Goal: Transaction & Acquisition: Purchase product/service

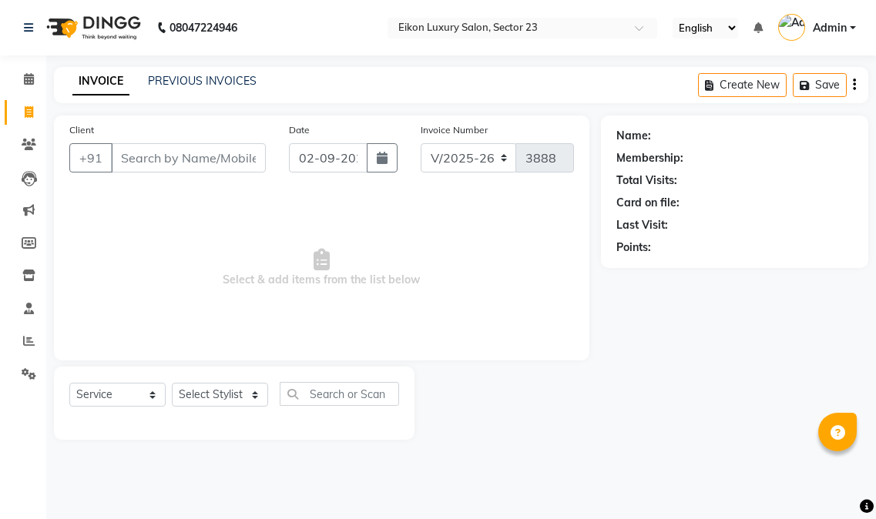
select select "7080"
select select "service"
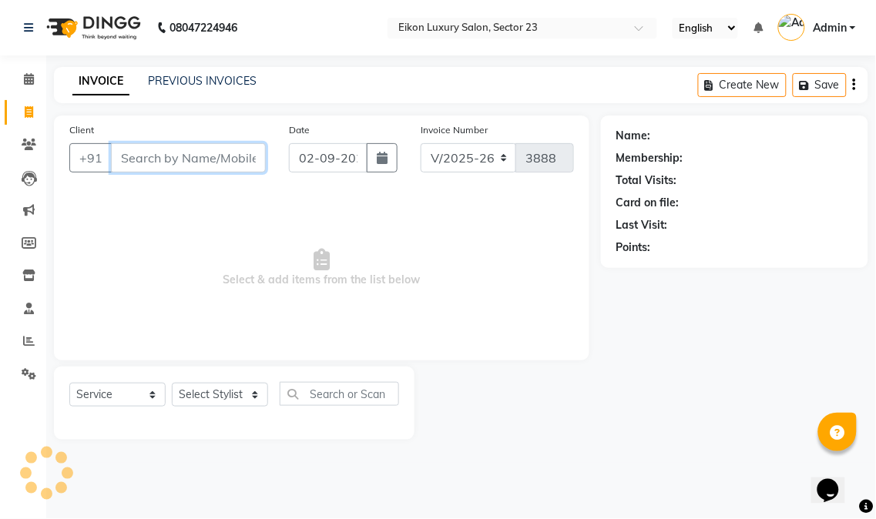
click at [186, 162] on input "Client" at bounding box center [188, 157] width 155 height 29
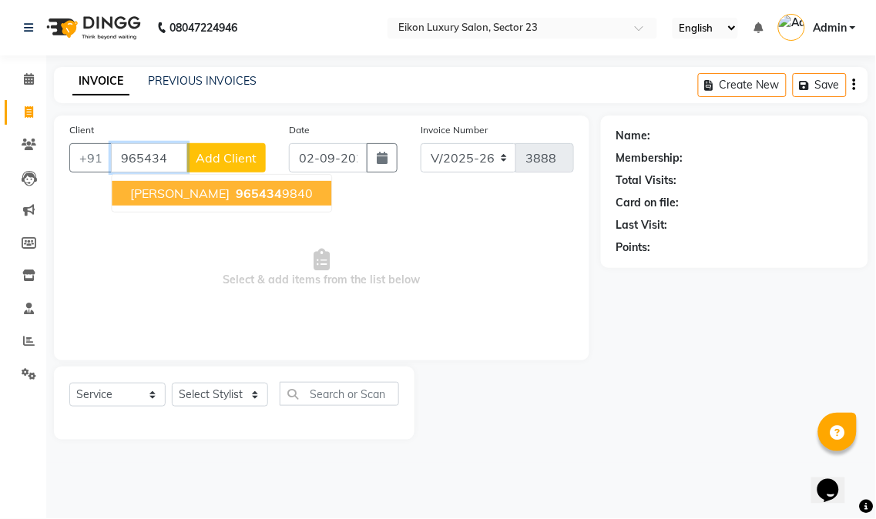
click at [236, 194] on span "965434" at bounding box center [259, 193] width 46 height 15
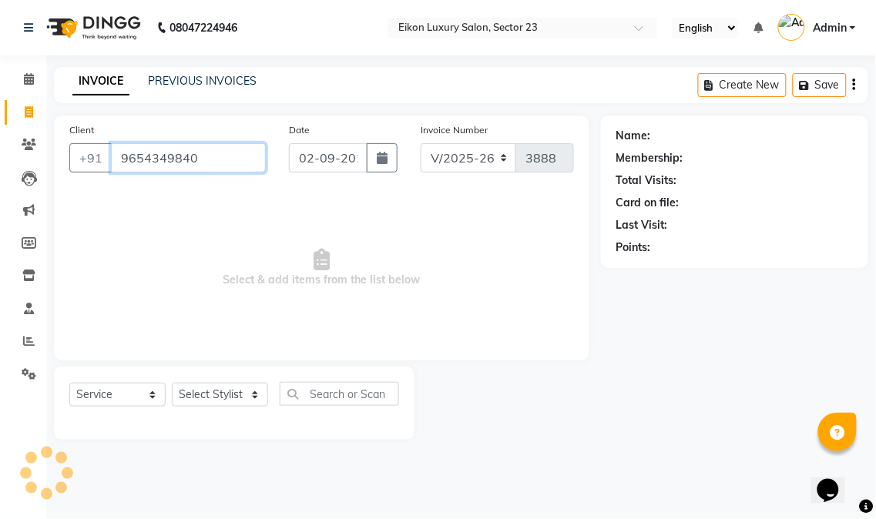
type input "9654349840"
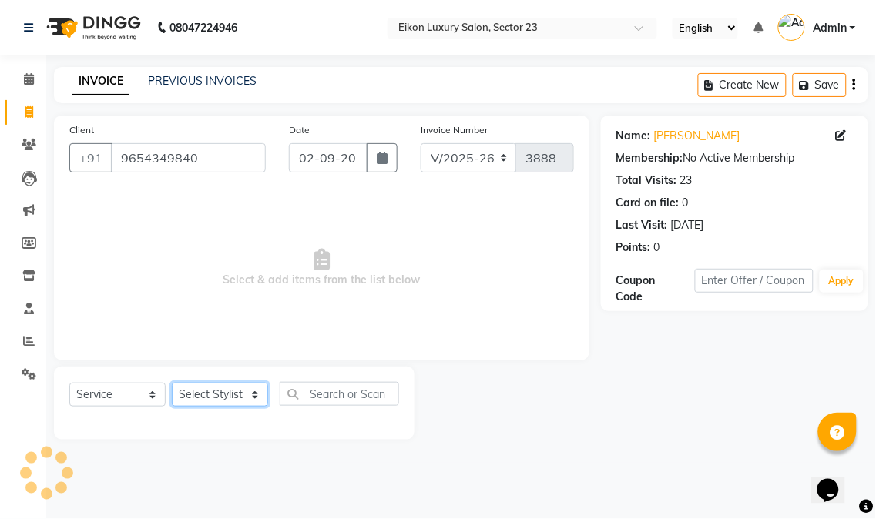
click at [243, 399] on select "Select Stylist Abhishek amit [PERSON_NAME] [PERSON_NAME] [PERSON_NAME] [PERSON_…" at bounding box center [220, 395] width 96 height 24
select select "58957"
click at [172, 384] on select "Select Stylist Abhishek amit [PERSON_NAME] [PERSON_NAME] [PERSON_NAME] [PERSON_…" at bounding box center [220, 395] width 96 height 24
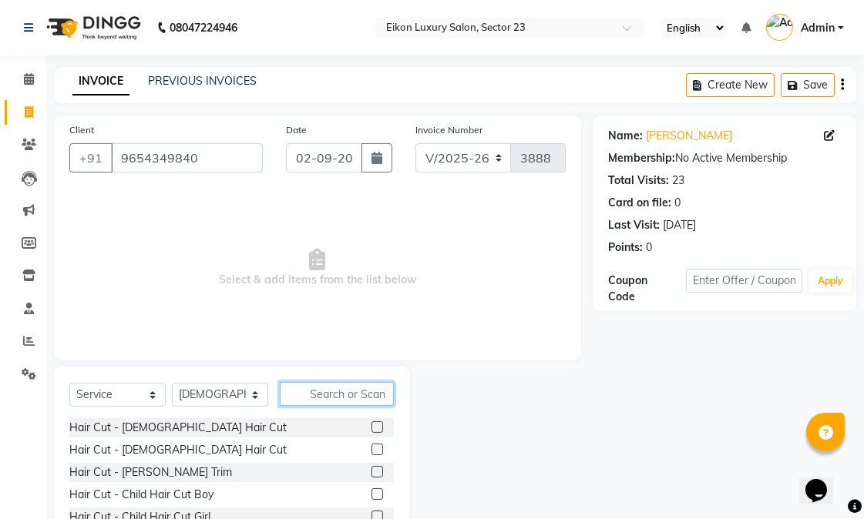
click at [330, 394] on input "text" at bounding box center [337, 394] width 114 height 24
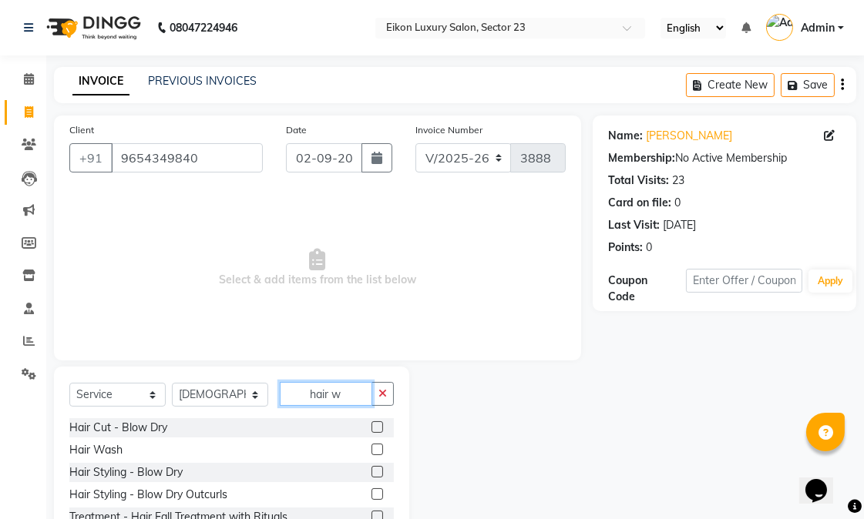
type input "hair w"
click at [378, 452] on label at bounding box center [377, 450] width 12 height 12
click at [378, 452] on input "checkbox" at bounding box center [376, 450] width 10 height 10
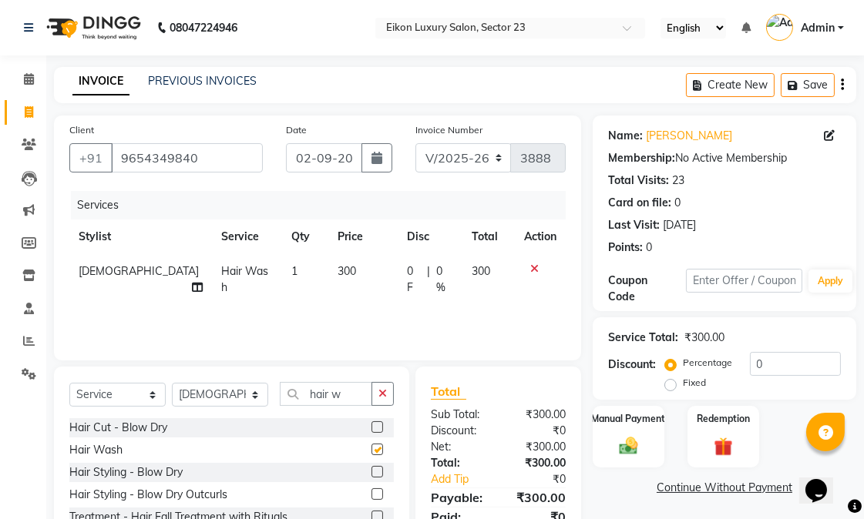
checkbox input "false"
click at [250, 397] on select "Select Stylist Abhishek amit [PERSON_NAME] [PERSON_NAME] [PERSON_NAME] [PERSON_…" at bounding box center [220, 395] width 96 height 24
select select "58954"
click at [172, 384] on select "Select Stylist Abhishek amit [PERSON_NAME] [PERSON_NAME] [PERSON_NAME] [PERSON_…" at bounding box center [220, 395] width 96 height 24
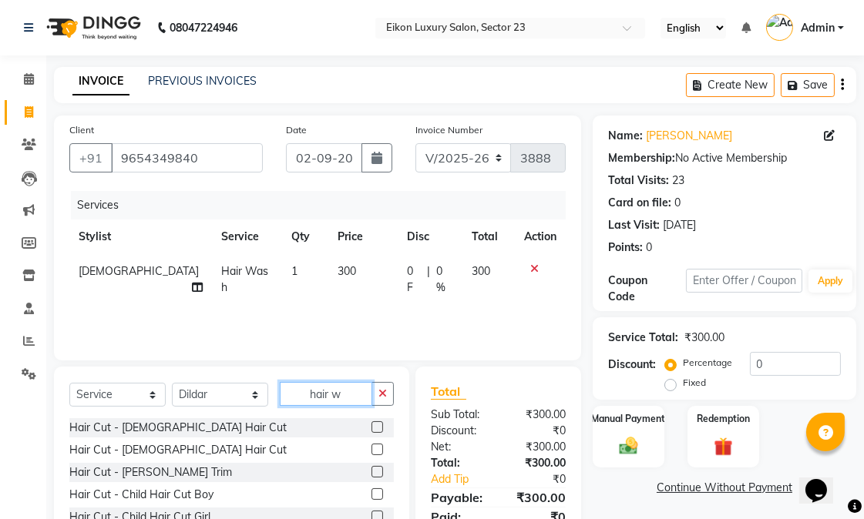
click at [350, 393] on input "hair w" at bounding box center [326, 394] width 92 height 24
type input "h"
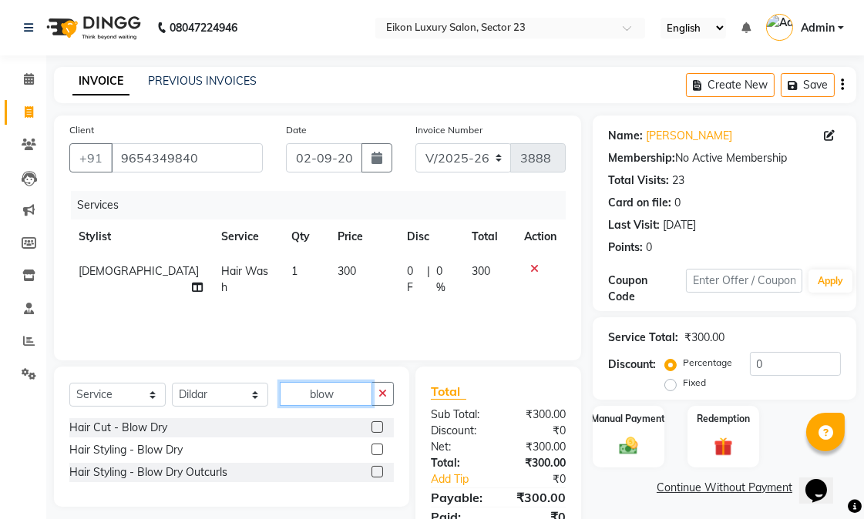
type input "blow"
click at [372, 452] on label at bounding box center [377, 450] width 12 height 12
click at [372, 452] on input "checkbox" at bounding box center [376, 450] width 10 height 10
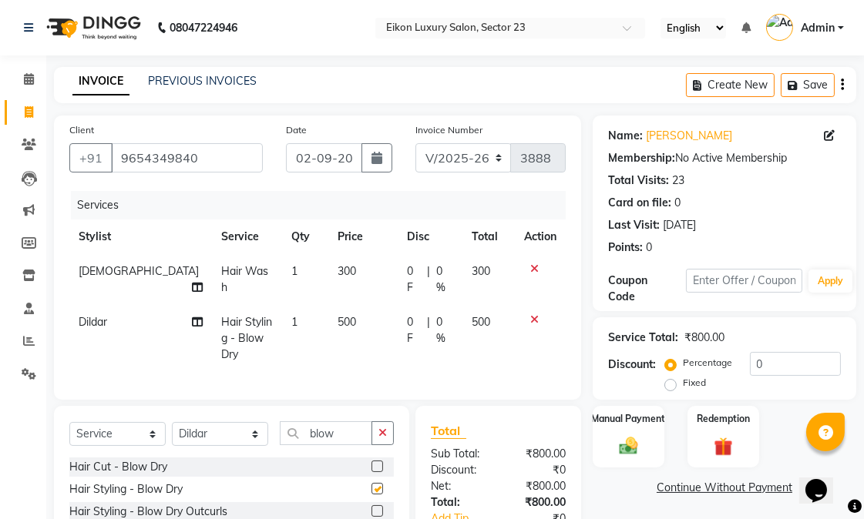
checkbox input "false"
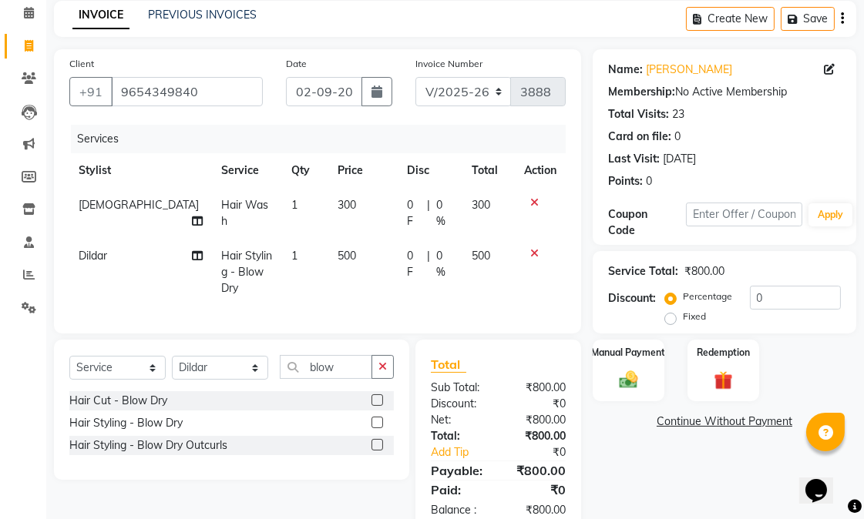
scroll to position [85, 0]
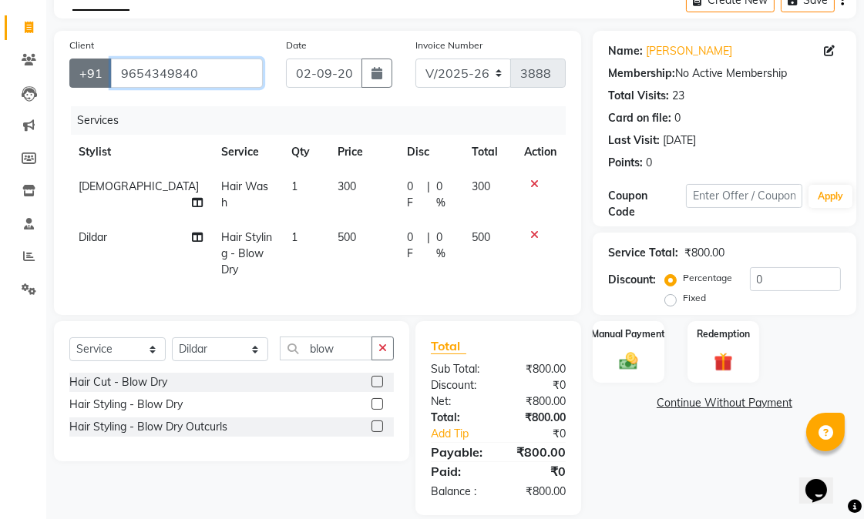
drag, startPoint x: 220, startPoint y: 74, endPoint x: 75, endPoint y: 74, distance: 144.9
click at [75, 74] on div "+91 9654349840" at bounding box center [165, 73] width 193 height 29
click at [683, 50] on link "Jasmine Arora" at bounding box center [689, 51] width 86 height 16
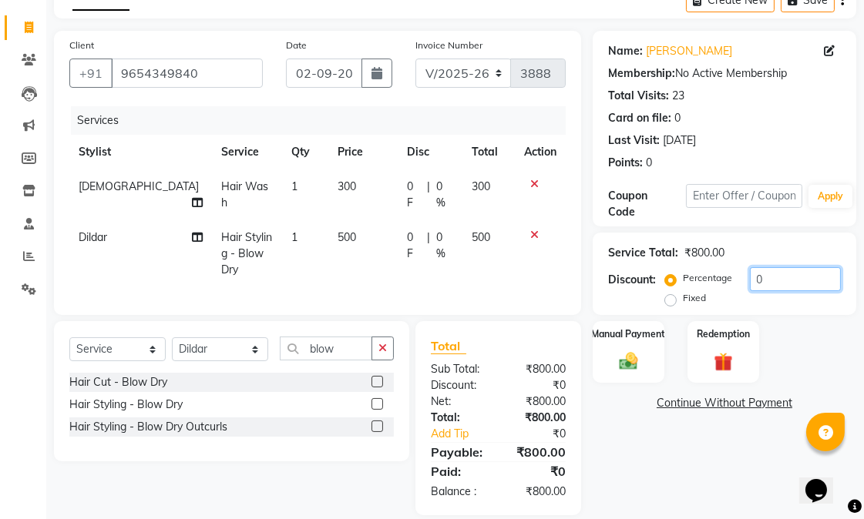
click at [753, 277] on input "0" at bounding box center [795, 279] width 91 height 24
type input "20"
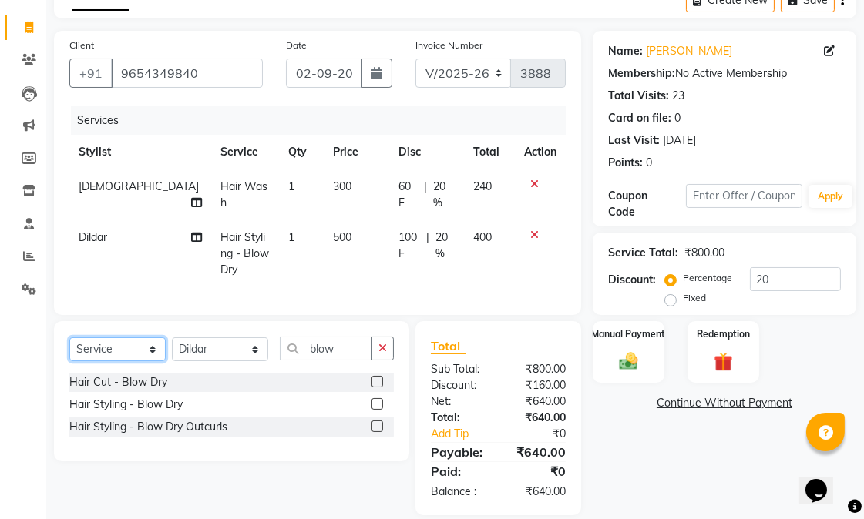
click at [125, 337] on select "Select Service Product Membership Package Voucher Prepaid Gift Card" at bounding box center [117, 349] width 96 height 24
select select "membership"
click at [69, 337] on select "Select Service Product Membership Package Voucher Prepaid Gift Card" at bounding box center [117, 349] width 96 height 24
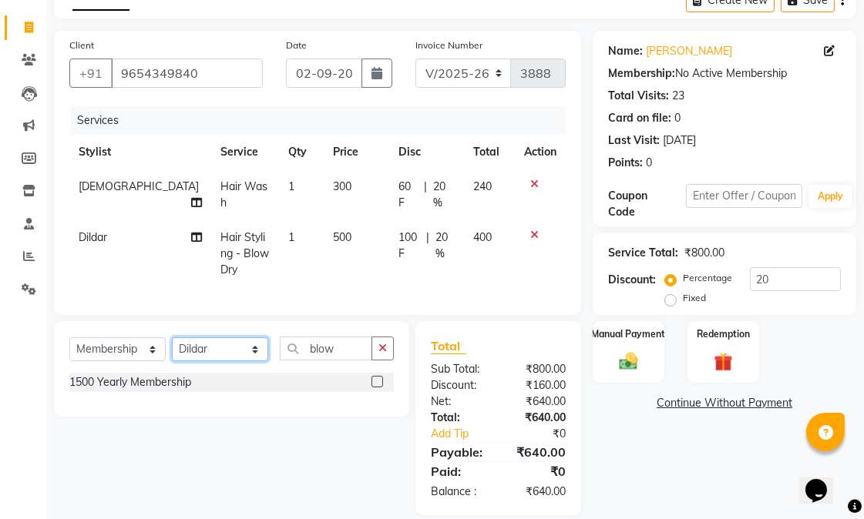
click at [250, 337] on select "Select Stylist Abhishek amit anchal Ashu Bilal Dildar Geeta Hritik Jatin mahesh…" at bounding box center [220, 349] width 96 height 24
select select "88534"
click at [172, 337] on select "Select Stylist Abhishek amit anchal Ashu Bilal Dildar Geeta Hritik Jatin mahesh…" at bounding box center [220, 349] width 96 height 24
click at [374, 376] on label at bounding box center [377, 382] width 12 height 12
click at [374, 378] on input "checkbox" at bounding box center [376, 383] width 10 height 10
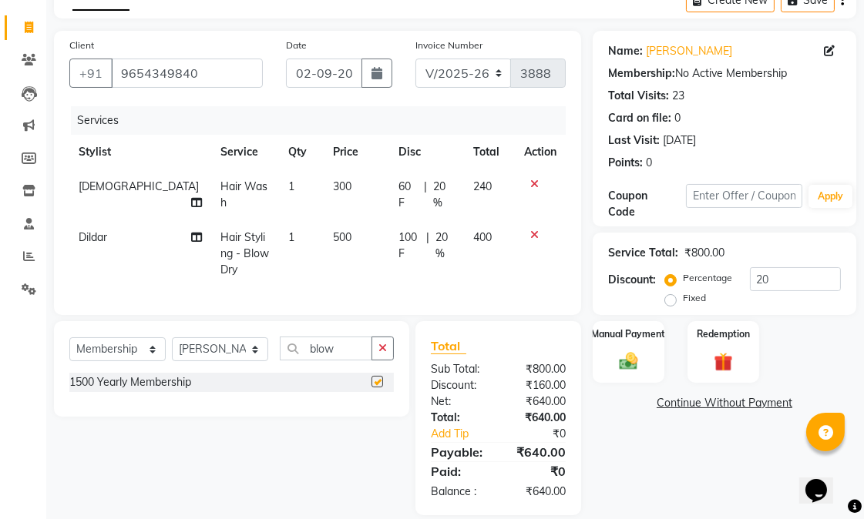
select select "select"
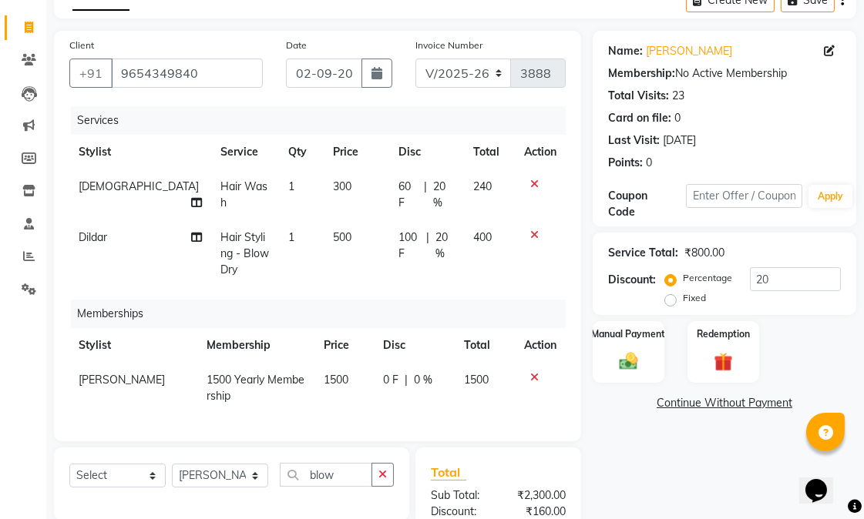
scroll to position [229, 0]
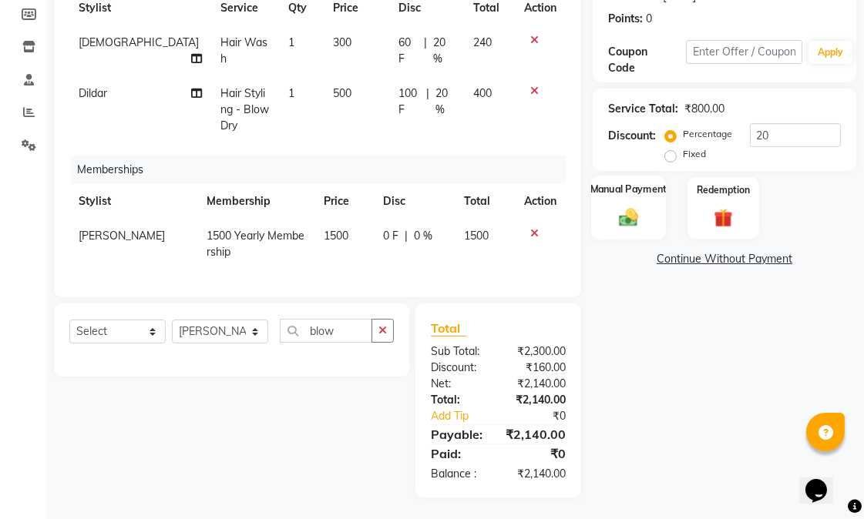
click at [643, 200] on div "Manual Payment" at bounding box center [628, 208] width 75 height 65
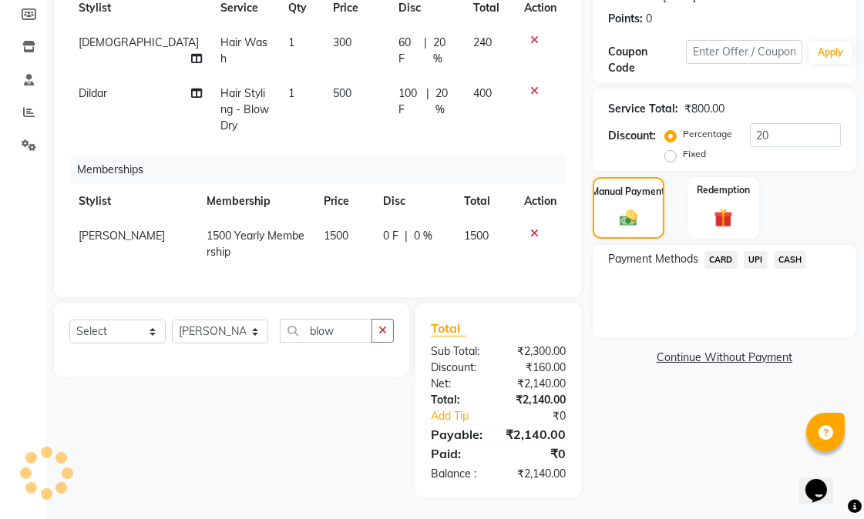
click at [757, 260] on span "UPI" at bounding box center [756, 260] width 24 height 18
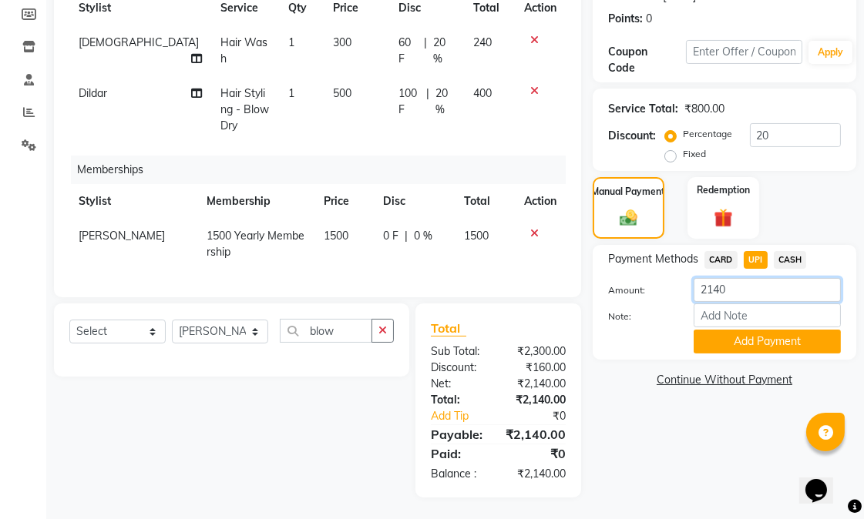
click at [757, 296] on input "2140" at bounding box center [766, 290] width 147 height 24
type input "2"
type input "640"
click at [737, 348] on button "Add Payment" at bounding box center [766, 342] width 147 height 24
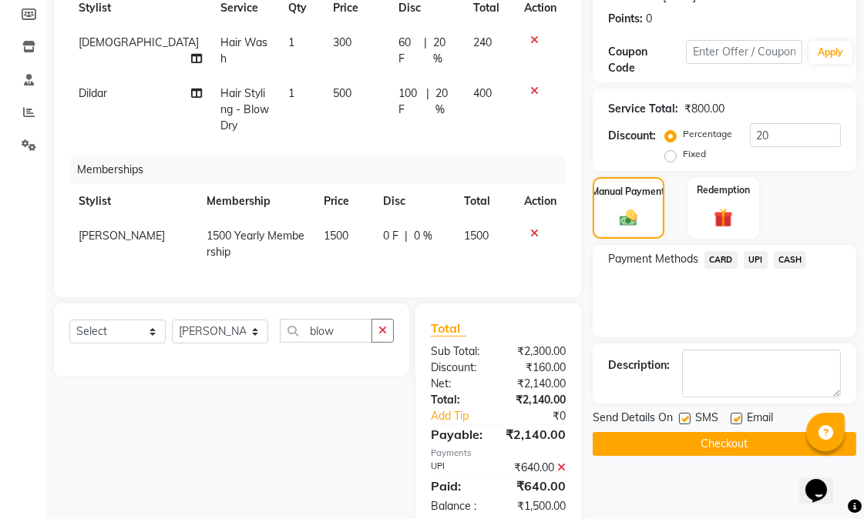
click at [682, 418] on label at bounding box center [685, 419] width 12 height 12
click at [682, 418] on input "checkbox" at bounding box center [684, 420] width 10 height 10
checkbox input "false"
click at [734, 418] on label at bounding box center [736, 419] width 12 height 12
click at [734, 418] on input "checkbox" at bounding box center [735, 420] width 10 height 10
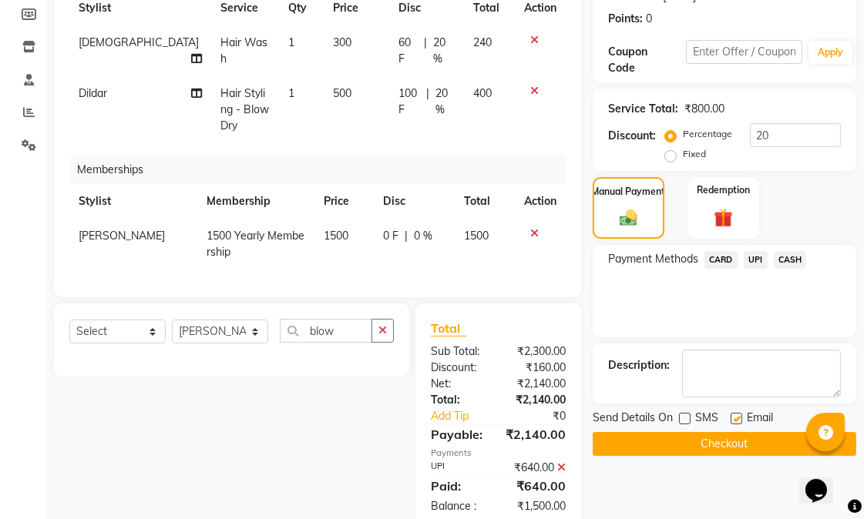
checkbox input "false"
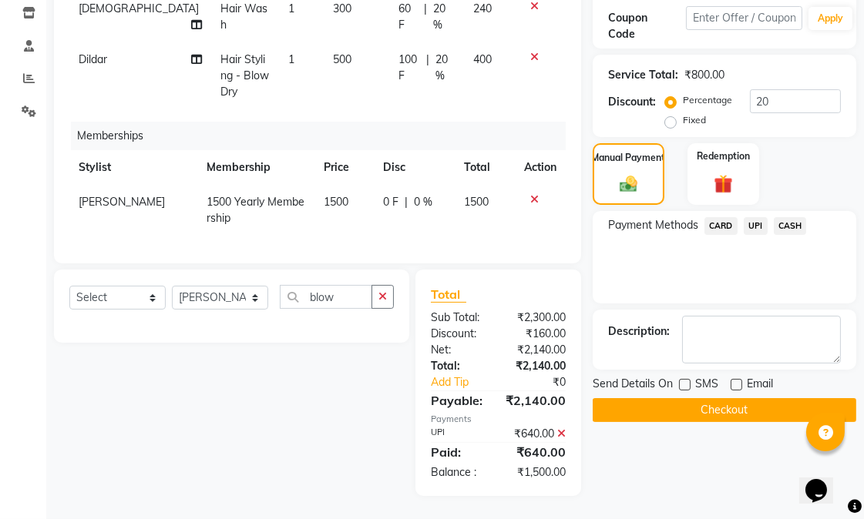
scroll to position [277, 0]
click at [728, 398] on button "Checkout" at bounding box center [725, 410] width 264 height 24
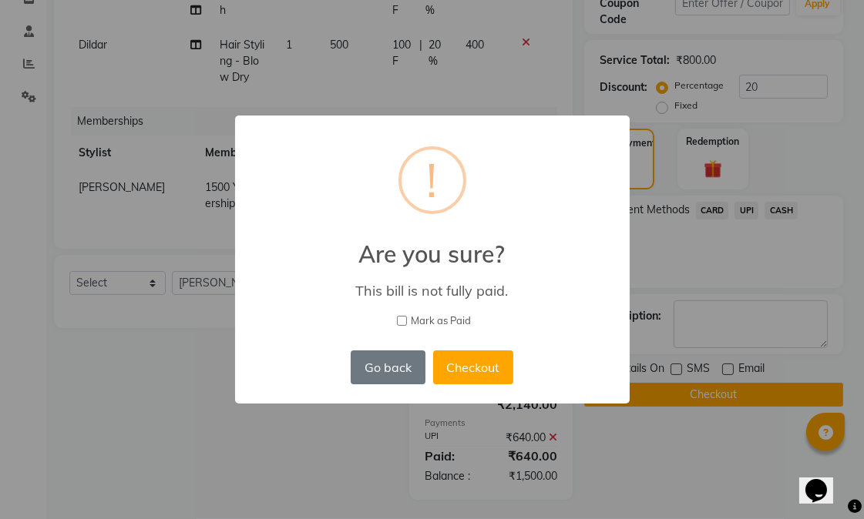
scroll to position [259, 0]
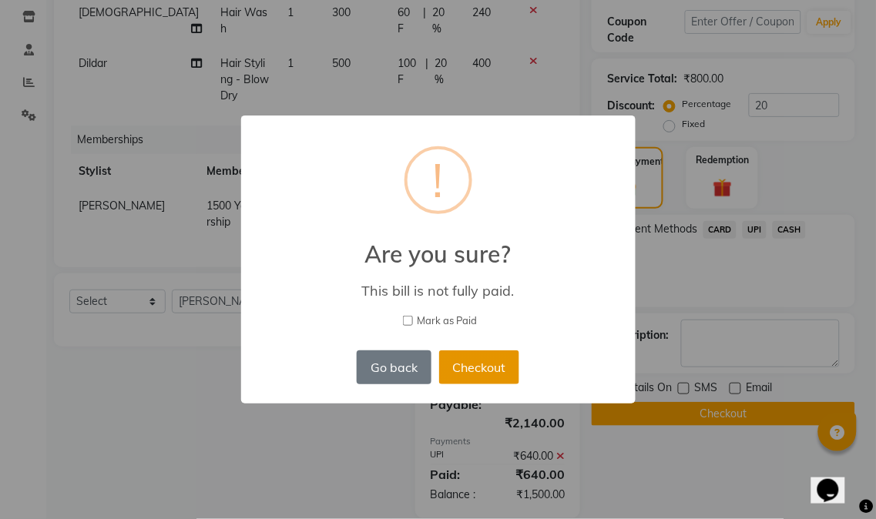
click at [505, 366] on button "Checkout" at bounding box center [479, 368] width 80 height 34
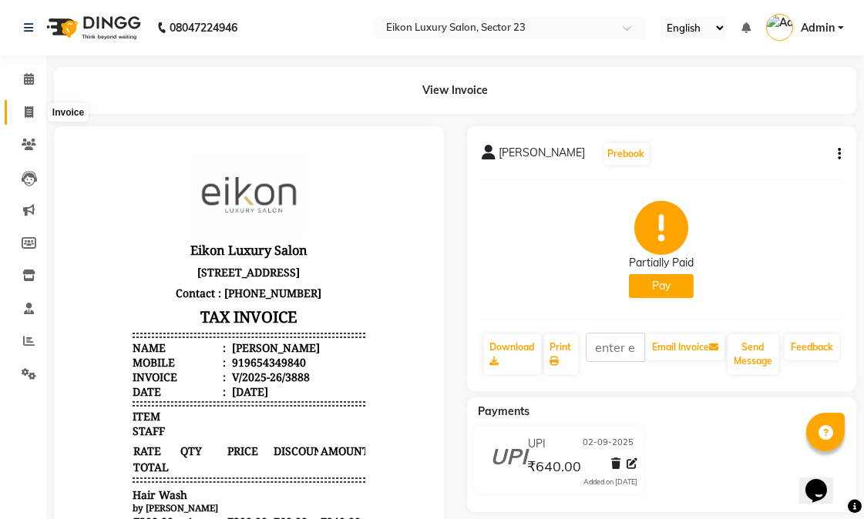
click at [25, 108] on icon at bounding box center [29, 112] width 8 height 12
select select "service"
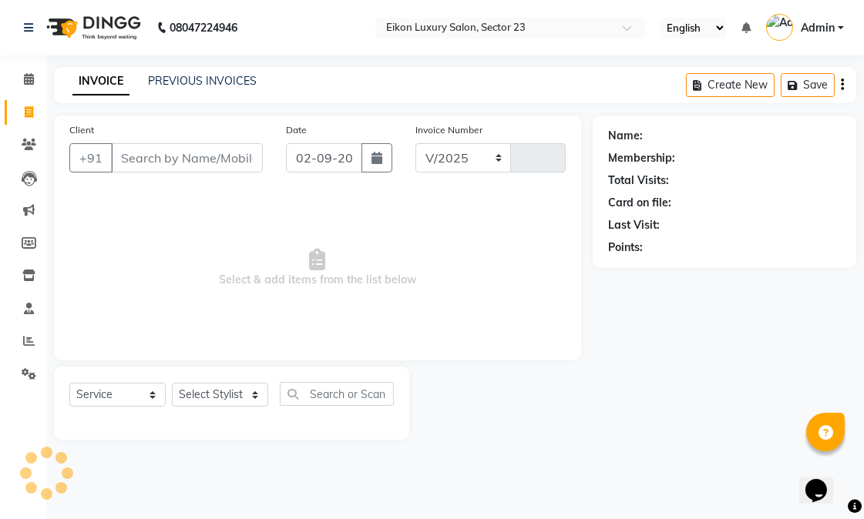
select select "7080"
type input "3889"
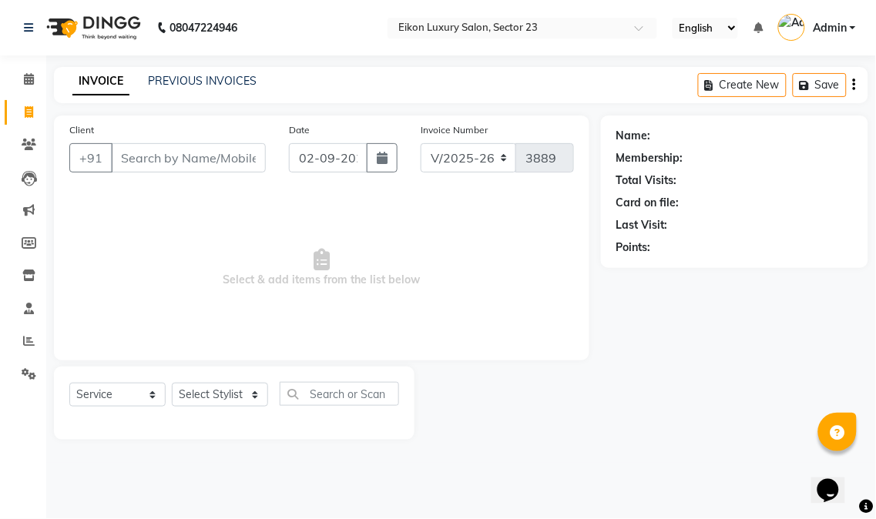
click at [208, 410] on div "Select Service Product Membership Package Voucher Prepaid Gift Card Select Styl…" at bounding box center [234, 400] width 330 height 36
click at [227, 399] on select "Select Stylist Abhishek amit [PERSON_NAME] [PERSON_NAME] [PERSON_NAME] [PERSON_…" at bounding box center [220, 395] width 96 height 24
select select "58946"
click at [172, 384] on select "Select Stylist Abhishek amit [PERSON_NAME] [PERSON_NAME] [PERSON_NAME] [PERSON_…" at bounding box center [220, 395] width 96 height 24
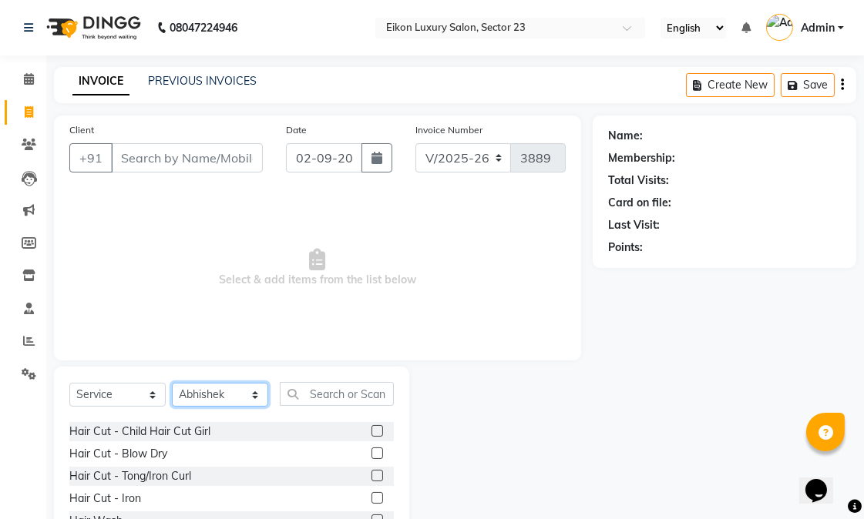
scroll to position [257, 0]
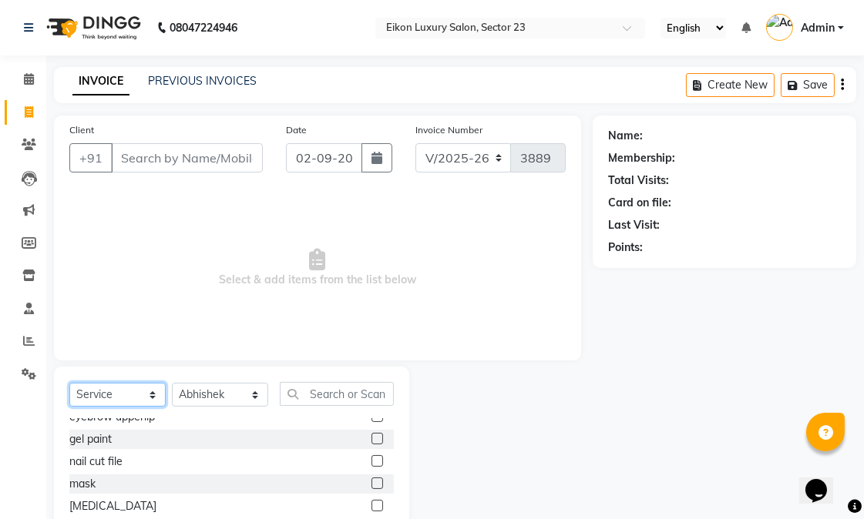
click at [147, 391] on select "Select Service Product Membership Package Voucher Prepaid Gift Card" at bounding box center [117, 395] width 96 height 24
click at [314, 388] on input "text" at bounding box center [337, 394] width 114 height 24
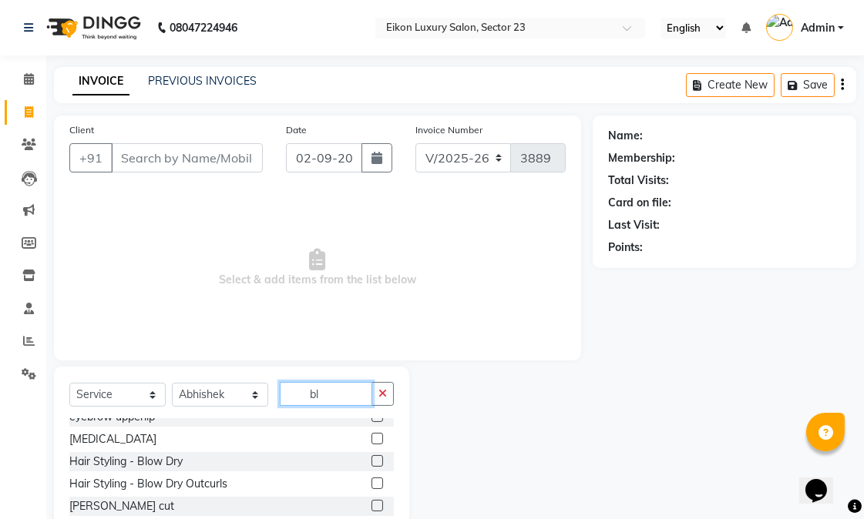
scroll to position [0, 0]
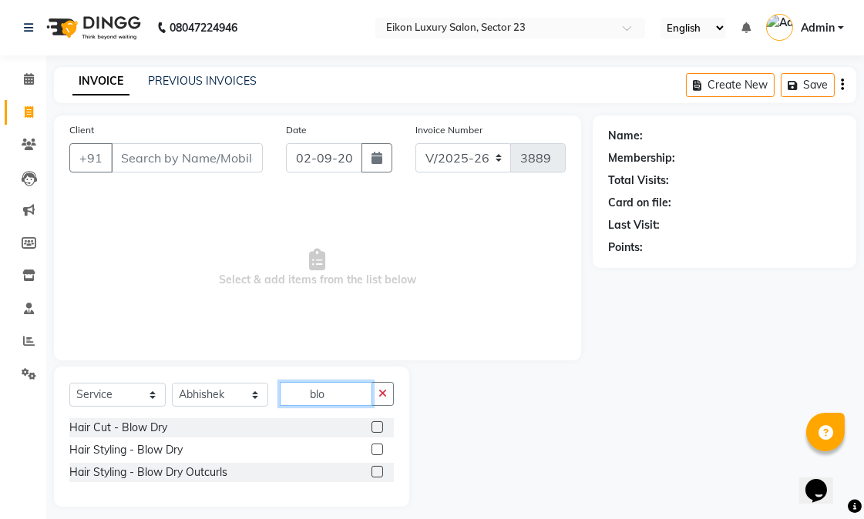
type input "blo"
click at [374, 475] on label at bounding box center [377, 472] width 12 height 12
click at [374, 475] on input "checkbox" at bounding box center [376, 473] width 10 height 10
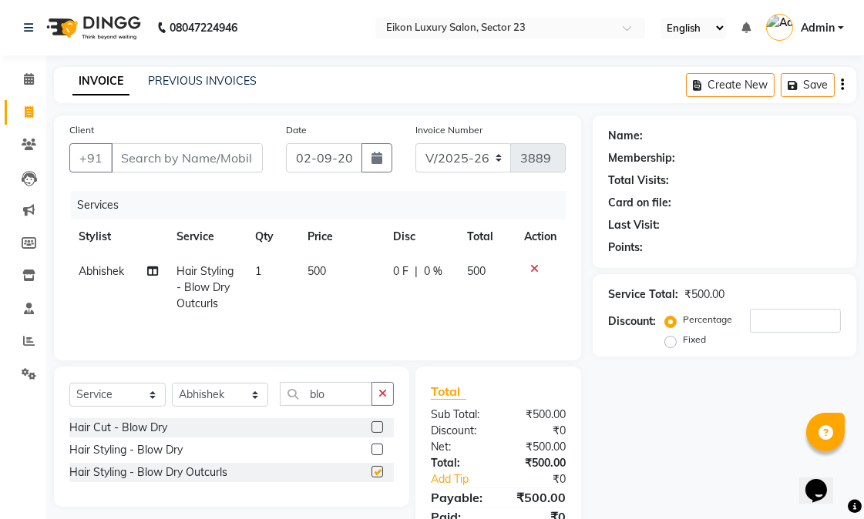
checkbox input "false"
click at [242, 165] on input "Client" at bounding box center [187, 157] width 152 height 29
type input "n"
type input "0"
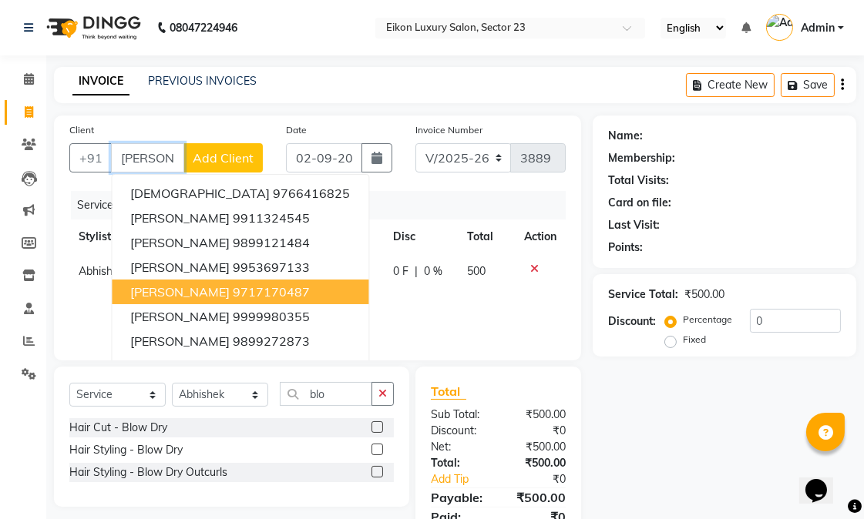
click at [268, 287] on ngb-highlight "9717170487" at bounding box center [271, 291] width 77 height 15
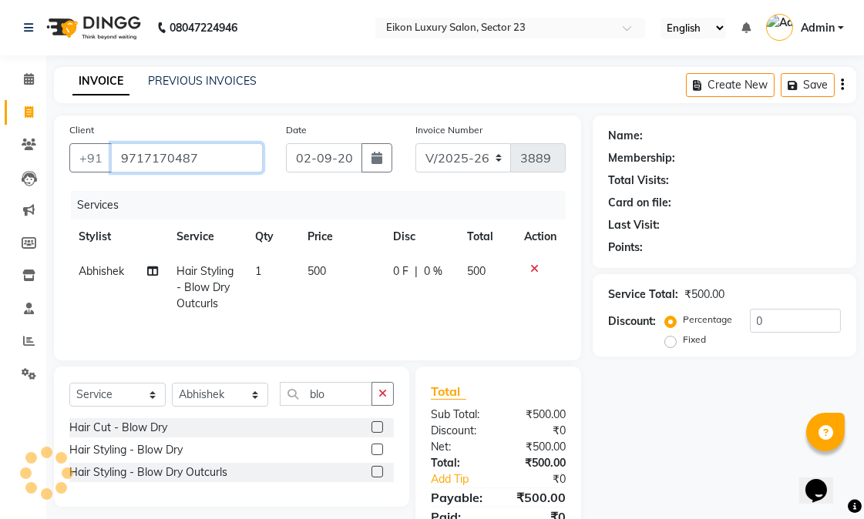
type input "9717170487"
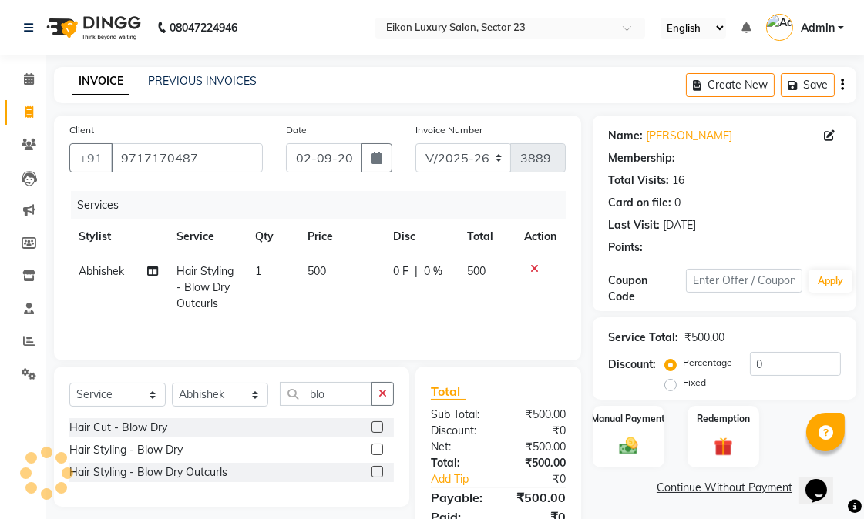
select select "1: Object"
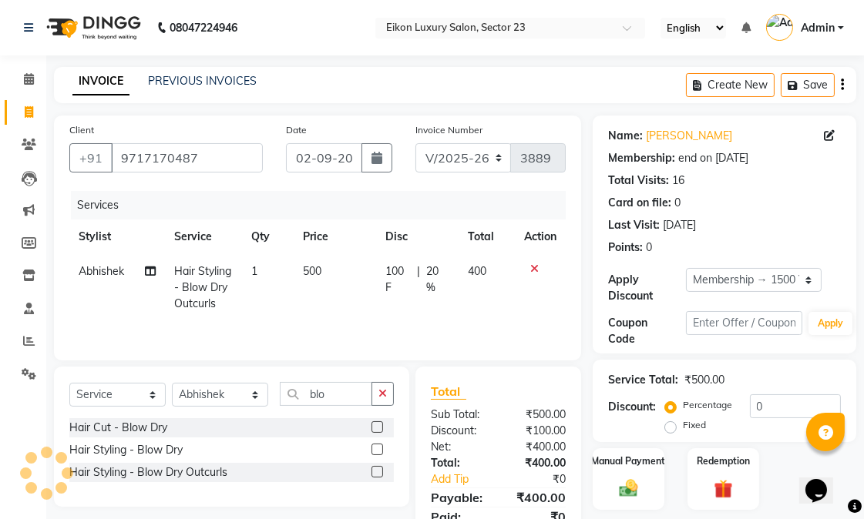
type input "20"
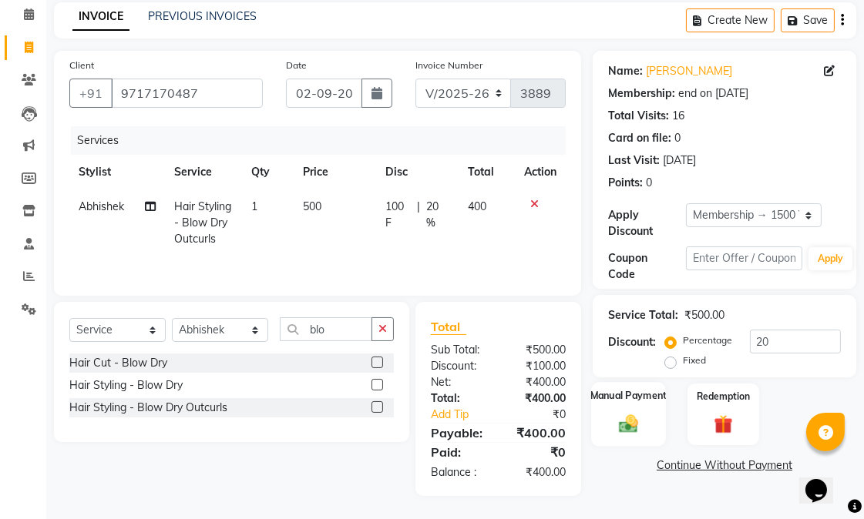
click at [637, 410] on div "Manual Payment" at bounding box center [628, 414] width 75 height 65
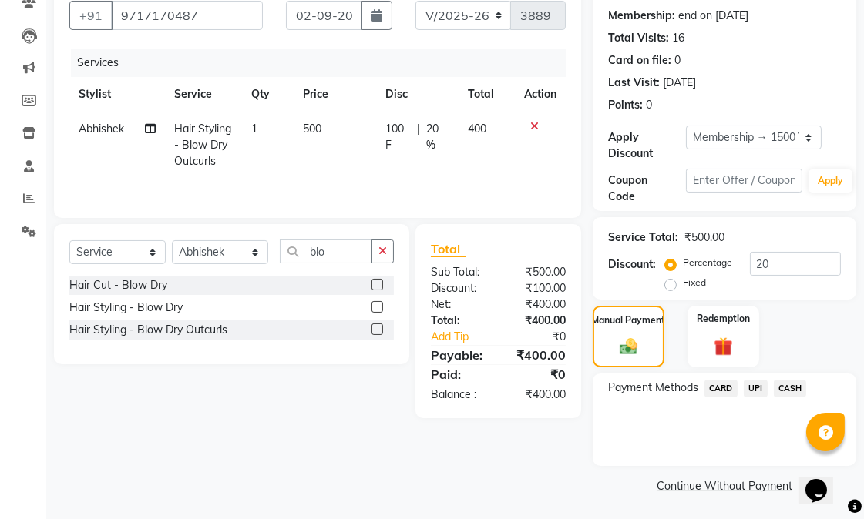
scroll to position [143, 0]
click at [795, 386] on span "CASH" at bounding box center [790, 388] width 33 height 18
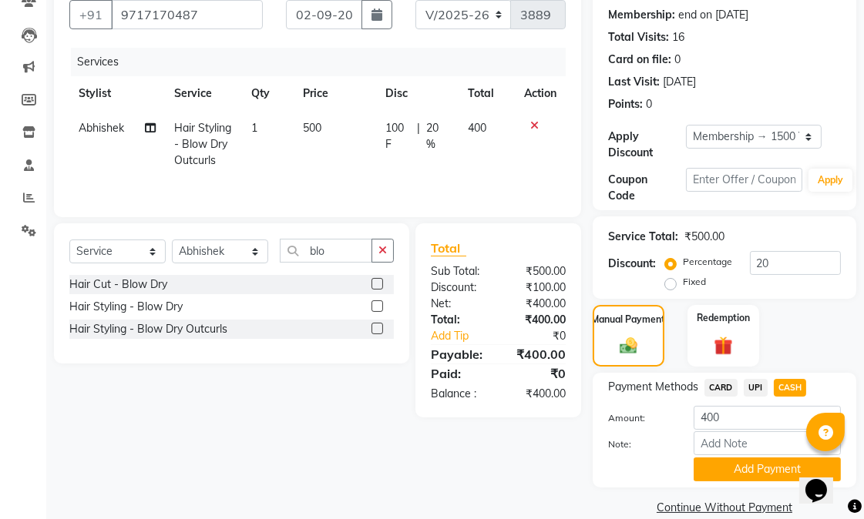
scroll to position [166, 0]
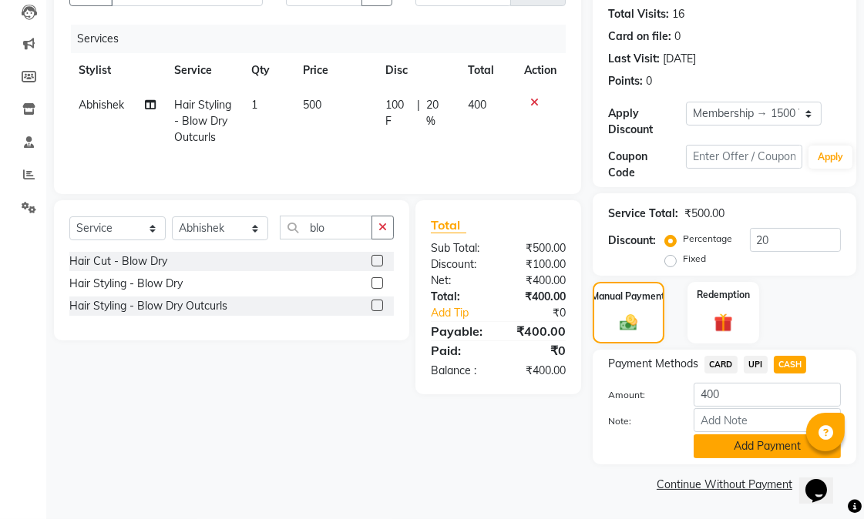
click at [740, 452] on button "Add Payment" at bounding box center [766, 447] width 147 height 24
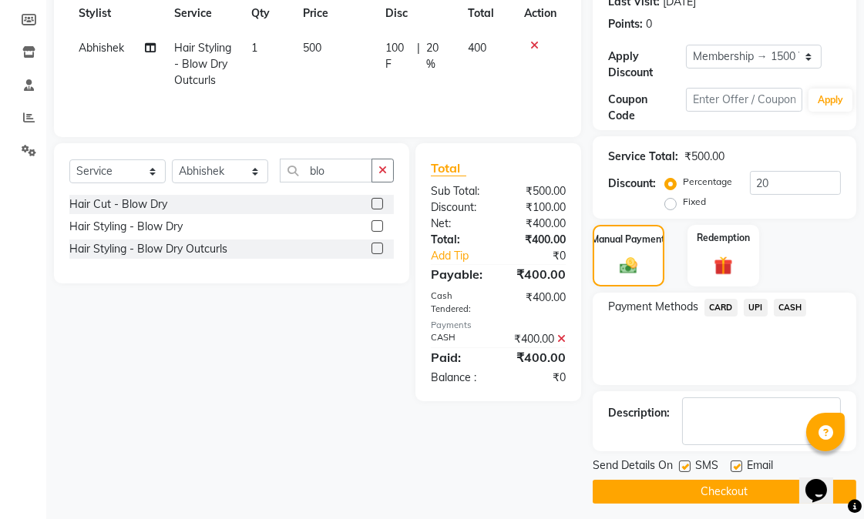
scroll to position [231, 0]
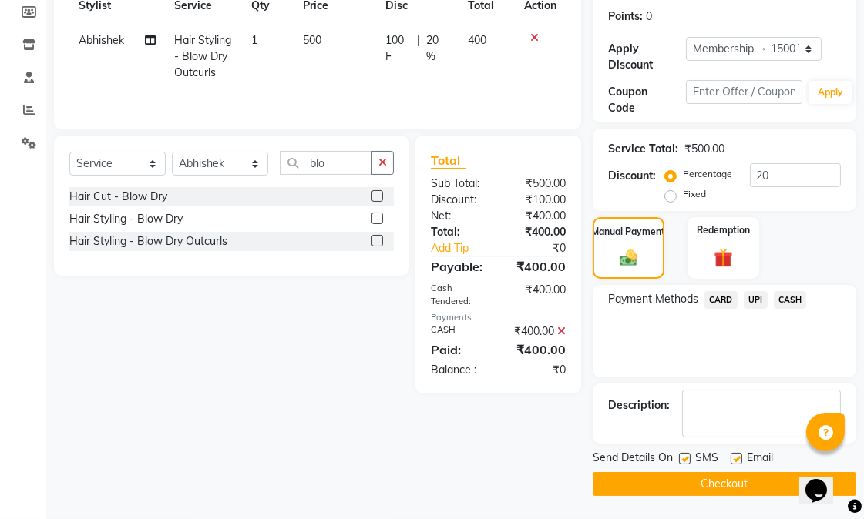
click at [682, 460] on label at bounding box center [685, 459] width 12 height 12
click at [682, 460] on input "checkbox" at bounding box center [684, 460] width 10 height 10
checkbox input "false"
click at [733, 458] on label at bounding box center [736, 459] width 12 height 12
click at [733, 458] on input "checkbox" at bounding box center [735, 460] width 10 height 10
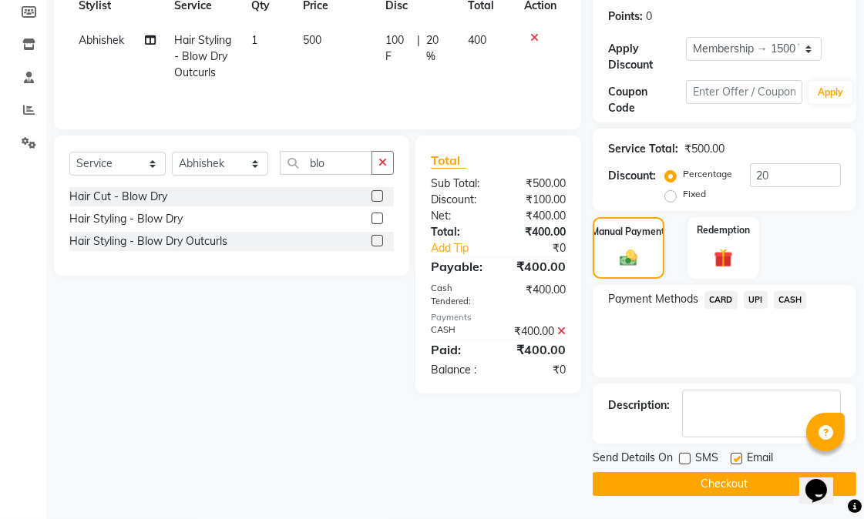
checkbox input "false"
click at [744, 474] on button "Checkout" at bounding box center [725, 484] width 264 height 24
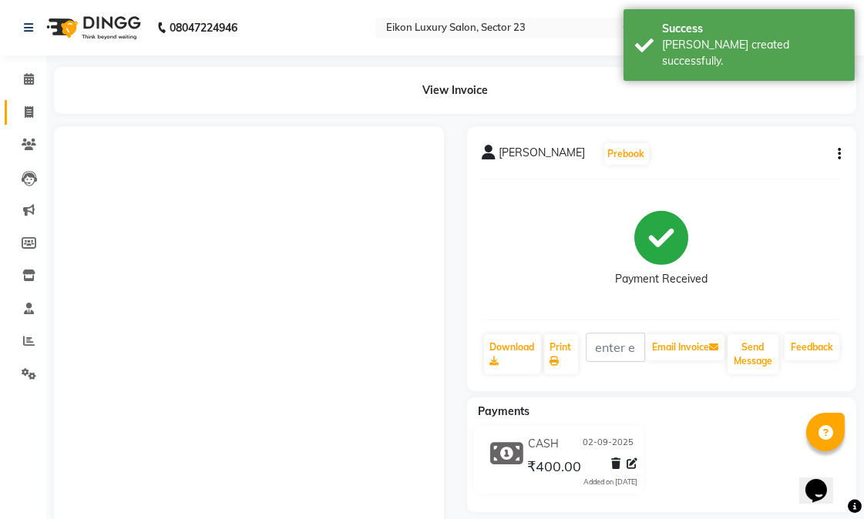
click at [25, 113] on icon at bounding box center [29, 112] width 8 height 12
select select "service"
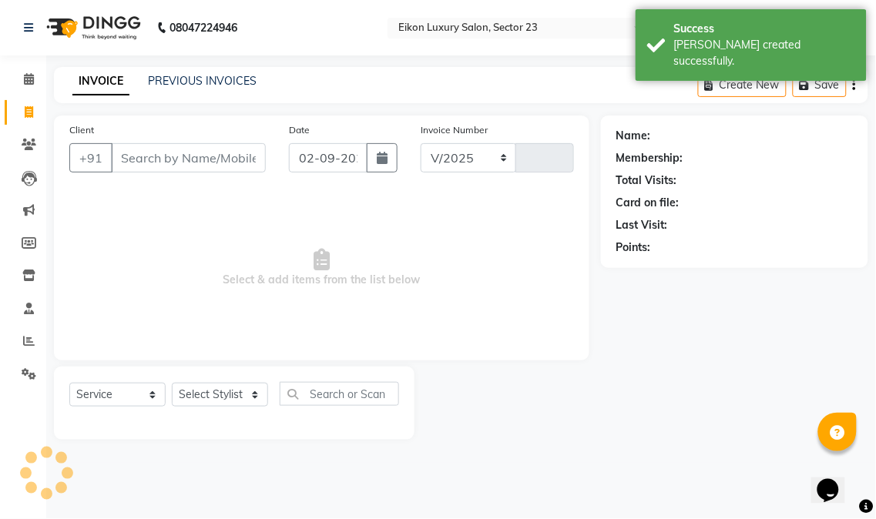
select select "7080"
type input "3892"
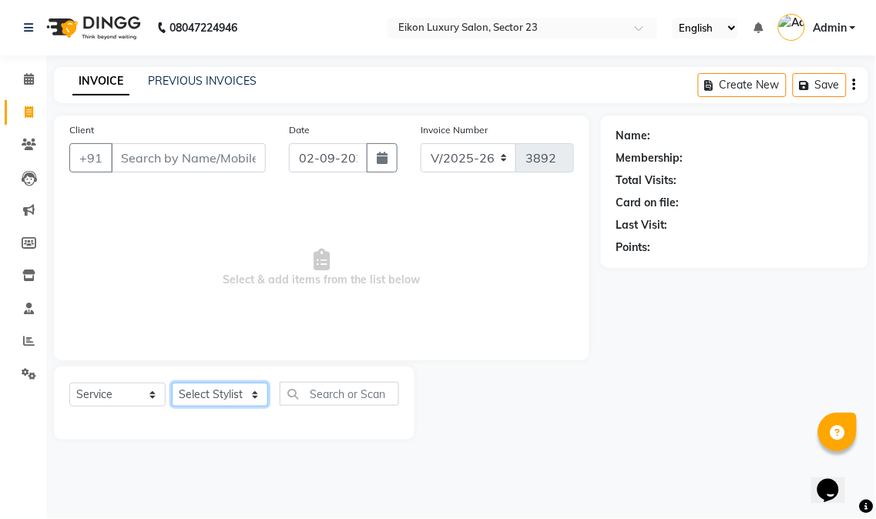
click at [204, 391] on select "Select Stylist Abhishek amit anchal Ashu Bilal Dildar Geeta Hritik Jatin mahesh…" at bounding box center [220, 395] width 96 height 24
select select "58952"
click at [172, 384] on select "Select Stylist Abhishek amit anchal Ashu Bilal Dildar Geeta Hritik Jatin mahesh…" at bounding box center [220, 395] width 96 height 24
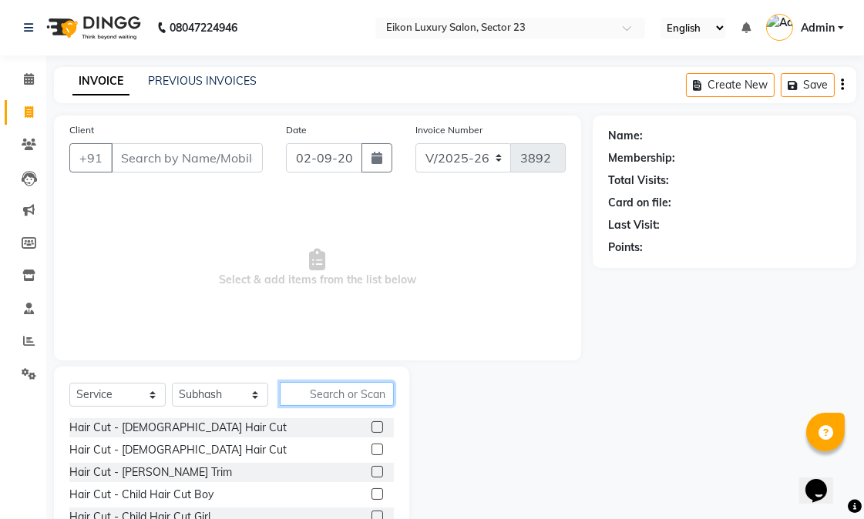
click at [337, 395] on input "text" at bounding box center [337, 394] width 114 height 24
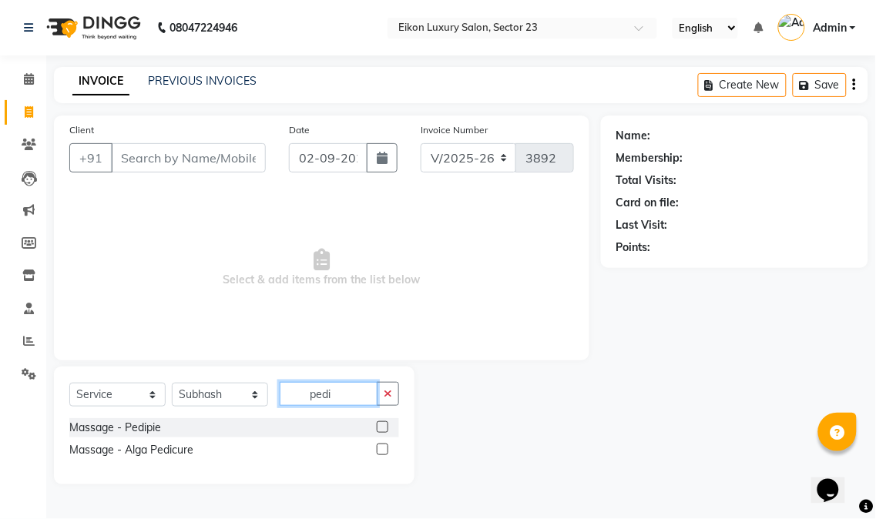
type input "pedi"
click at [382, 428] on label at bounding box center [383, 427] width 12 height 12
click at [382, 428] on input "checkbox" at bounding box center [382, 428] width 10 height 10
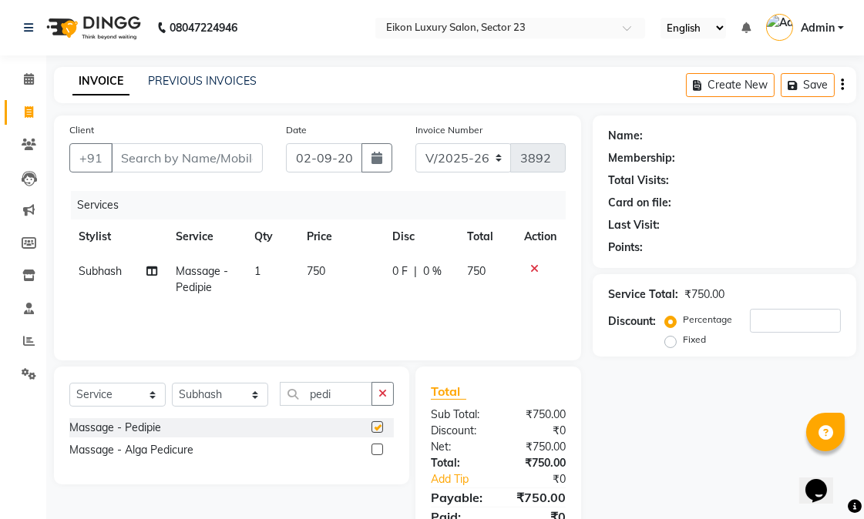
checkbox input "false"
click at [350, 394] on input "pedi" at bounding box center [326, 394] width 92 height 24
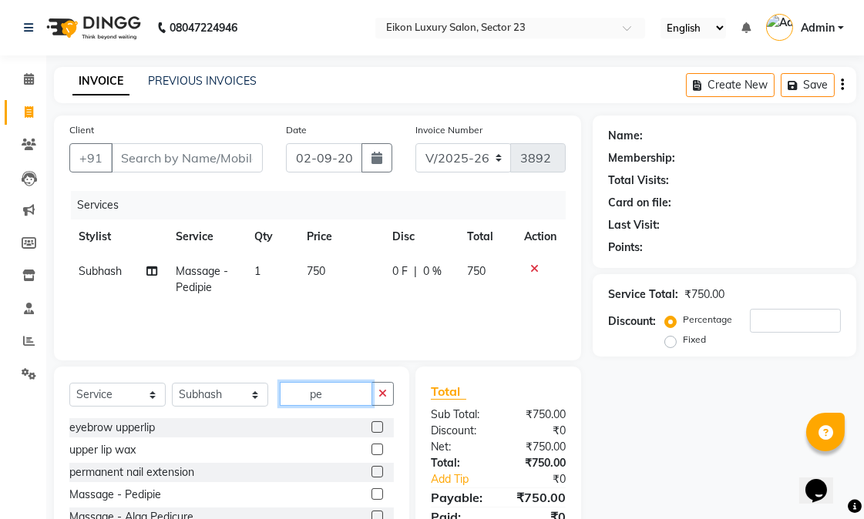
type input "p"
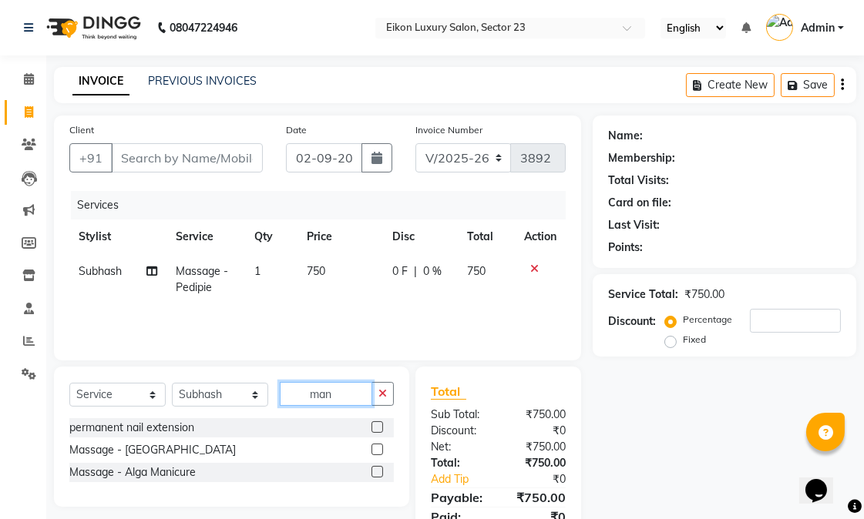
type input "man"
click at [378, 448] on label at bounding box center [377, 450] width 12 height 12
click at [378, 448] on input "checkbox" at bounding box center [376, 450] width 10 height 10
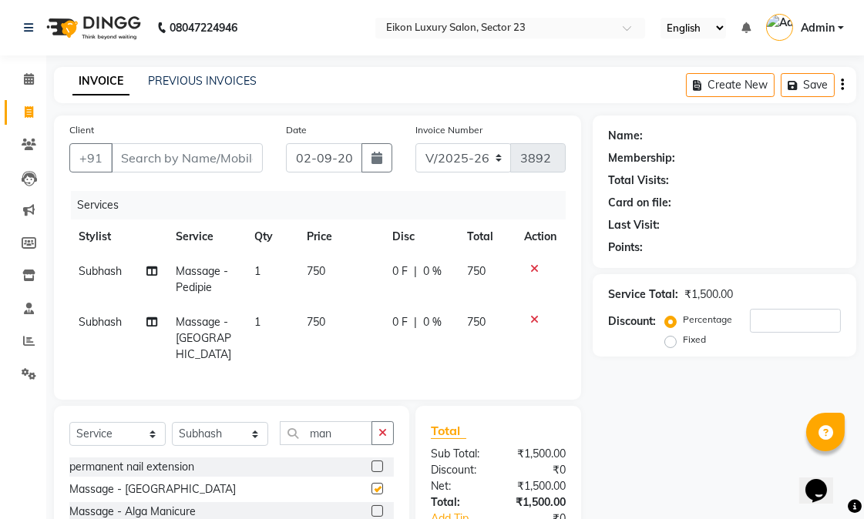
checkbox input "false"
click at [237, 430] on select "Select Stylist Abhishek amit [PERSON_NAME] [PERSON_NAME] [PERSON_NAME] [PERSON_…" at bounding box center [220, 434] width 96 height 24
select select "58948"
click at [172, 422] on select "Select Stylist Abhishek amit [PERSON_NAME] [PERSON_NAME] [PERSON_NAME] [PERSON_…" at bounding box center [220, 434] width 96 height 24
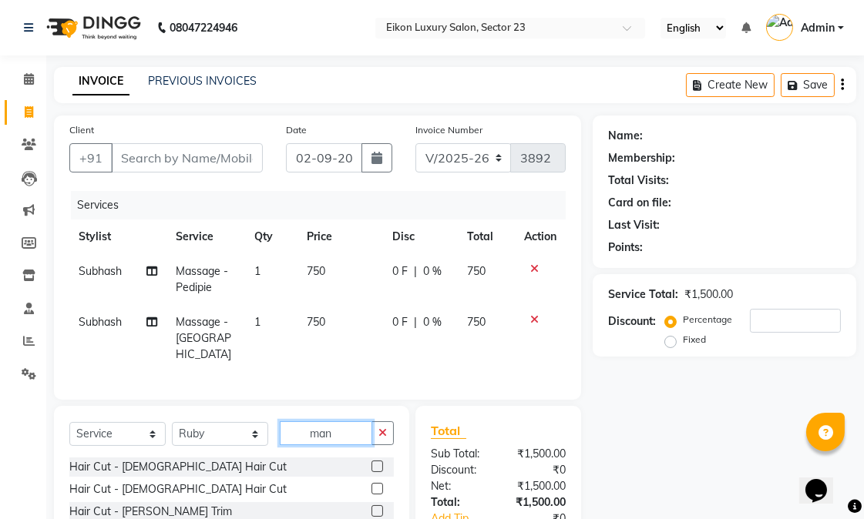
click at [339, 428] on input "man" at bounding box center [326, 433] width 92 height 24
type input "m"
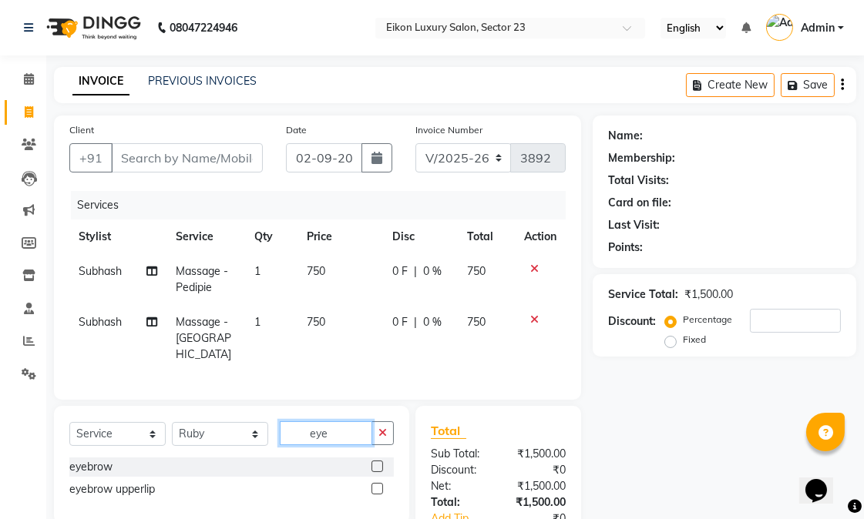
type input "eye"
click at [375, 464] on label at bounding box center [377, 467] width 12 height 12
click at [375, 464] on input "checkbox" at bounding box center [376, 467] width 10 height 10
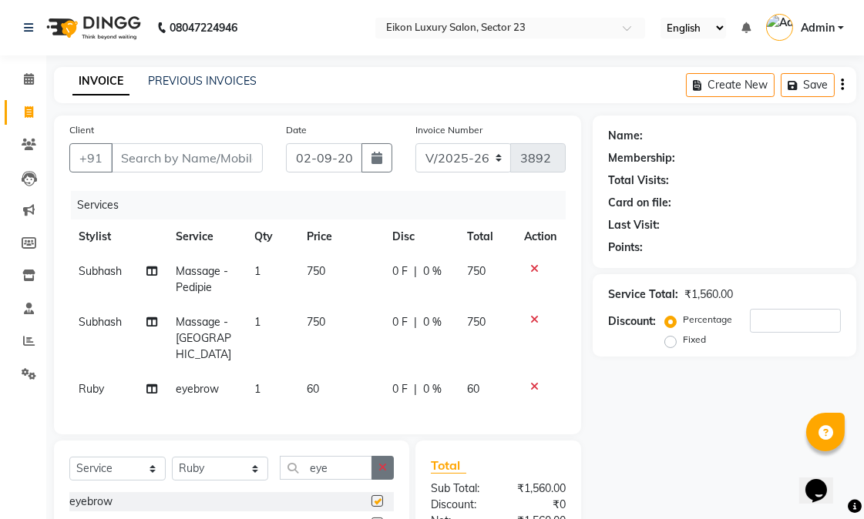
checkbox input "false"
click at [209, 149] on input "Client" at bounding box center [187, 157] width 152 height 29
type input "9"
type input "0"
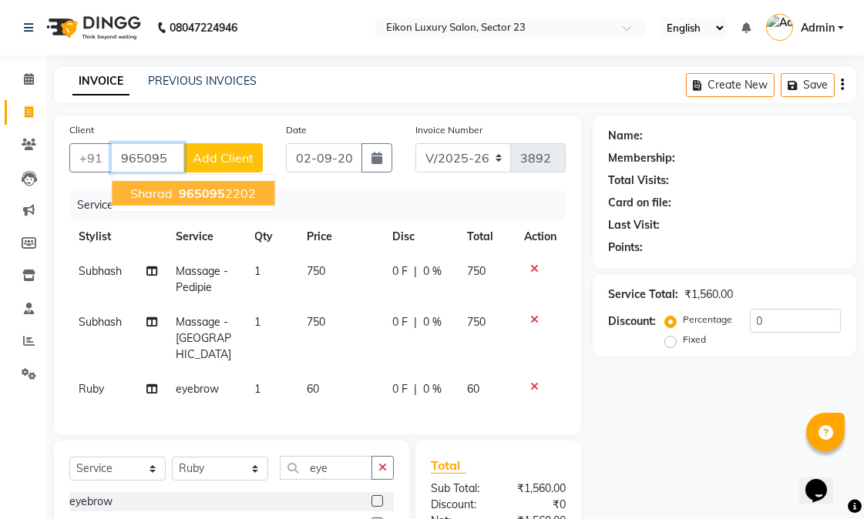
click at [243, 186] on ngb-highlight "965095 2202" at bounding box center [216, 193] width 80 height 15
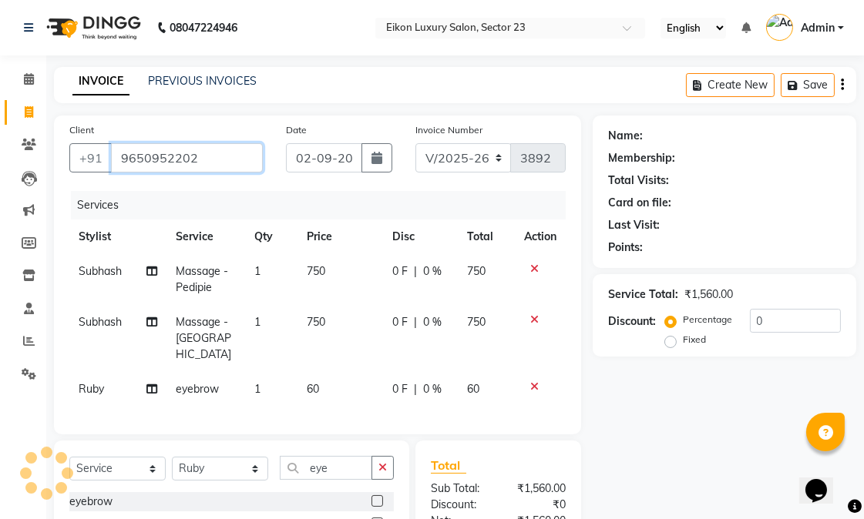
type input "9650952202"
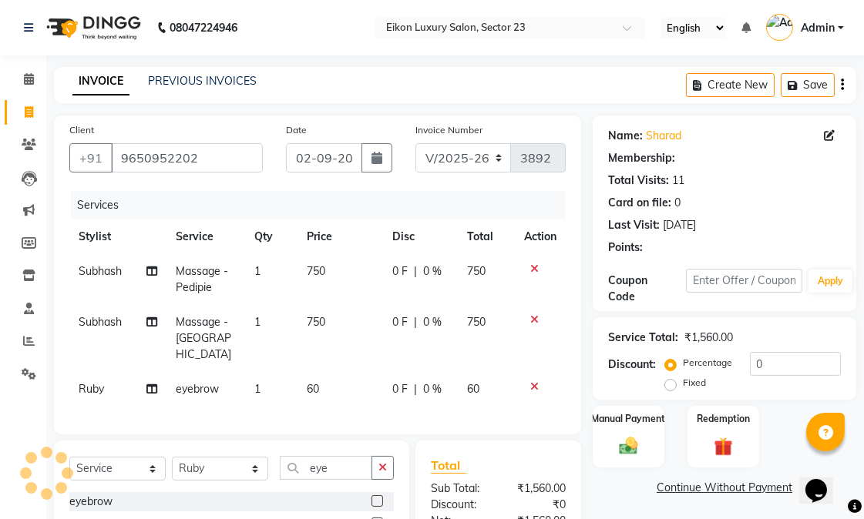
type input "20"
select select "1: Object"
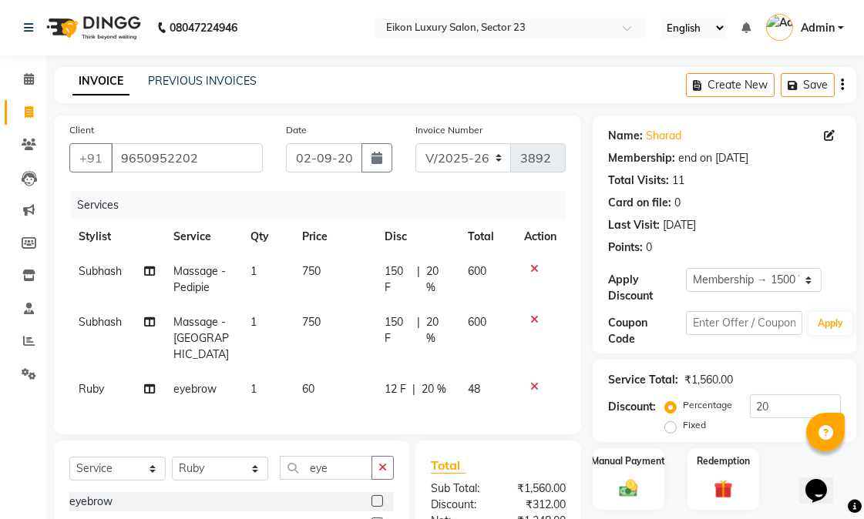
scroll to position [154, 0]
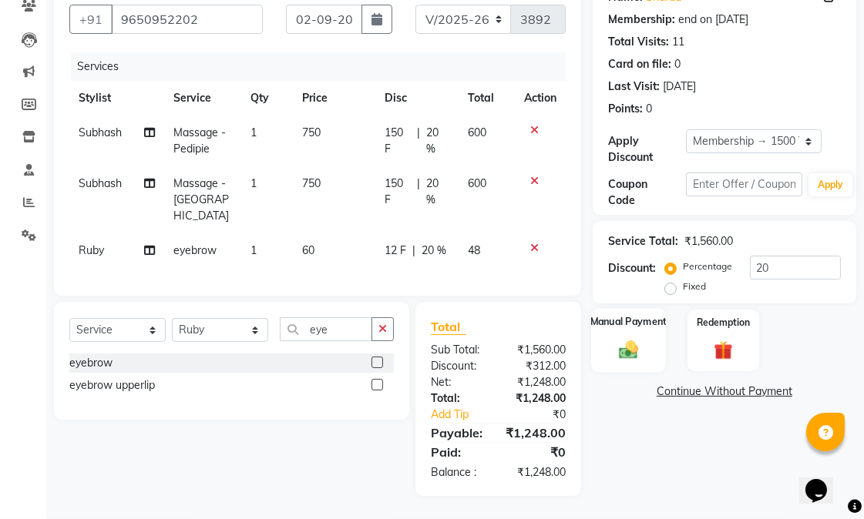
click at [633, 314] on label "Manual Payment" at bounding box center [628, 321] width 77 height 15
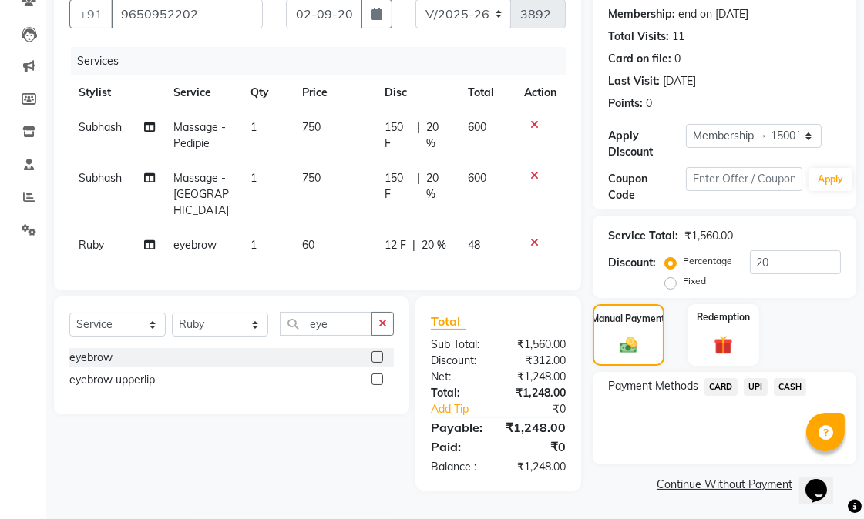
click at [724, 378] on span "CARD" at bounding box center [720, 387] width 33 height 18
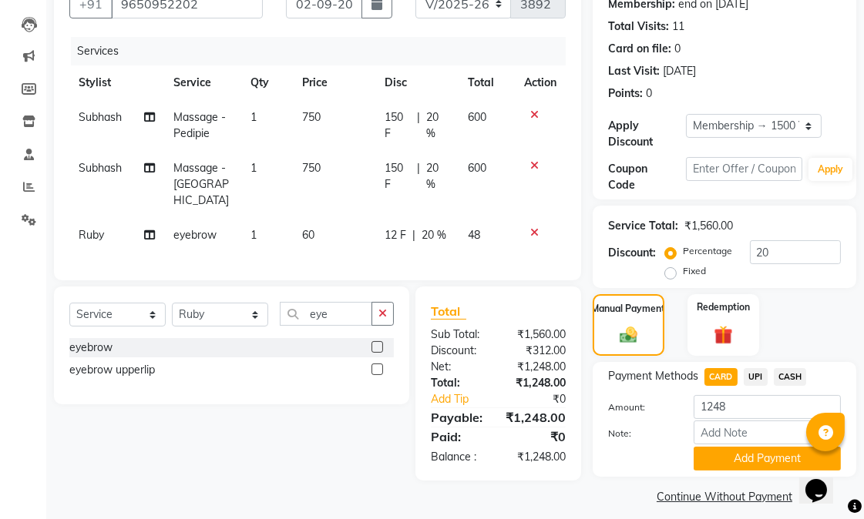
scroll to position [166, 0]
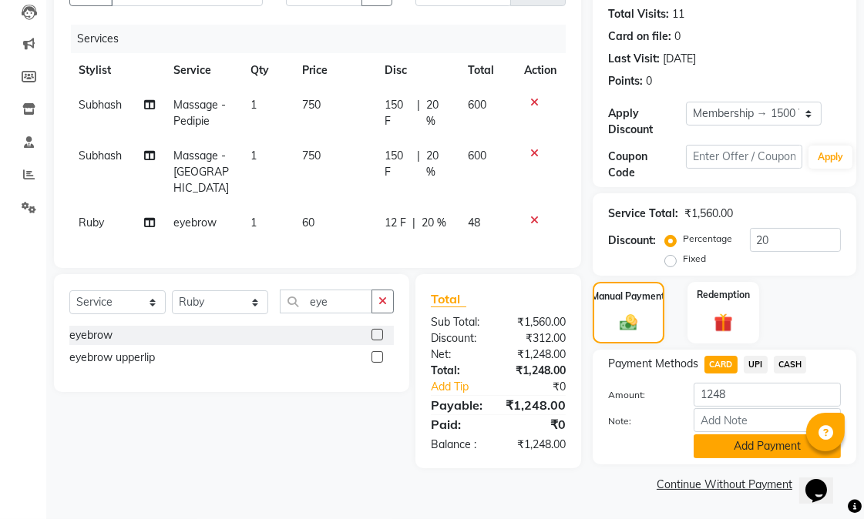
click at [752, 451] on button "Add Payment" at bounding box center [766, 447] width 147 height 24
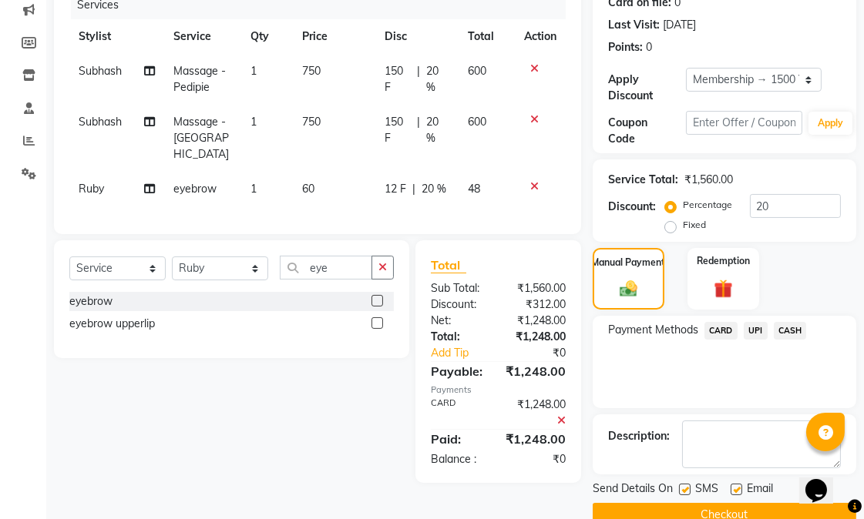
scroll to position [231, 0]
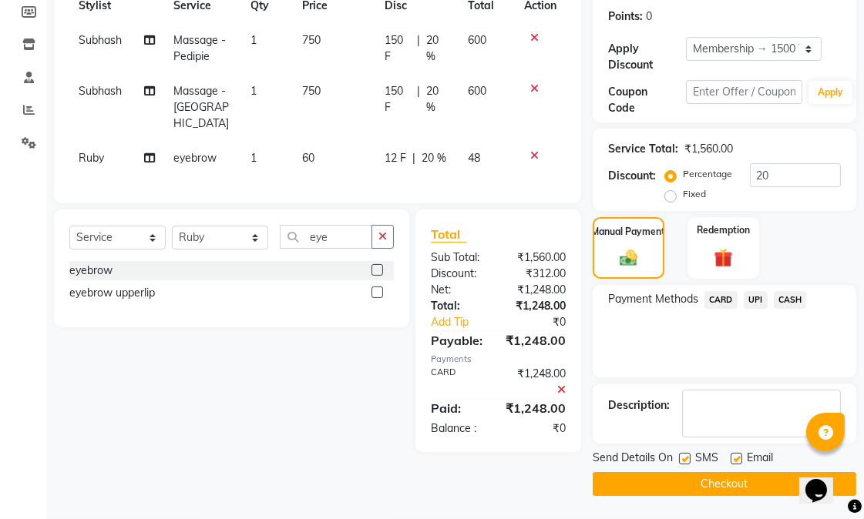
click at [680, 459] on label at bounding box center [685, 459] width 12 height 12
click at [680, 459] on input "checkbox" at bounding box center [684, 460] width 10 height 10
checkbox input "false"
click at [736, 458] on label at bounding box center [736, 459] width 12 height 12
click at [736, 458] on input "checkbox" at bounding box center [735, 460] width 10 height 10
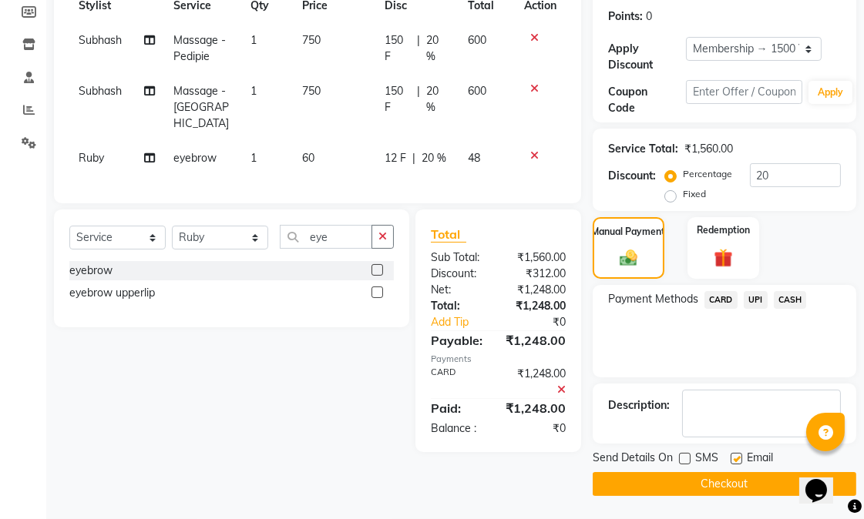
checkbox input "false"
click at [714, 475] on button "Checkout" at bounding box center [725, 484] width 264 height 24
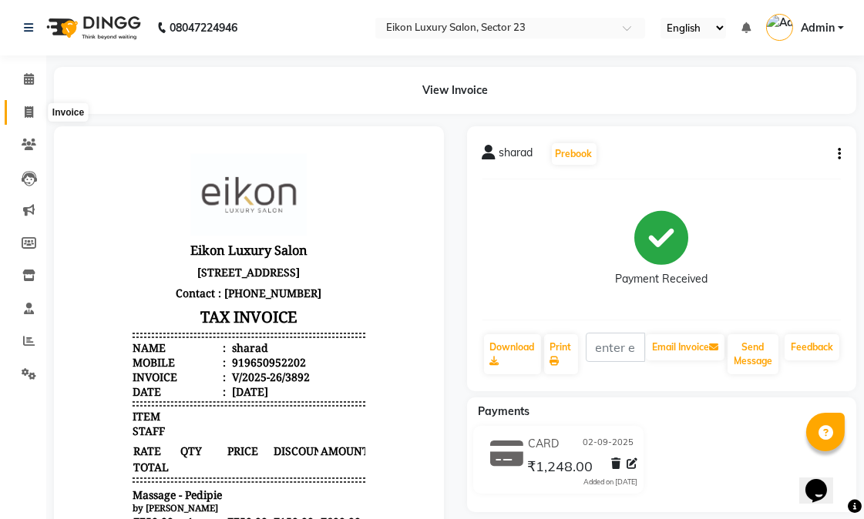
click at [33, 116] on span at bounding box center [28, 113] width 27 height 18
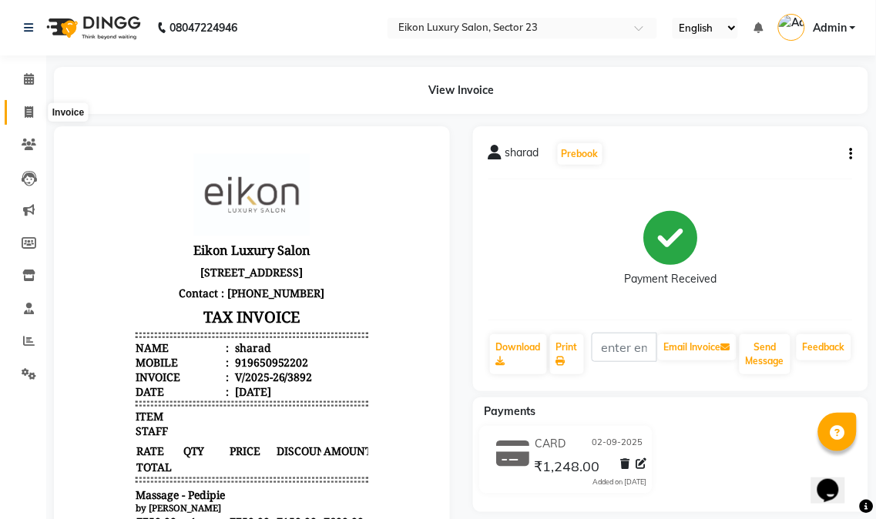
select select "7080"
select select "service"
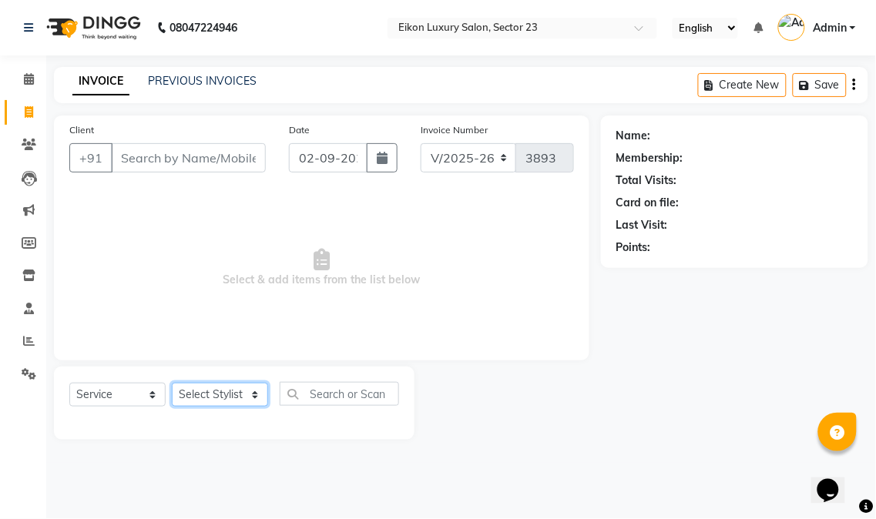
click at [241, 391] on select "Select Stylist Abhishek amit [PERSON_NAME] [PERSON_NAME] [PERSON_NAME] [PERSON_…" at bounding box center [220, 395] width 96 height 24
select select "58955"
click at [172, 384] on select "Select Stylist Abhishek amit [PERSON_NAME] [PERSON_NAME] [PERSON_NAME] [PERSON_…" at bounding box center [220, 395] width 96 height 24
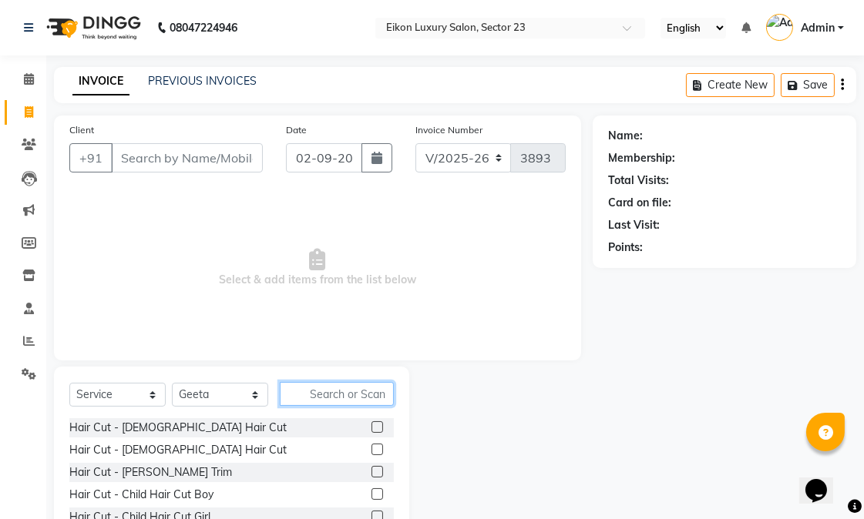
click at [341, 401] on input "text" at bounding box center [337, 394] width 114 height 24
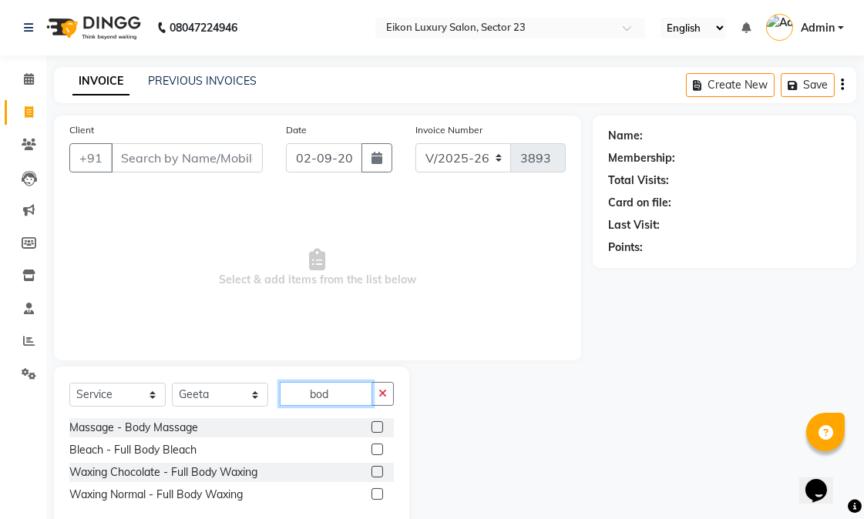
type input "bod"
click at [376, 428] on label at bounding box center [377, 427] width 12 height 12
click at [376, 428] on input "checkbox" at bounding box center [376, 428] width 10 height 10
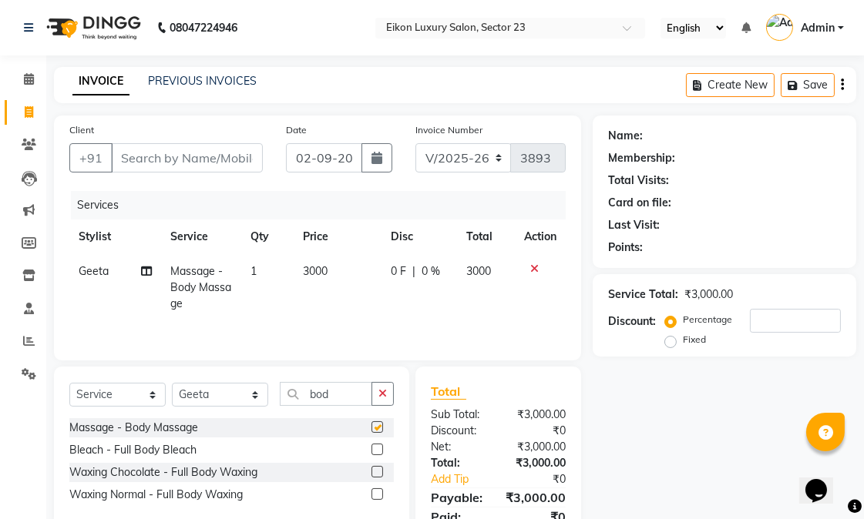
checkbox input "false"
click at [237, 398] on select "Select Stylist Abhishek amit [PERSON_NAME] [PERSON_NAME] [PERSON_NAME] [PERSON_…" at bounding box center [220, 395] width 96 height 24
select select "58954"
click at [172, 384] on select "Select Stylist Abhishek amit [PERSON_NAME] [PERSON_NAME] [PERSON_NAME] [PERSON_…" at bounding box center [220, 395] width 96 height 24
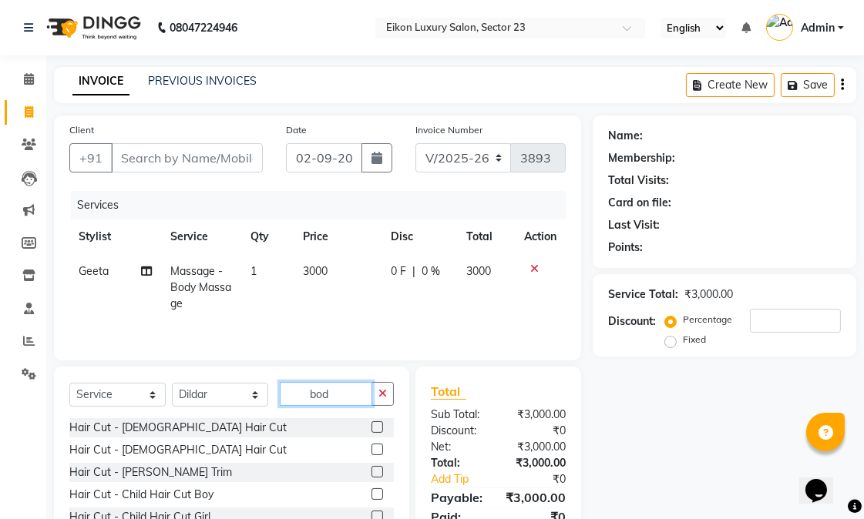
click at [358, 403] on input "bod" at bounding box center [326, 394] width 92 height 24
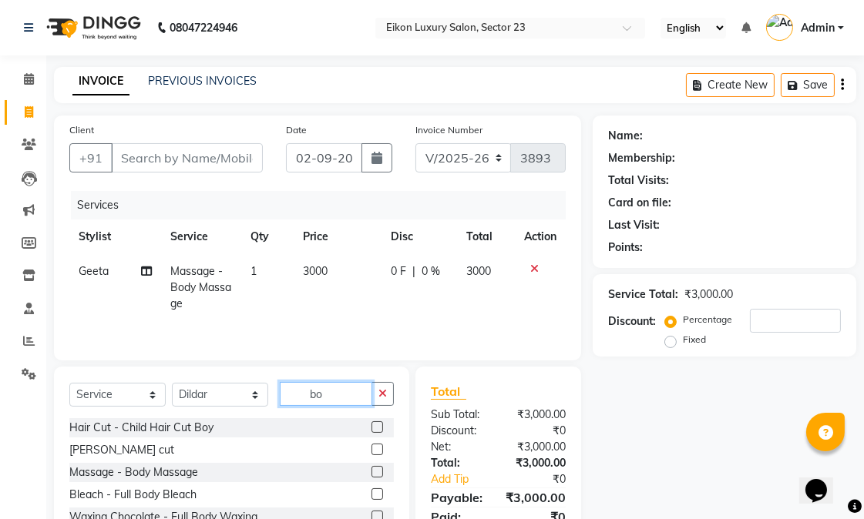
type input "b"
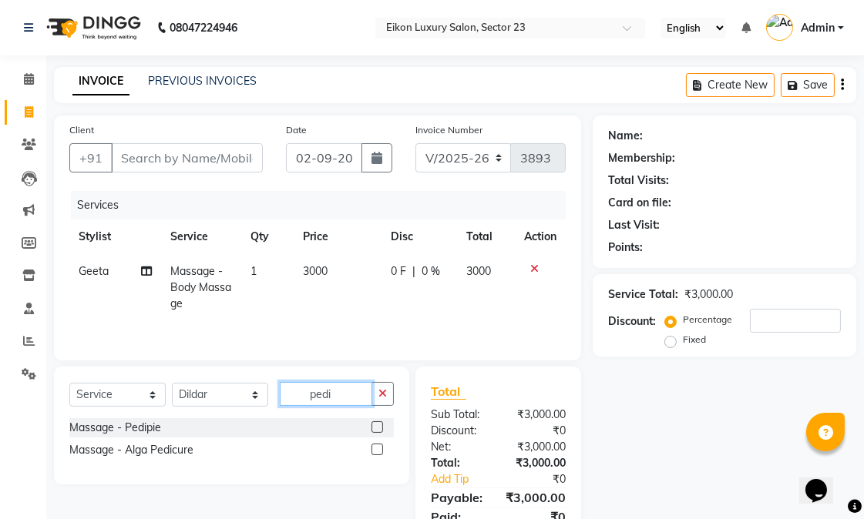
type input "pedi"
click at [374, 427] on label at bounding box center [377, 427] width 12 height 12
click at [374, 427] on input "checkbox" at bounding box center [376, 428] width 10 height 10
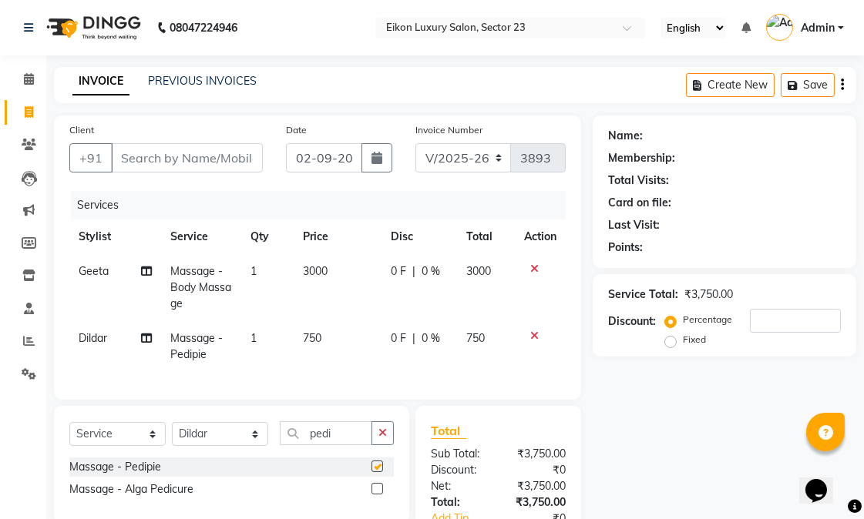
checkbox input "false"
click at [337, 336] on td "750" at bounding box center [338, 346] width 88 height 51
select select "58954"
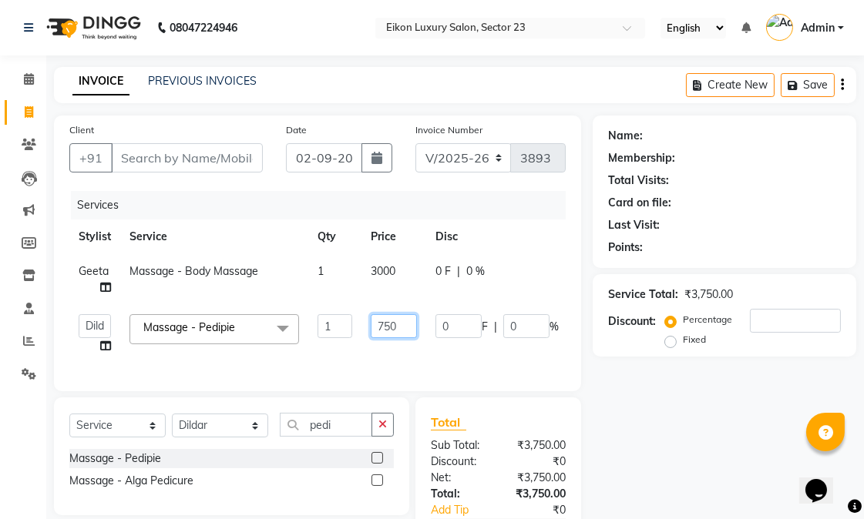
click at [405, 334] on input "750" at bounding box center [394, 326] width 46 height 24
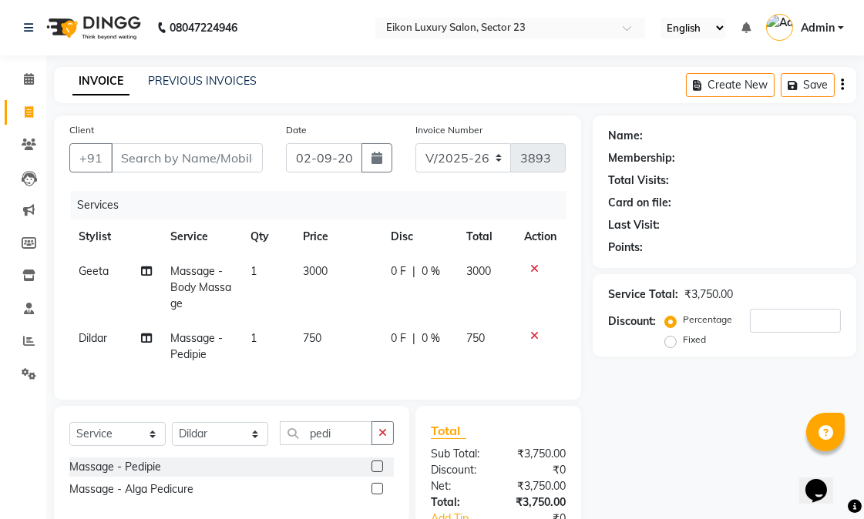
click at [211, 343] on span "Massage - Pedipie" at bounding box center [196, 346] width 52 height 30
select select "58954"
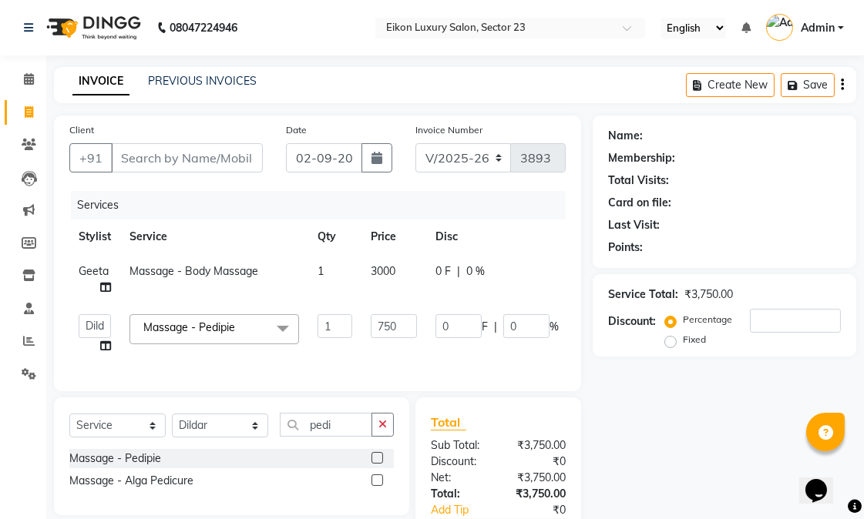
click at [212, 330] on span "Massage - Pedipie" at bounding box center [189, 328] width 92 height 14
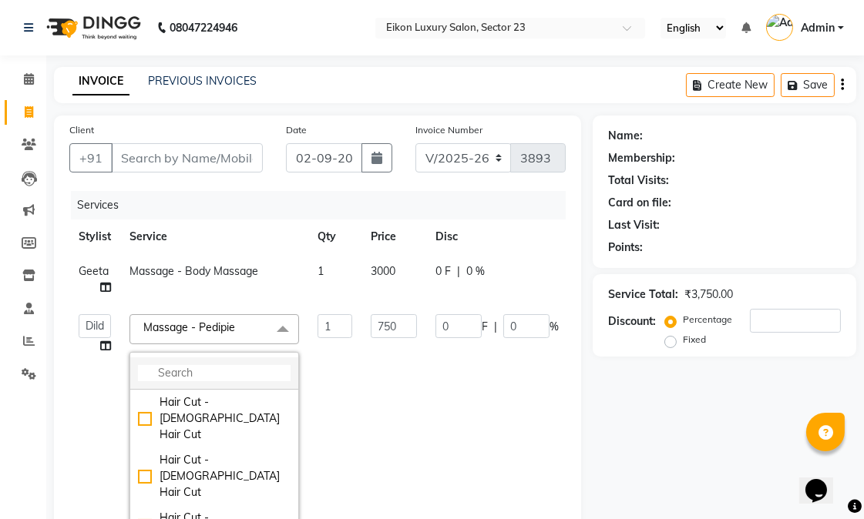
click at [264, 364] on li at bounding box center [214, 374] width 168 height 32
click at [264, 373] on input "multiselect-search" at bounding box center [214, 373] width 153 height 16
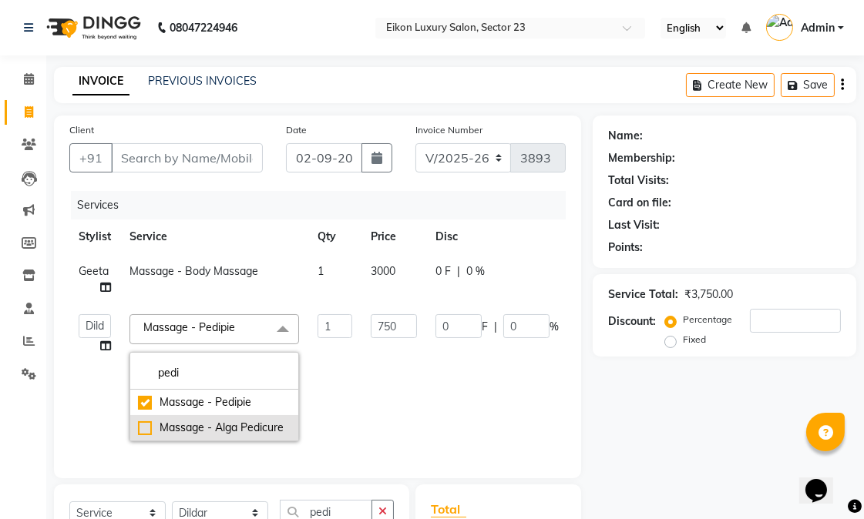
type input "pedi"
click at [187, 433] on div "Massage - Alga Pedicure" at bounding box center [214, 428] width 153 height 16
checkbox input "false"
checkbox input "true"
type input "1750"
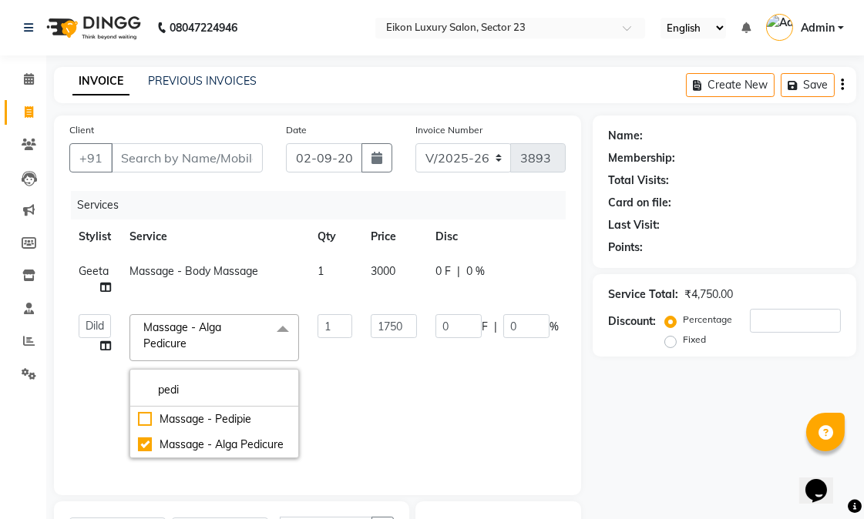
click at [355, 399] on td "1" at bounding box center [334, 386] width 53 height 163
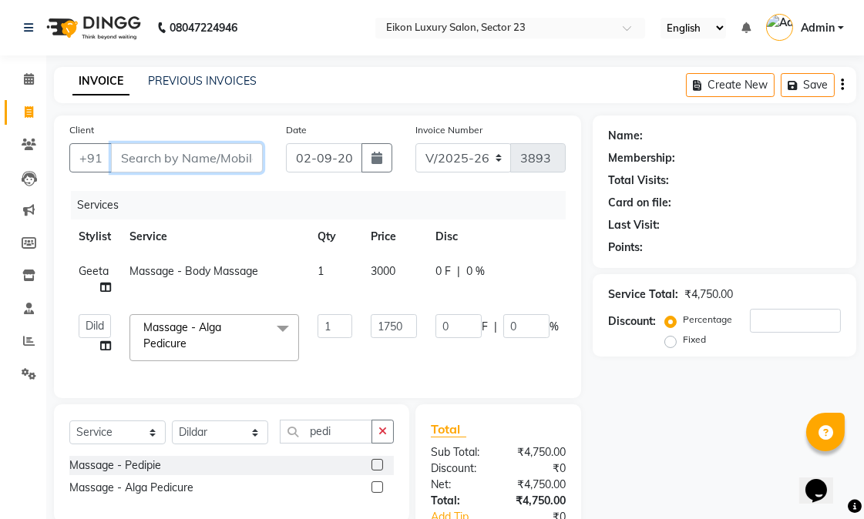
click at [200, 156] on input "Client" at bounding box center [187, 157] width 152 height 29
type input "y"
type input "0"
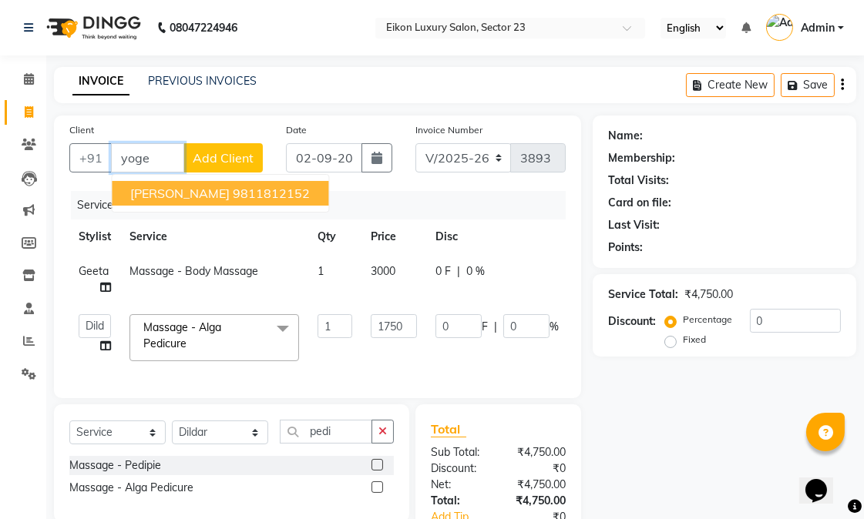
click at [202, 186] on span "Yogesh Pradhan" at bounding box center [179, 193] width 99 height 15
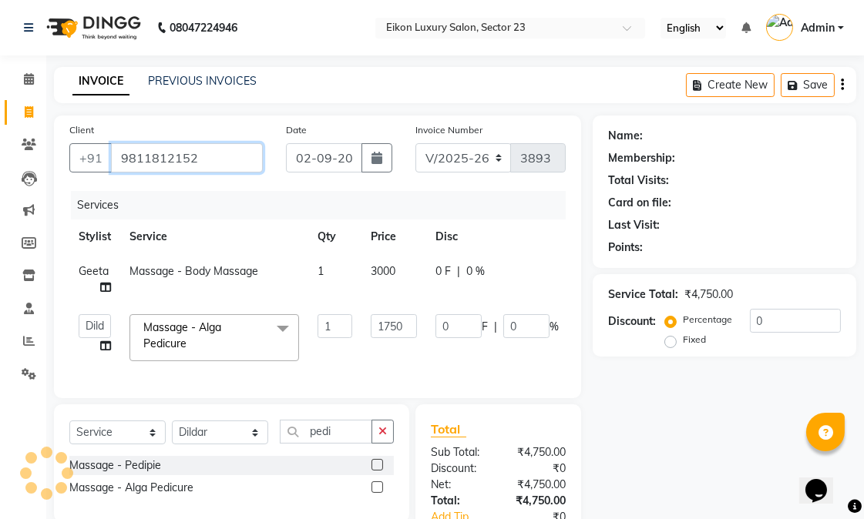
type input "9811812152"
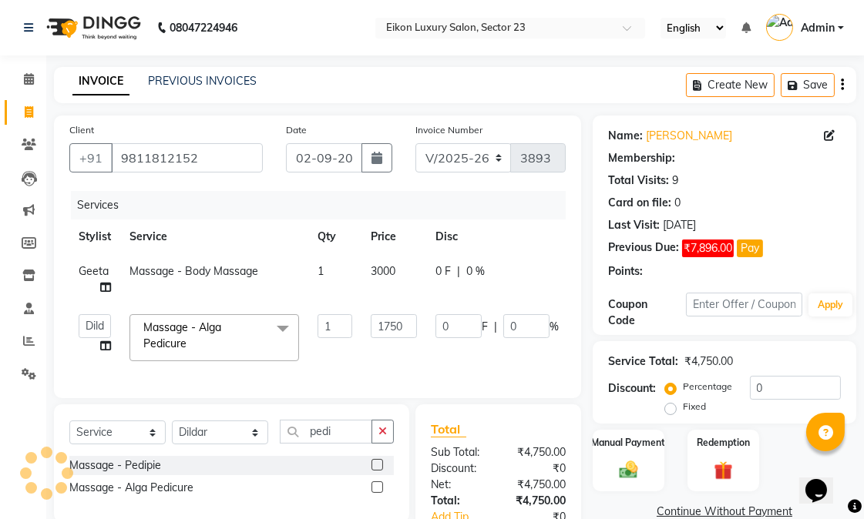
type input "350"
type input "20"
select select "1: Object"
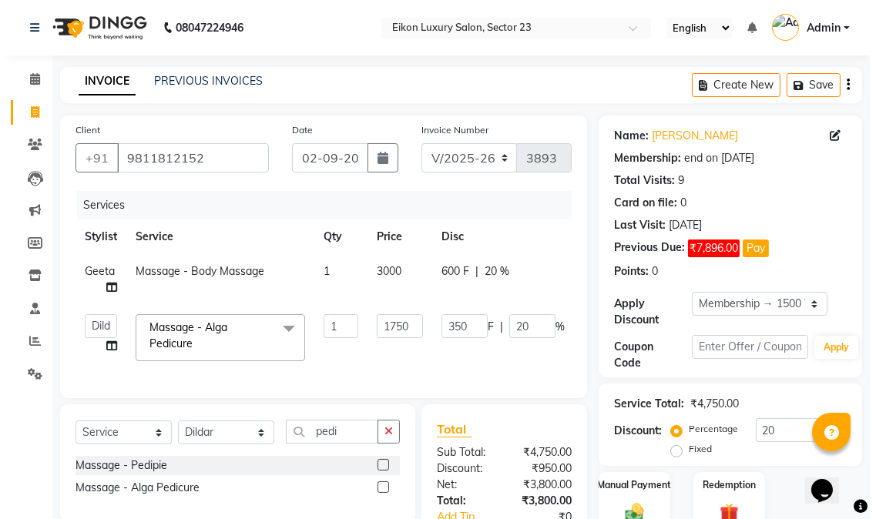
scroll to position [133, 0]
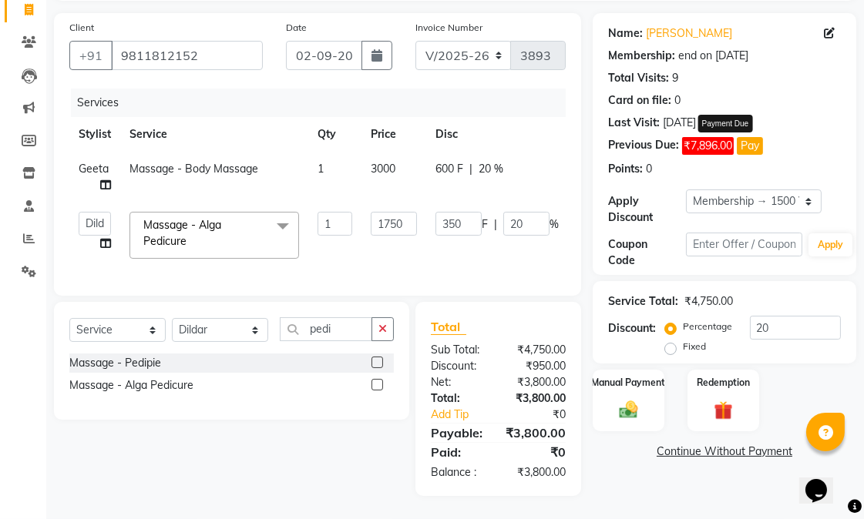
click at [704, 137] on span "₹7,896.00" at bounding box center [708, 146] width 52 height 18
click at [740, 137] on button "Pay" at bounding box center [750, 146] width 26 height 18
select select "1"
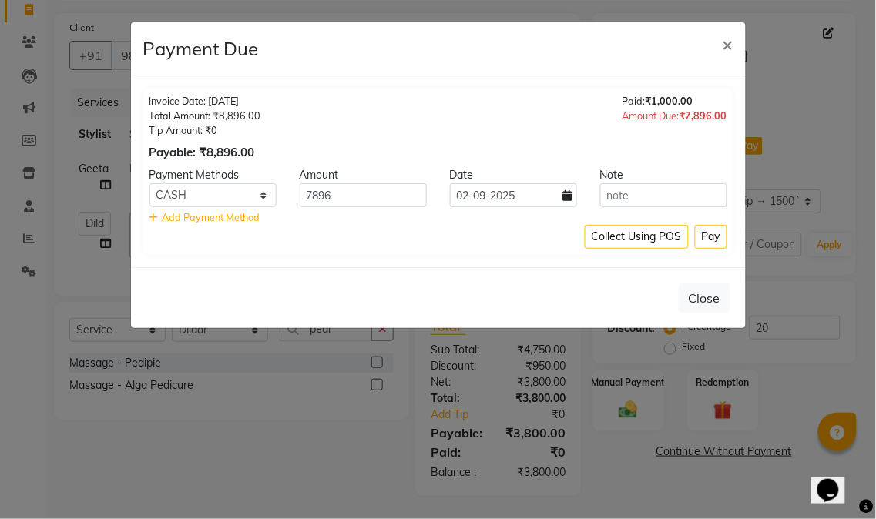
click at [855, 54] on ngb-modal-window "Payment Due × Invoice Date: 01-09-2025 Total Amount: ₹8,896.00 Tip Amount: ₹0 P…" at bounding box center [438, 259] width 876 height 519
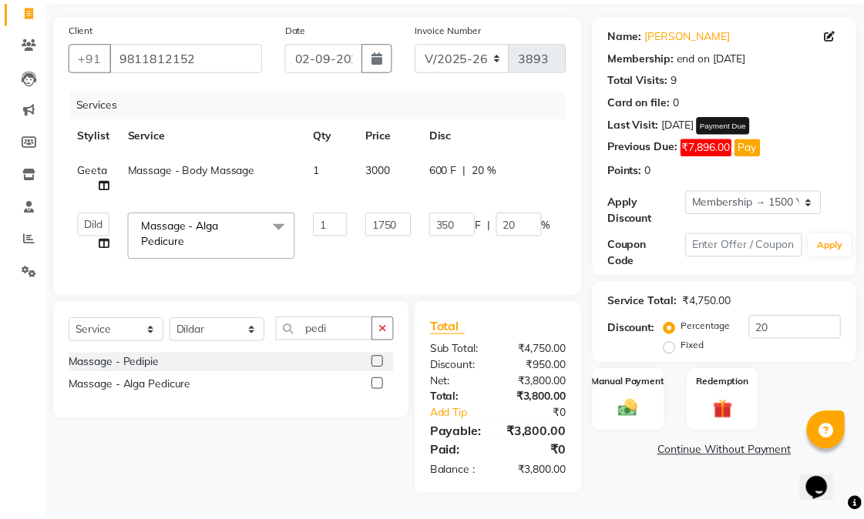
scroll to position [116, 0]
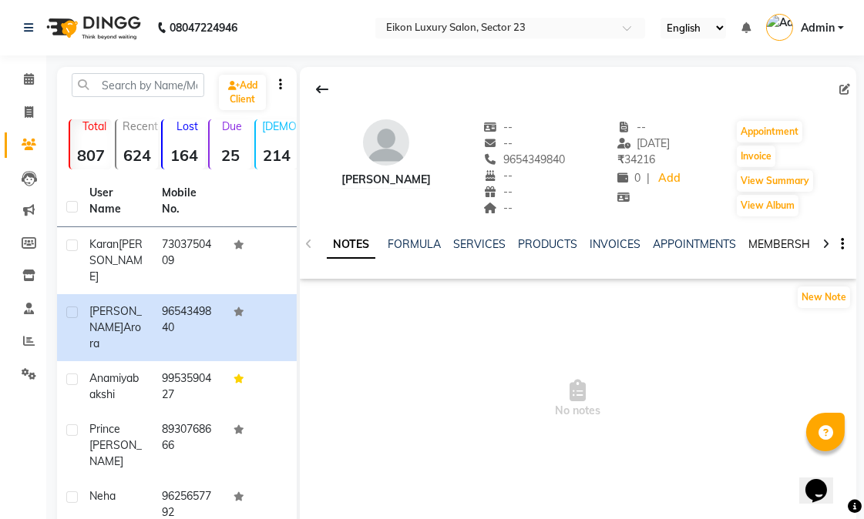
click at [775, 243] on link "MEMBERSHIP" at bounding box center [784, 244] width 72 height 14
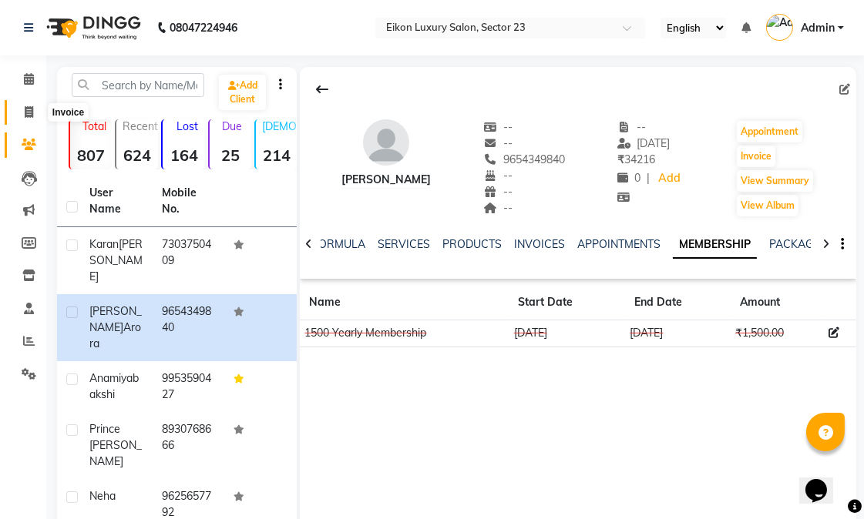
click at [32, 118] on icon at bounding box center [29, 112] width 8 height 12
select select "service"
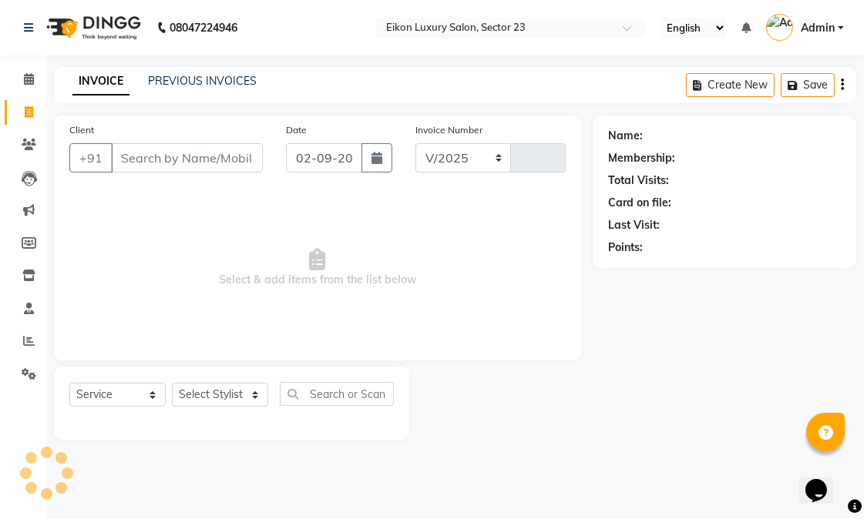
select select "7080"
type input "3889"
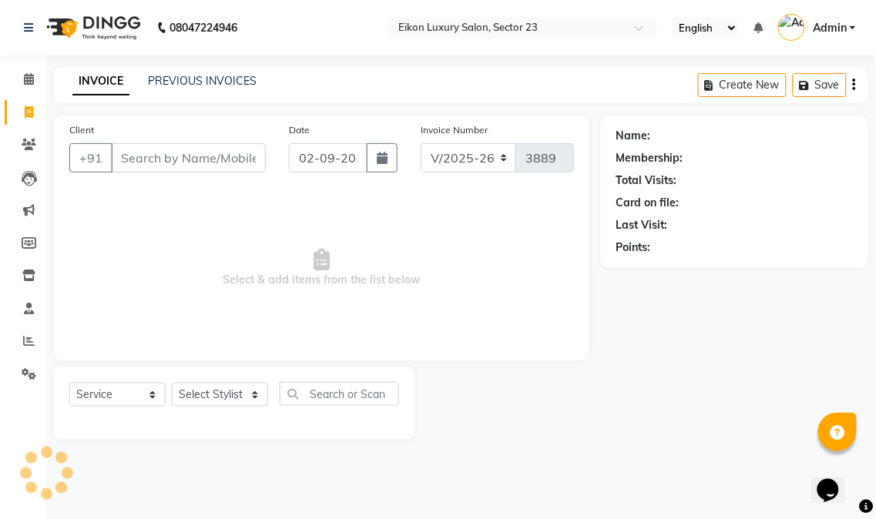
click at [213, 156] on input "Client" at bounding box center [188, 157] width 155 height 29
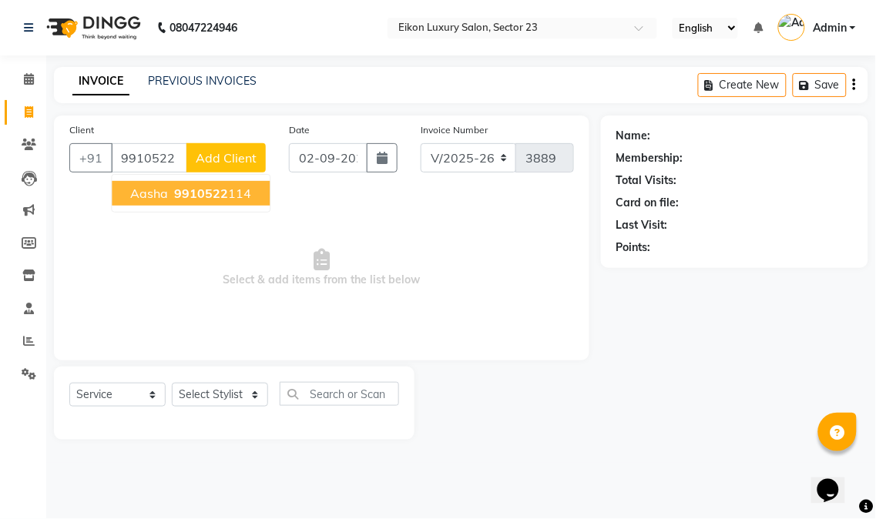
click at [240, 199] on ngb-highlight "9910522 114" at bounding box center [211, 193] width 80 height 15
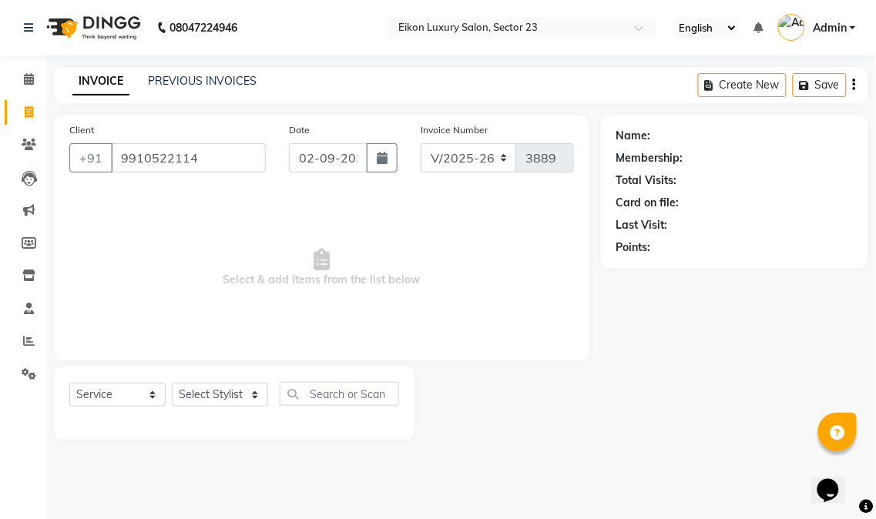
type input "9910522114"
select select "1: Object"
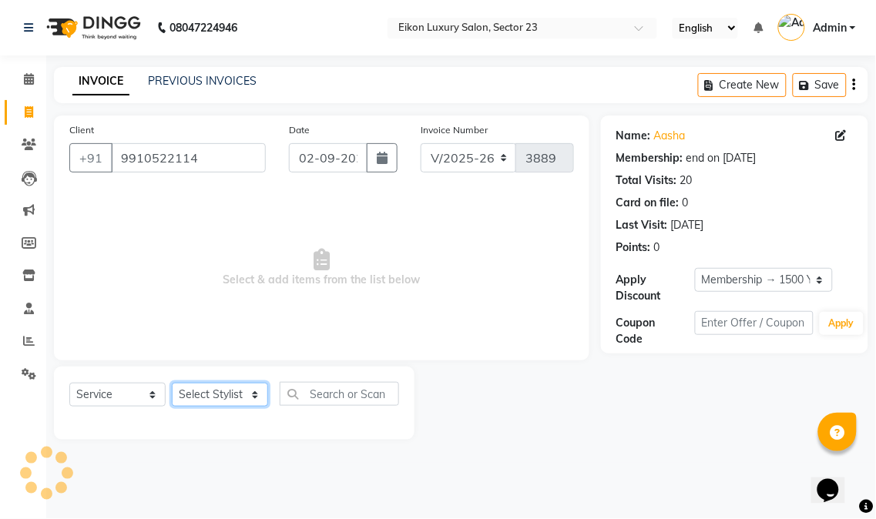
click at [231, 399] on select "Select Stylist Abhishek amit [PERSON_NAME] [PERSON_NAME] [PERSON_NAME] [PERSON_…" at bounding box center [220, 395] width 96 height 24
select select "58954"
click at [172, 384] on select "Select Stylist Abhishek amit [PERSON_NAME] [PERSON_NAME] [PERSON_NAME] [PERSON_…" at bounding box center [220, 395] width 96 height 24
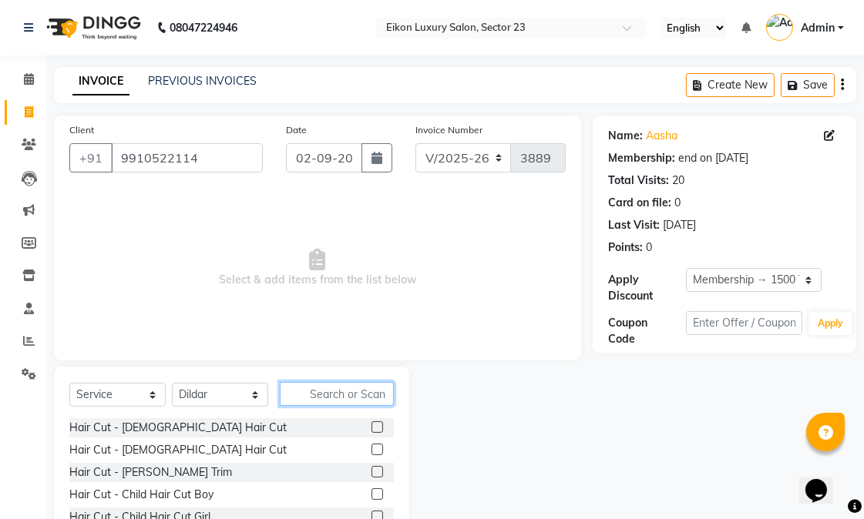
click at [311, 382] on input "text" at bounding box center [337, 394] width 114 height 24
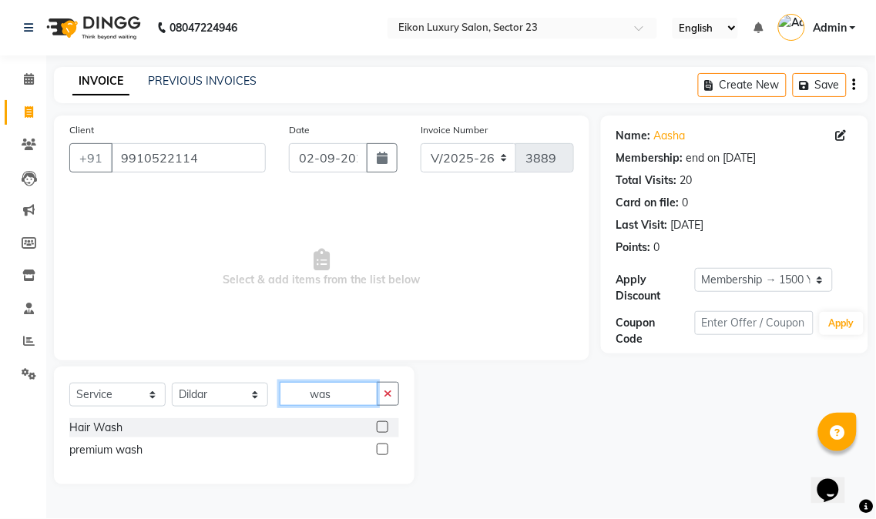
type input "was"
click at [385, 425] on label at bounding box center [383, 427] width 12 height 12
click at [385, 425] on input "checkbox" at bounding box center [382, 428] width 10 height 10
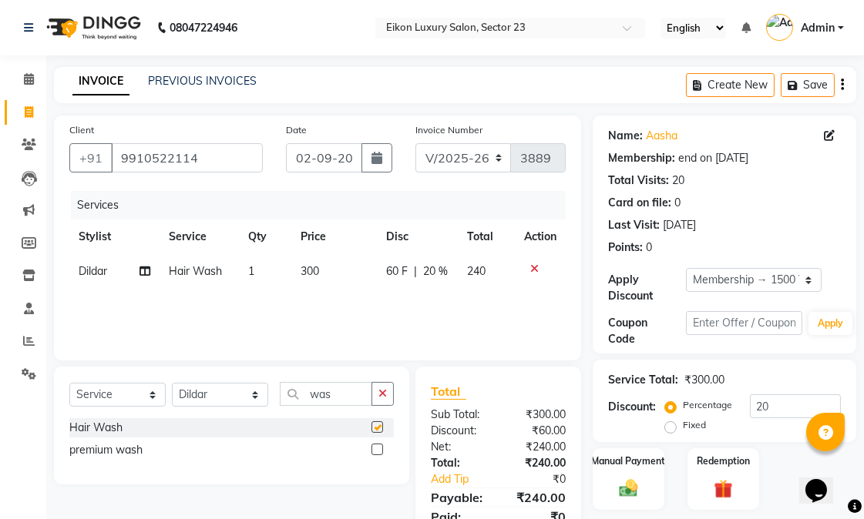
checkbox input "false"
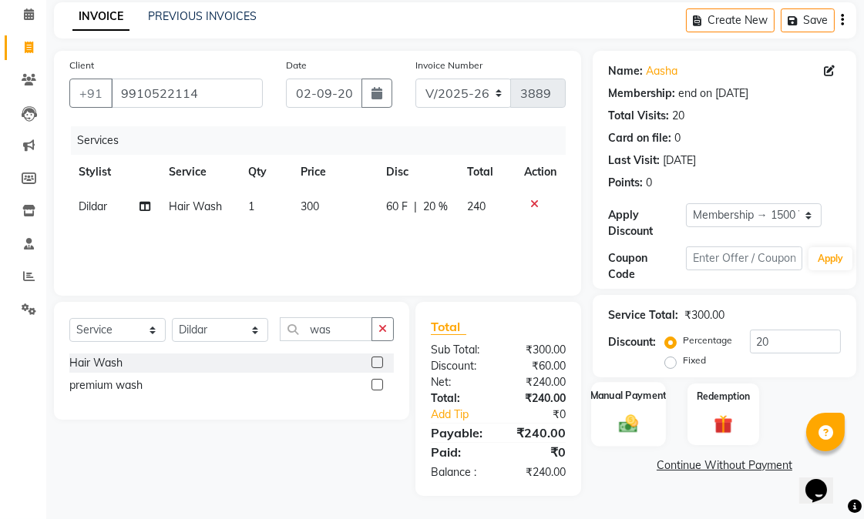
click at [614, 415] on img at bounding box center [629, 423] width 32 height 22
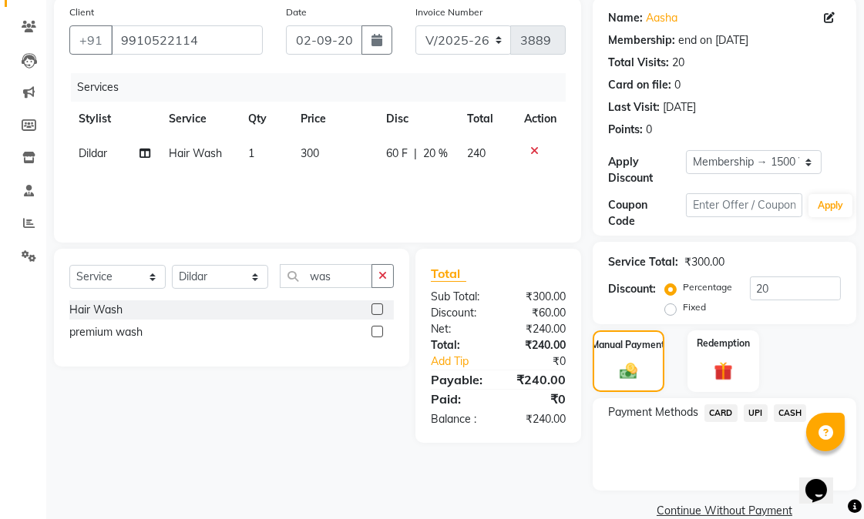
scroll to position [143, 0]
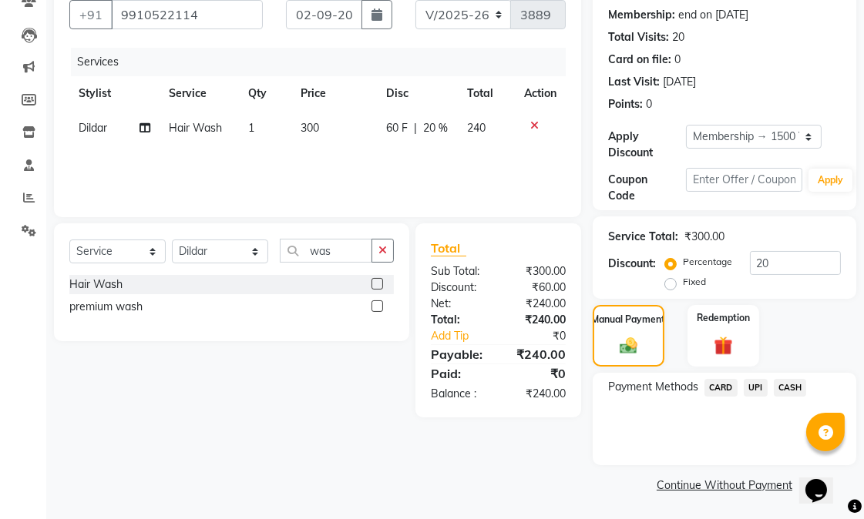
click at [802, 381] on span "CASH" at bounding box center [790, 388] width 33 height 18
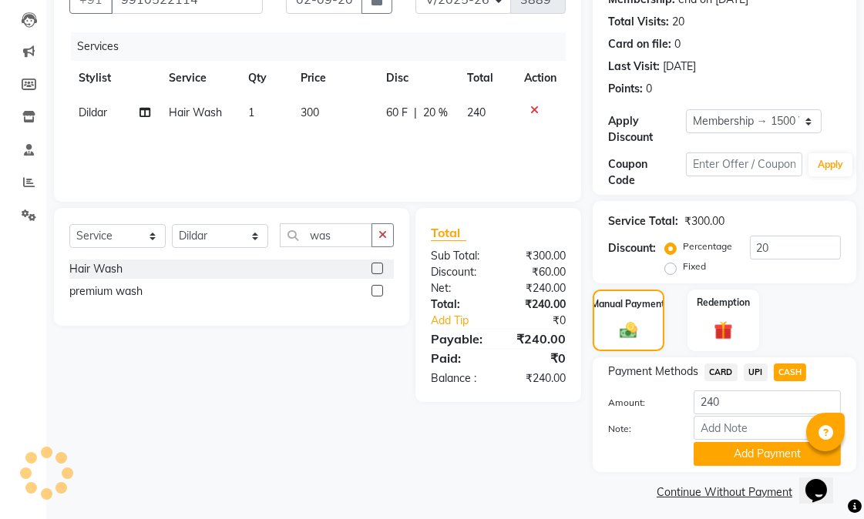
scroll to position [166, 0]
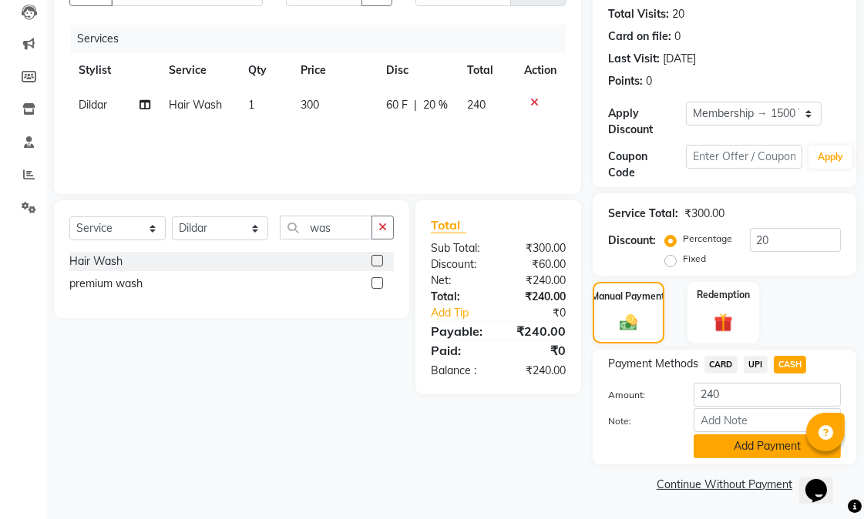
click at [730, 441] on button "Add Payment" at bounding box center [766, 447] width 147 height 24
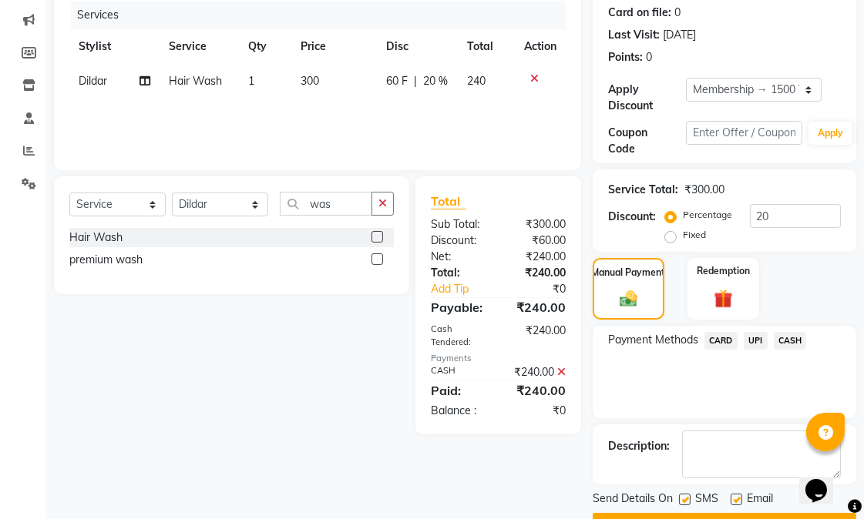
scroll to position [231, 0]
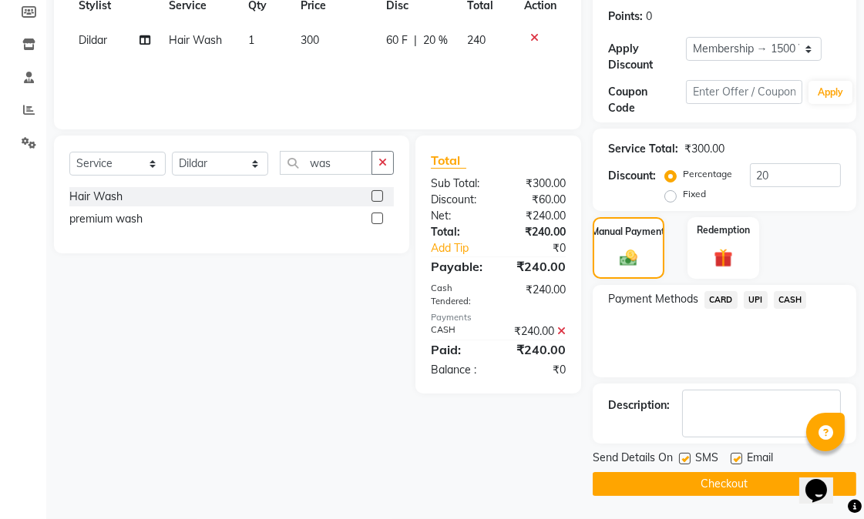
click at [735, 455] on label at bounding box center [736, 459] width 12 height 12
click at [735, 455] on input "checkbox" at bounding box center [735, 460] width 10 height 10
checkbox input "false"
click at [682, 457] on label at bounding box center [685, 459] width 12 height 12
click at [682, 457] on input "checkbox" at bounding box center [684, 460] width 10 height 10
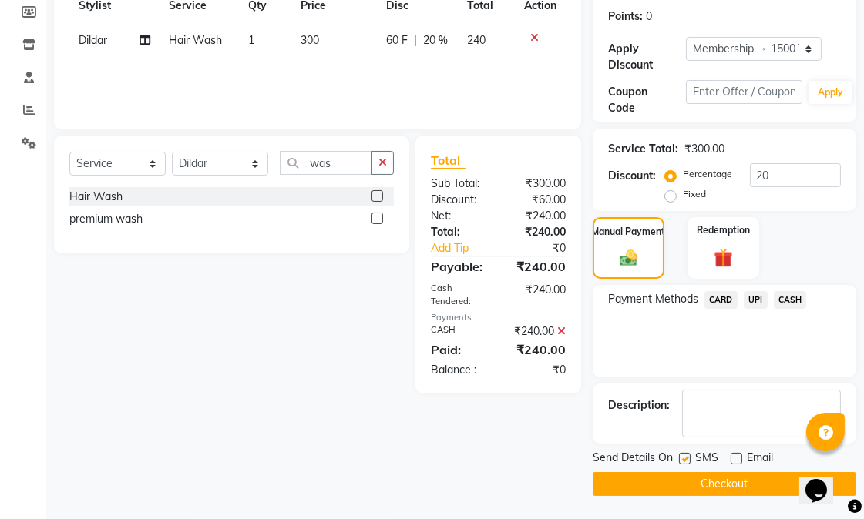
checkbox input "false"
click at [718, 479] on button "Checkout" at bounding box center [725, 484] width 264 height 24
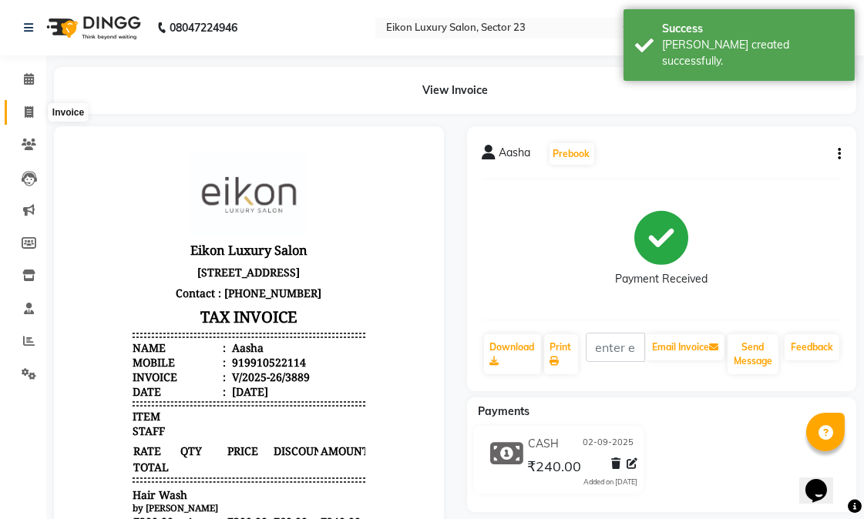
click at [29, 110] on icon at bounding box center [29, 112] width 8 height 12
select select "service"
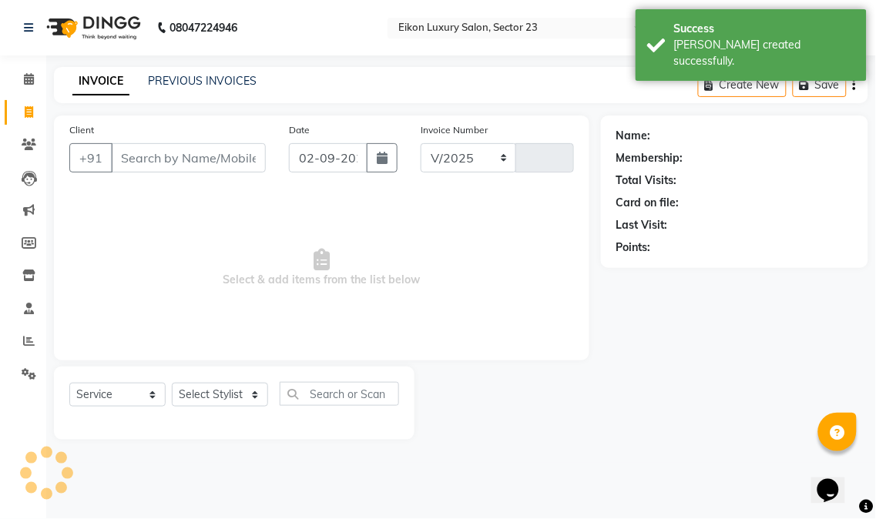
select select "7080"
type input "3890"
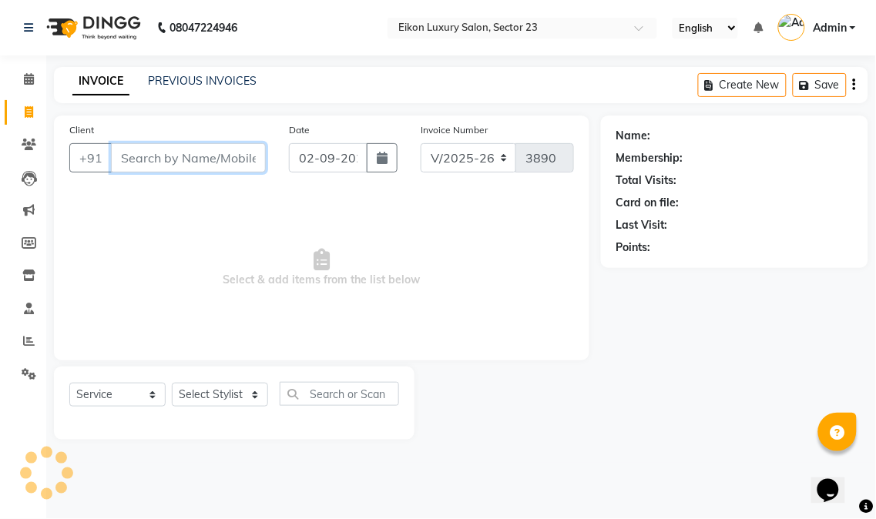
click at [163, 158] on input "Client" at bounding box center [188, 157] width 155 height 29
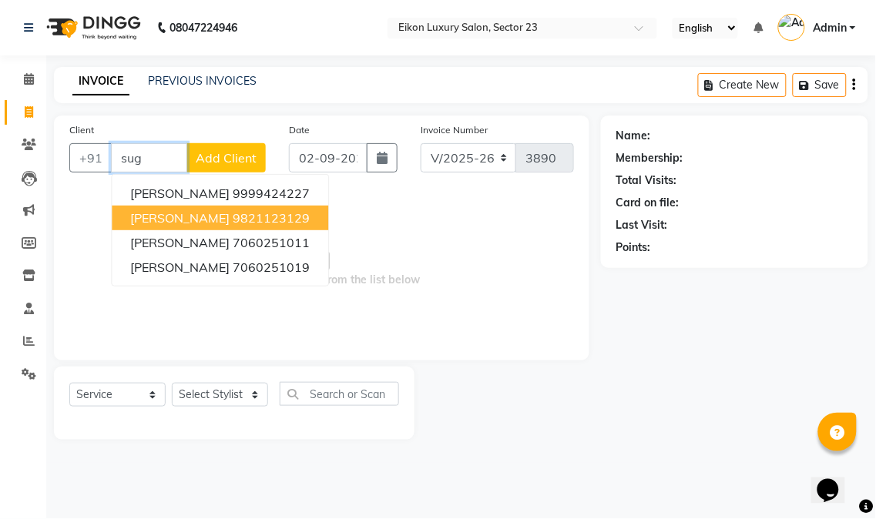
click at [139, 219] on span "Sugandha Arora" at bounding box center [179, 217] width 99 height 15
type input "9821123129"
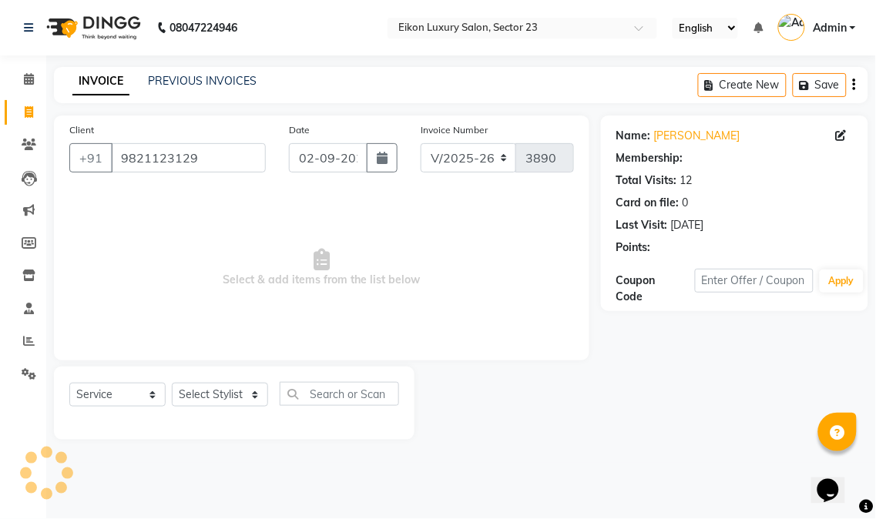
select select "1: Object"
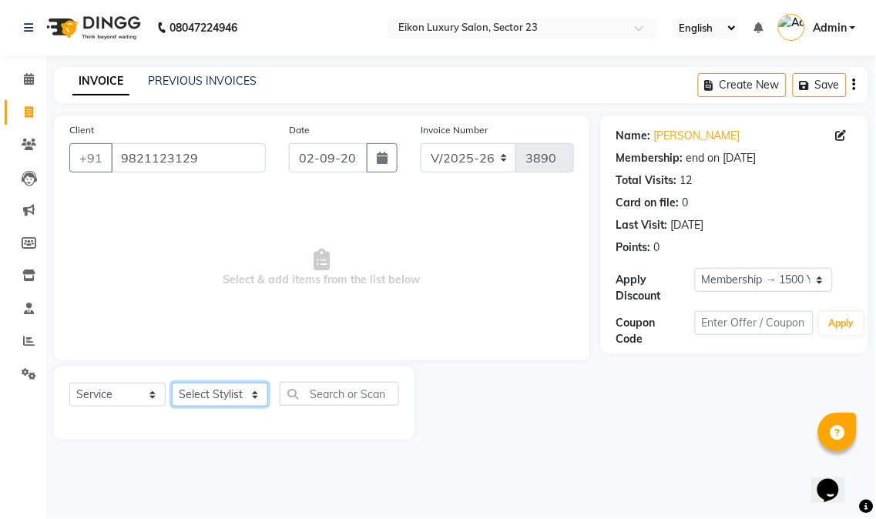
click at [226, 398] on select "Select Stylist Abhishek amit [PERSON_NAME] [PERSON_NAME] [PERSON_NAME] [PERSON_…" at bounding box center [220, 395] width 96 height 24
select select "58948"
click at [172, 384] on select "Select Stylist Abhishek amit [PERSON_NAME] [PERSON_NAME] [PERSON_NAME] [PERSON_…" at bounding box center [220, 395] width 96 height 24
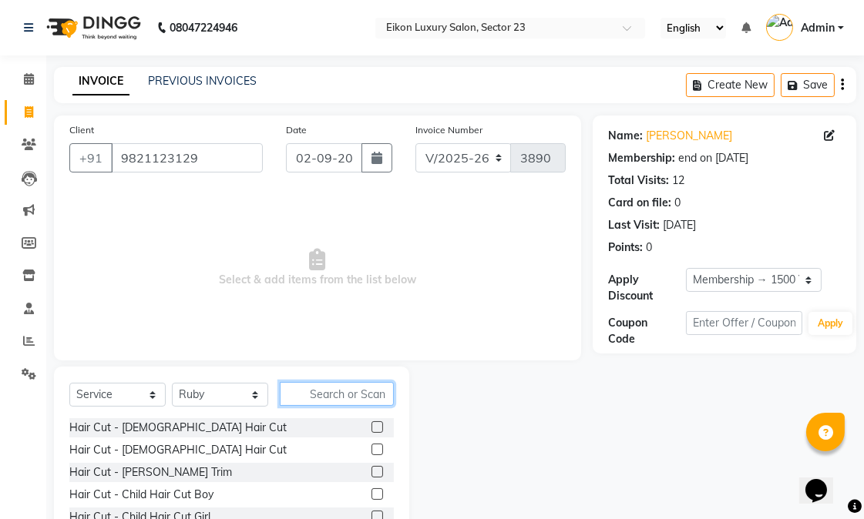
click at [324, 398] on input "text" at bounding box center [337, 394] width 114 height 24
click at [314, 396] on input "text" at bounding box center [337, 394] width 114 height 24
click at [341, 398] on input "text" at bounding box center [337, 394] width 114 height 24
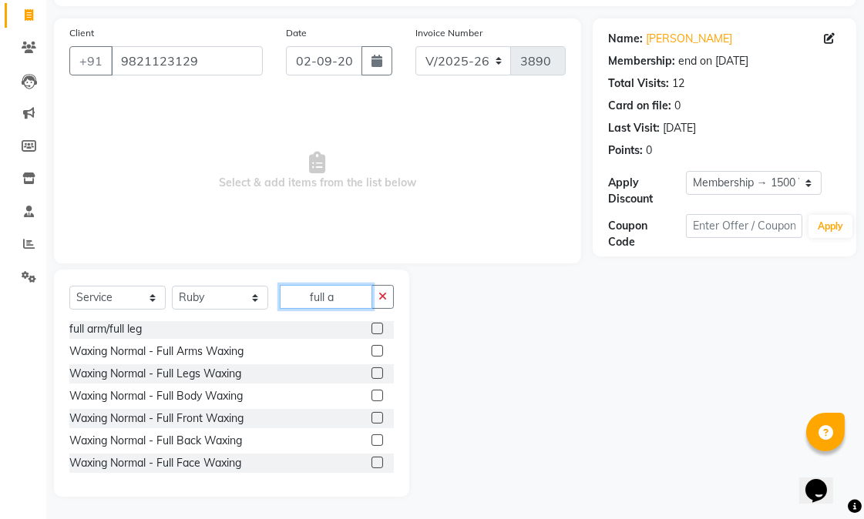
scroll to position [54, 0]
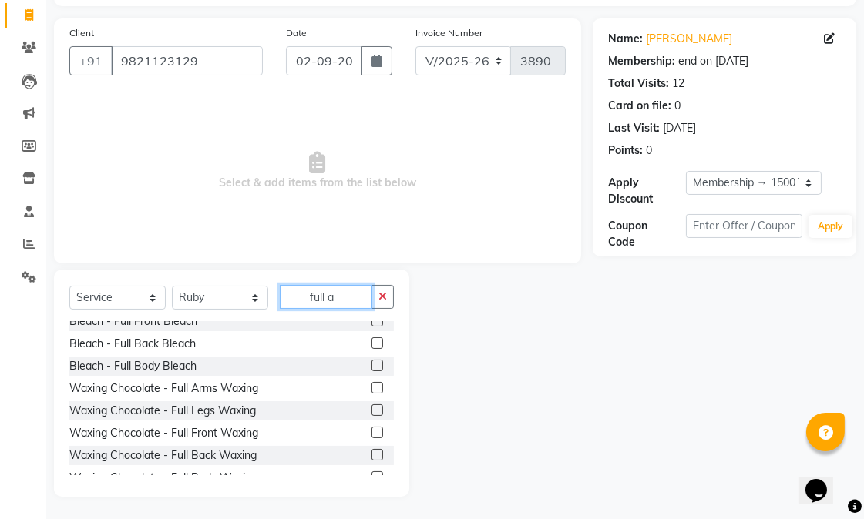
type input "full a"
click at [371, 387] on label at bounding box center [377, 388] width 12 height 12
click at [371, 387] on input "checkbox" at bounding box center [376, 389] width 10 height 10
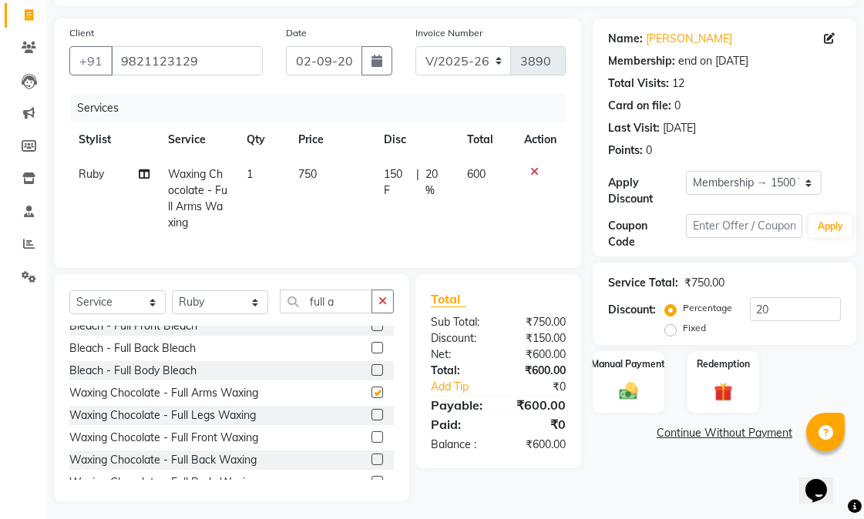
checkbox input "false"
click at [344, 313] on input "full a" at bounding box center [326, 302] width 92 height 24
type input "f"
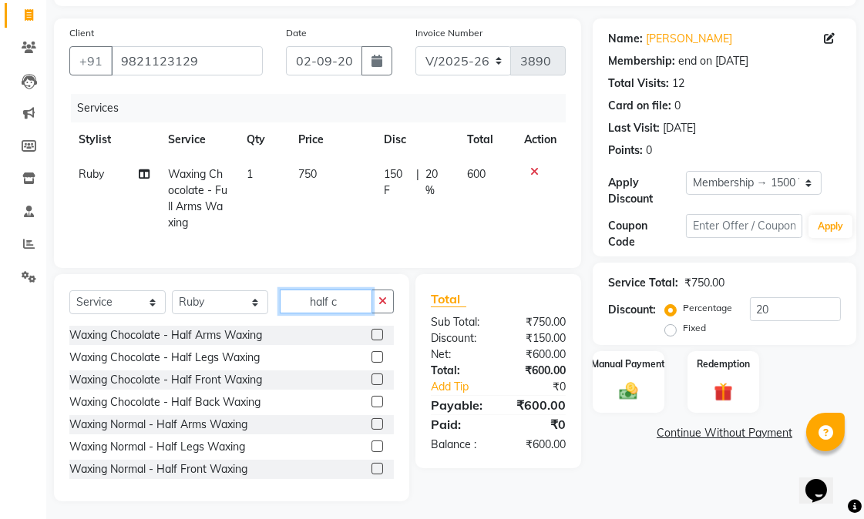
scroll to position [82, 0]
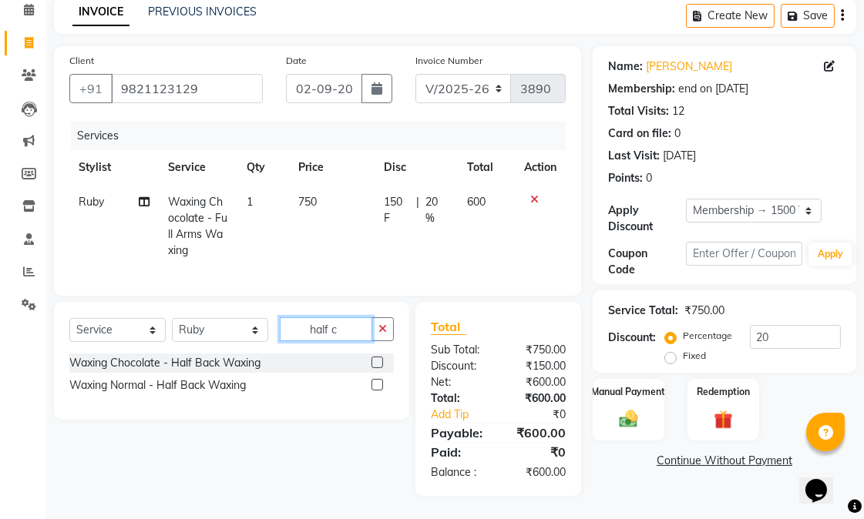
type input "half c"
click at [374, 361] on label at bounding box center [377, 363] width 12 height 12
click at [374, 361] on input "checkbox" at bounding box center [376, 363] width 10 height 10
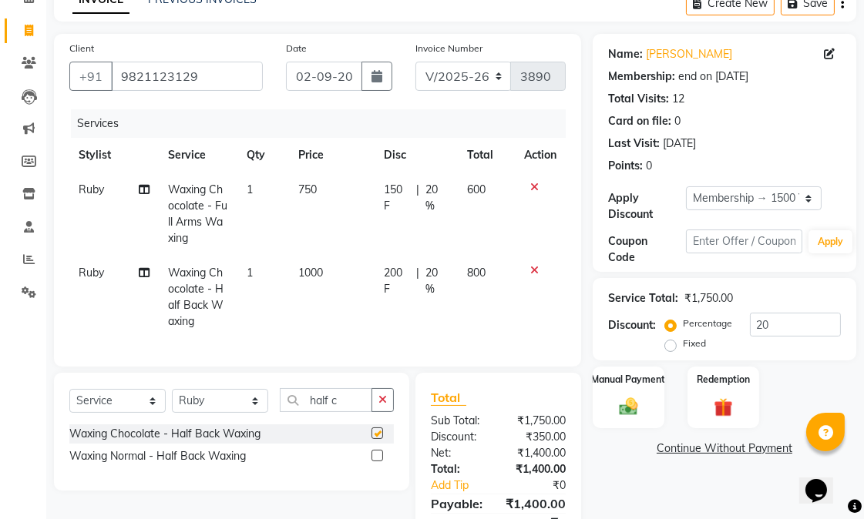
checkbox input "false"
click at [341, 411] on input "half c" at bounding box center [326, 400] width 92 height 24
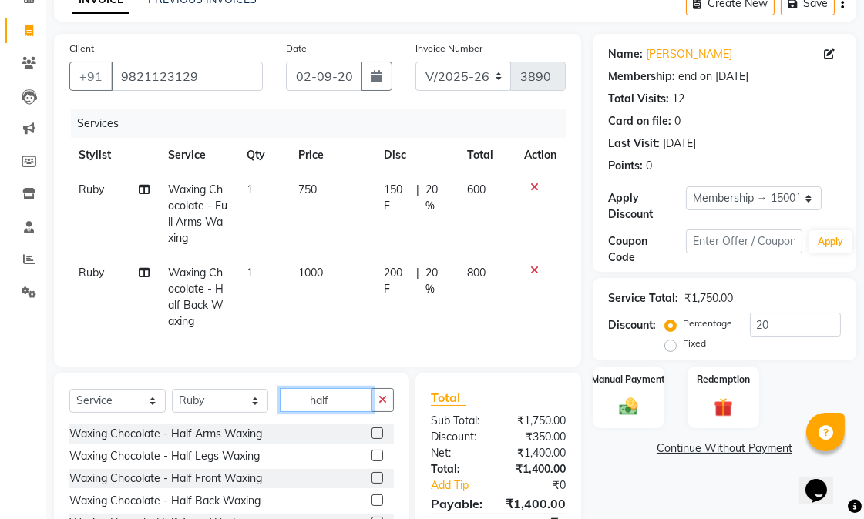
type input "half"
click at [371, 462] on label at bounding box center [377, 456] width 12 height 12
click at [371, 462] on input "checkbox" at bounding box center [376, 457] width 10 height 10
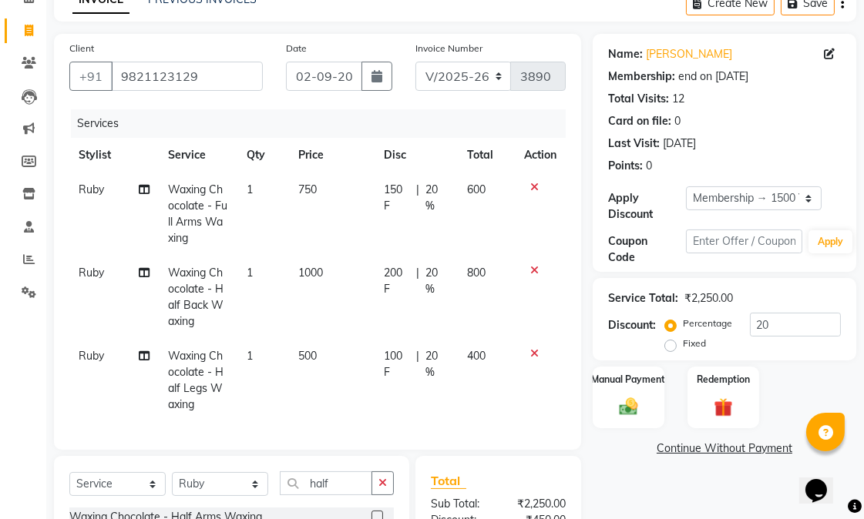
checkbox input "false"
click at [538, 270] on div at bounding box center [540, 270] width 32 height 11
click at [532, 268] on icon at bounding box center [534, 270] width 8 height 11
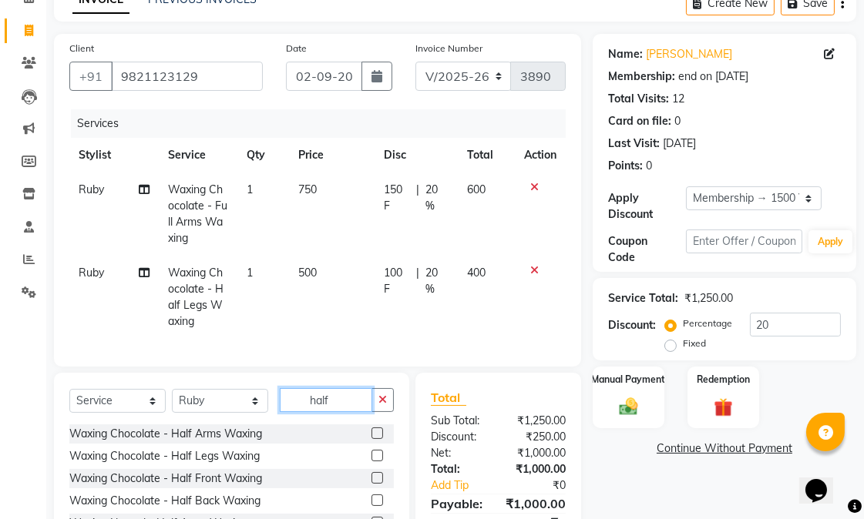
click at [344, 410] on input "half" at bounding box center [326, 400] width 92 height 24
type input "h"
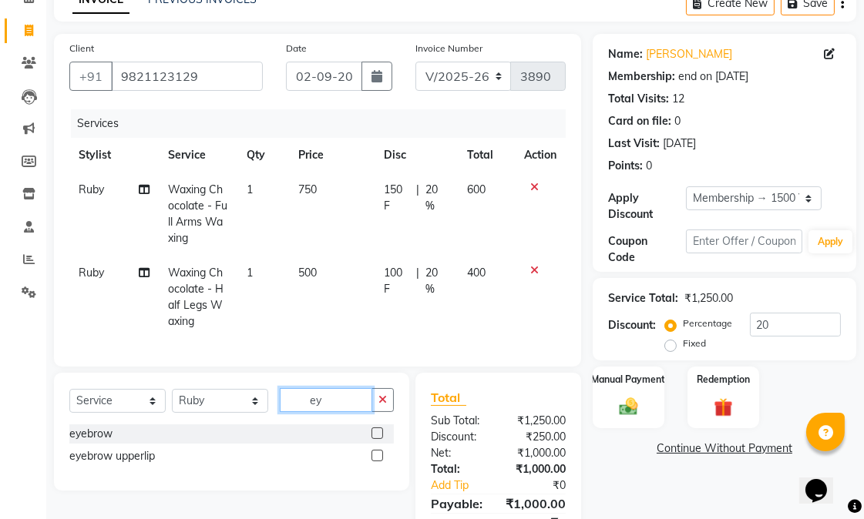
type input "ey"
click at [376, 439] on label at bounding box center [377, 434] width 12 height 12
click at [376, 439] on input "checkbox" at bounding box center [376, 434] width 10 height 10
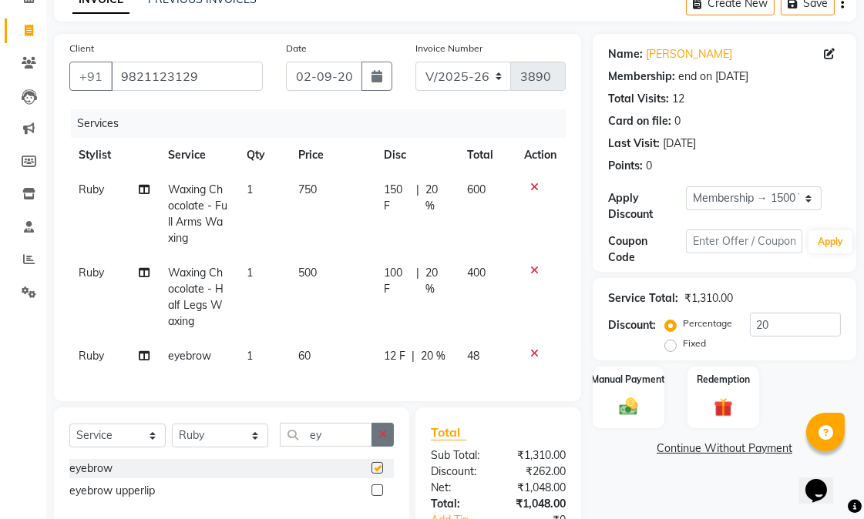
checkbox input "false"
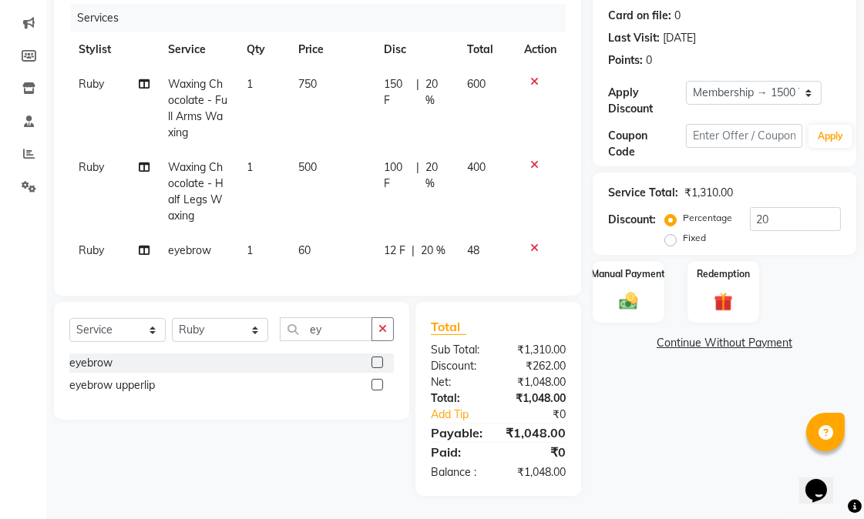
scroll to position [218, 0]
click at [642, 290] on img at bounding box center [629, 301] width 32 height 22
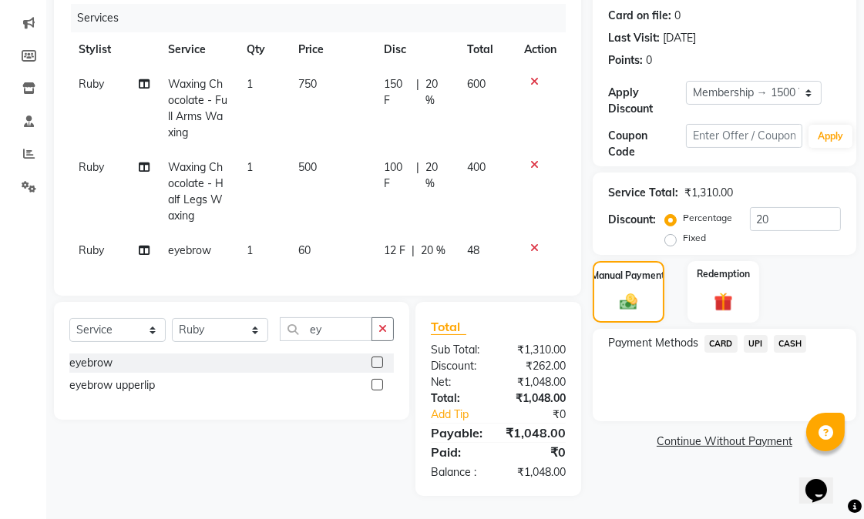
click at [759, 335] on span "UPI" at bounding box center [756, 344] width 24 height 18
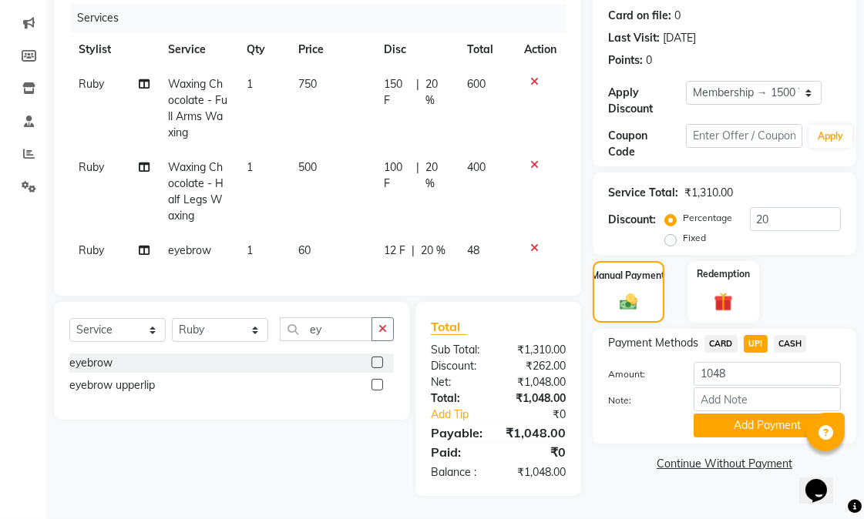
click at [753, 335] on span "UPI" at bounding box center [756, 344] width 24 height 18
click at [784, 335] on span "CASH" at bounding box center [790, 344] width 33 height 18
click at [745, 414] on button "Add Payment" at bounding box center [766, 426] width 147 height 24
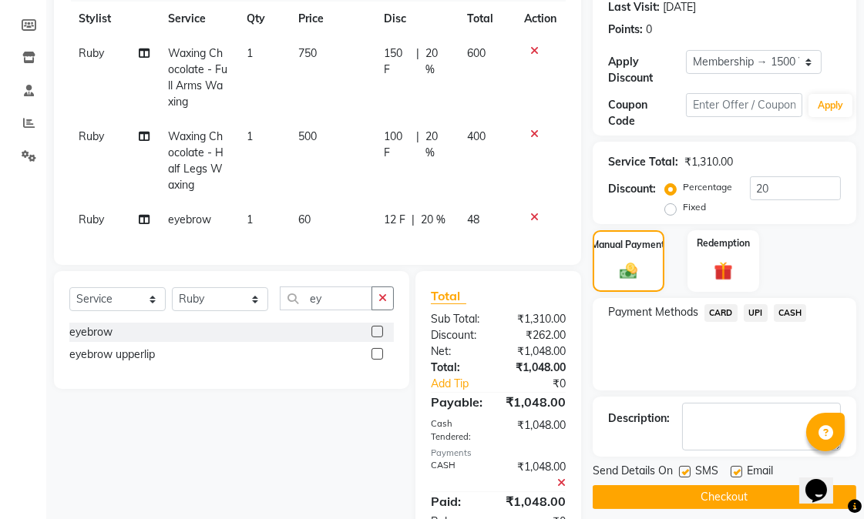
click at [727, 493] on button "Checkout" at bounding box center [725, 497] width 264 height 24
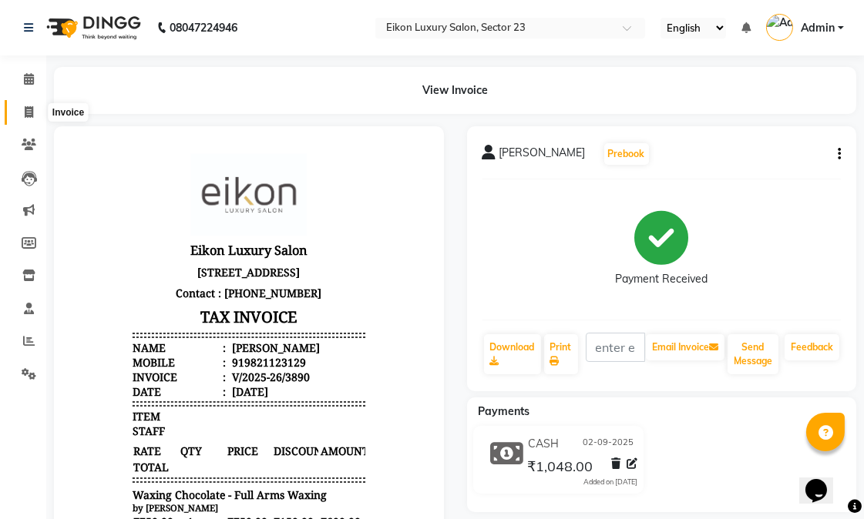
click at [32, 112] on icon at bounding box center [29, 112] width 8 height 12
select select "service"
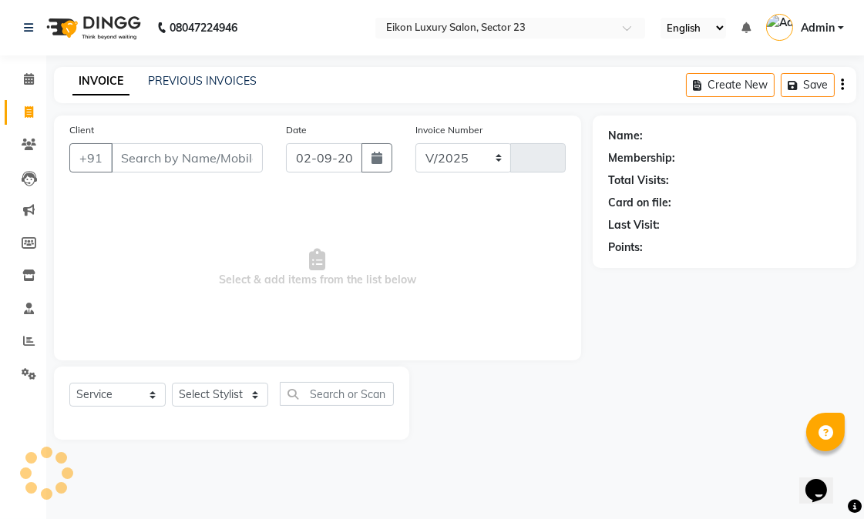
select select "7080"
type input "3891"
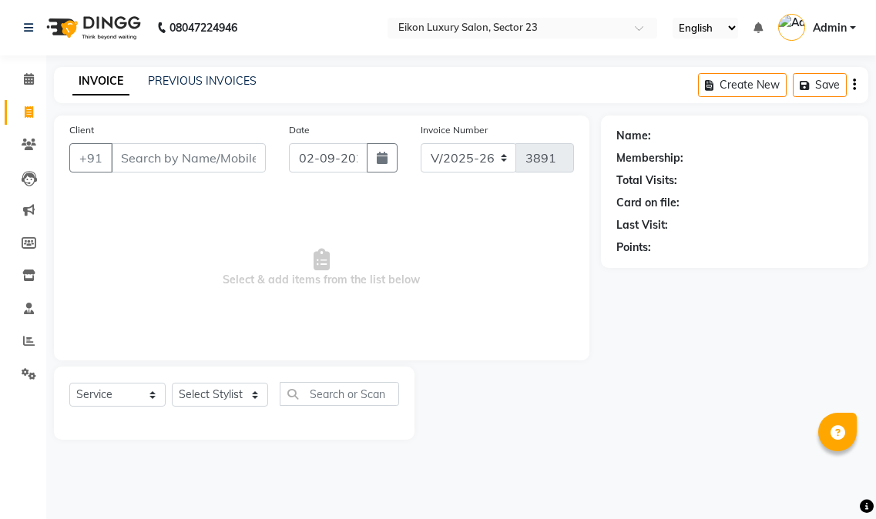
select select "7080"
select select "service"
select select "58946"
click at [172, 384] on select "Select Stylist Abhishek amit anchal Ashu Bilal Dildar Geeta Hritik Jatin mahesh…" at bounding box center [220, 395] width 96 height 24
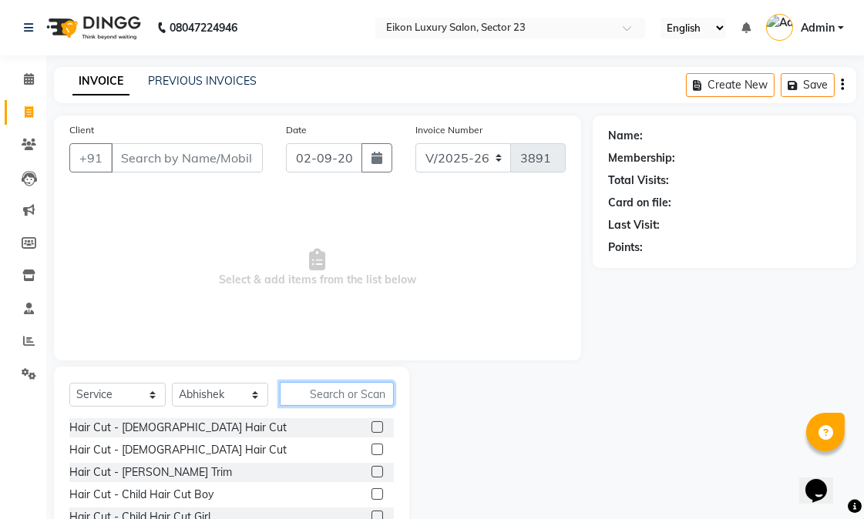
click at [303, 386] on input "text" at bounding box center [337, 394] width 114 height 24
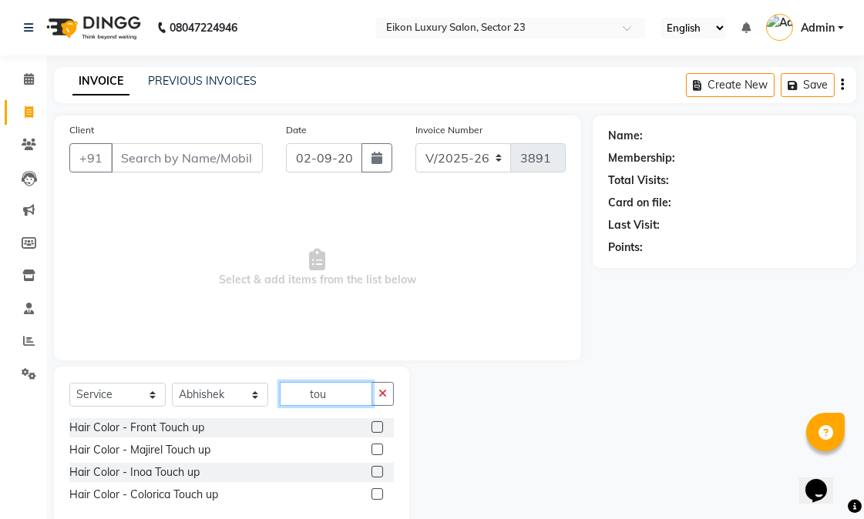
type input "tou"
click at [381, 449] on label at bounding box center [377, 450] width 12 height 12
click at [381, 449] on input "checkbox" at bounding box center [376, 450] width 10 height 10
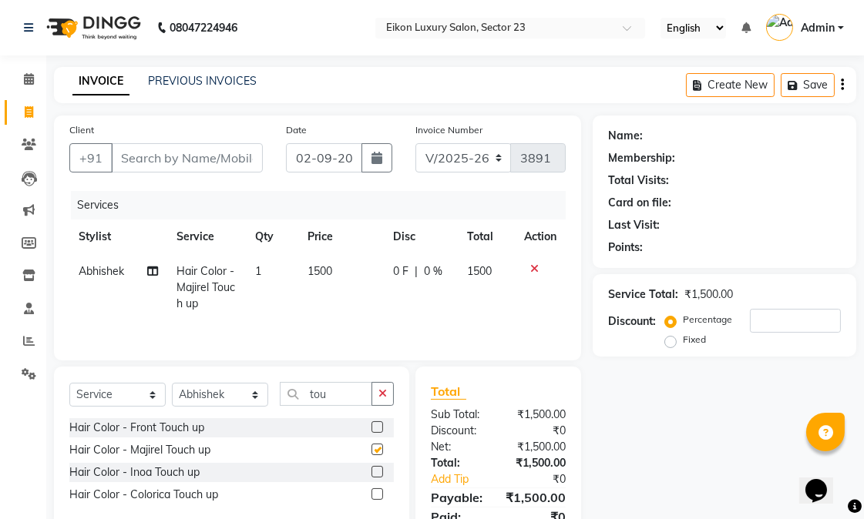
checkbox input "false"
click at [221, 394] on select "Select Stylist Abhishek amit [PERSON_NAME] [PERSON_NAME] [PERSON_NAME] [PERSON_…" at bounding box center [220, 395] width 96 height 24
select select "58952"
click at [172, 384] on select "Select Stylist Abhishek amit [PERSON_NAME] [PERSON_NAME] [PERSON_NAME] [PERSON_…" at bounding box center [220, 395] width 96 height 24
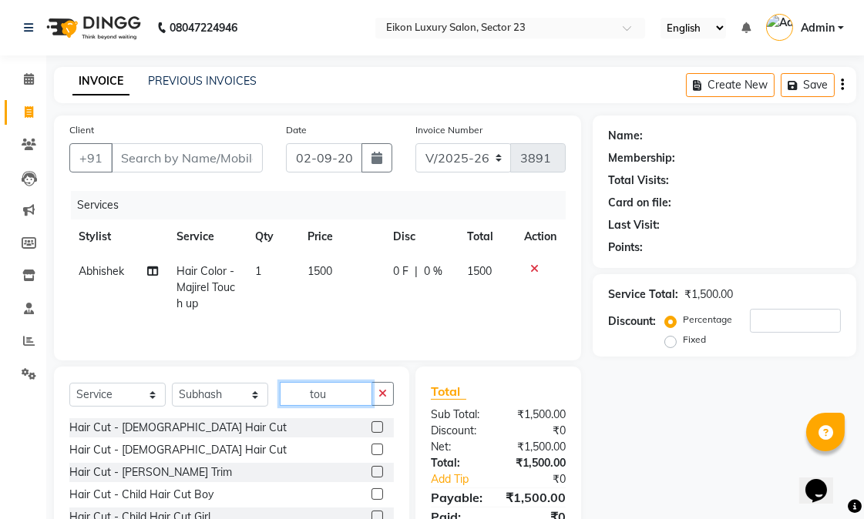
click at [334, 394] on input "tou" at bounding box center [326, 394] width 92 height 24
type input "t"
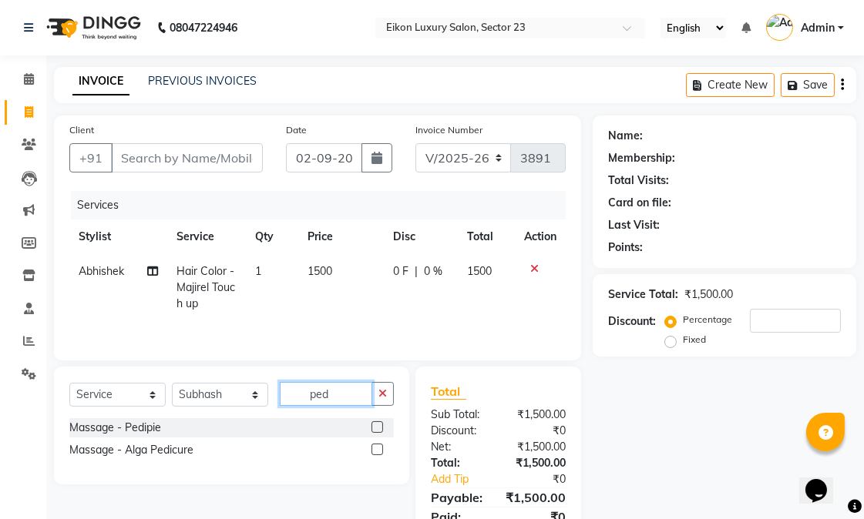
type input "ped"
click at [378, 430] on label at bounding box center [377, 427] width 12 height 12
click at [378, 430] on input "checkbox" at bounding box center [376, 428] width 10 height 10
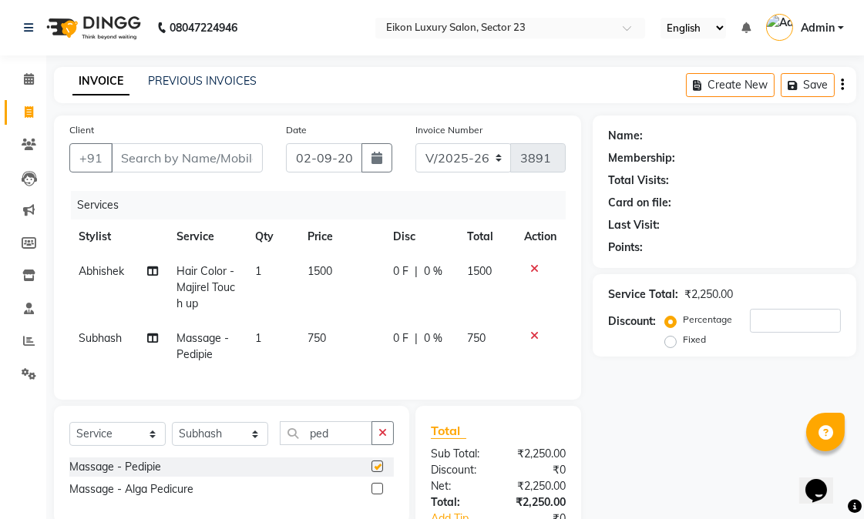
checkbox input "false"
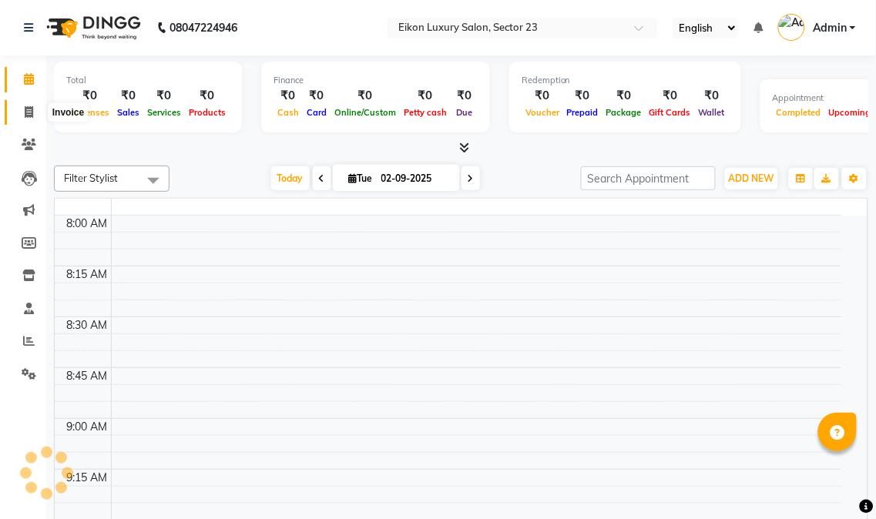
select select "en"
click at [33, 112] on span at bounding box center [28, 113] width 27 height 18
select select "service"
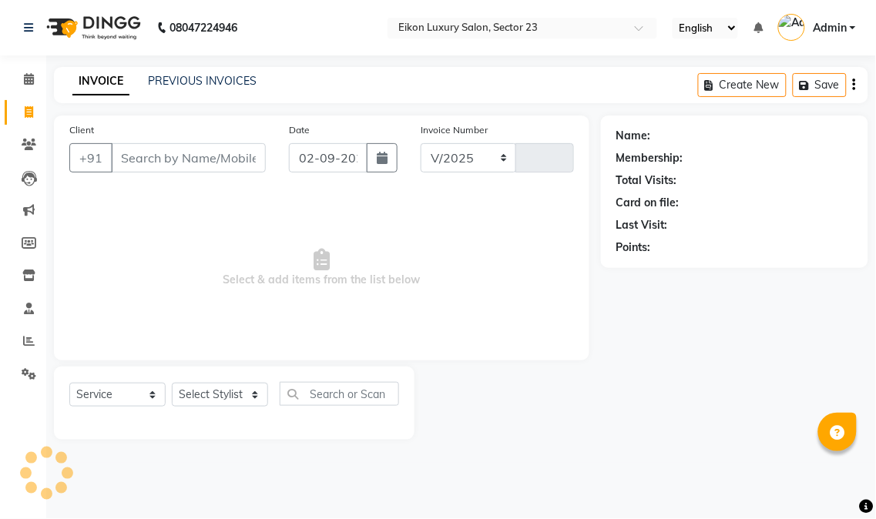
select select "7080"
type input "3893"
click at [175, 154] on input "Client" at bounding box center [188, 157] width 155 height 29
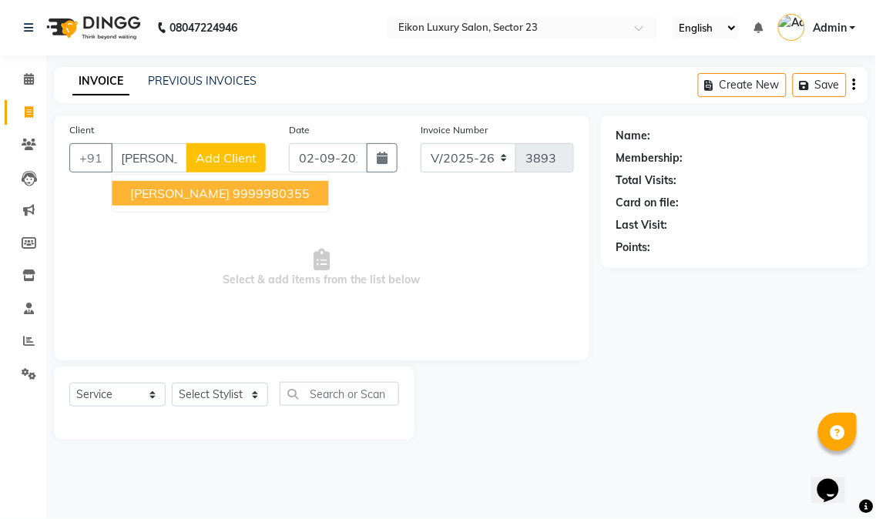
click at [233, 193] on ngb-highlight "9999980355" at bounding box center [271, 193] width 77 height 15
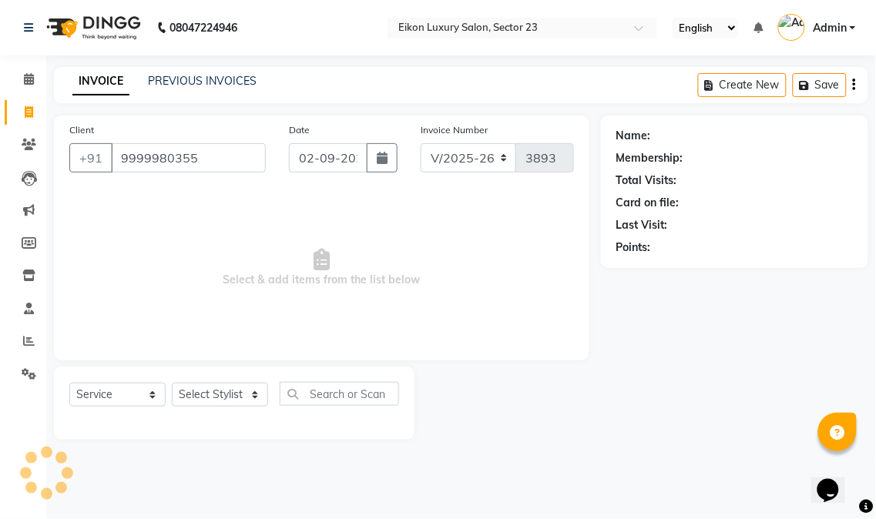
type input "9999980355"
select select "1: Object"
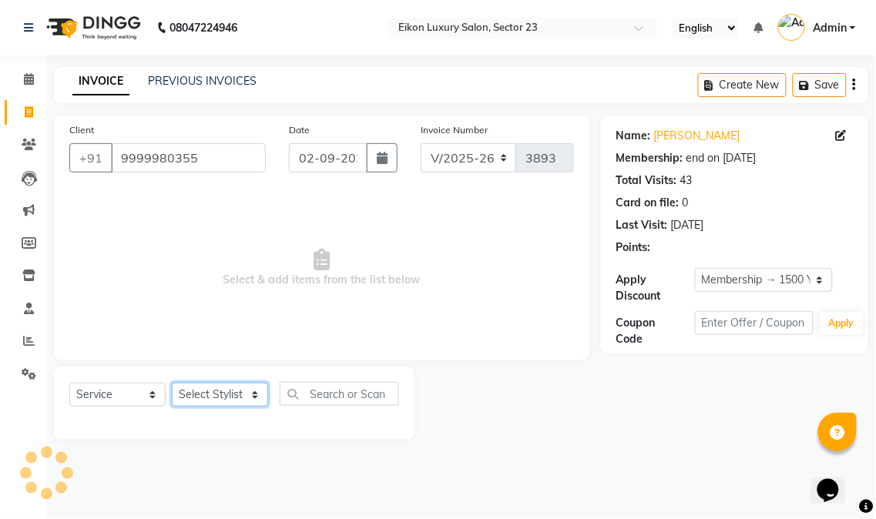
click at [212, 393] on select "Select Stylist Abhishek amit [PERSON_NAME] [PERSON_NAME] [PERSON_NAME] [PERSON_…" at bounding box center [220, 395] width 96 height 24
select select "58948"
click at [172, 384] on select "Select Stylist Abhishek amit [PERSON_NAME] [PERSON_NAME] [PERSON_NAME] [PERSON_…" at bounding box center [220, 395] width 96 height 24
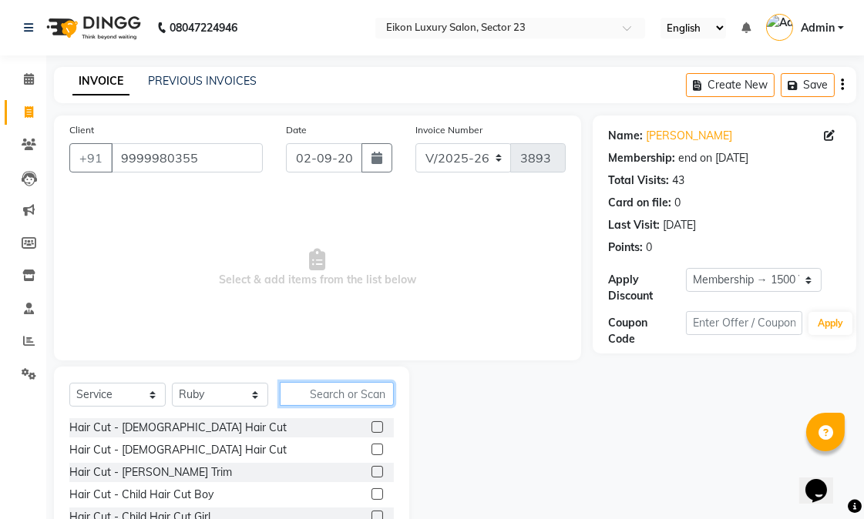
click at [349, 402] on input "text" at bounding box center [337, 394] width 114 height 24
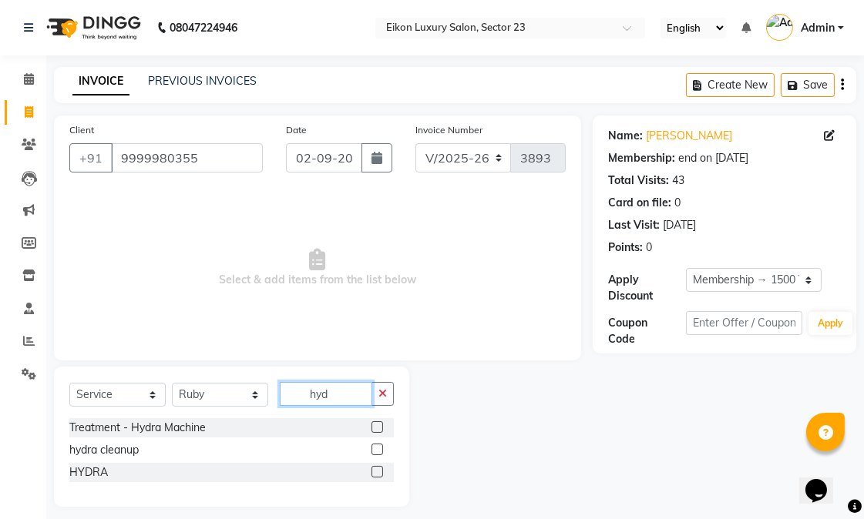
type input "hyd"
click at [379, 472] on label at bounding box center [377, 472] width 12 height 12
click at [379, 472] on input "checkbox" at bounding box center [376, 473] width 10 height 10
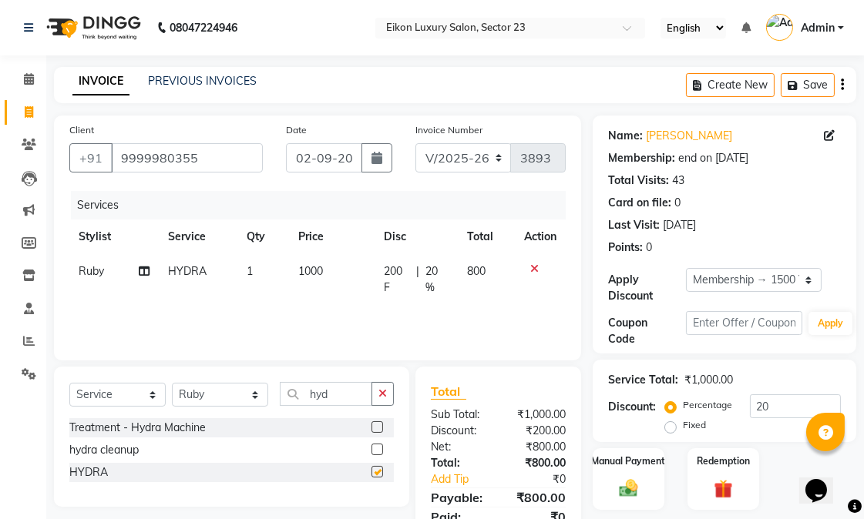
checkbox input "false"
click at [334, 264] on td "1000" at bounding box center [331, 279] width 85 height 51
select select "58948"
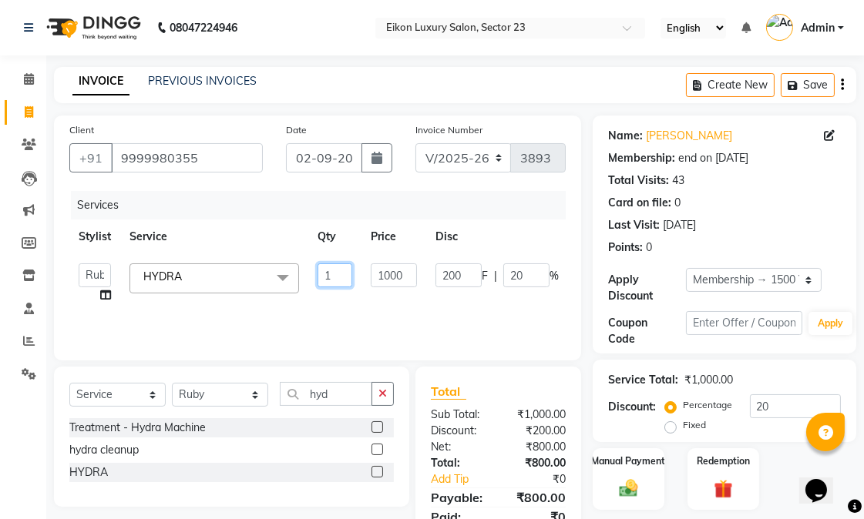
click at [334, 273] on input "1" at bounding box center [334, 276] width 35 height 24
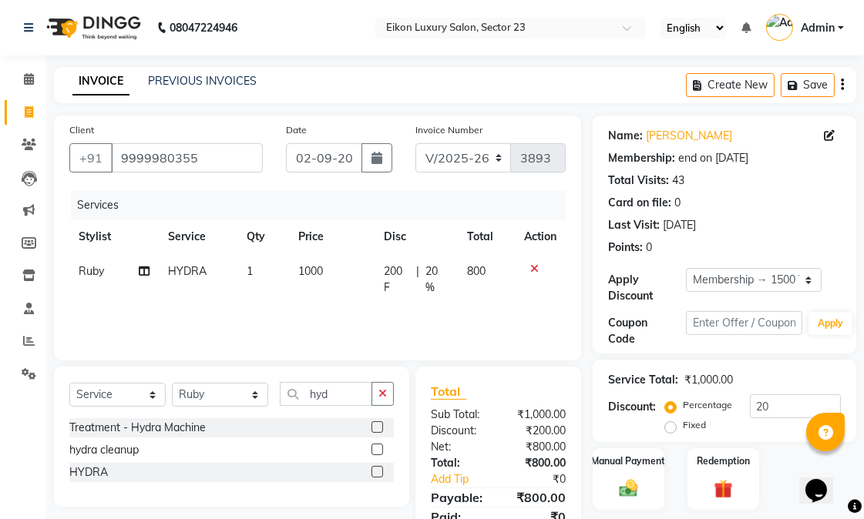
click at [342, 270] on td "1000" at bounding box center [331, 279] width 85 height 51
select select "58948"
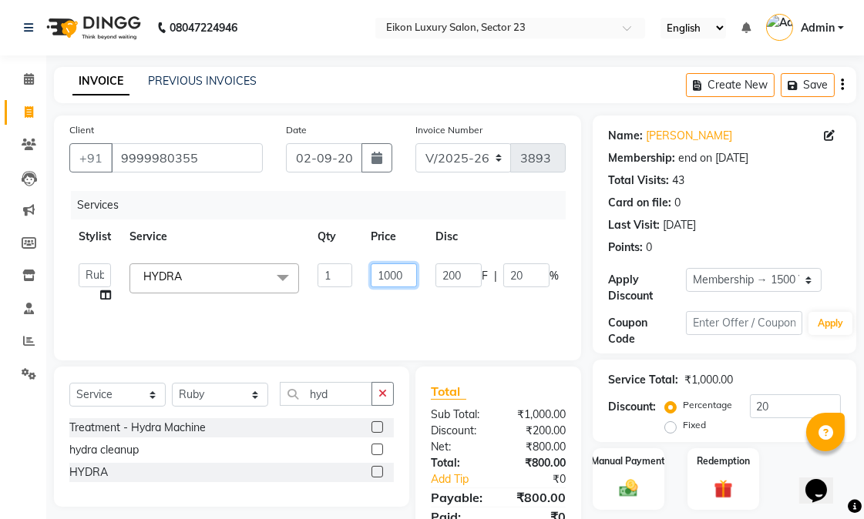
click at [410, 274] on input "1000" at bounding box center [394, 276] width 46 height 24
type input "1"
type input "7000"
click at [405, 311] on div "Services Stylist Service Qty Price Disc Total Action Abhishek amit anchal Ashu …" at bounding box center [317, 268] width 496 height 154
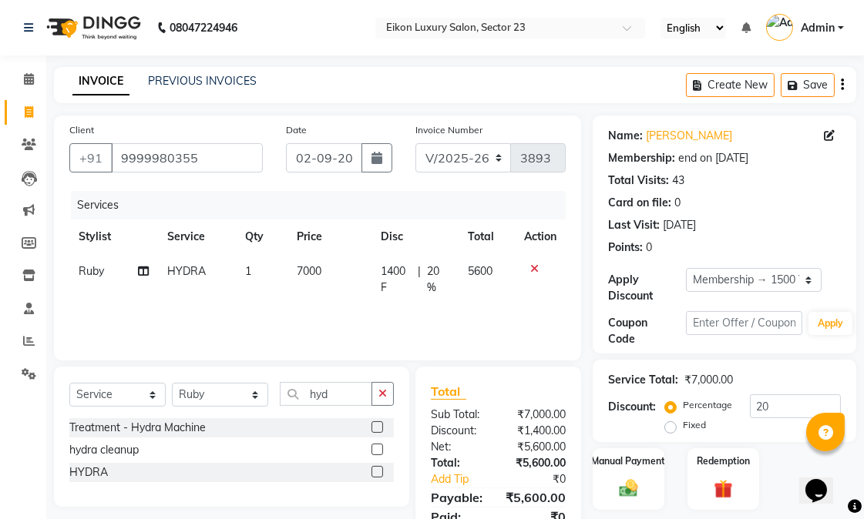
click at [319, 270] on span "7000" at bounding box center [309, 271] width 25 height 14
select select "58948"
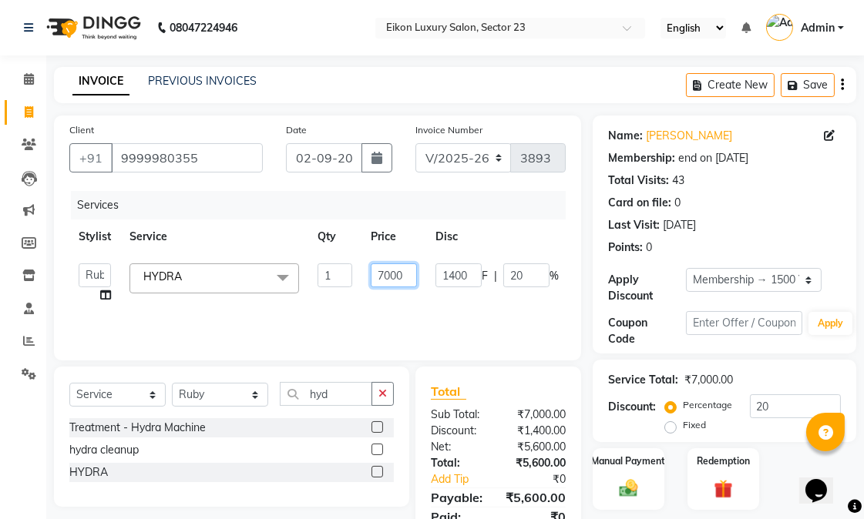
click at [407, 278] on input "7000" at bounding box center [394, 276] width 46 height 24
type input "7"
type input "3"
type input "4000"
click at [418, 329] on div "Services Stylist Service Qty Price Disc Total Action Abhishek amit anchal Ashu …" at bounding box center [317, 268] width 496 height 154
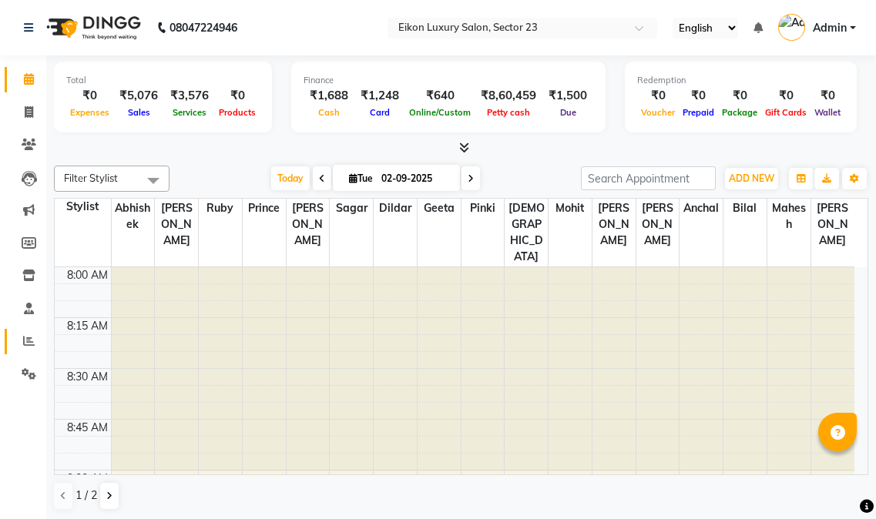
click at [25, 341] on icon at bounding box center [29, 341] width 12 height 12
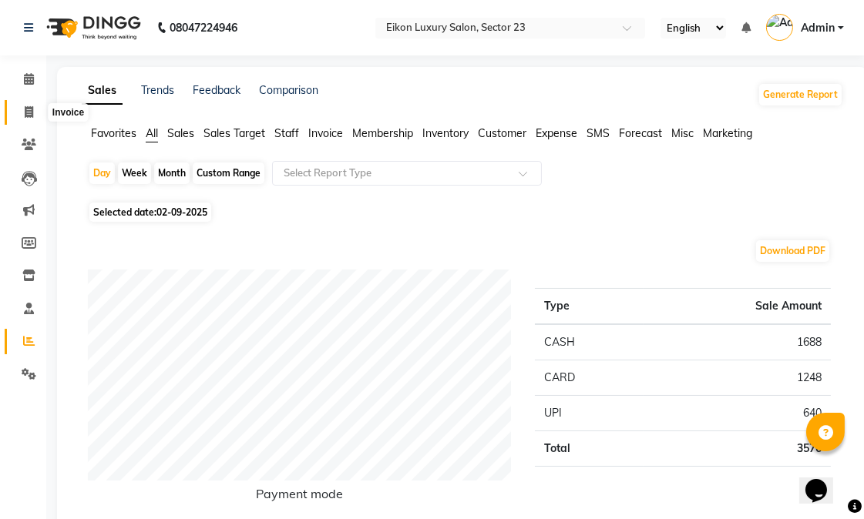
click at [34, 116] on span at bounding box center [28, 113] width 27 height 18
select select "service"
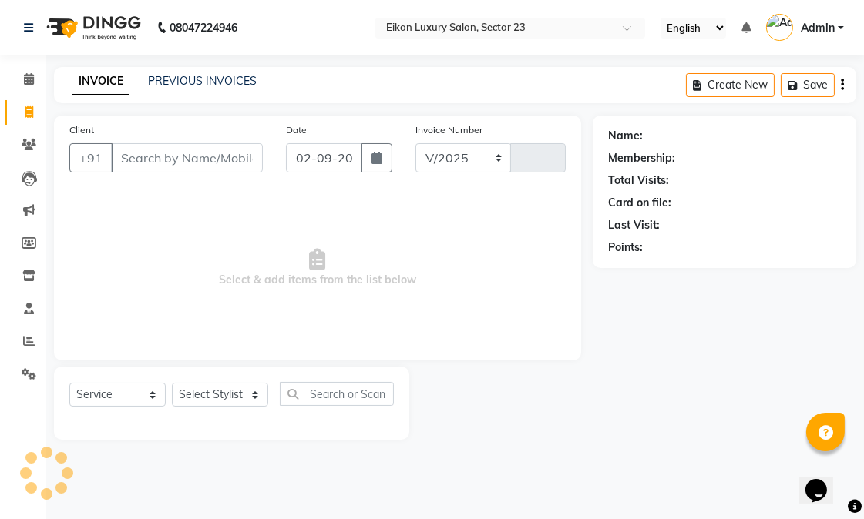
select select "7080"
type input "3893"
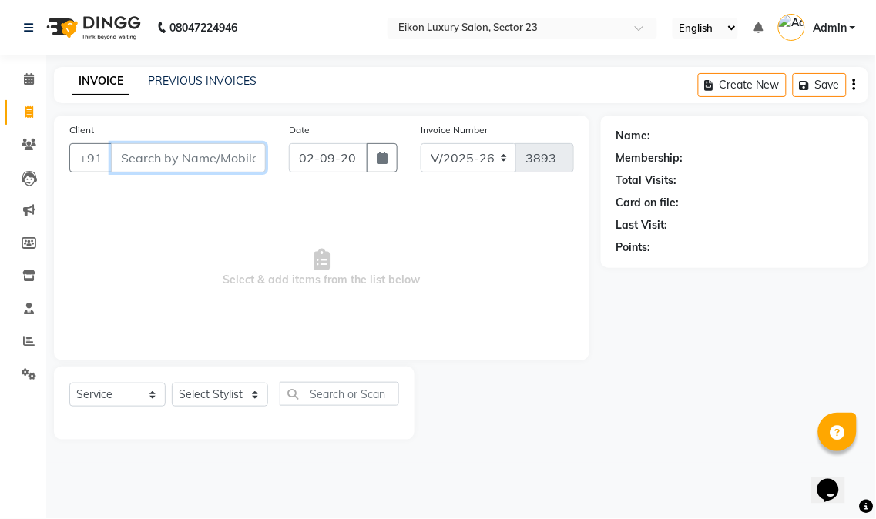
click at [193, 160] on input "Client" at bounding box center [188, 157] width 155 height 29
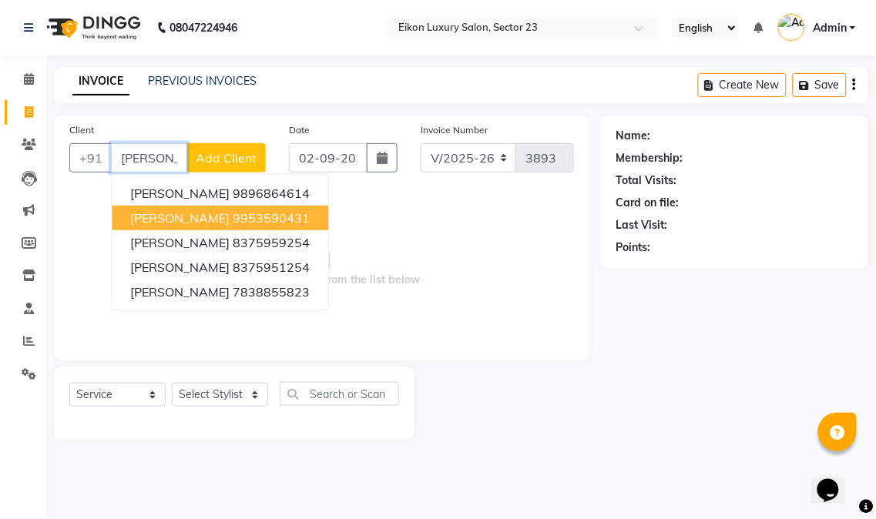
click at [223, 209] on button "[PERSON_NAME] 9953590431" at bounding box center [220, 218] width 217 height 25
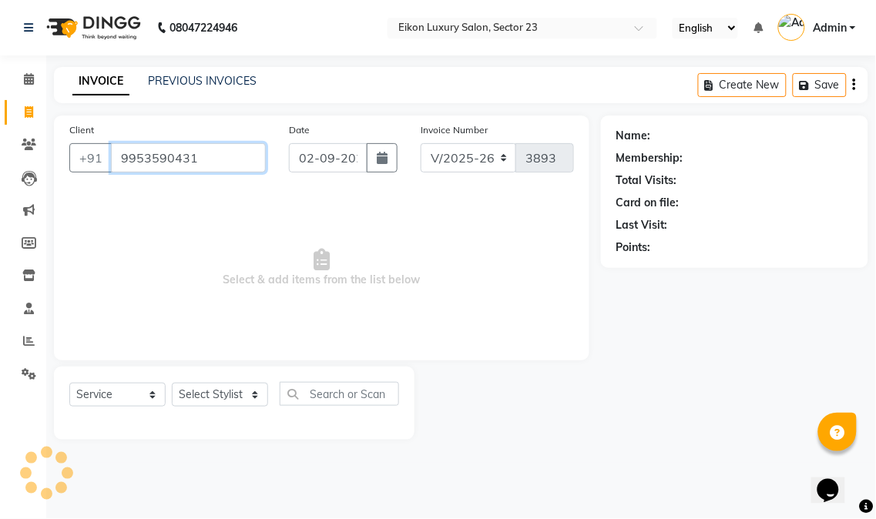
type input "9953590431"
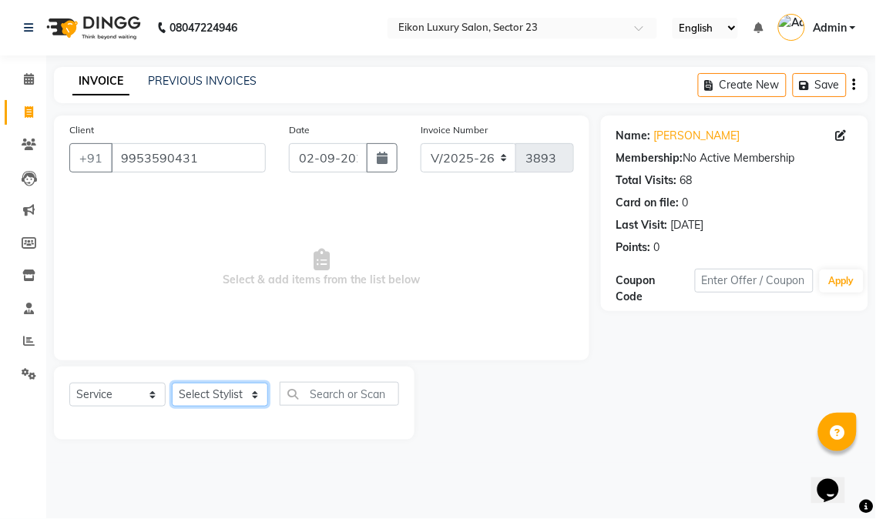
click at [240, 391] on select "Select Stylist Abhishek amit anchal Ashu Bilal Dildar Geeta Hritik Jatin mahesh…" at bounding box center [220, 395] width 96 height 24
select select "58957"
click at [172, 384] on select "Select Stylist Abhishek amit anchal Ashu Bilal Dildar Geeta Hritik Jatin mahesh…" at bounding box center [220, 395] width 96 height 24
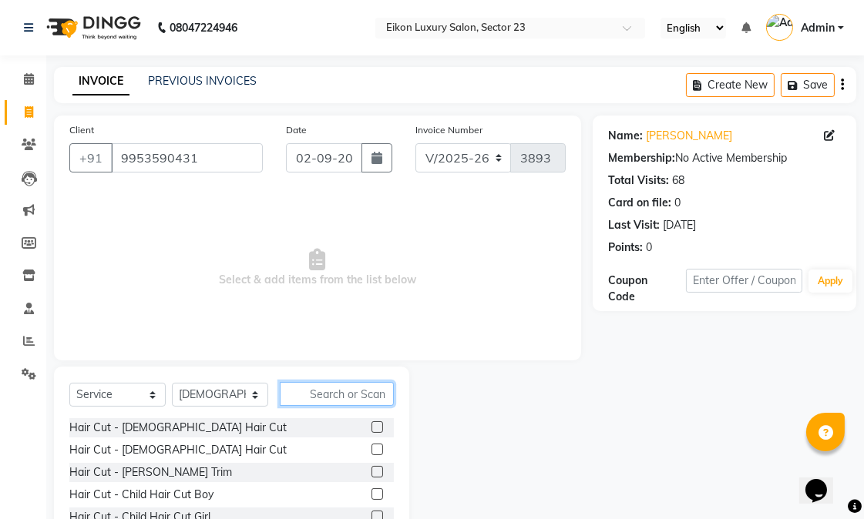
click at [361, 390] on input "text" at bounding box center [337, 394] width 114 height 24
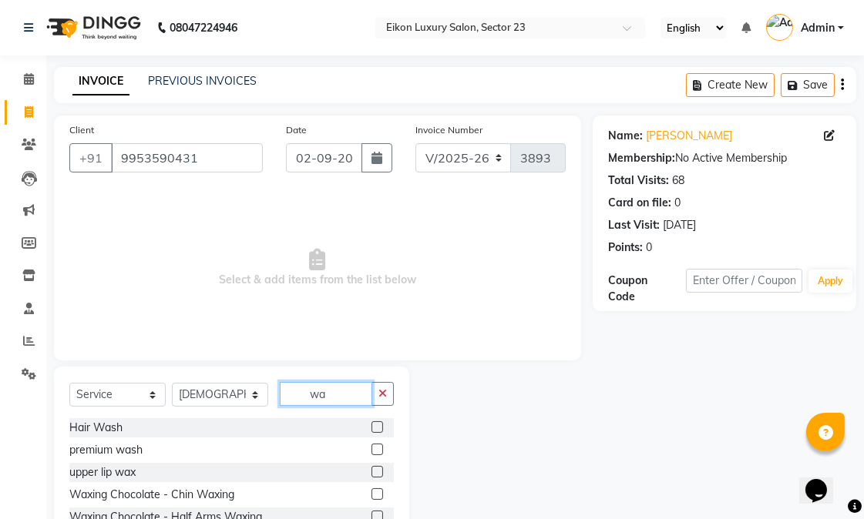
type input "w"
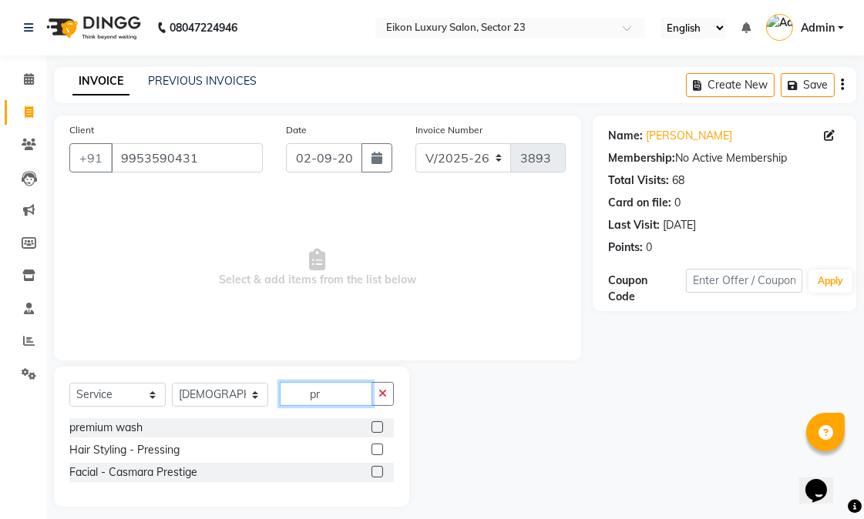
type input "pr"
click at [371, 424] on label at bounding box center [377, 427] width 12 height 12
click at [371, 424] on input "checkbox" at bounding box center [376, 428] width 10 height 10
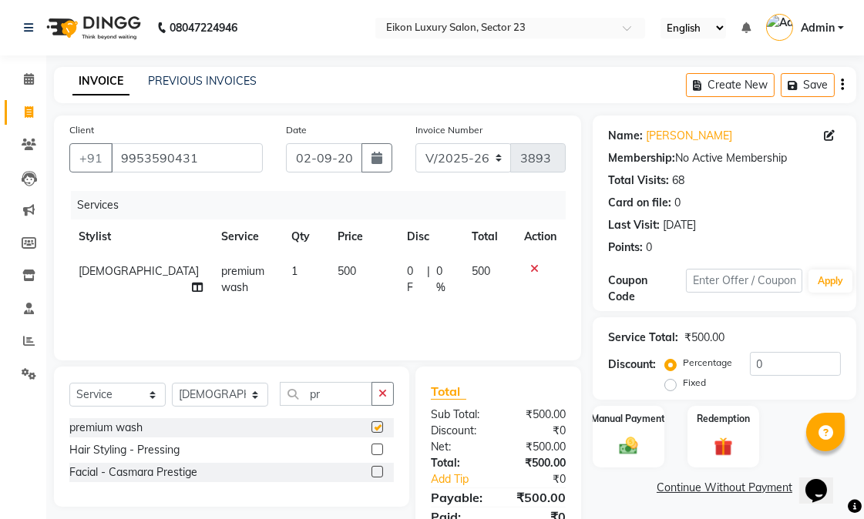
checkbox input "false"
click at [231, 398] on select "Select Stylist Abhishek amit anchal Ashu Bilal Dildar Geeta Hritik Jatin mahesh…" at bounding box center [220, 395] width 96 height 24
select select "58946"
click at [172, 384] on select "Select Stylist Abhishek amit anchal Ashu Bilal Dildar Geeta Hritik Jatin mahesh…" at bounding box center [220, 395] width 96 height 24
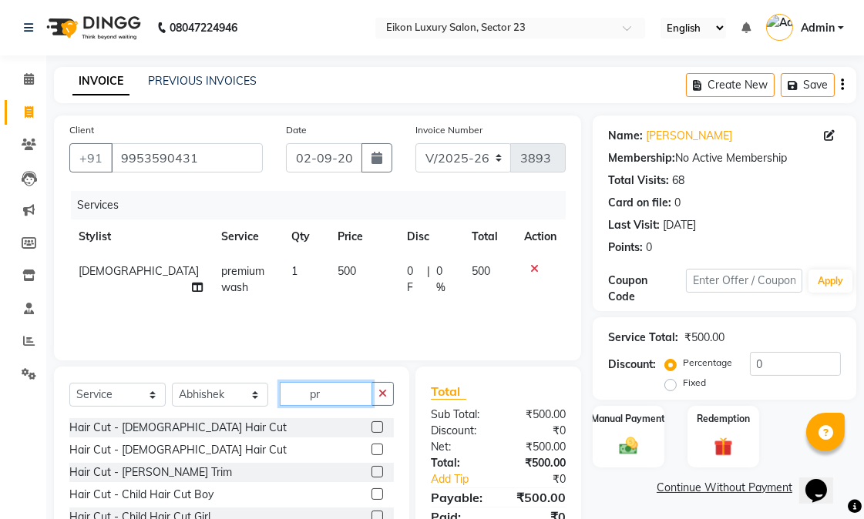
click at [341, 398] on input "pr" at bounding box center [326, 394] width 92 height 24
type input "p"
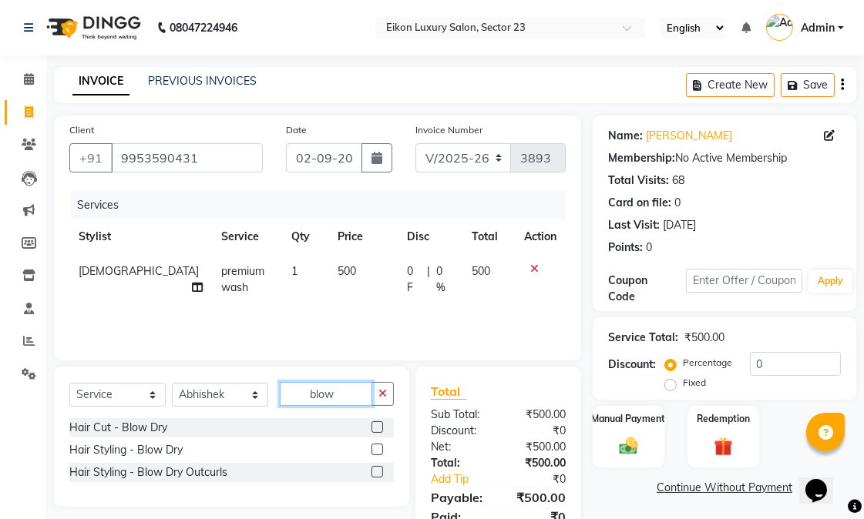
type input "blow"
click at [373, 430] on label at bounding box center [377, 427] width 12 height 12
click at [373, 430] on input "checkbox" at bounding box center [376, 428] width 10 height 10
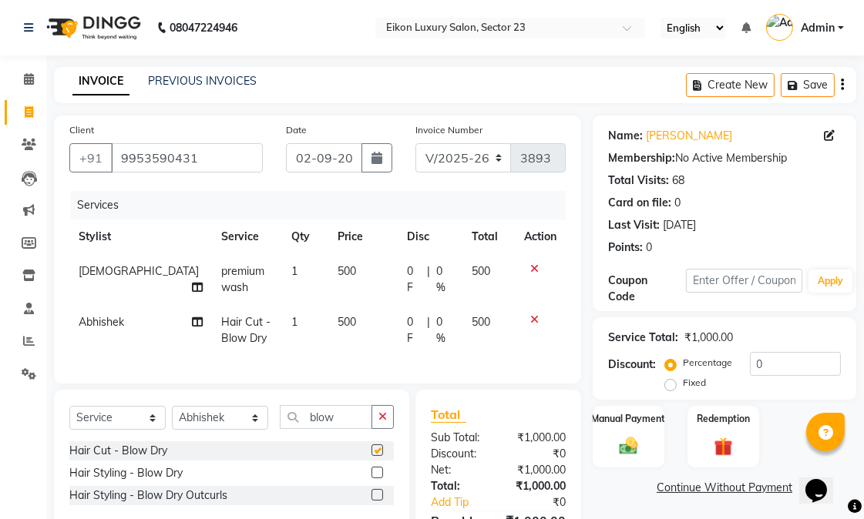
checkbox input "false"
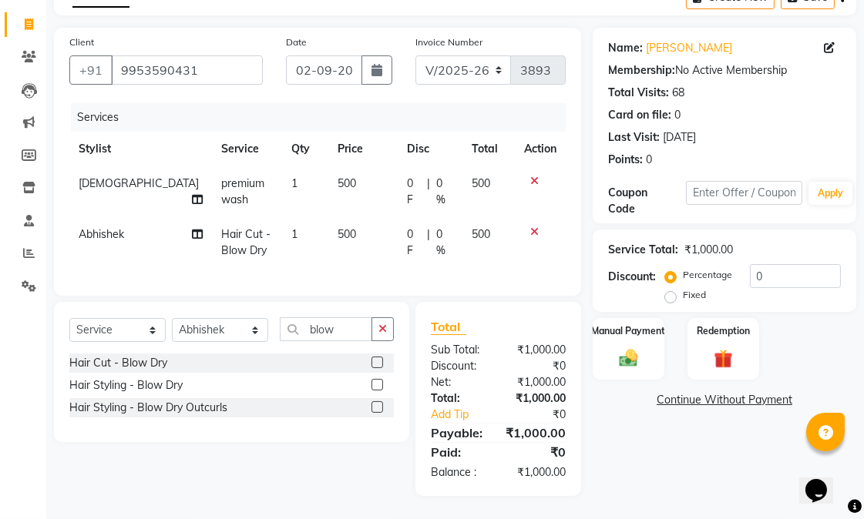
scroll to position [119, 0]
click at [641, 347] on img at bounding box center [629, 358] width 32 height 22
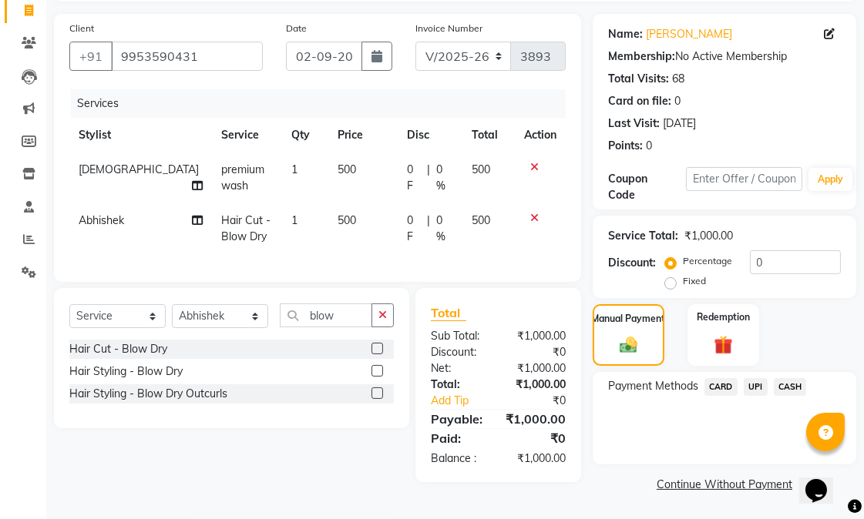
click at [788, 378] on span "CASH" at bounding box center [790, 387] width 33 height 18
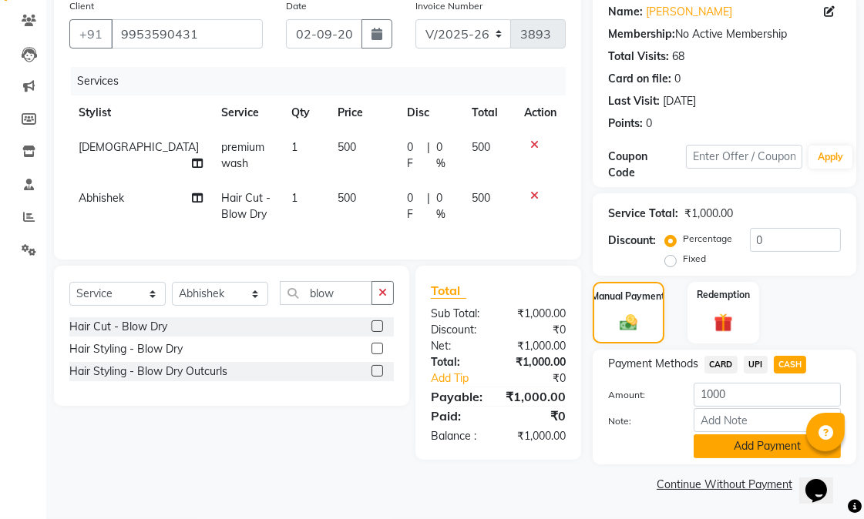
click at [769, 451] on button "Add Payment" at bounding box center [766, 447] width 147 height 24
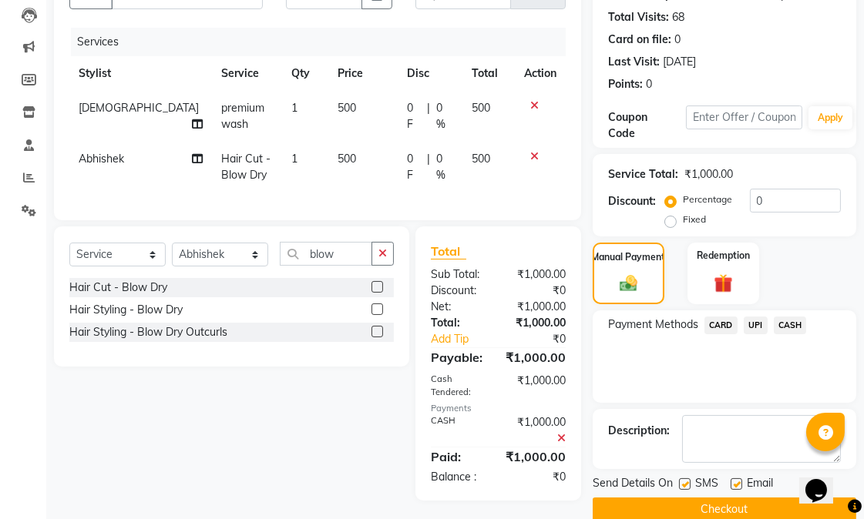
scroll to position [199, 0]
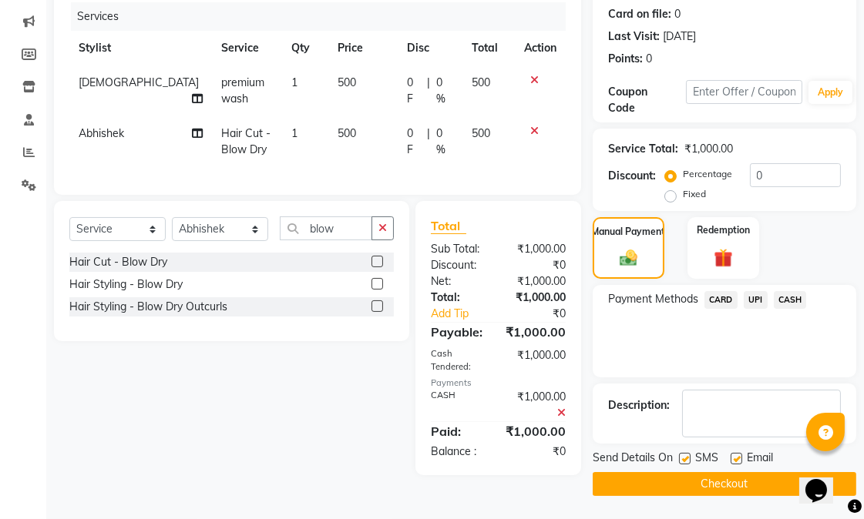
click at [683, 453] on label at bounding box center [685, 459] width 12 height 12
click at [683, 455] on input "checkbox" at bounding box center [684, 460] width 10 height 10
checkbox input "false"
click at [733, 453] on label at bounding box center [736, 459] width 12 height 12
click at [733, 455] on input "checkbox" at bounding box center [735, 460] width 10 height 10
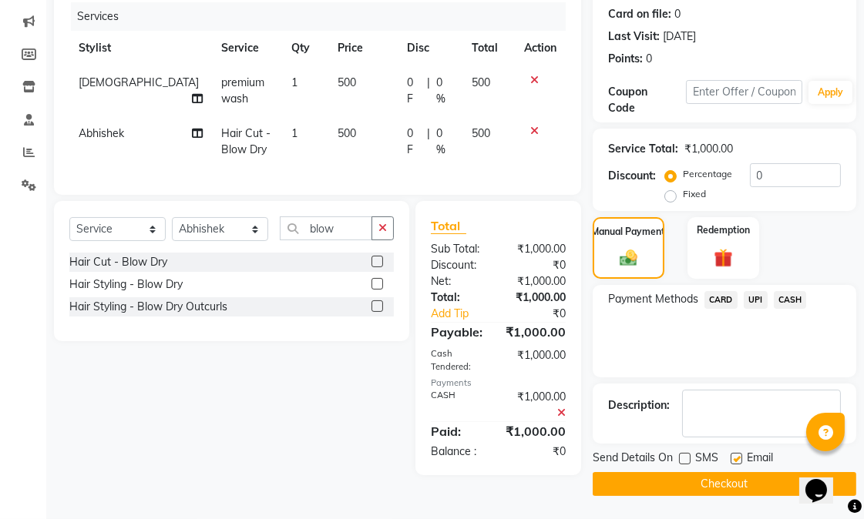
checkbox input "false"
click at [741, 472] on button "Checkout" at bounding box center [725, 484] width 264 height 24
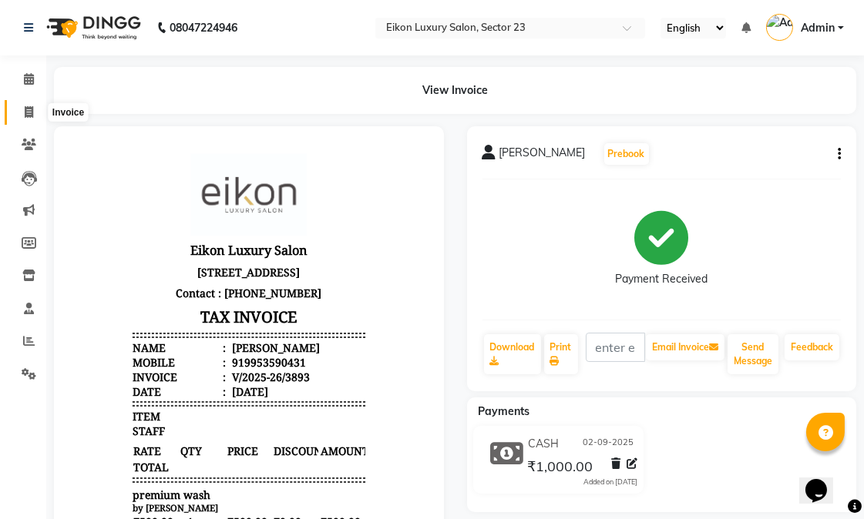
click at [20, 113] on span at bounding box center [28, 113] width 27 height 18
select select "service"
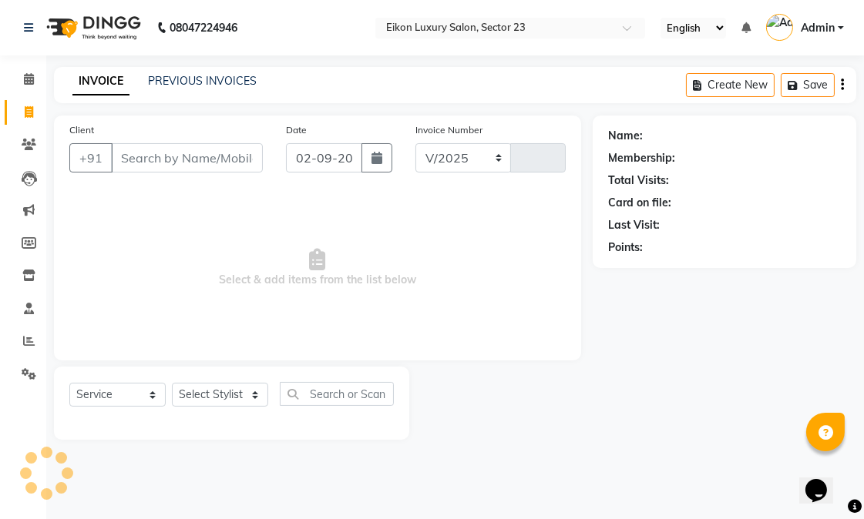
select select "7080"
type input "3894"
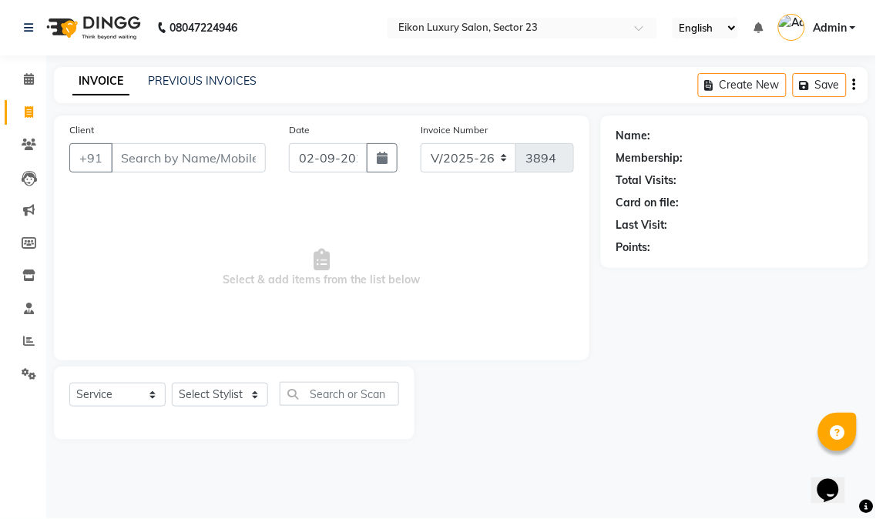
click at [178, 170] on input "Client" at bounding box center [188, 157] width 155 height 29
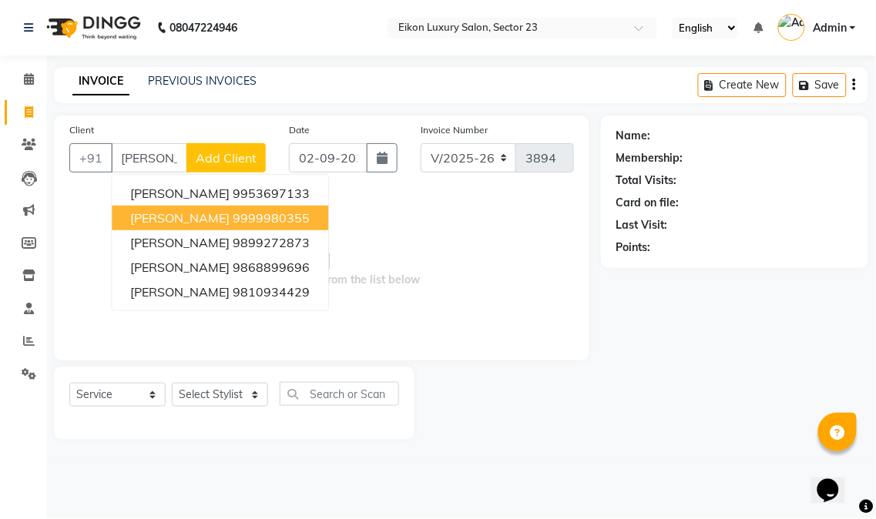
click at [233, 218] on ngb-highlight "9999980355" at bounding box center [271, 217] width 77 height 15
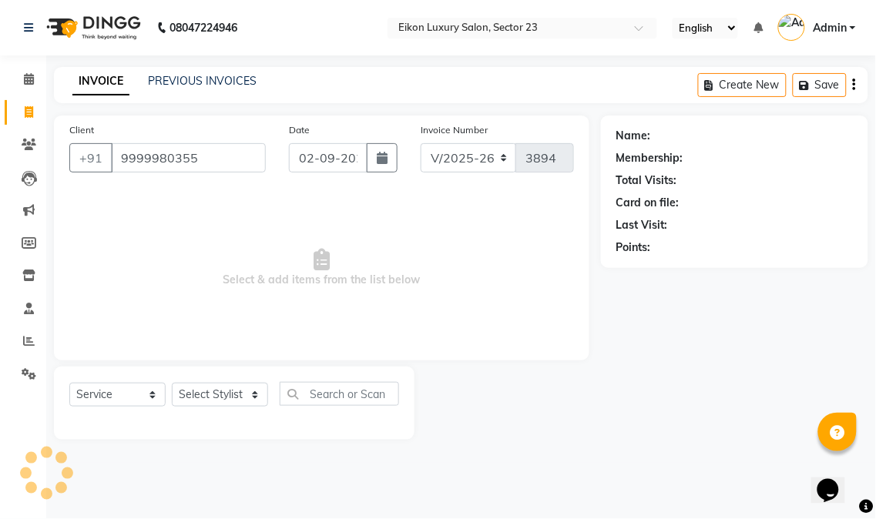
type input "9999980355"
select select "1: Object"
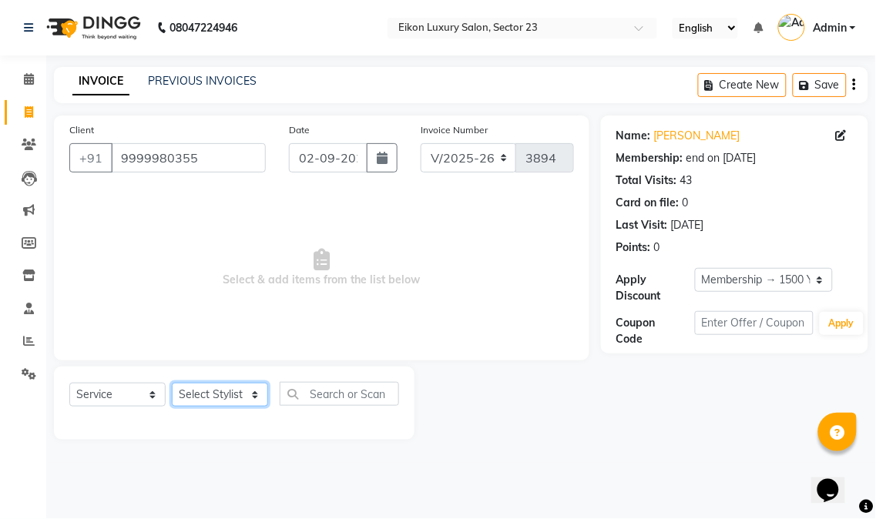
click at [237, 393] on select "Select Stylist Abhishek amit [PERSON_NAME] [PERSON_NAME] [PERSON_NAME] [PERSON_…" at bounding box center [220, 395] width 96 height 24
select select "58948"
click at [172, 384] on select "Select Stylist Abhishek amit [PERSON_NAME] [PERSON_NAME] [PERSON_NAME] [PERSON_…" at bounding box center [220, 395] width 96 height 24
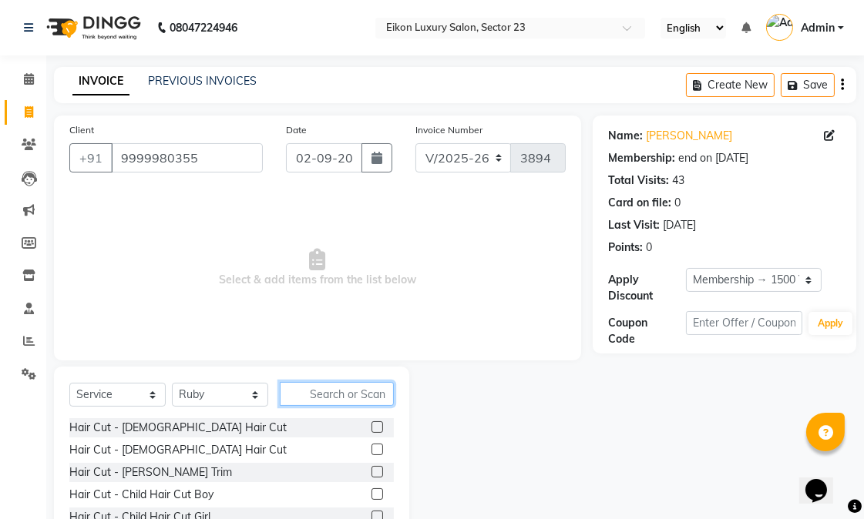
click at [316, 398] on input "text" at bounding box center [337, 394] width 114 height 24
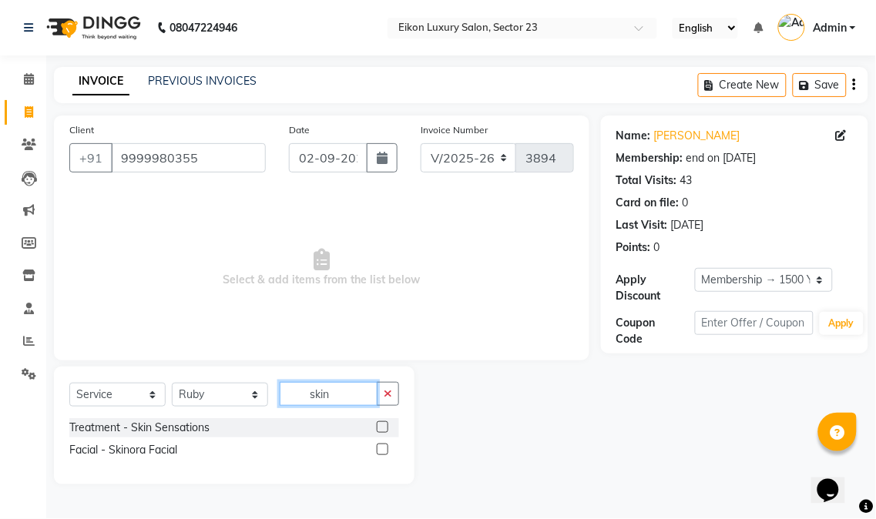
type input "skin"
click at [378, 448] on label at bounding box center [383, 450] width 12 height 12
click at [378, 448] on input "checkbox" at bounding box center [382, 450] width 10 height 10
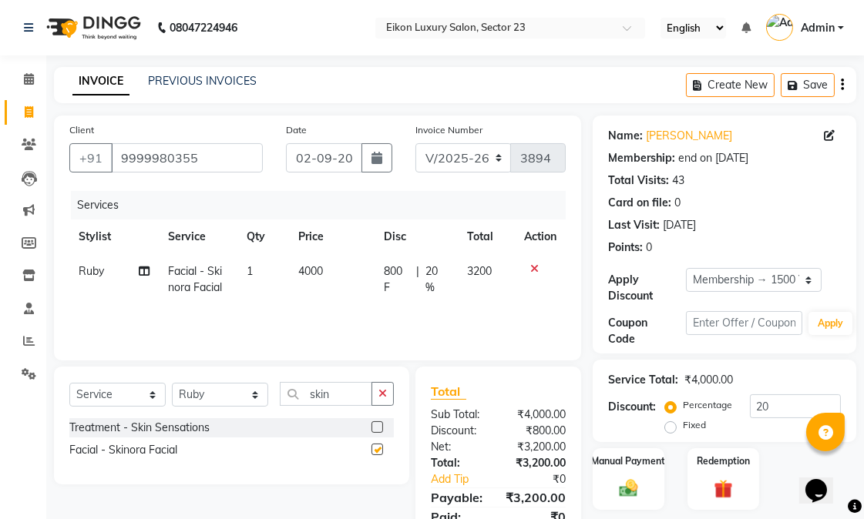
checkbox input "false"
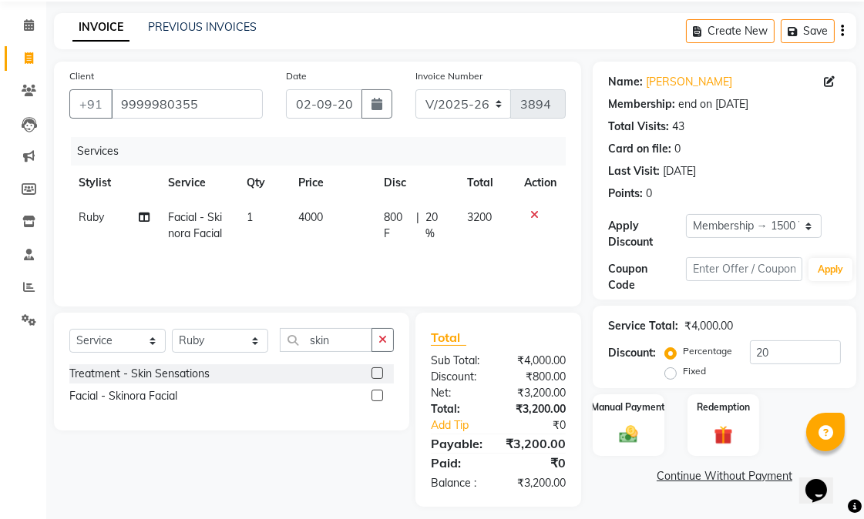
scroll to position [82, 0]
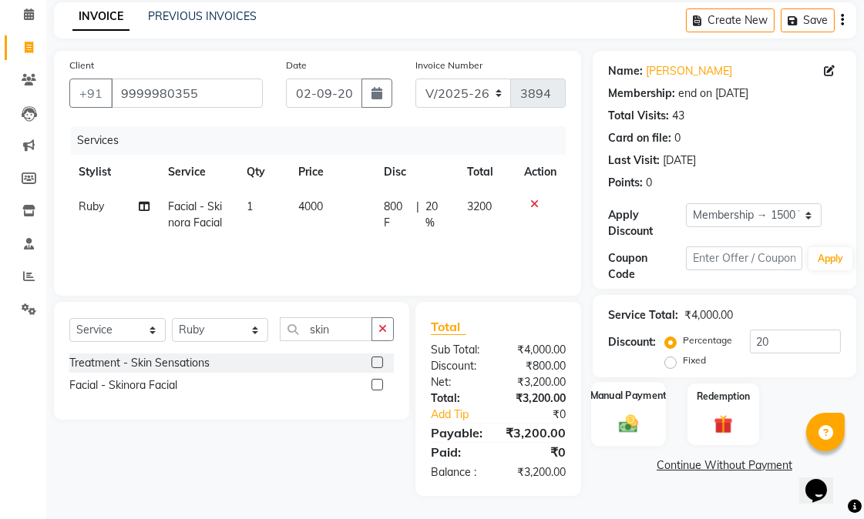
click at [641, 412] on img at bounding box center [629, 423] width 32 height 22
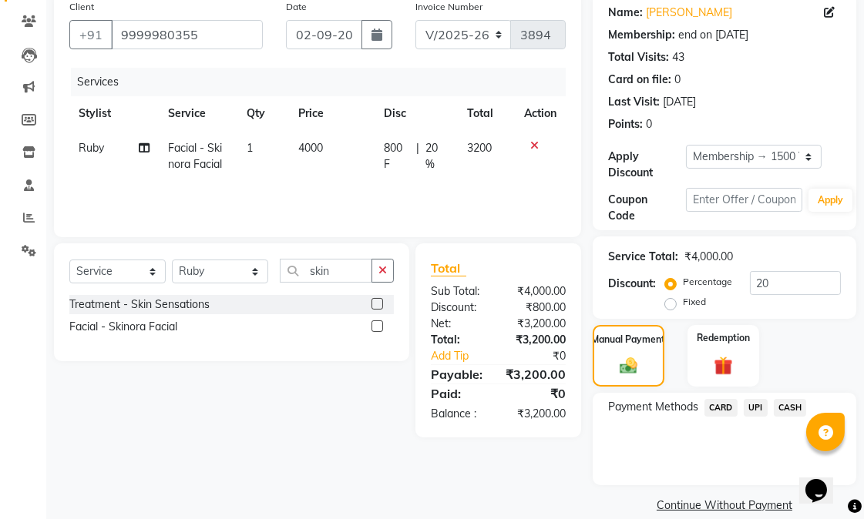
scroll to position [143, 0]
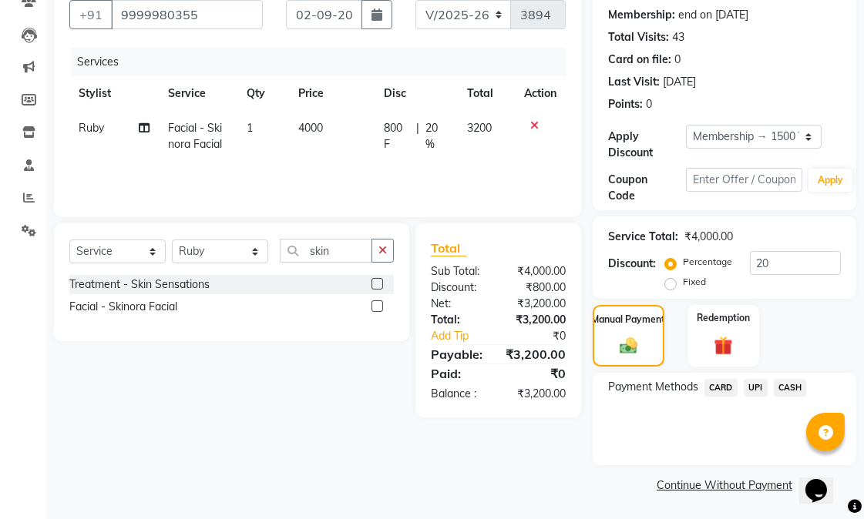
click at [791, 381] on span "CASH" at bounding box center [790, 388] width 33 height 18
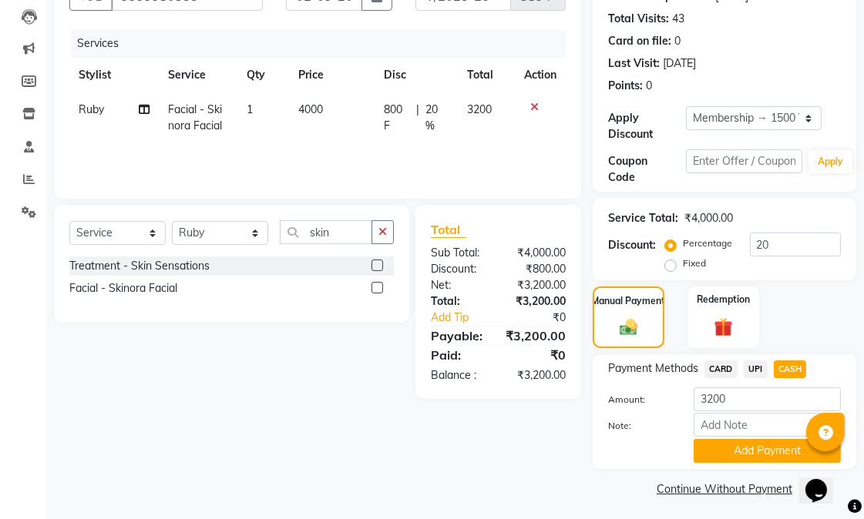
scroll to position [166, 0]
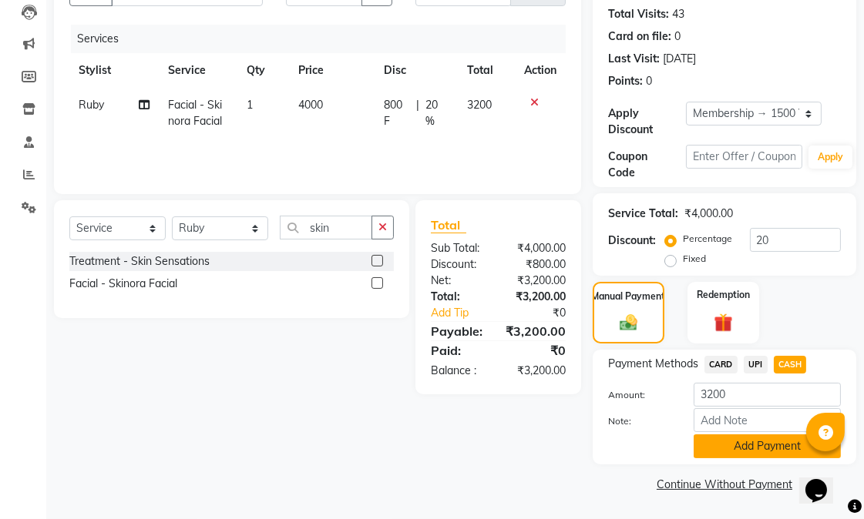
click at [749, 442] on button "Add Payment" at bounding box center [766, 447] width 147 height 24
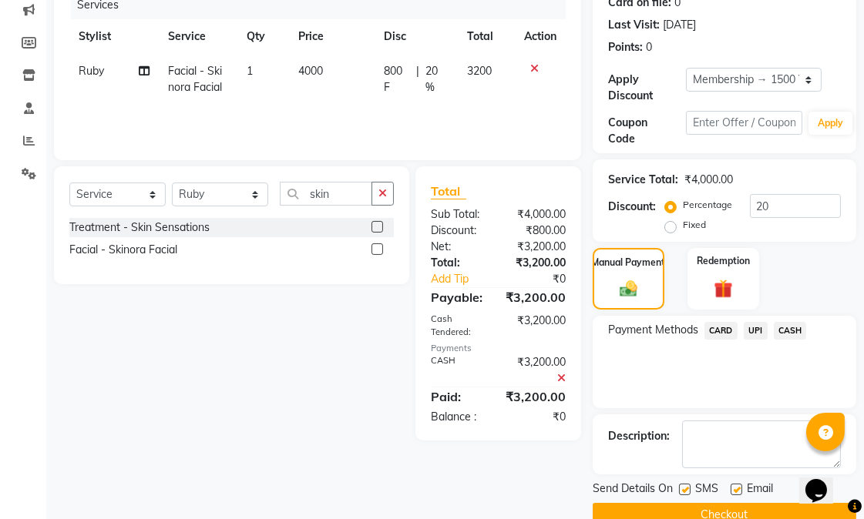
scroll to position [231, 0]
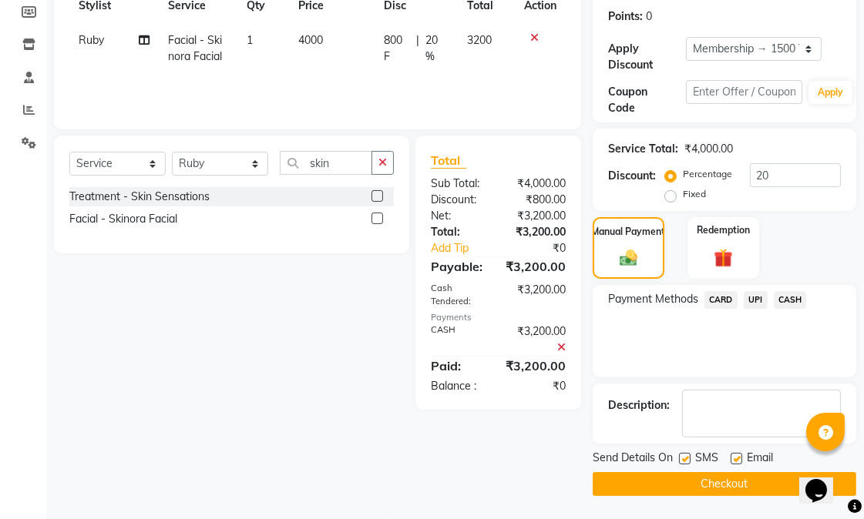
click at [683, 458] on label at bounding box center [685, 459] width 12 height 12
click at [683, 458] on input "checkbox" at bounding box center [684, 460] width 10 height 10
checkbox input "false"
click at [733, 458] on label at bounding box center [736, 459] width 12 height 12
click at [733, 458] on input "checkbox" at bounding box center [735, 460] width 10 height 10
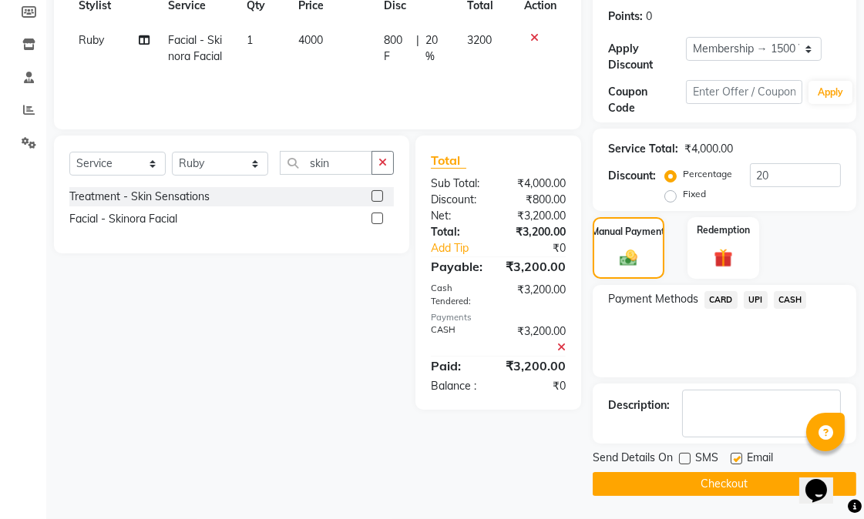
checkbox input "false"
click at [736, 489] on button "Checkout" at bounding box center [725, 484] width 264 height 24
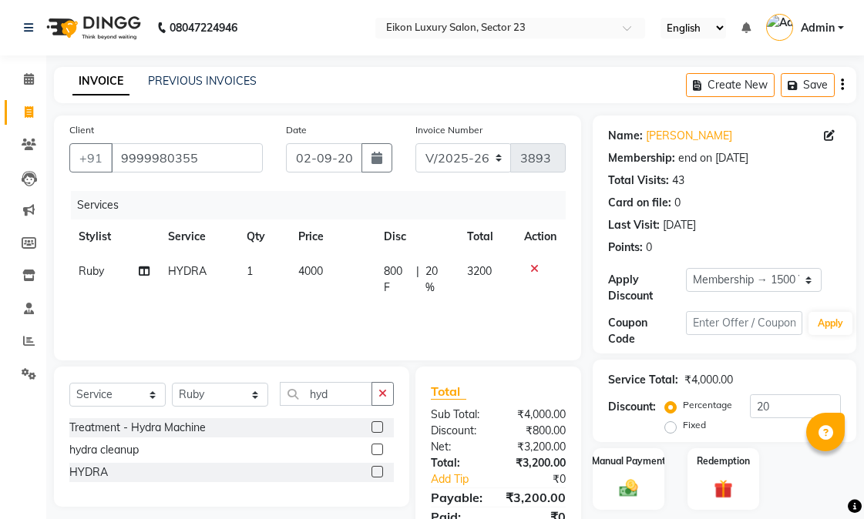
select select "7080"
select select "service"
select select "58948"
select select "1: Object"
click at [534, 268] on icon at bounding box center [534, 269] width 8 height 11
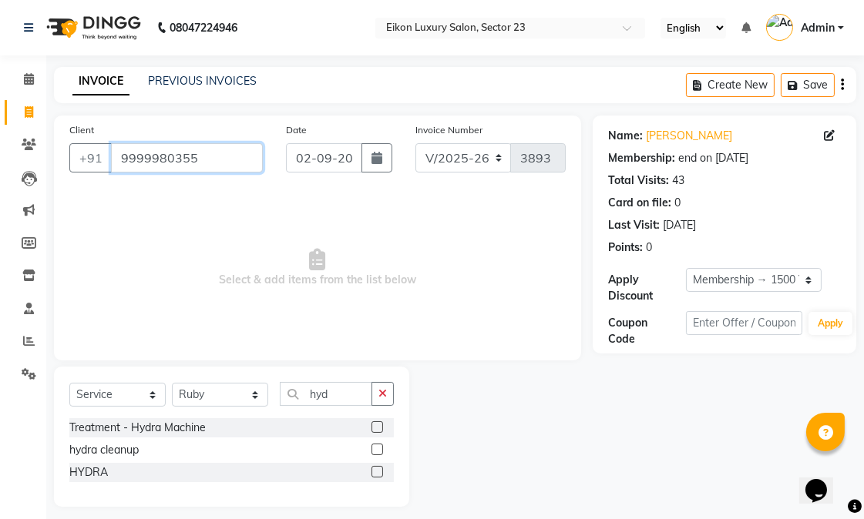
click at [222, 158] on input "9999980355" at bounding box center [187, 157] width 152 height 29
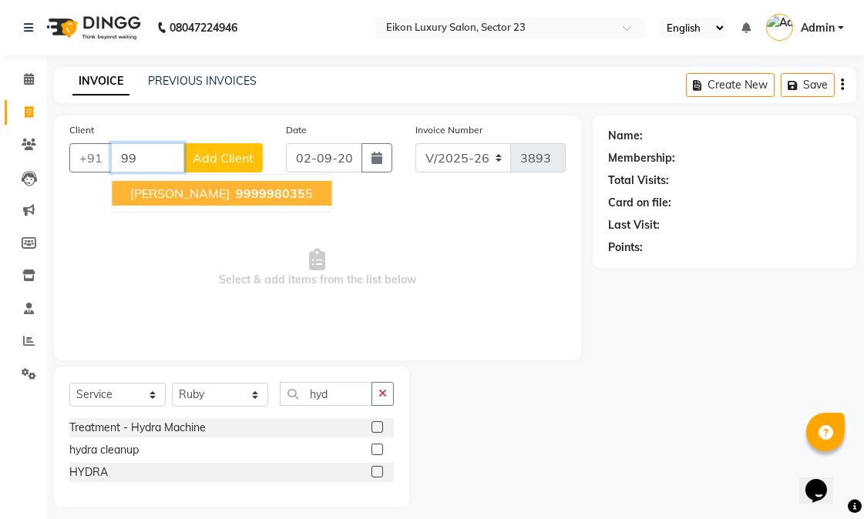
type input "9"
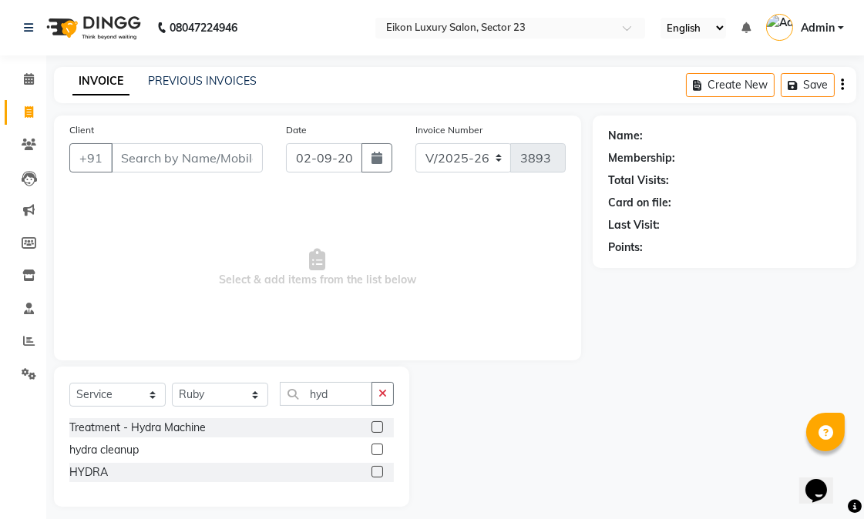
click at [174, 216] on span "Select & add items from the list below" at bounding box center [317, 268] width 496 height 154
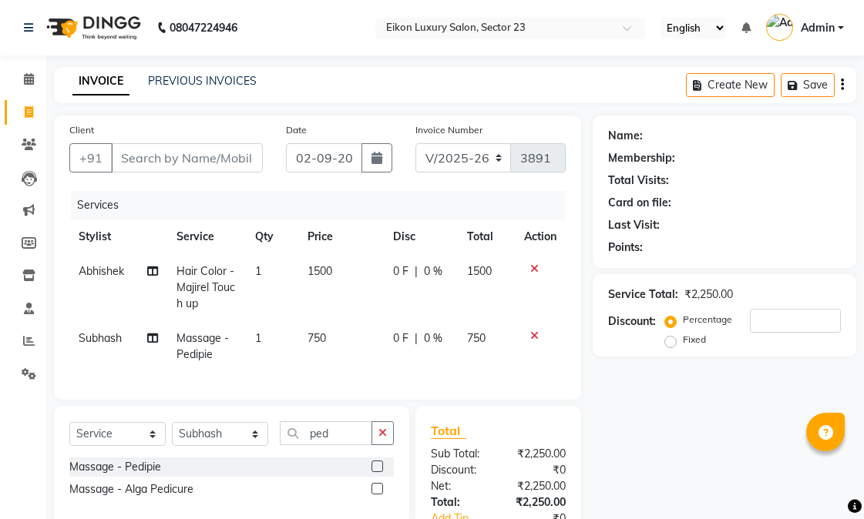
select select "7080"
select select "service"
select select "58952"
click at [317, 342] on span "750" at bounding box center [316, 338] width 18 height 14
select select "58952"
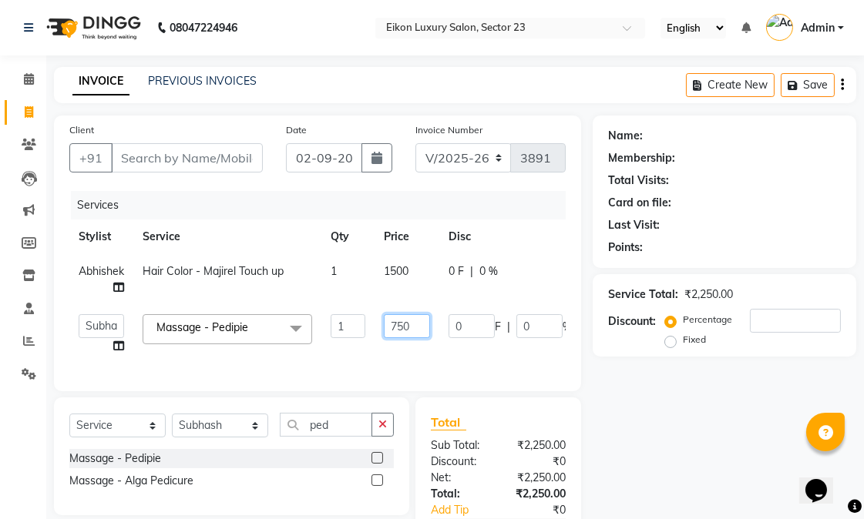
click at [410, 324] on input "750" at bounding box center [407, 326] width 46 height 24
type input "7"
type input "1750"
click at [437, 364] on div "Services Stylist Service Qty Price Disc Total Action Abhishek Hair Color - Maji…" at bounding box center [317, 283] width 496 height 185
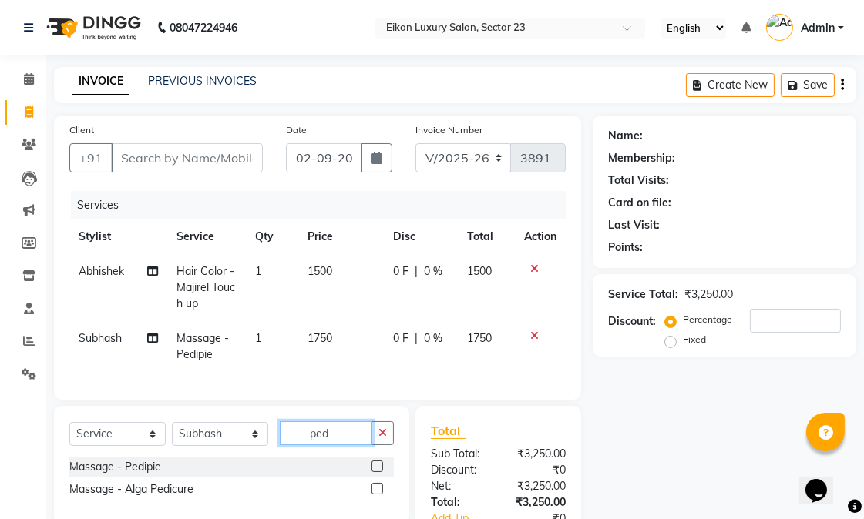
click at [366, 442] on input "ped" at bounding box center [326, 433] width 92 height 24
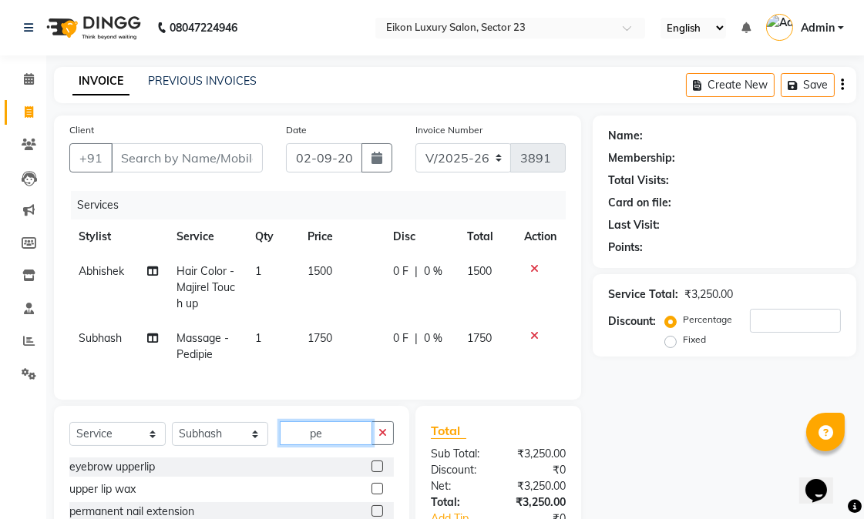
type input "p"
type input "deep"
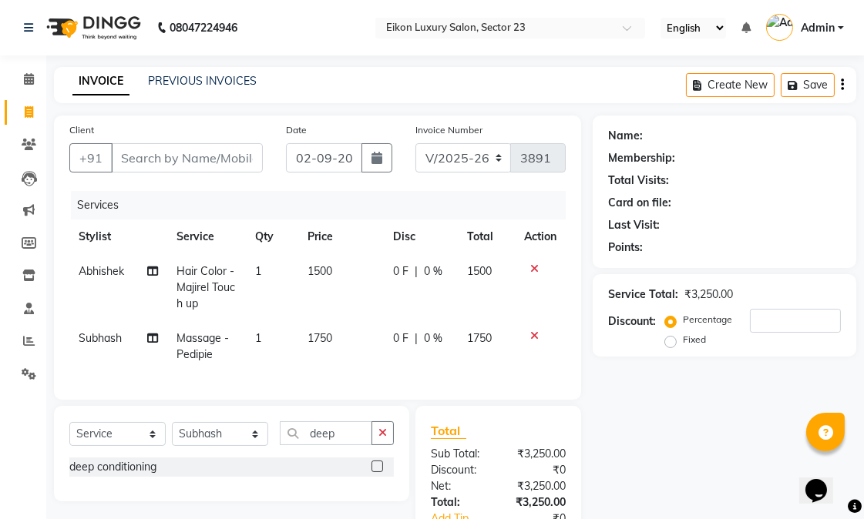
click at [378, 472] on label at bounding box center [377, 467] width 12 height 12
click at [378, 472] on input "checkbox" at bounding box center [376, 467] width 10 height 10
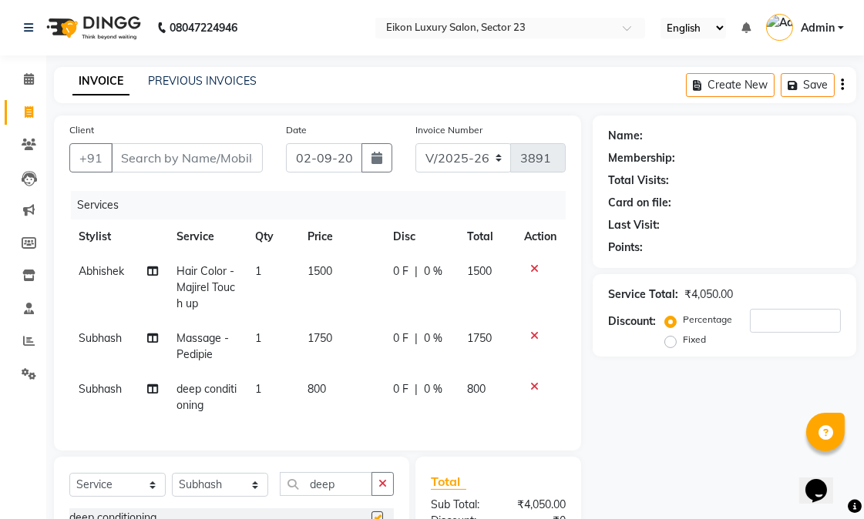
checkbox input "false"
click at [206, 159] on input "Client" at bounding box center [187, 157] width 152 height 29
type input "v"
type input "0"
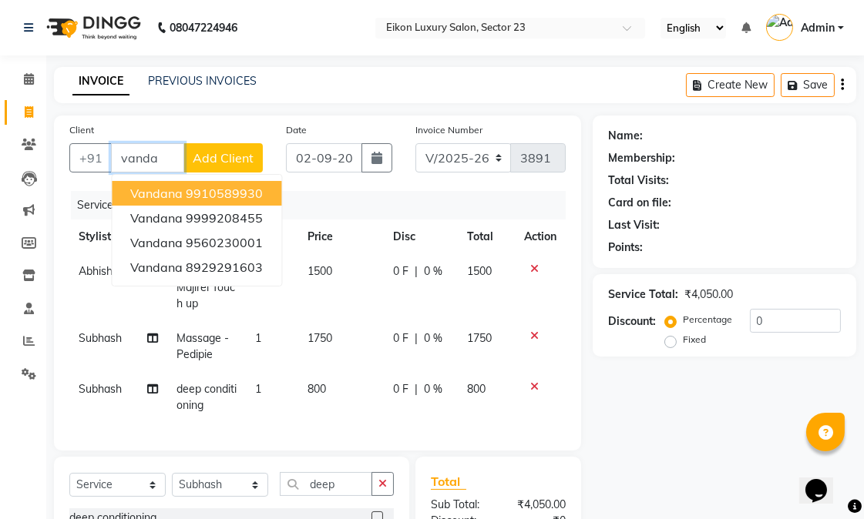
click at [259, 183] on button "vandana 9910589930" at bounding box center [197, 193] width 170 height 25
type input "9910589930"
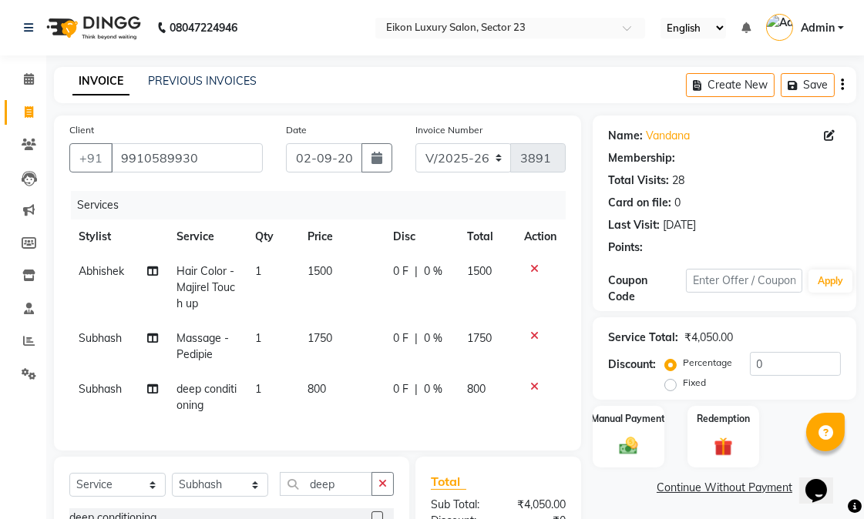
select select "1: Object"
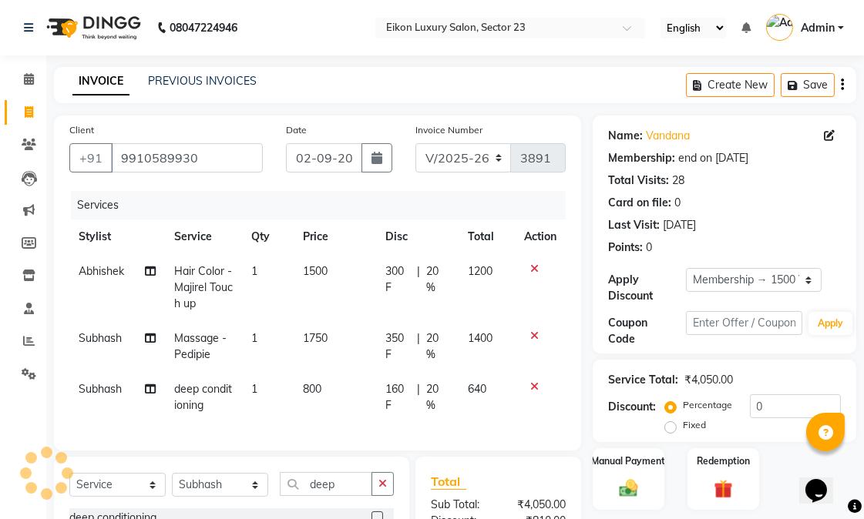
type input "20"
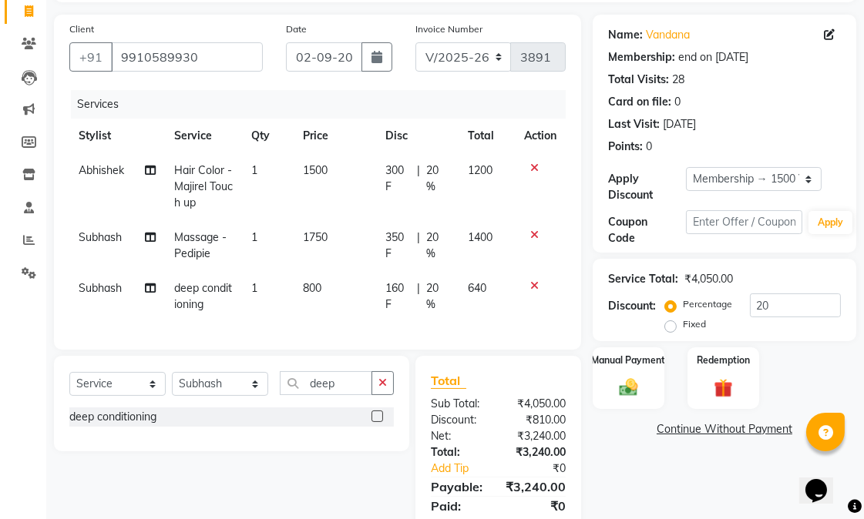
scroll to position [186, 0]
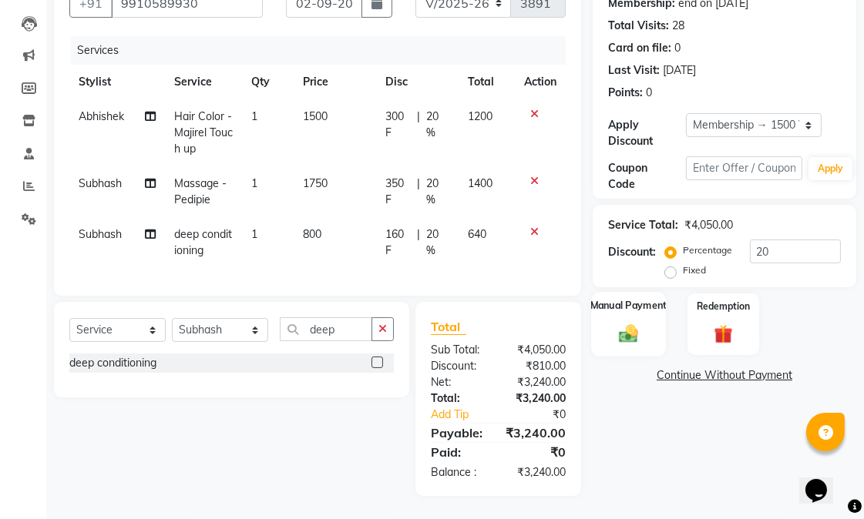
click at [621, 292] on div "Manual Payment" at bounding box center [628, 324] width 75 height 65
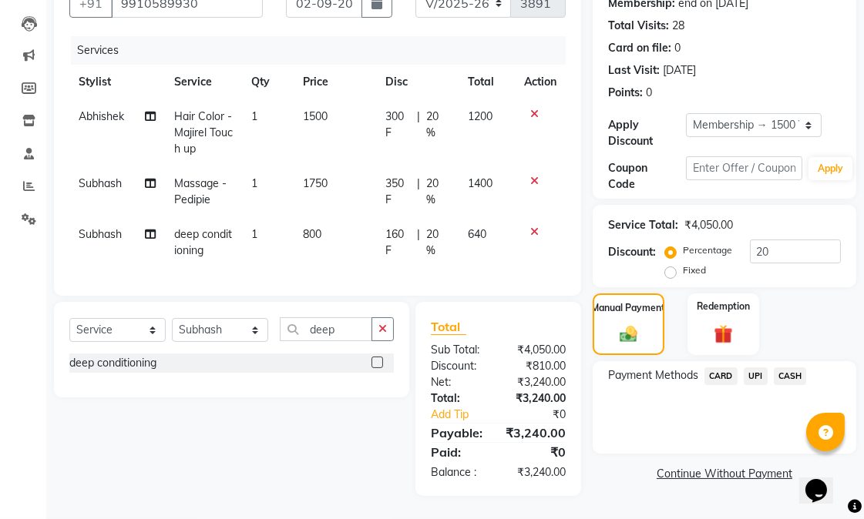
click at [757, 368] on span "UPI" at bounding box center [756, 377] width 24 height 18
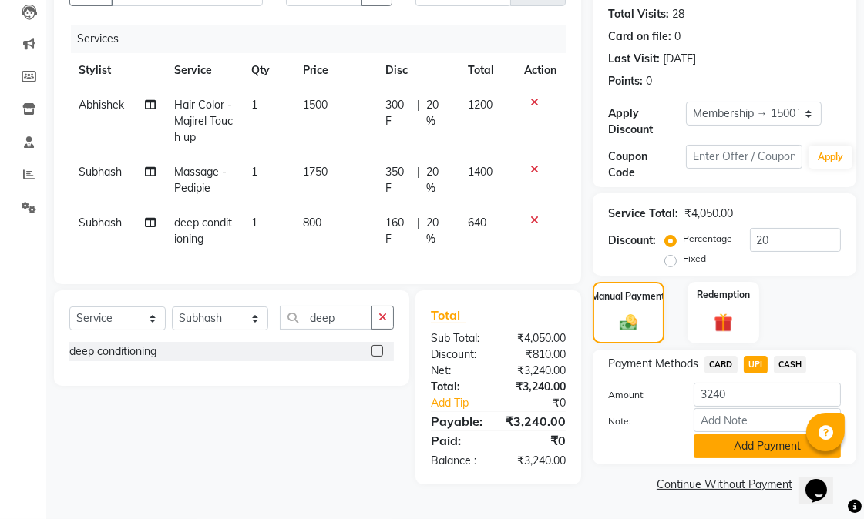
click at [730, 435] on button "Add Payment" at bounding box center [766, 447] width 147 height 24
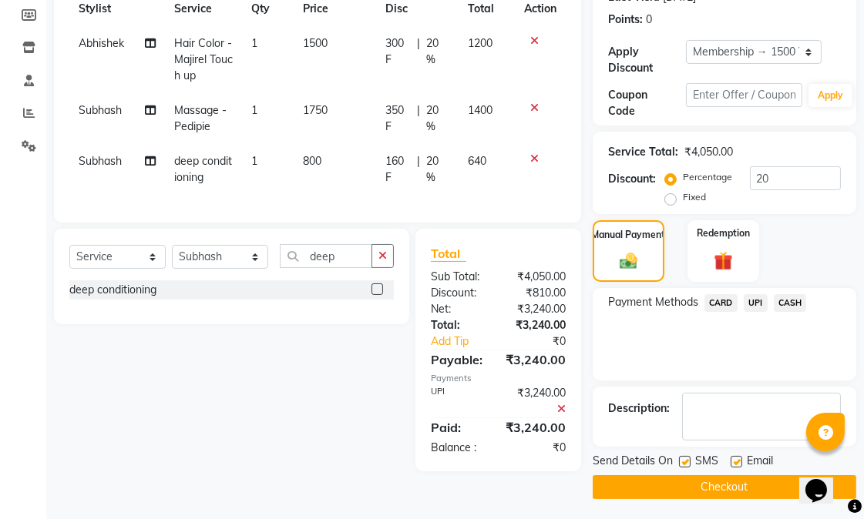
scroll to position [234, 0]
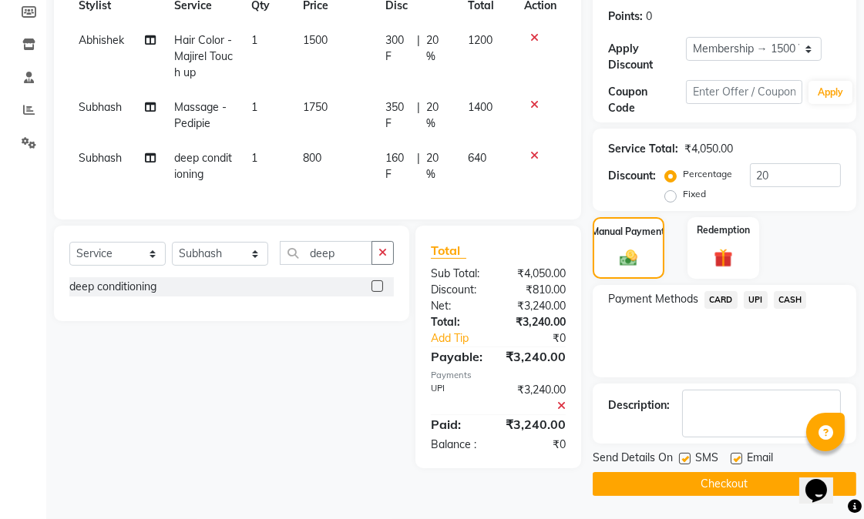
click at [688, 455] on label at bounding box center [685, 459] width 12 height 12
click at [688, 455] on input "checkbox" at bounding box center [684, 460] width 10 height 10
checkbox input "false"
click at [736, 456] on label at bounding box center [736, 459] width 12 height 12
click at [736, 456] on input "checkbox" at bounding box center [735, 460] width 10 height 10
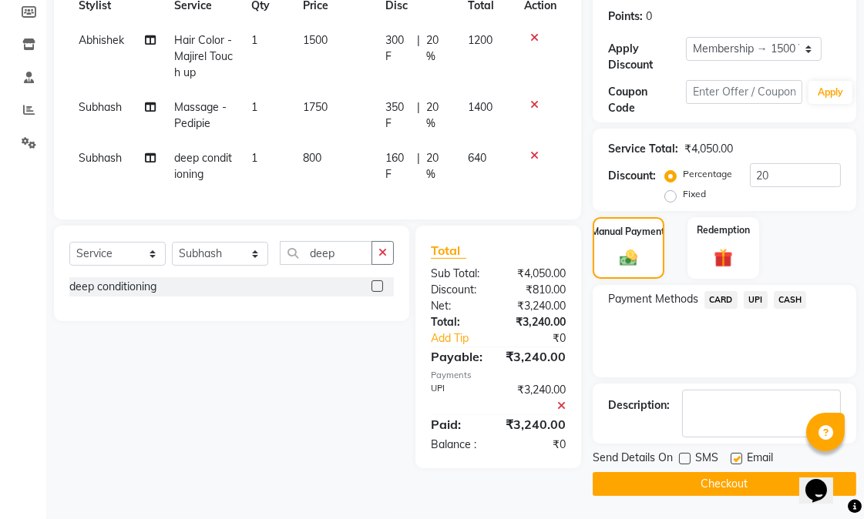
checkbox input "false"
click at [735, 473] on button "Checkout" at bounding box center [725, 484] width 264 height 24
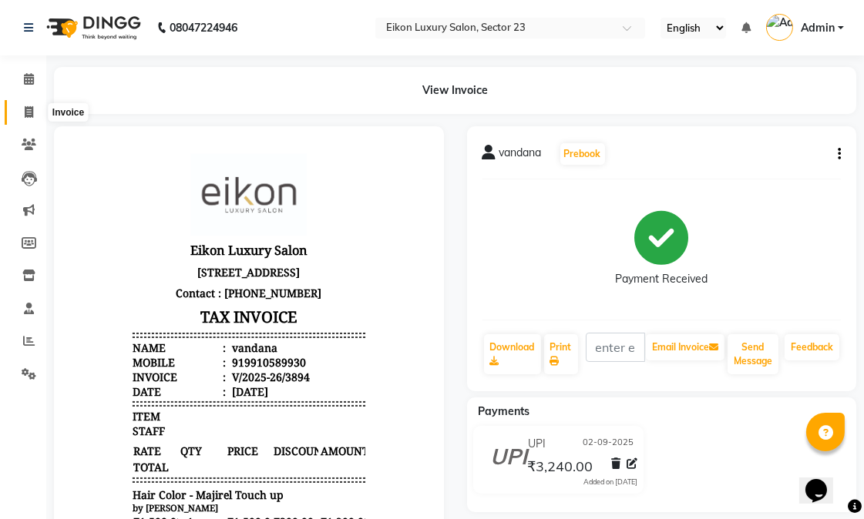
click at [27, 112] on icon at bounding box center [29, 112] width 8 height 12
select select "service"
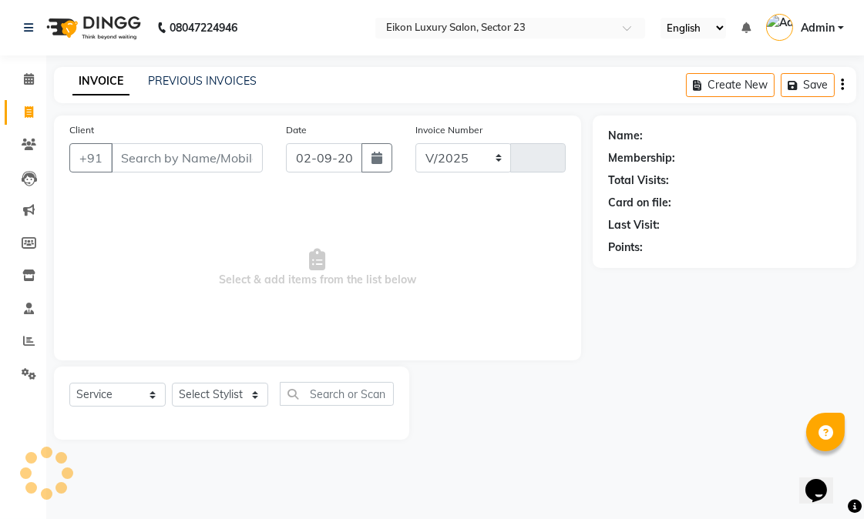
select select "7080"
type input "3895"
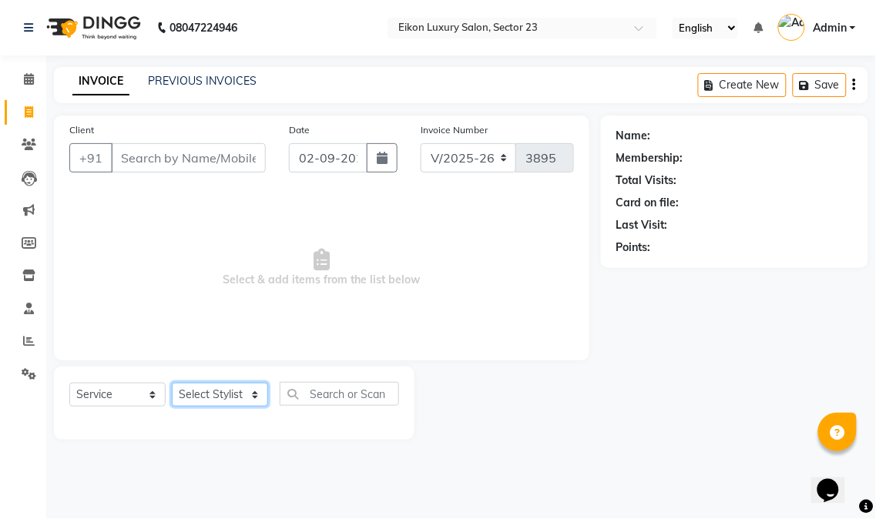
click at [240, 396] on select "Select Stylist Abhishek amit [PERSON_NAME] [PERSON_NAME] [PERSON_NAME] [PERSON_…" at bounding box center [220, 395] width 96 height 24
select select "58949"
click at [172, 384] on select "Select Stylist Abhishek amit [PERSON_NAME] [PERSON_NAME] [PERSON_NAME] [PERSON_…" at bounding box center [220, 395] width 96 height 24
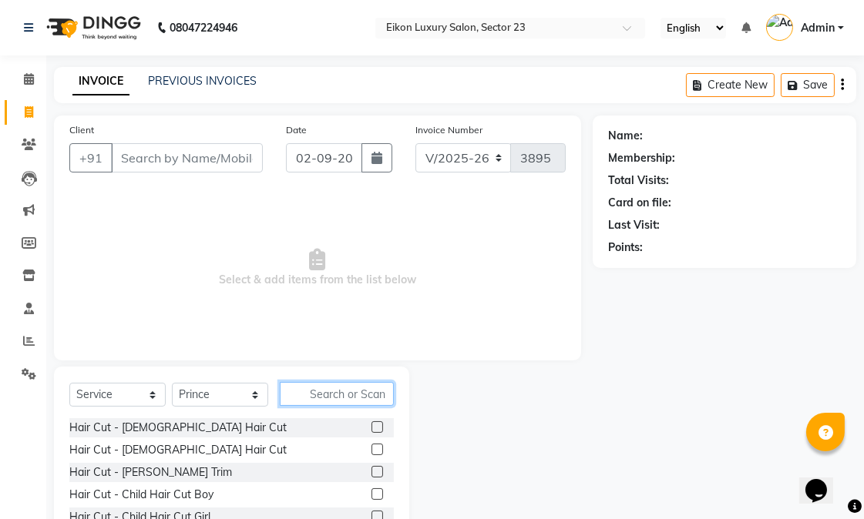
click at [319, 402] on input "text" at bounding box center [337, 394] width 114 height 24
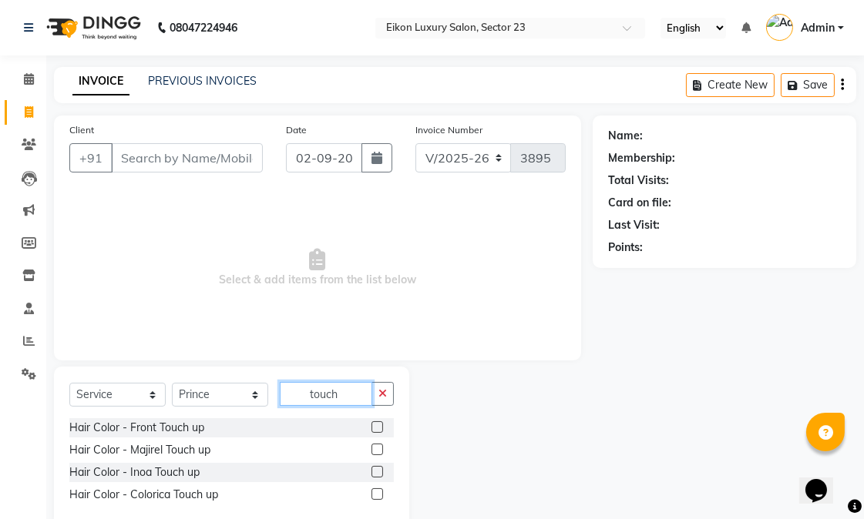
type input "touch"
click at [375, 455] on label at bounding box center [377, 450] width 12 height 12
click at [375, 455] on input "checkbox" at bounding box center [376, 450] width 10 height 10
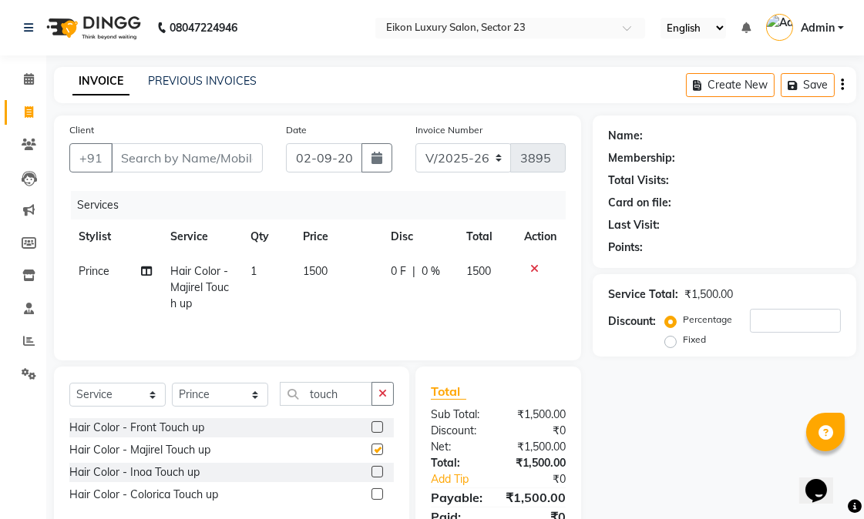
checkbox input "false"
click at [183, 153] on input "Client" at bounding box center [187, 157] width 152 height 29
type input "9"
type input "0"
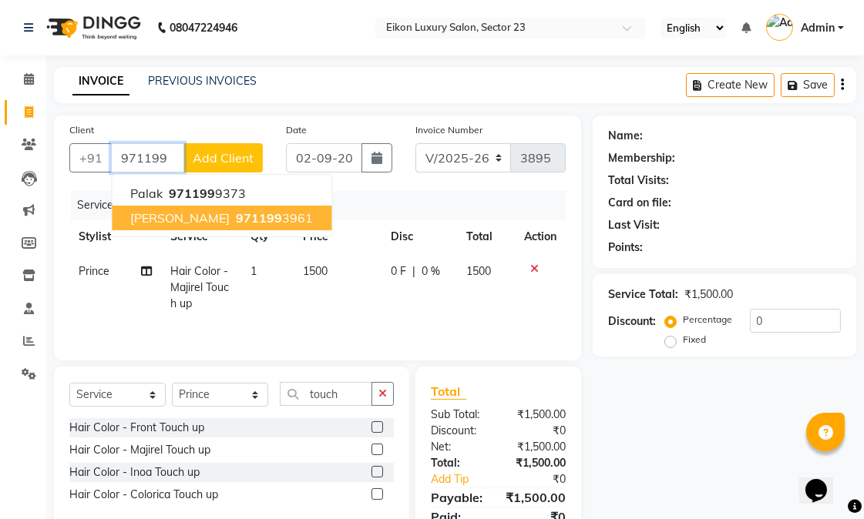
click at [243, 220] on ngb-highlight "971199 3961" at bounding box center [273, 217] width 80 height 15
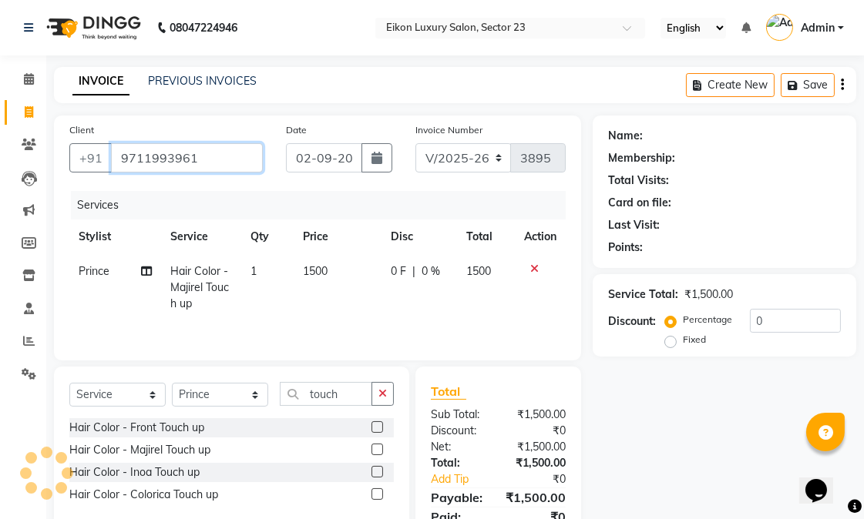
type input "9711993961"
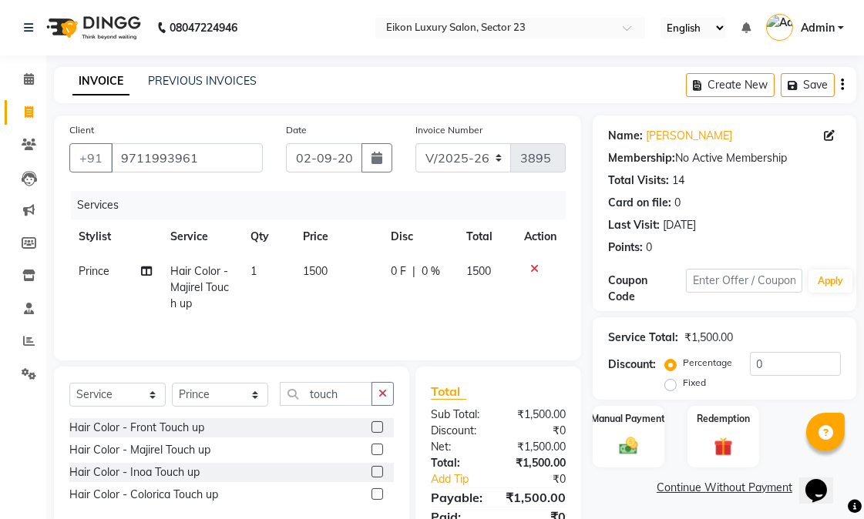
scroll to position [85, 0]
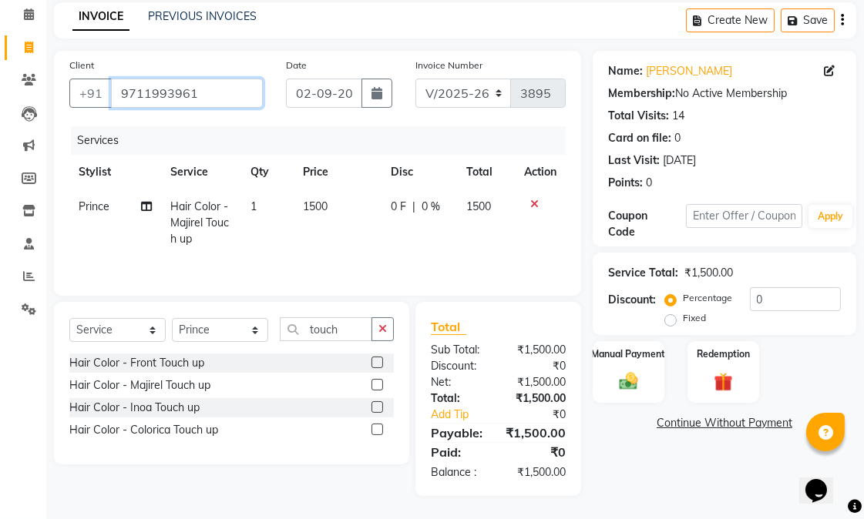
click at [242, 79] on input "9711993961" at bounding box center [187, 93] width 152 height 29
drag, startPoint x: 242, startPoint y: 71, endPoint x: 102, endPoint y: 77, distance: 139.6
click at [102, 79] on div "[PHONE_NUMBER]" at bounding box center [165, 93] width 193 height 29
click at [193, 318] on select "Select Stylist Abhishek amit [PERSON_NAME] [PERSON_NAME] [PERSON_NAME] [PERSON_…" at bounding box center [220, 330] width 96 height 24
select select "58948"
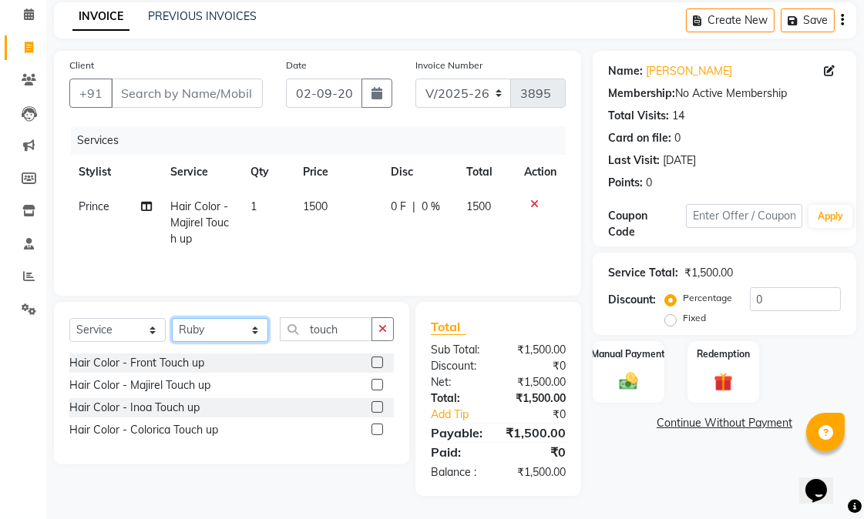
click at [172, 318] on select "Select Stylist Abhishek amit [PERSON_NAME] [PERSON_NAME] [PERSON_NAME] [PERSON_…" at bounding box center [220, 330] width 96 height 24
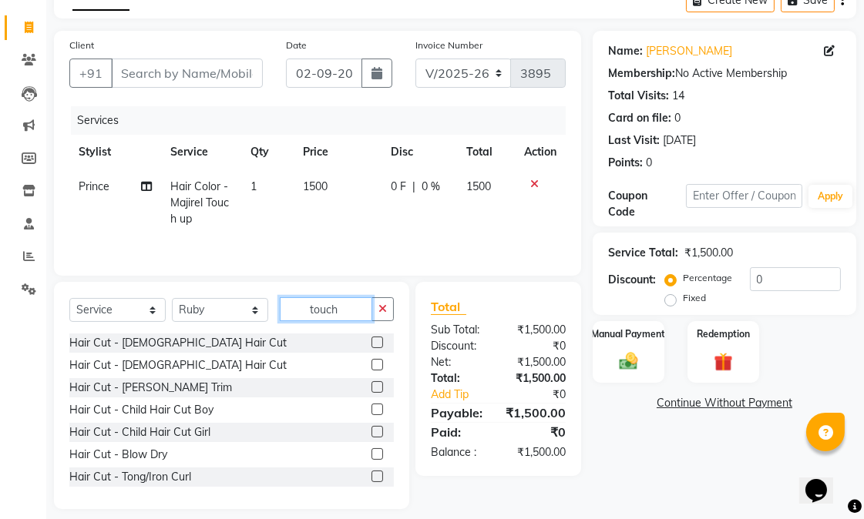
click at [335, 311] on input "touch" at bounding box center [326, 309] width 92 height 24
type input "t"
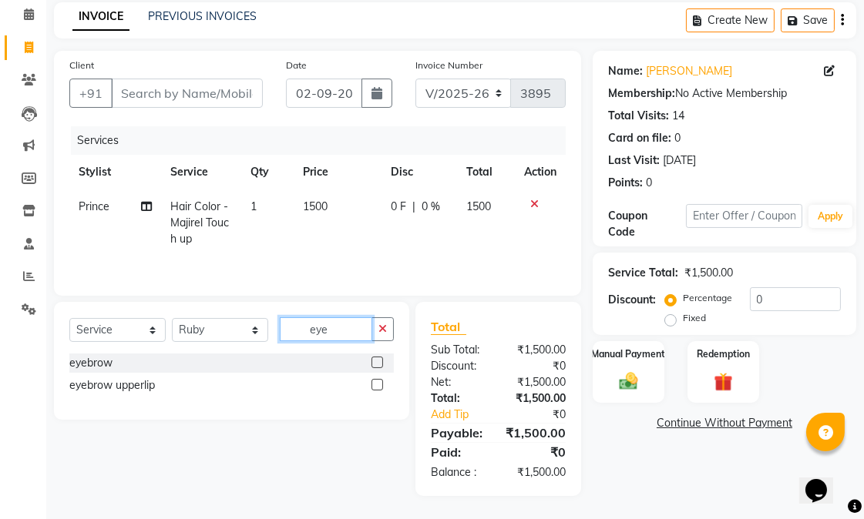
type input "eye"
click at [378, 357] on label at bounding box center [377, 363] width 12 height 12
click at [378, 358] on input "checkbox" at bounding box center [376, 363] width 10 height 10
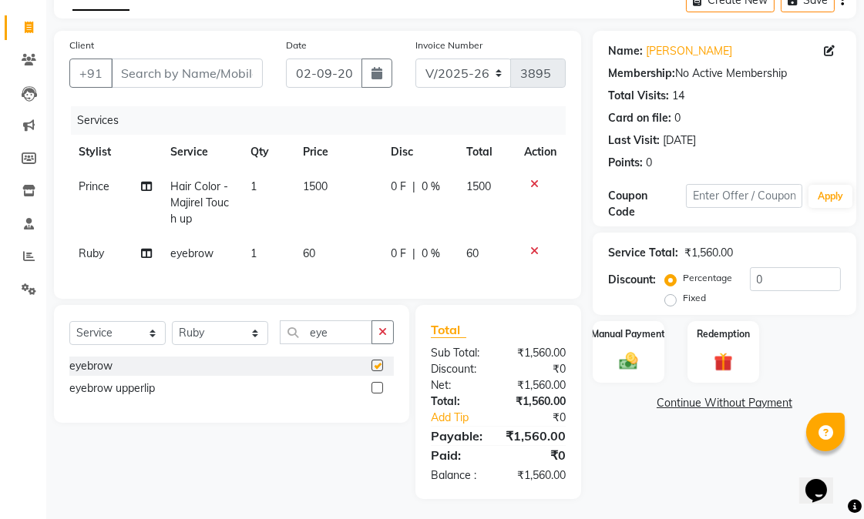
checkbox input "false"
click at [313, 254] on span "60" at bounding box center [309, 254] width 12 height 14
select select "58948"
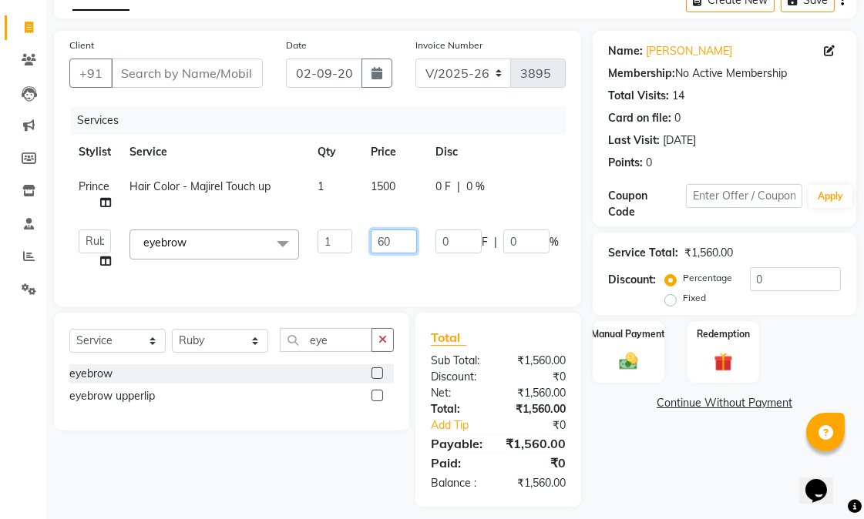
click at [388, 243] on input "60" at bounding box center [394, 242] width 46 height 24
type input "6"
type input "120"
click at [529, 206] on tr "Prince Hair Color - Majirel Touch up 1 1500 0 F | 0 % 1500" at bounding box center [366, 195] width 594 height 51
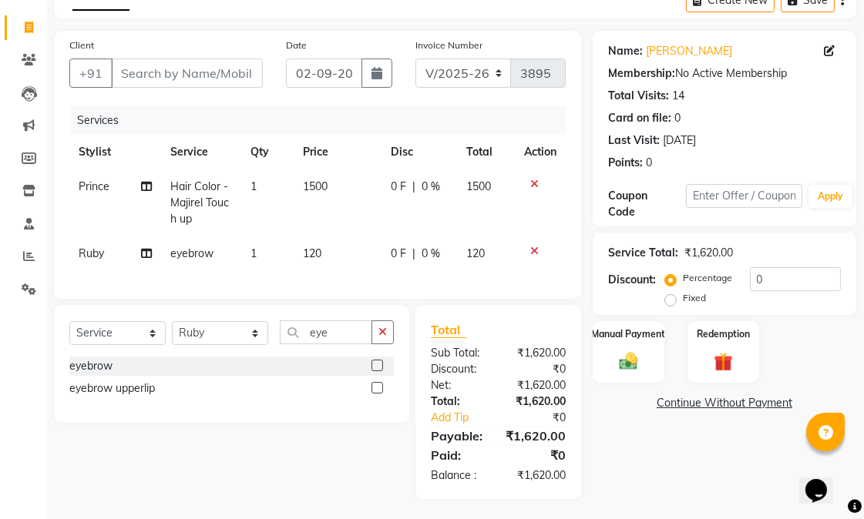
click at [330, 253] on td "120" at bounding box center [338, 254] width 88 height 35
select select "58948"
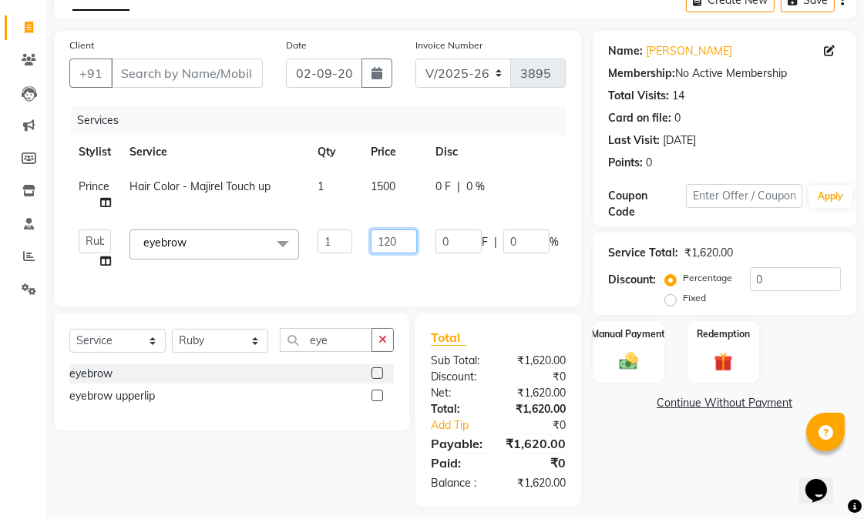
click at [408, 241] on input "120" at bounding box center [394, 242] width 46 height 24
type input "1"
type input "500"
click at [456, 266] on tr "Abhishek amit [PERSON_NAME] [PERSON_NAME] [PERSON_NAME] [PERSON_NAME] [PERSON_N…" at bounding box center [366, 249] width 594 height 59
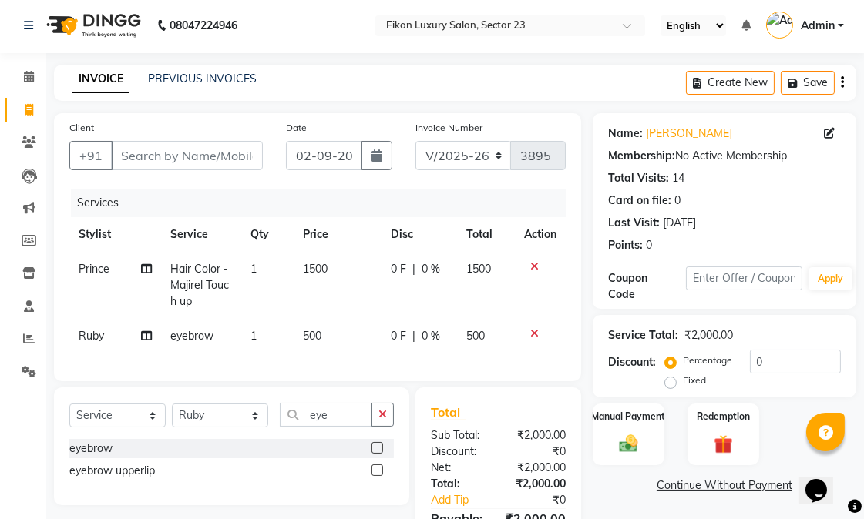
scroll to position [0, 0]
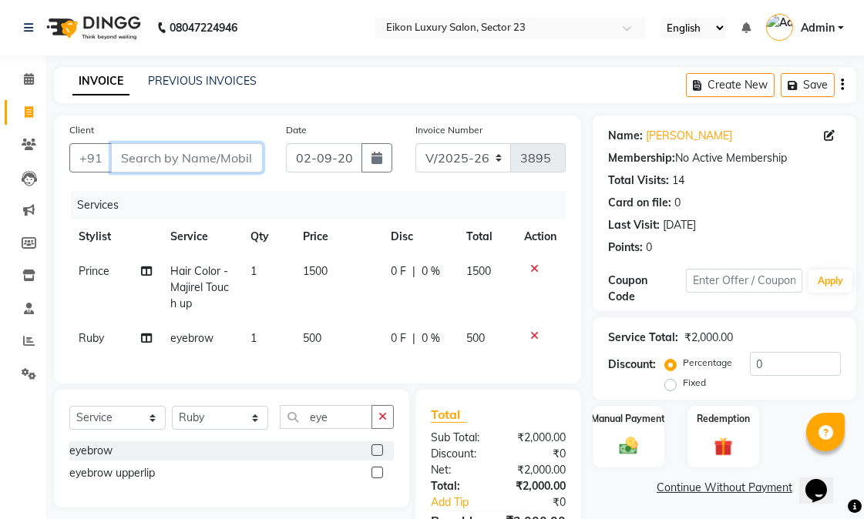
click at [221, 163] on input "Client" at bounding box center [187, 157] width 152 height 29
click at [227, 159] on input "Client" at bounding box center [187, 157] width 152 height 29
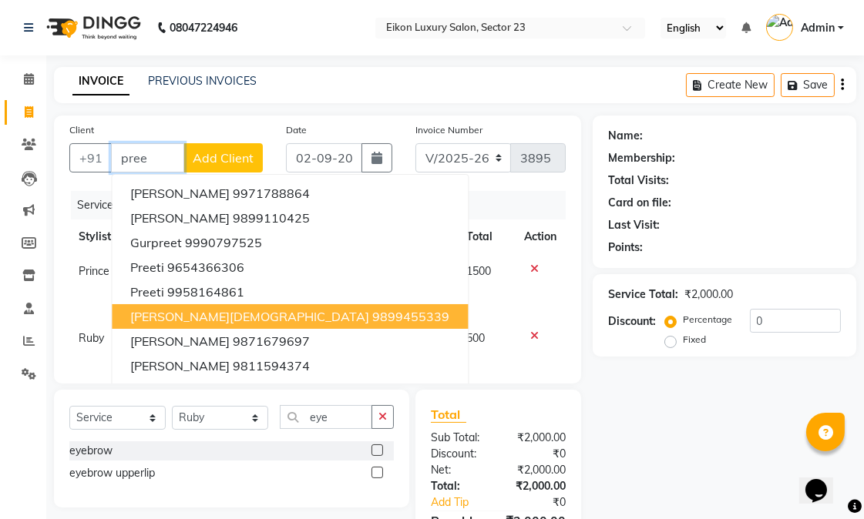
click at [186, 310] on span "Preeti Jain" at bounding box center [249, 316] width 239 height 15
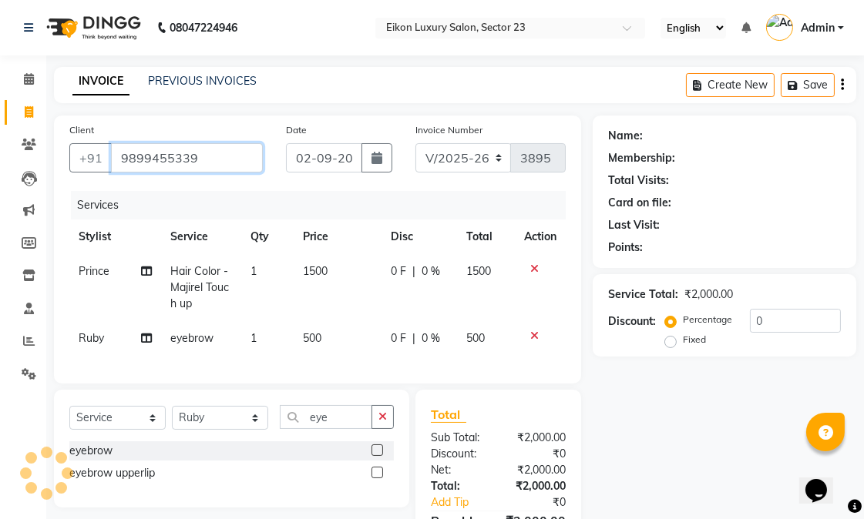
type input "9899455339"
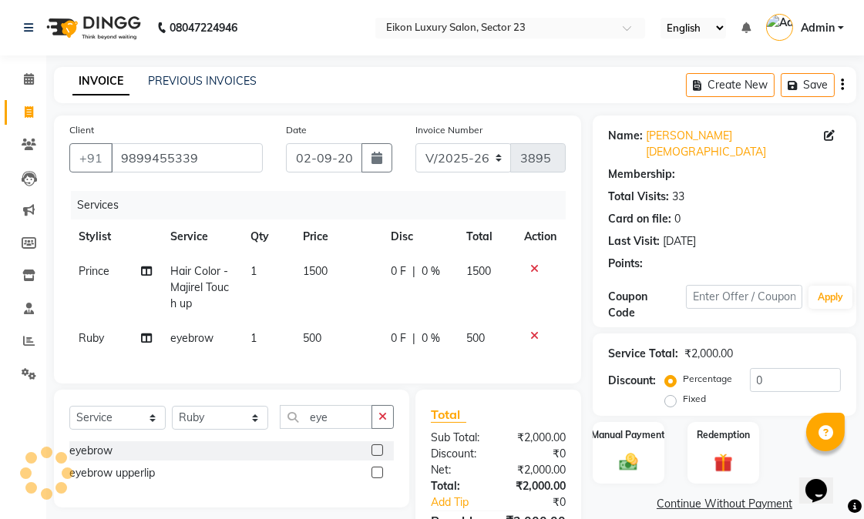
select select "1: Object"
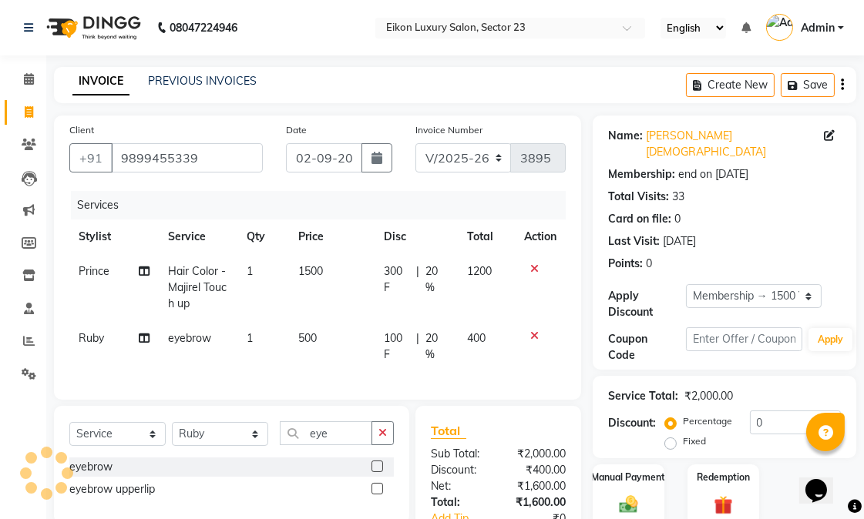
type input "20"
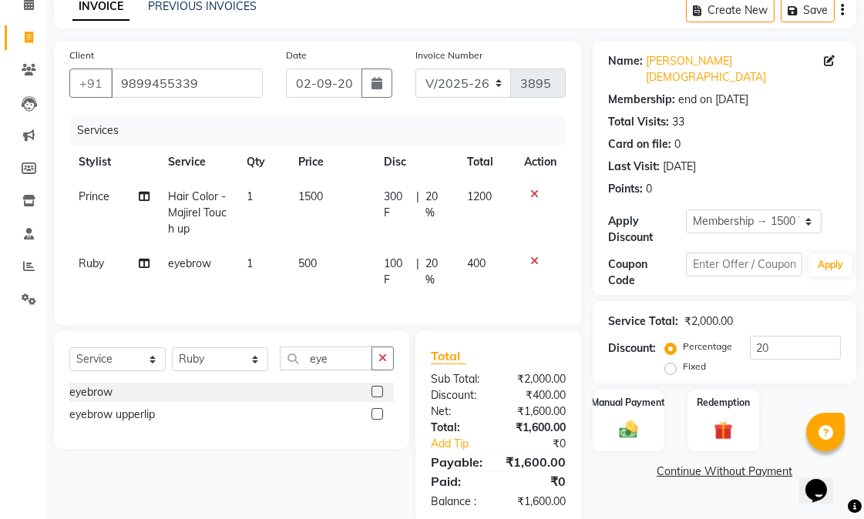
scroll to position [135, 0]
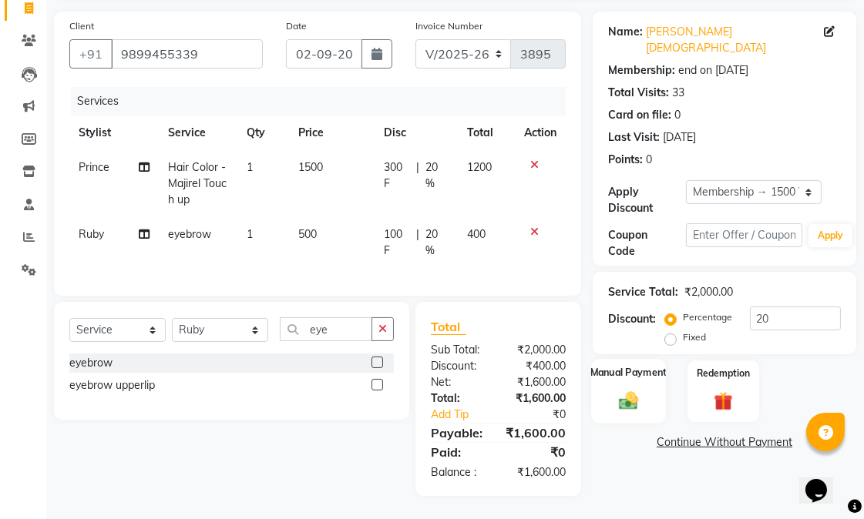
click at [612, 359] on div "Manual Payment" at bounding box center [628, 391] width 75 height 65
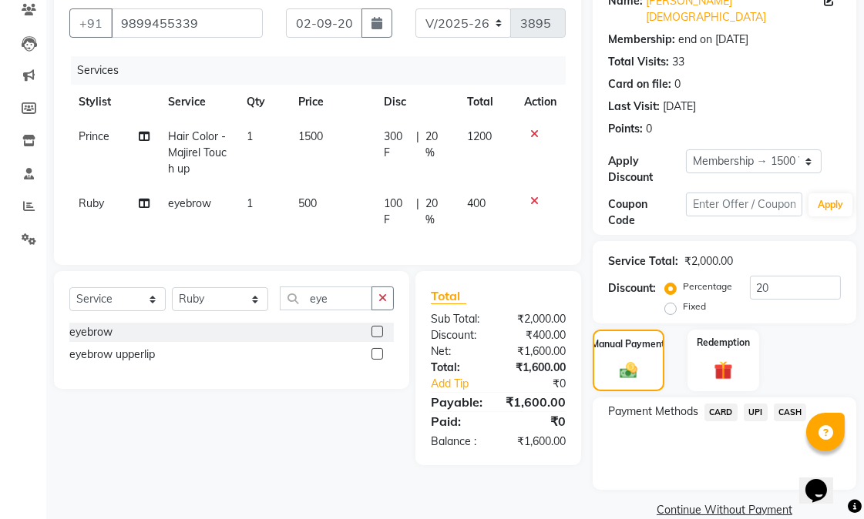
click at [792, 404] on span "CASH" at bounding box center [790, 413] width 33 height 18
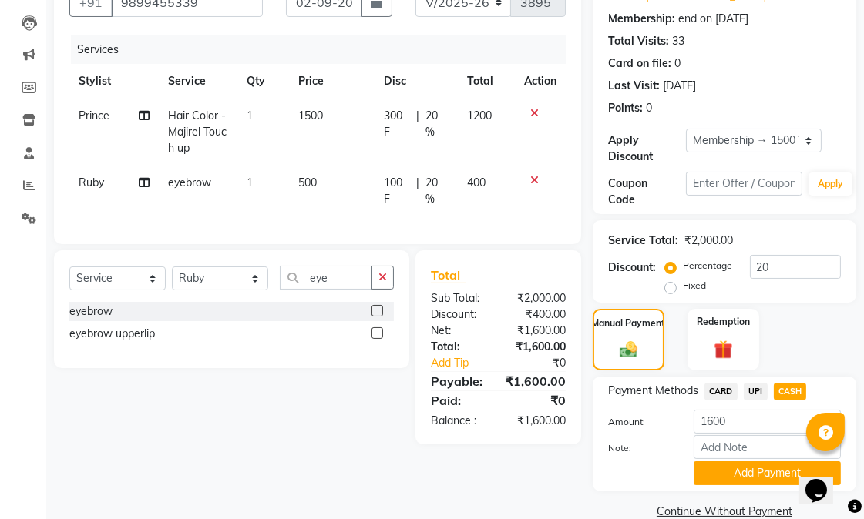
scroll to position [166, 0]
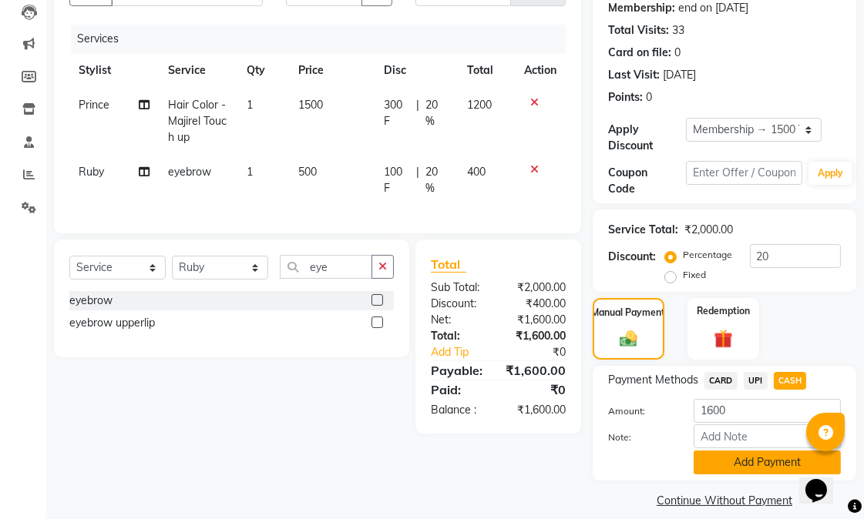
click at [748, 451] on button "Add Payment" at bounding box center [766, 463] width 147 height 24
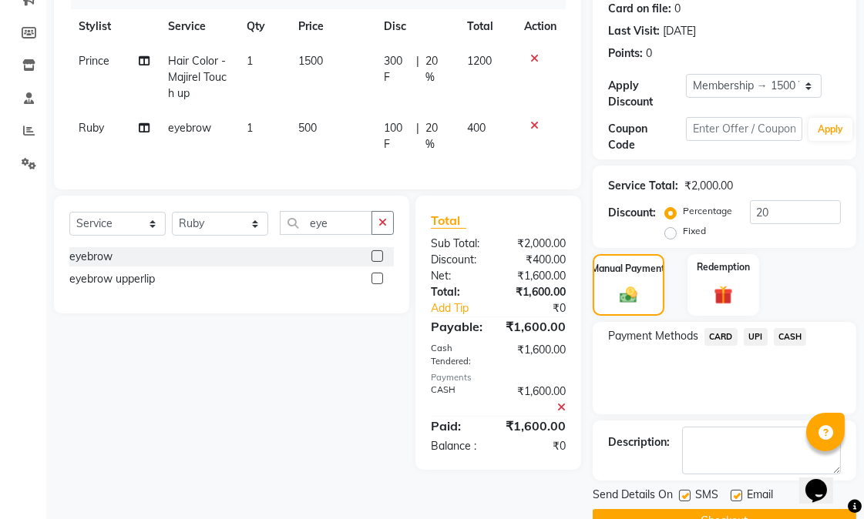
scroll to position [231, 0]
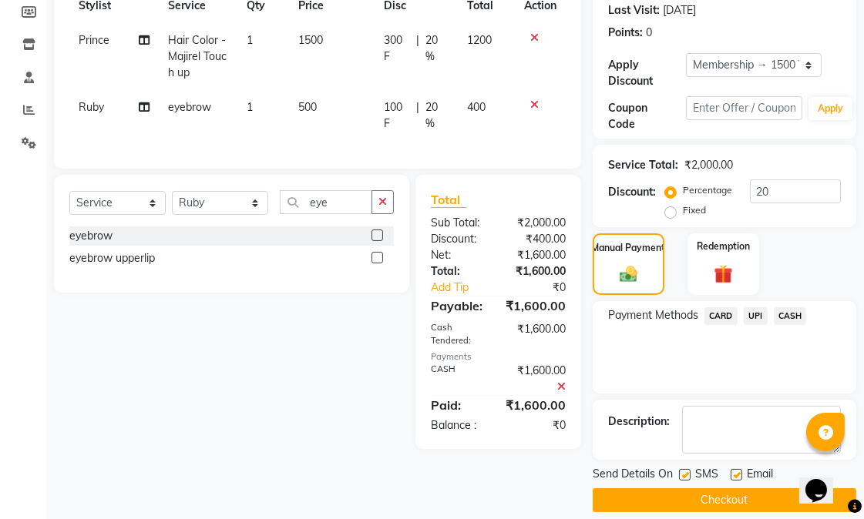
click at [686, 469] on label at bounding box center [685, 475] width 12 height 12
click at [686, 471] on input "checkbox" at bounding box center [684, 476] width 10 height 10
checkbox input "false"
click at [738, 469] on label at bounding box center [736, 475] width 12 height 12
click at [738, 471] on input "checkbox" at bounding box center [735, 476] width 10 height 10
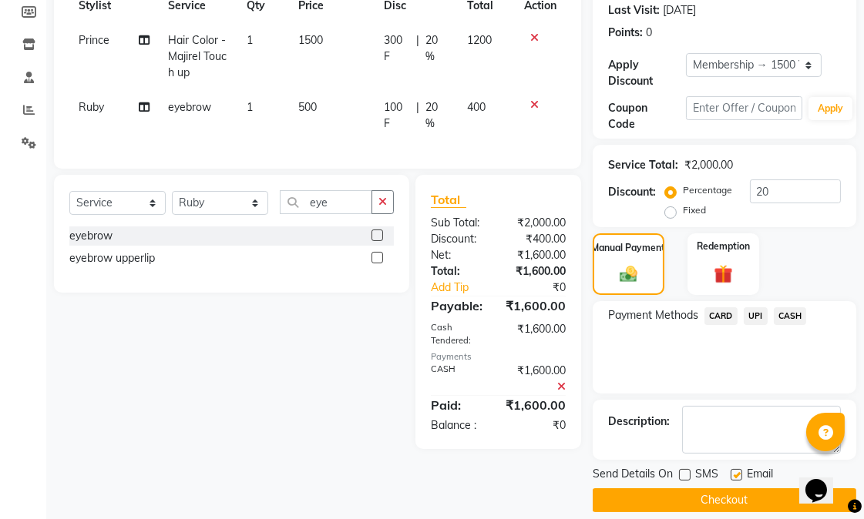
checkbox input "false"
click at [725, 489] on button "Checkout" at bounding box center [725, 501] width 264 height 24
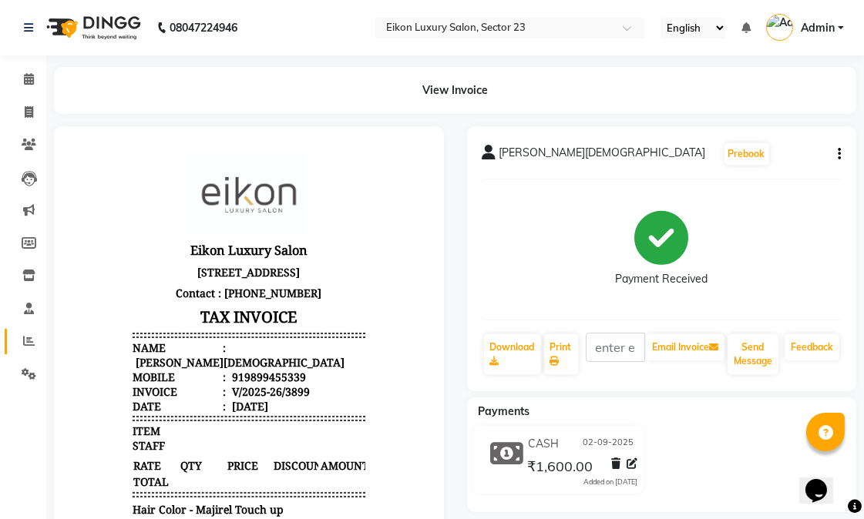
click at [34, 341] on span at bounding box center [28, 342] width 27 height 18
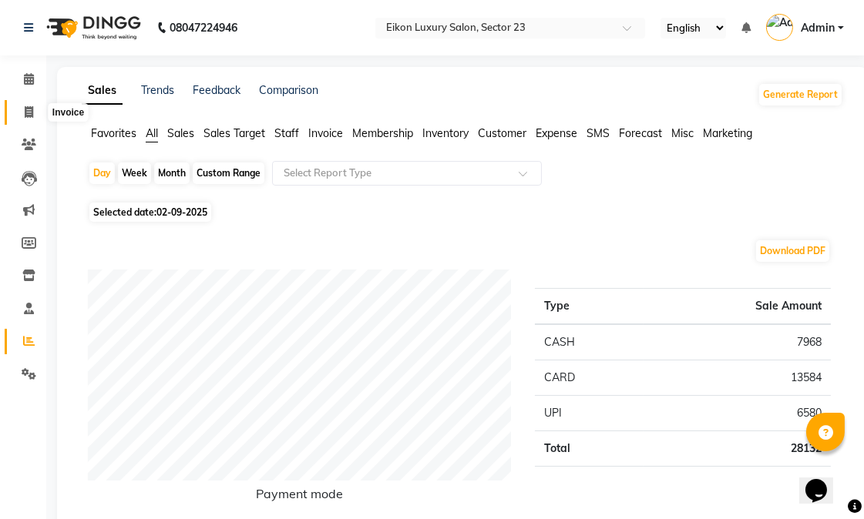
click at [25, 109] on icon at bounding box center [29, 112] width 8 height 12
select select "service"
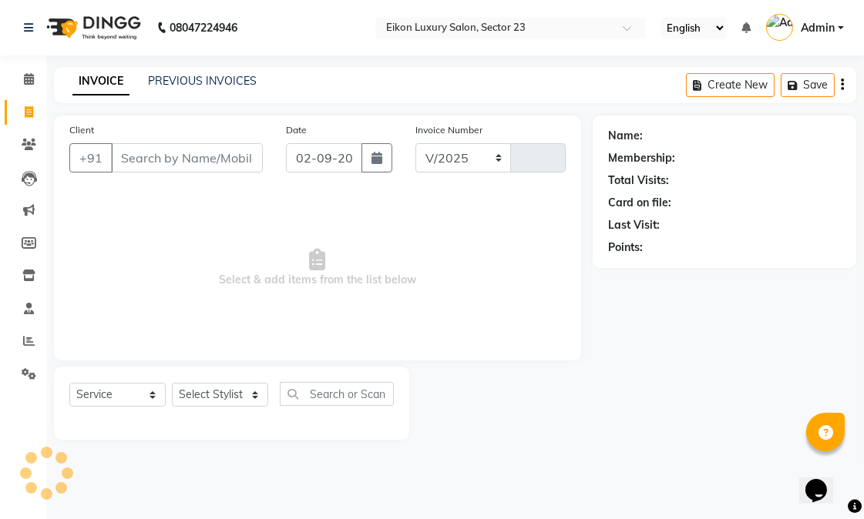
select select "7080"
type input "3900"
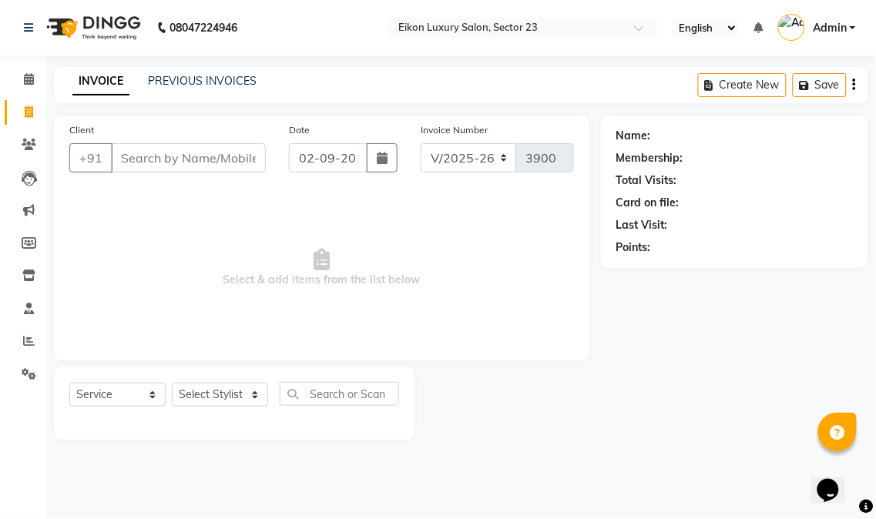
click at [170, 159] on input "Client" at bounding box center [188, 157] width 155 height 29
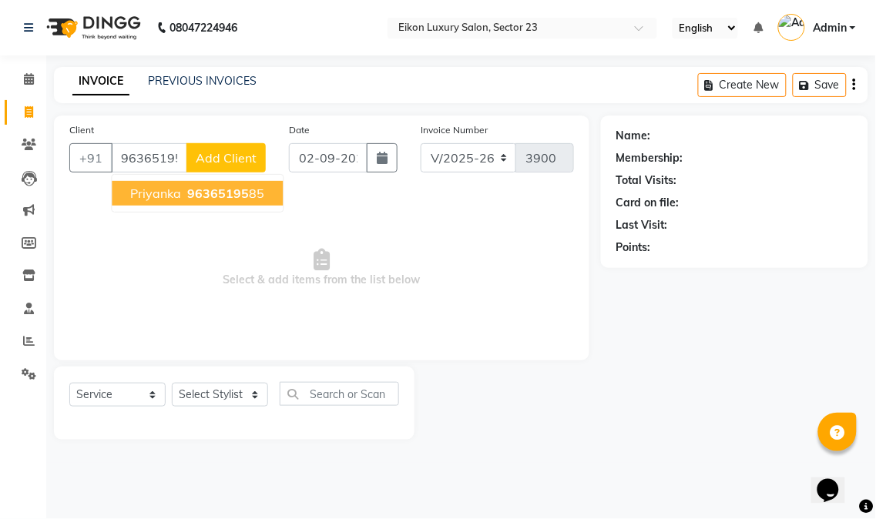
click at [196, 189] on span "96365195" at bounding box center [218, 193] width 62 height 15
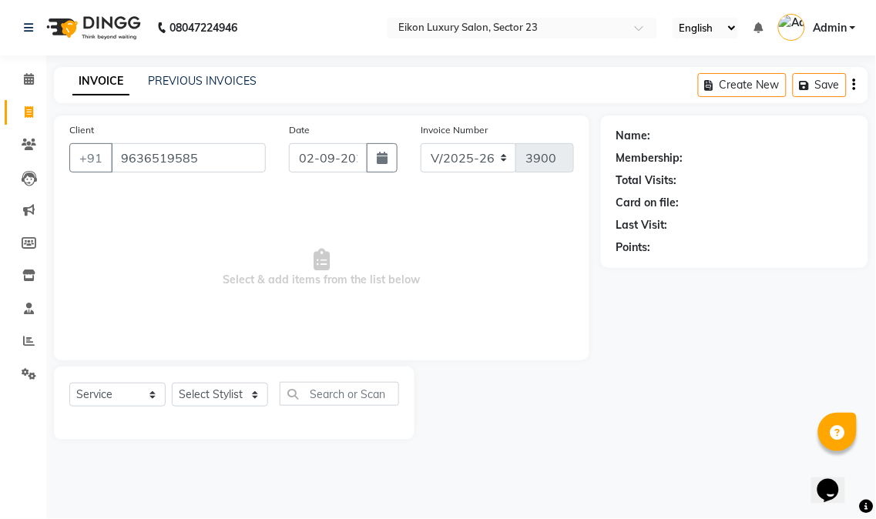
type input "9636519585"
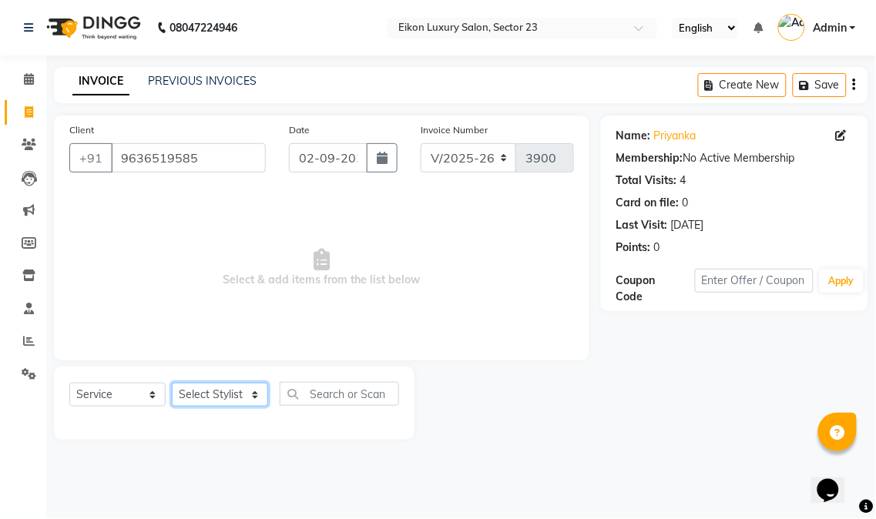
click at [202, 390] on select "Select Stylist Abhishek amit anchal Ashu Bilal Dildar Geeta Hritik Jatin mahesh…" at bounding box center [220, 395] width 96 height 24
select select "58955"
click at [172, 384] on select "Select Stylist Abhishek amit anchal Ashu Bilal Dildar Geeta Hritik Jatin mahesh…" at bounding box center [220, 395] width 96 height 24
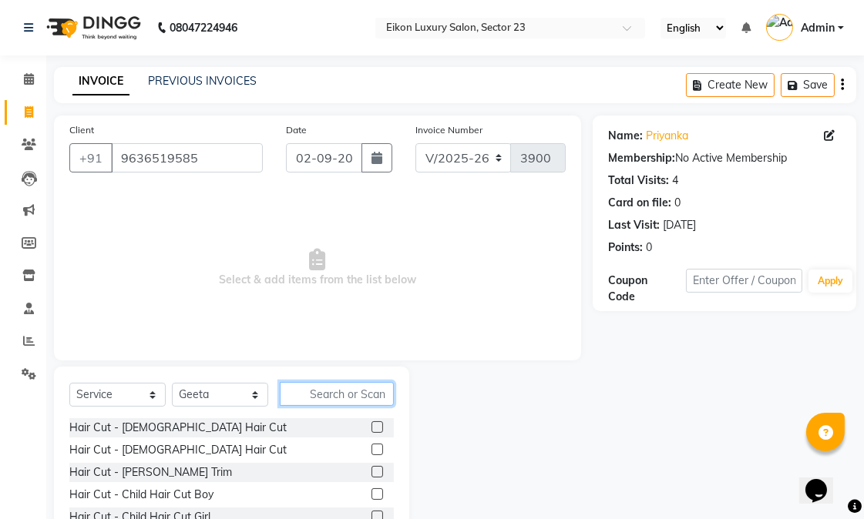
click at [329, 397] on input "text" at bounding box center [337, 394] width 114 height 24
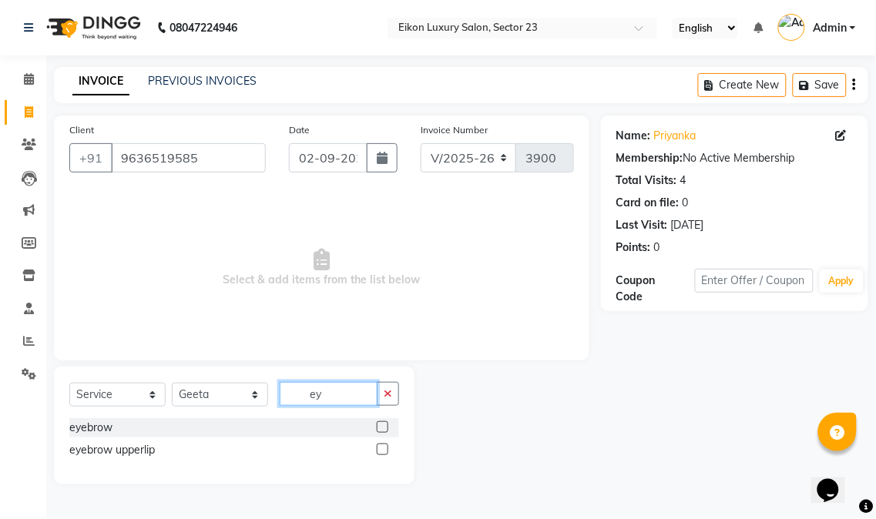
type input "ey"
click at [381, 450] on label at bounding box center [383, 450] width 12 height 12
click at [381, 450] on input "checkbox" at bounding box center [382, 450] width 10 height 10
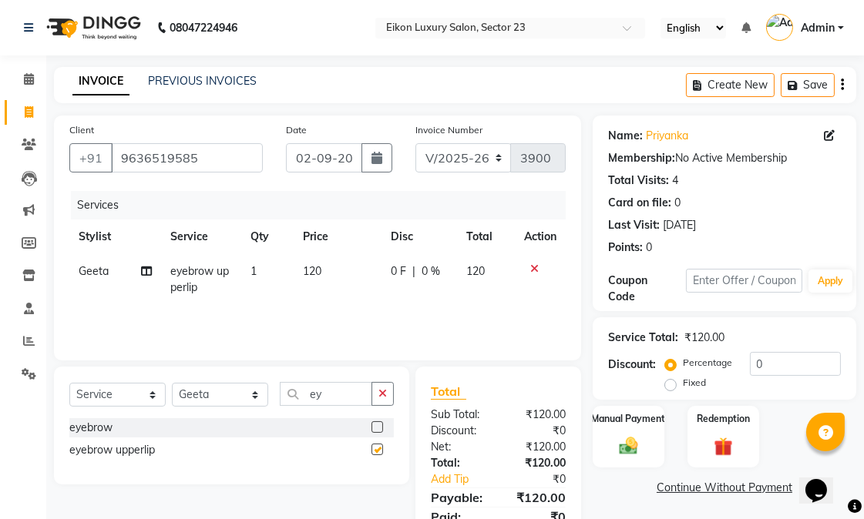
checkbox input "false"
click at [622, 443] on img at bounding box center [629, 446] width 32 height 22
click at [761, 489] on span "UPI" at bounding box center [756, 489] width 24 height 18
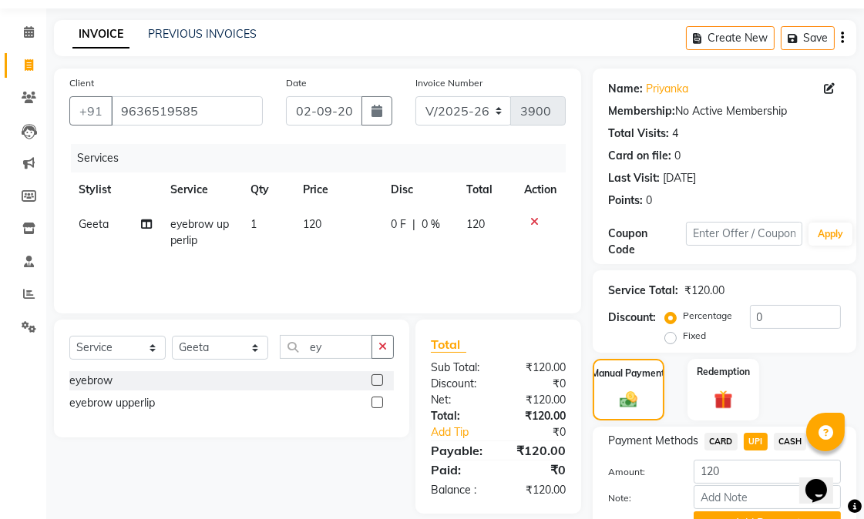
scroll to position [124, 0]
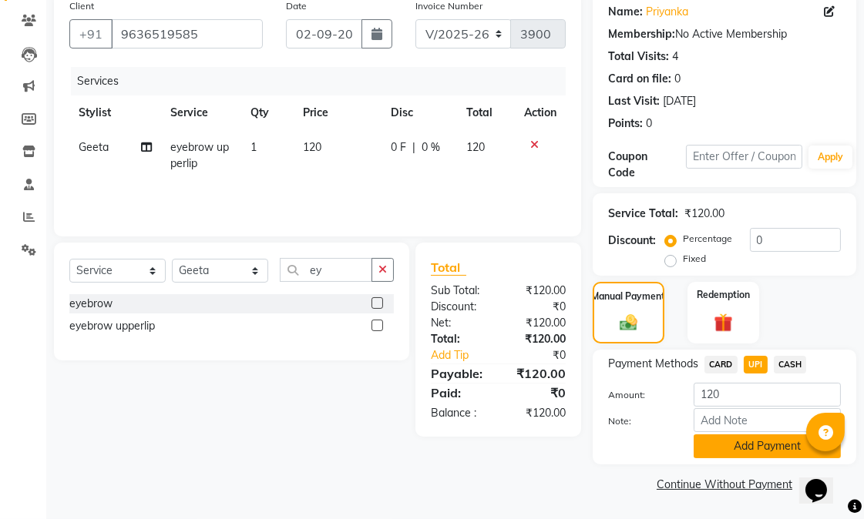
click at [764, 453] on button "Add Payment" at bounding box center [766, 447] width 147 height 24
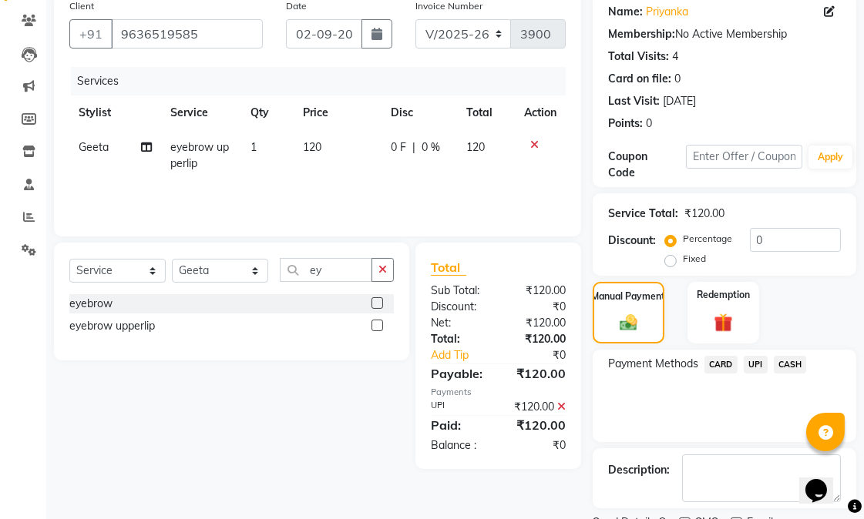
scroll to position [188, 0]
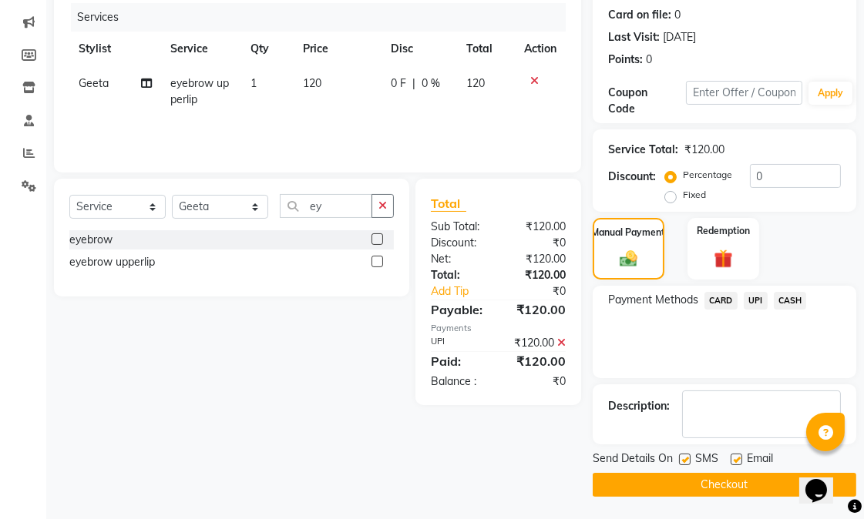
click at [761, 484] on button "Checkout" at bounding box center [725, 485] width 264 height 24
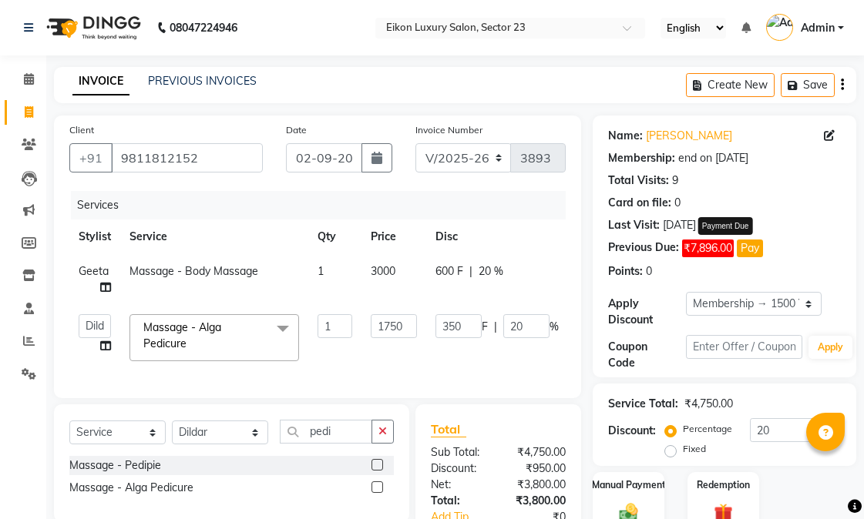
select select "7080"
select select "58954"
select select "service"
select select "58954"
select select "1: Object"
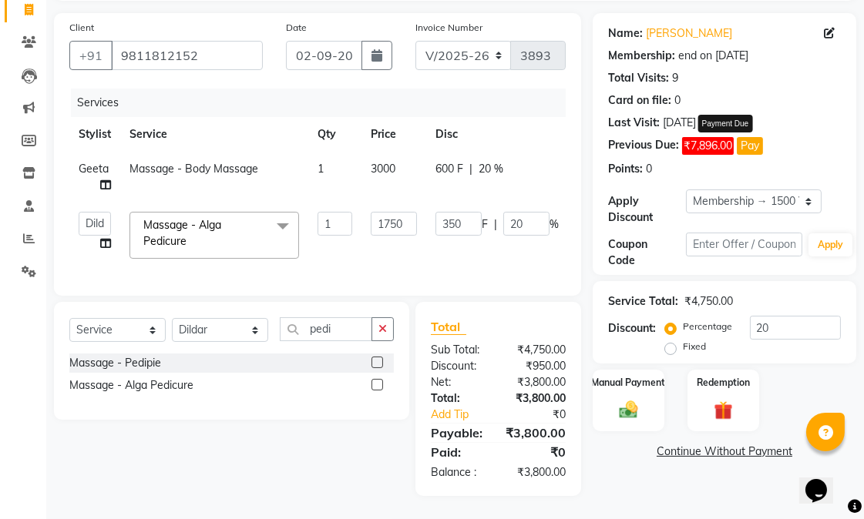
click at [264, 117] on th "Service" at bounding box center [214, 134] width 188 height 35
click at [341, 330] on input "pedi" at bounding box center [326, 329] width 92 height 24
type input "p"
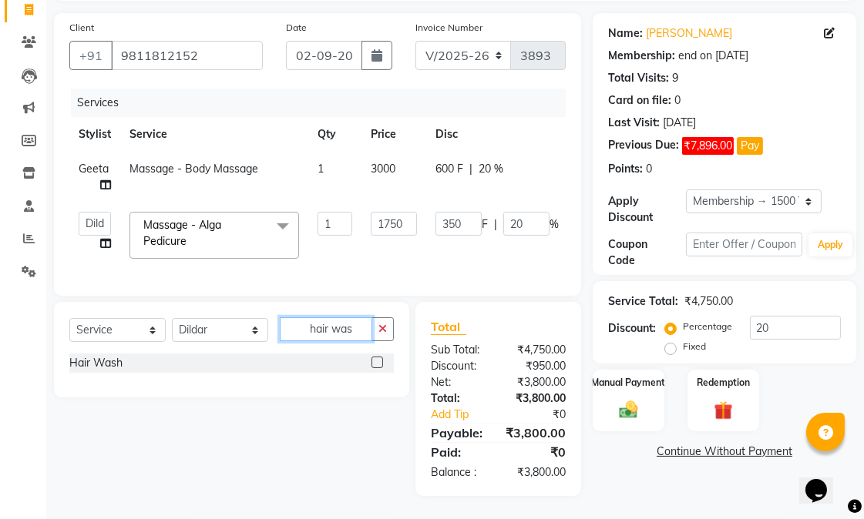
type input "hair was"
click at [376, 361] on label at bounding box center [377, 363] width 12 height 12
click at [376, 361] on input "checkbox" at bounding box center [376, 363] width 10 height 10
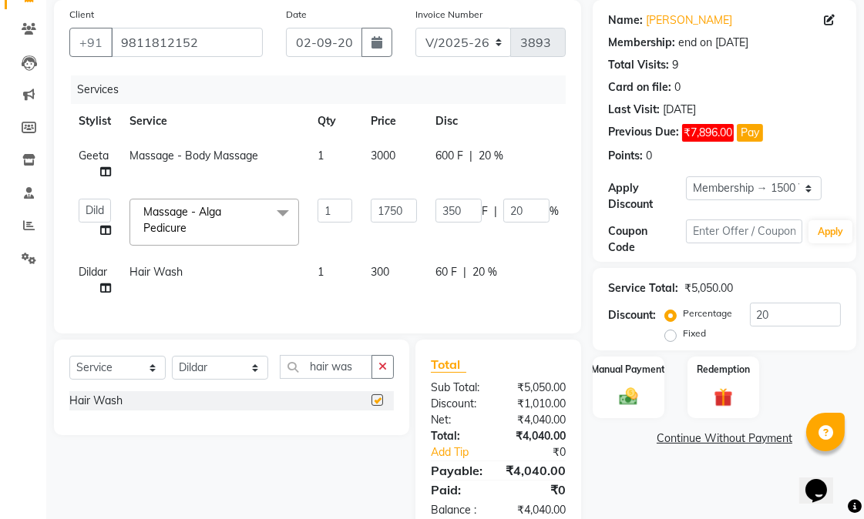
checkbox input "false"
click at [351, 375] on input "hair was" at bounding box center [326, 367] width 92 height 24
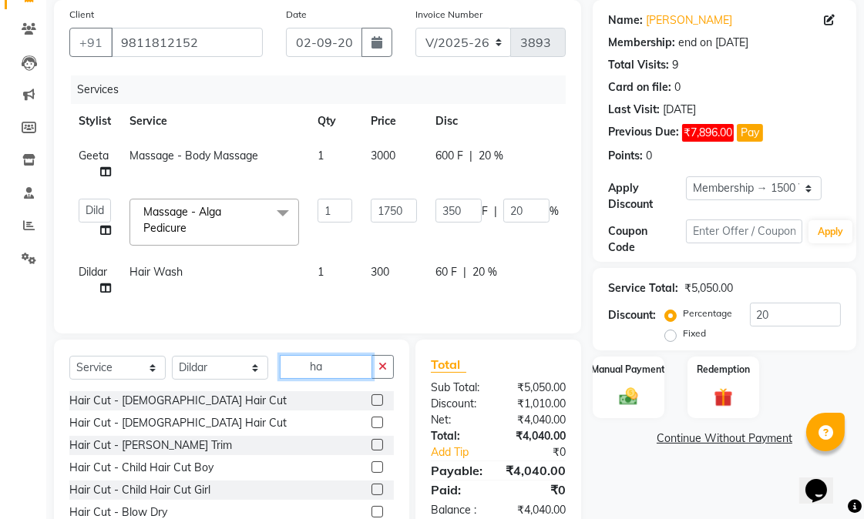
type input "h"
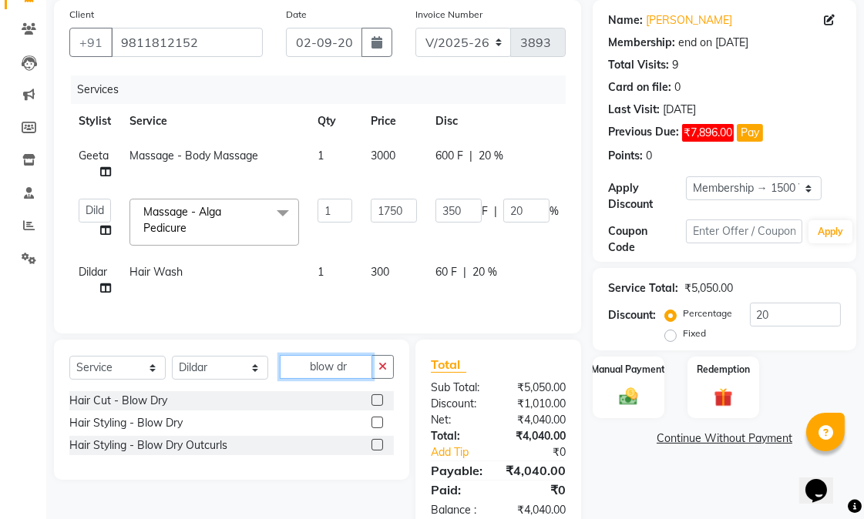
type input "blow dr"
click at [378, 428] on label at bounding box center [377, 423] width 12 height 12
click at [378, 428] on input "checkbox" at bounding box center [376, 423] width 10 height 10
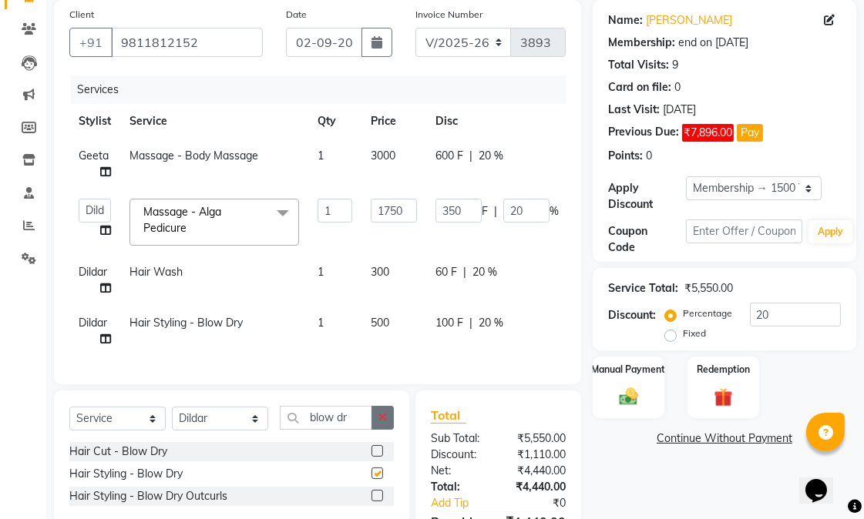
checkbox input "false"
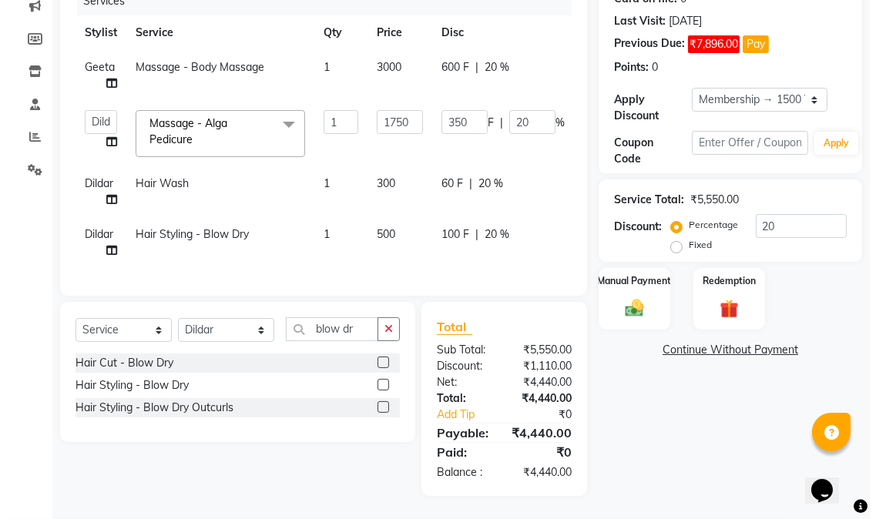
scroll to position [235, 0]
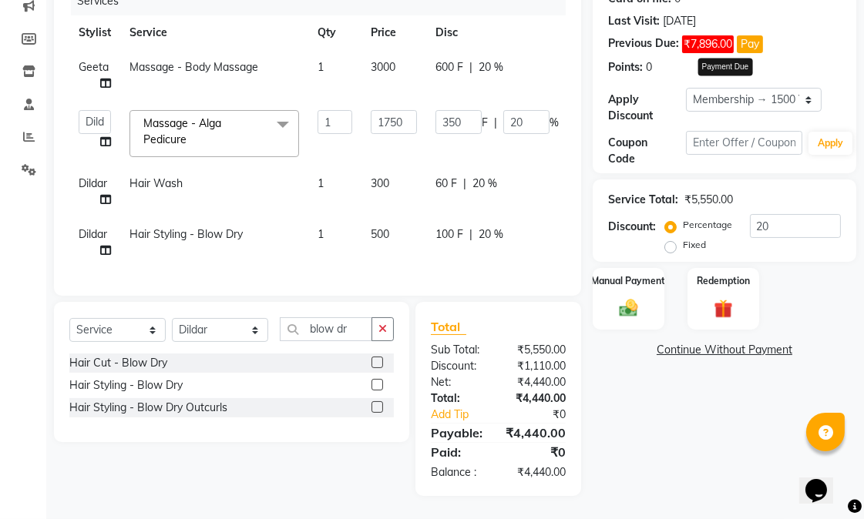
click at [754, 35] on button "Pay" at bounding box center [750, 44] width 26 height 18
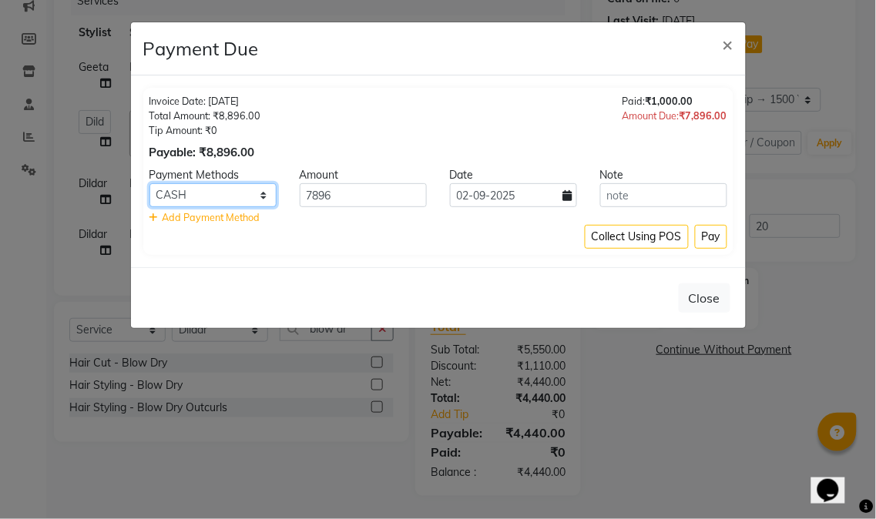
click at [241, 200] on select "CARD UPI CASH" at bounding box center [212, 195] width 127 height 24
select select "2"
click at [149, 183] on select "CARD UPI CASH" at bounding box center [212, 195] width 127 height 24
click at [710, 240] on button "Pay" at bounding box center [711, 237] width 32 height 24
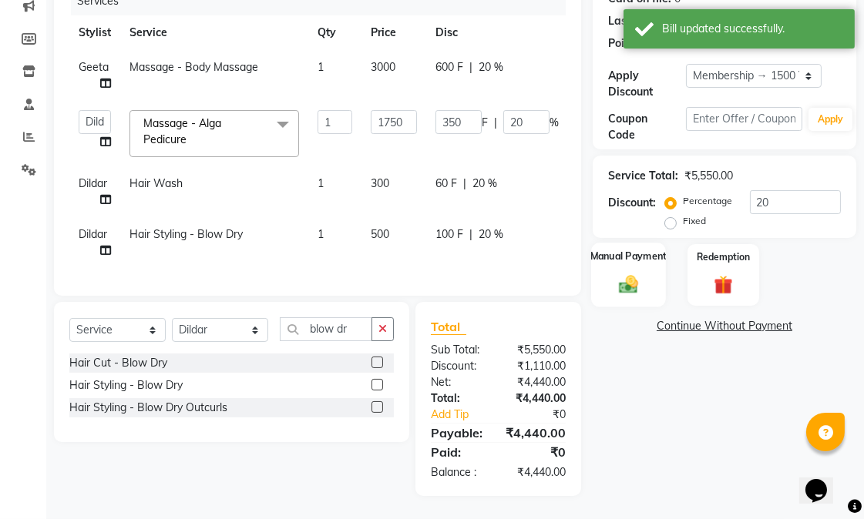
click at [629, 273] on img at bounding box center [629, 284] width 32 height 22
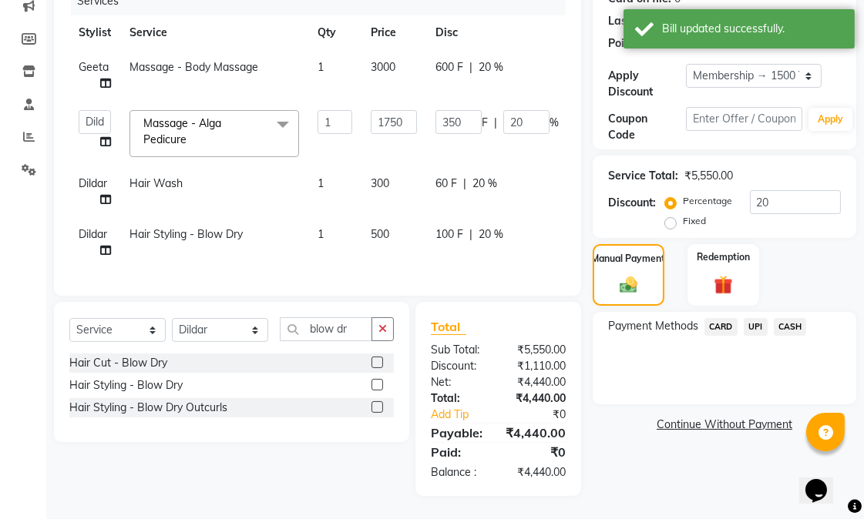
click at [720, 318] on span "CARD" at bounding box center [720, 327] width 33 height 18
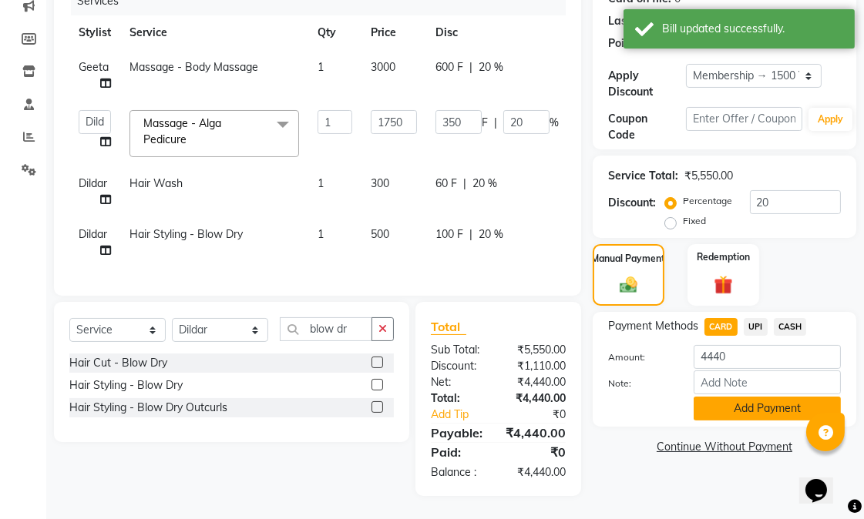
click at [726, 397] on button "Add Payment" at bounding box center [766, 409] width 147 height 24
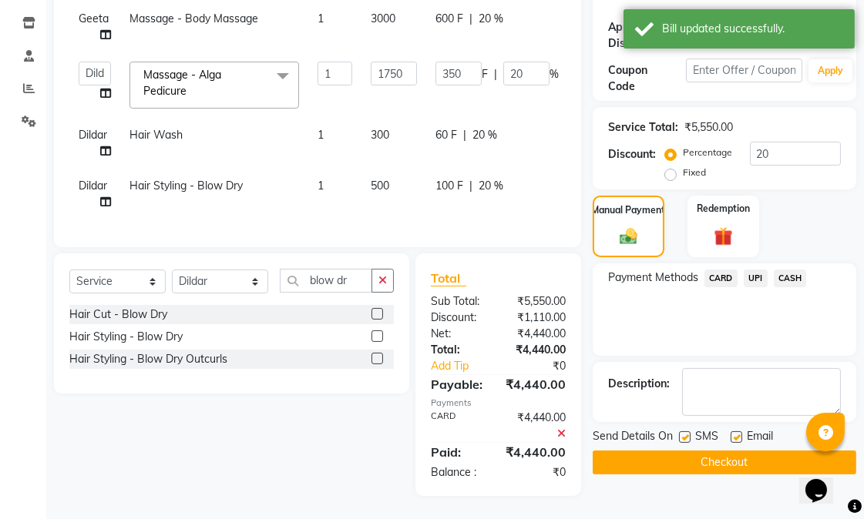
scroll to position [283, 0]
click at [688, 431] on label at bounding box center [685, 437] width 12 height 12
click at [688, 433] on input "checkbox" at bounding box center [684, 438] width 10 height 10
checkbox input "false"
click at [737, 431] on label at bounding box center [736, 437] width 12 height 12
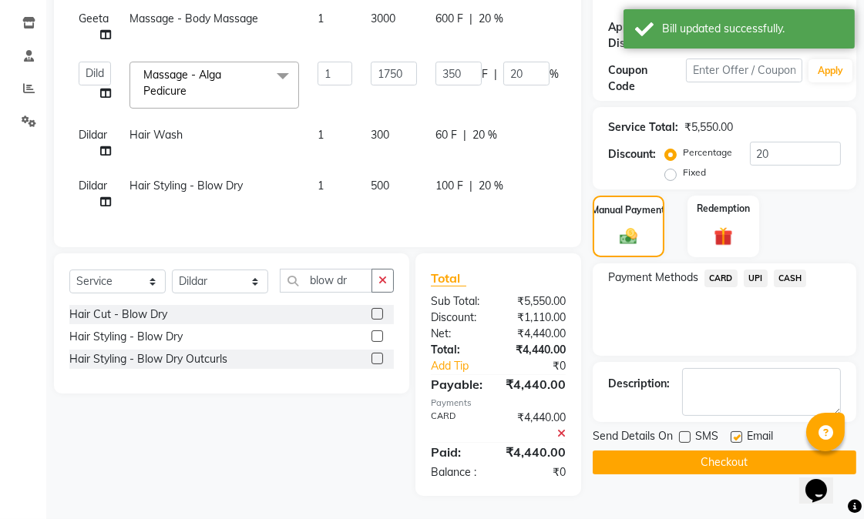
click at [737, 433] on input "checkbox" at bounding box center [735, 438] width 10 height 10
checkbox input "false"
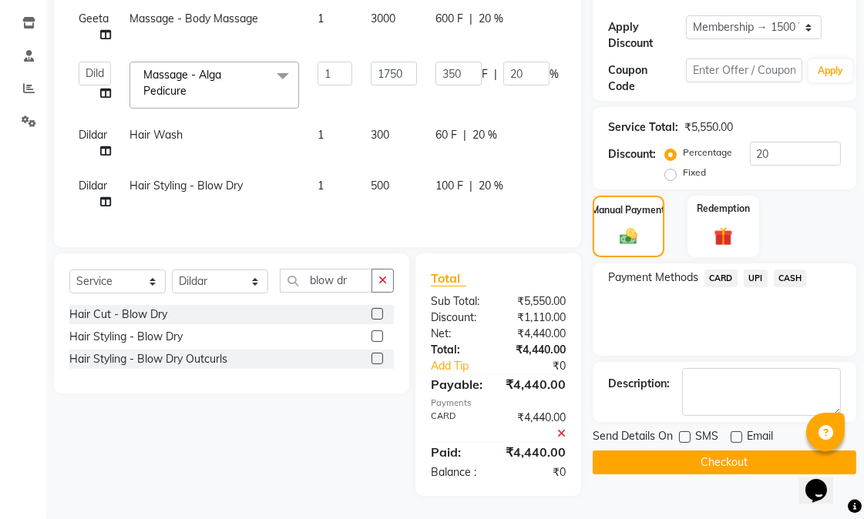
click at [703, 451] on button "Checkout" at bounding box center [725, 463] width 264 height 24
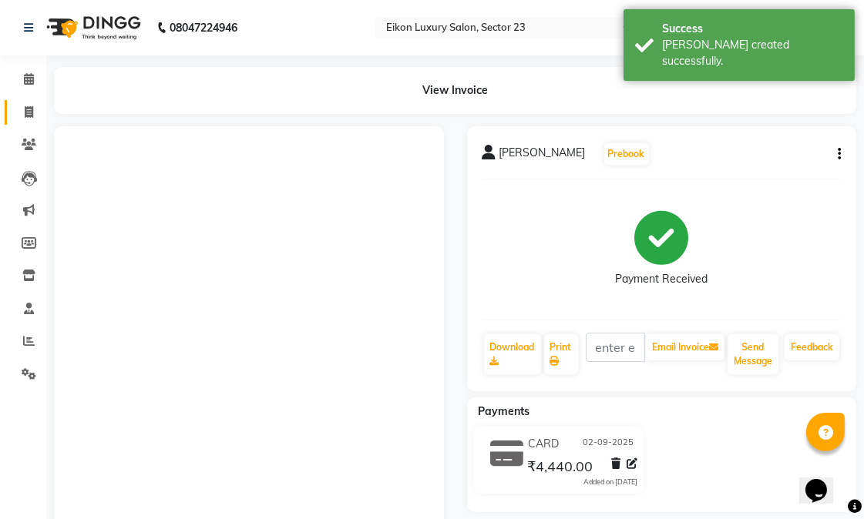
click at [25, 112] on icon at bounding box center [29, 112] width 8 height 12
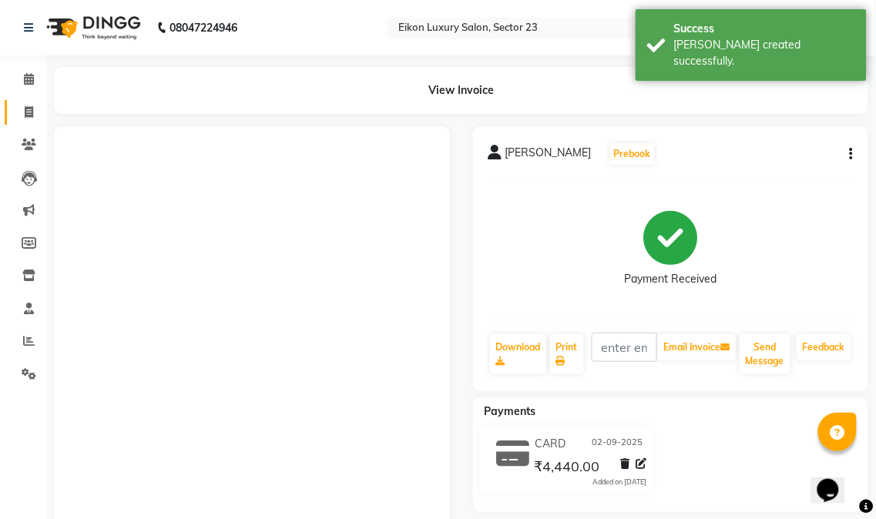
select select "service"
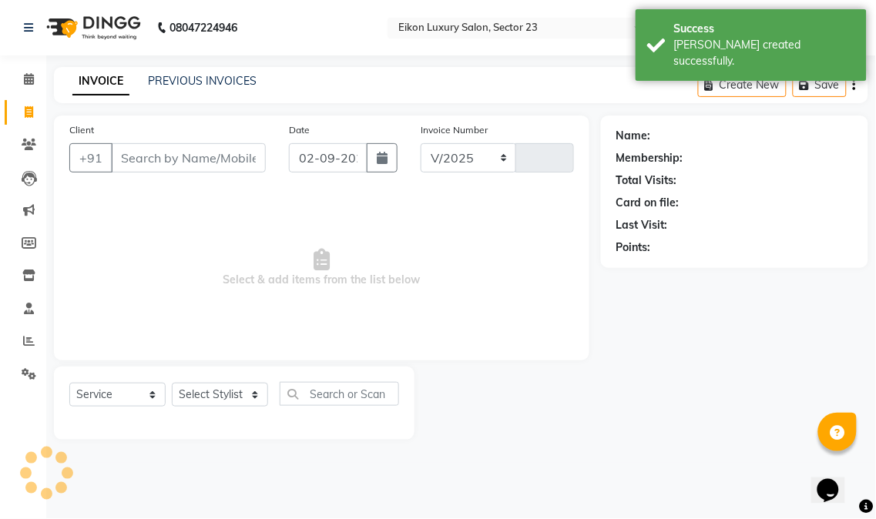
select select "7080"
type input "3897"
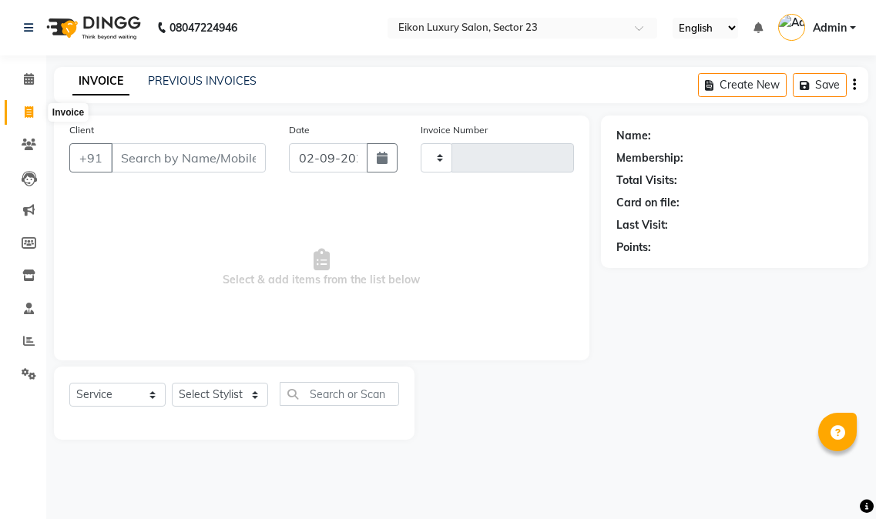
select select "service"
type input "3895"
select select "7080"
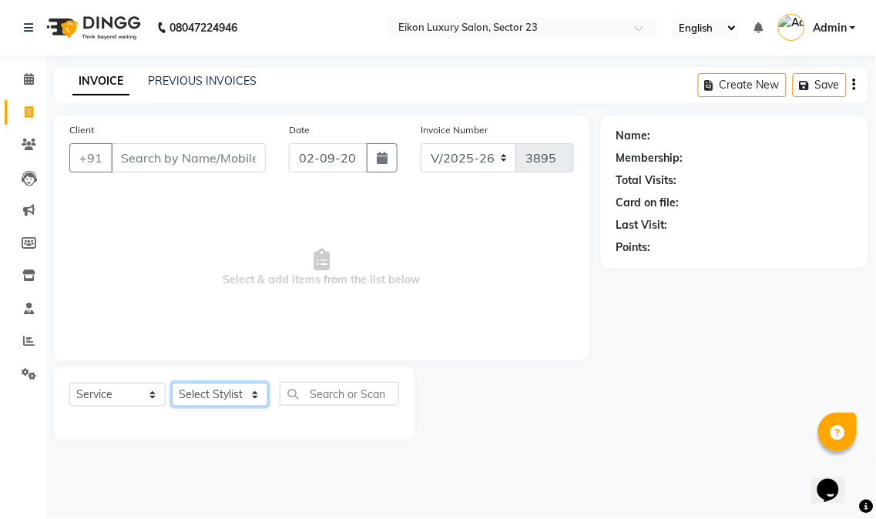
click at [227, 391] on select "Select Stylist Abhishek amit [PERSON_NAME] [PERSON_NAME] [PERSON_NAME] [PERSON_…" at bounding box center [220, 395] width 96 height 24
select select "81687"
click at [172, 384] on select "Select Stylist Abhishek amit [PERSON_NAME] [PERSON_NAME] [PERSON_NAME] [PERSON_…" at bounding box center [220, 395] width 96 height 24
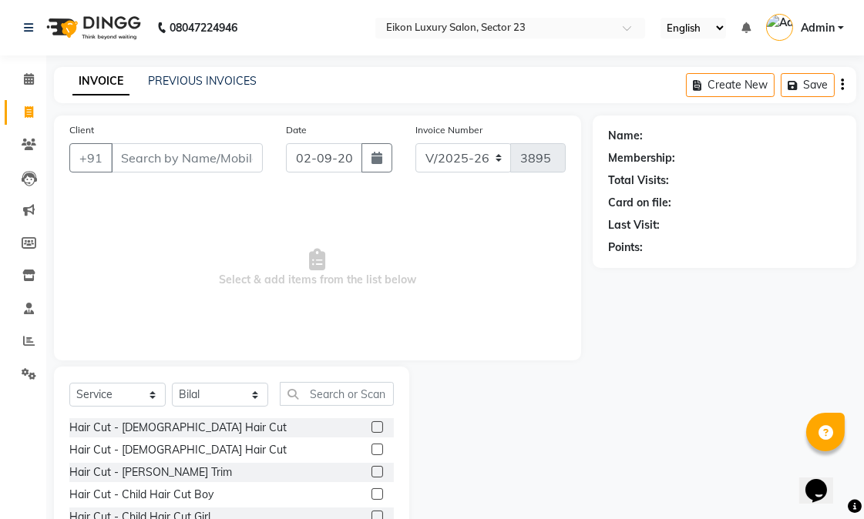
click at [371, 474] on label at bounding box center [377, 472] width 12 height 12
click at [371, 474] on input "checkbox" at bounding box center [376, 473] width 10 height 10
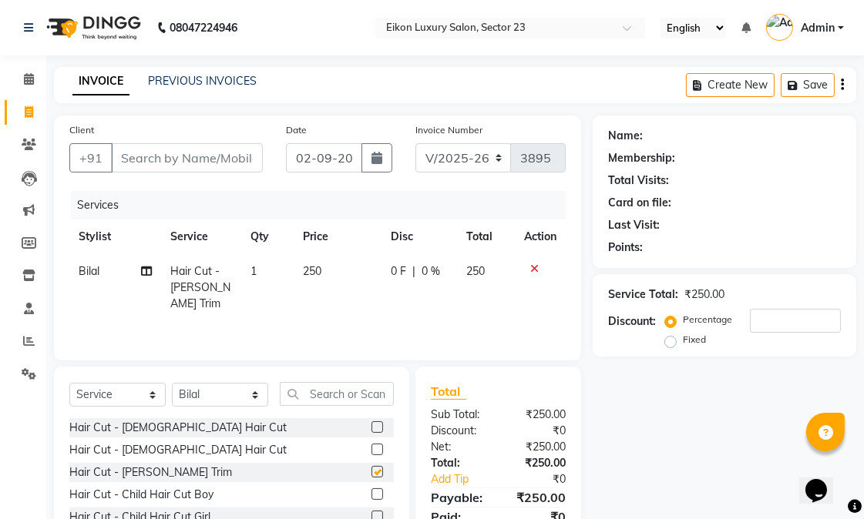
checkbox input "false"
click at [163, 153] on input "Client" at bounding box center [187, 157] width 152 height 29
type input "s"
type input "0"
type input "s"
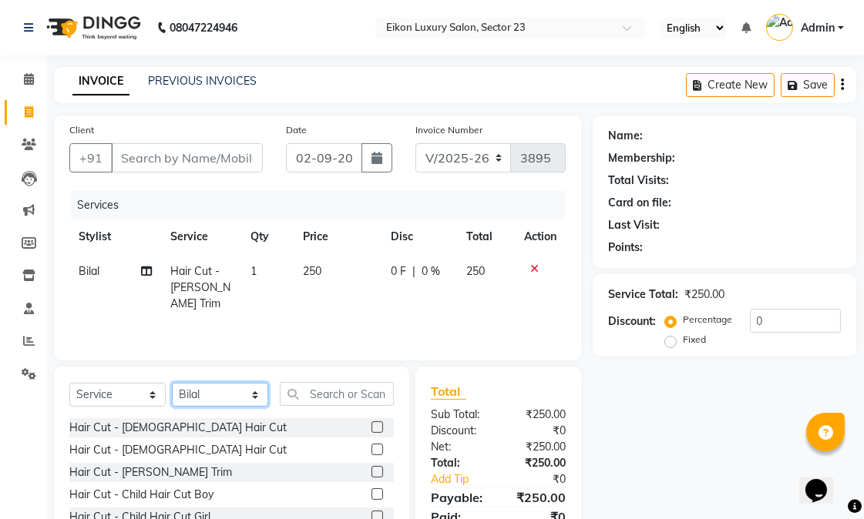
click at [237, 390] on select "Select Stylist Abhishek amit [PERSON_NAME] [PERSON_NAME] [PERSON_NAME] [PERSON_…" at bounding box center [220, 395] width 96 height 24
select select "58951"
click at [172, 384] on select "Select Stylist Abhishek amit [PERSON_NAME] [PERSON_NAME] [PERSON_NAME] [PERSON_…" at bounding box center [220, 395] width 96 height 24
click at [336, 396] on input "text" at bounding box center [337, 394] width 114 height 24
click at [371, 470] on label at bounding box center [377, 472] width 12 height 12
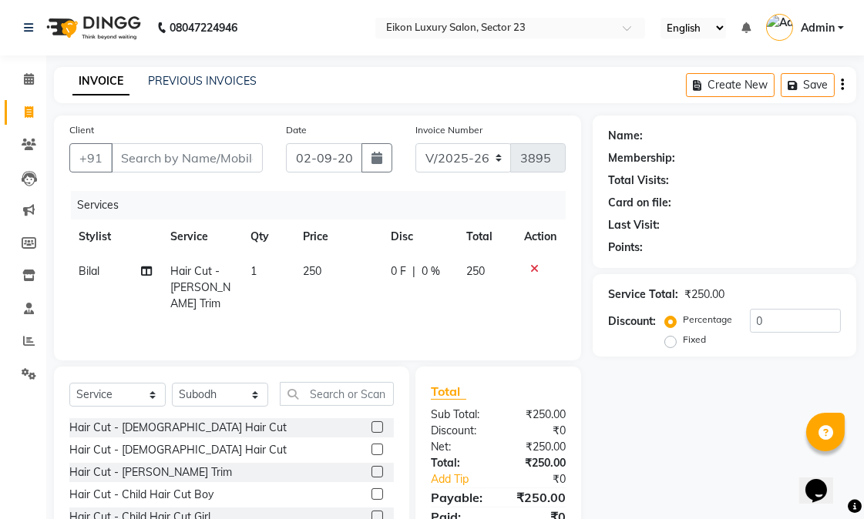
click at [371, 470] on input "checkbox" at bounding box center [376, 473] width 10 height 10
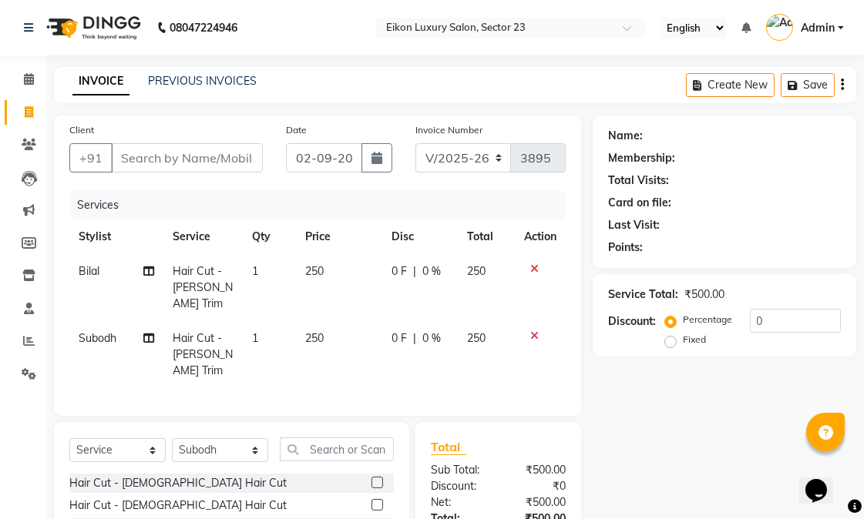
checkbox input "false"
click at [210, 438] on select "Select Stylist Abhishek amit [PERSON_NAME] [PERSON_NAME] [PERSON_NAME] [PERSON_…" at bounding box center [220, 450] width 96 height 24
select select "58949"
click at [172, 438] on select "Select Stylist Abhishek amit [PERSON_NAME] [PERSON_NAME] [PERSON_NAME] [PERSON_…" at bounding box center [220, 450] width 96 height 24
click at [321, 439] on input "text" at bounding box center [337, 450] width 114 height 24
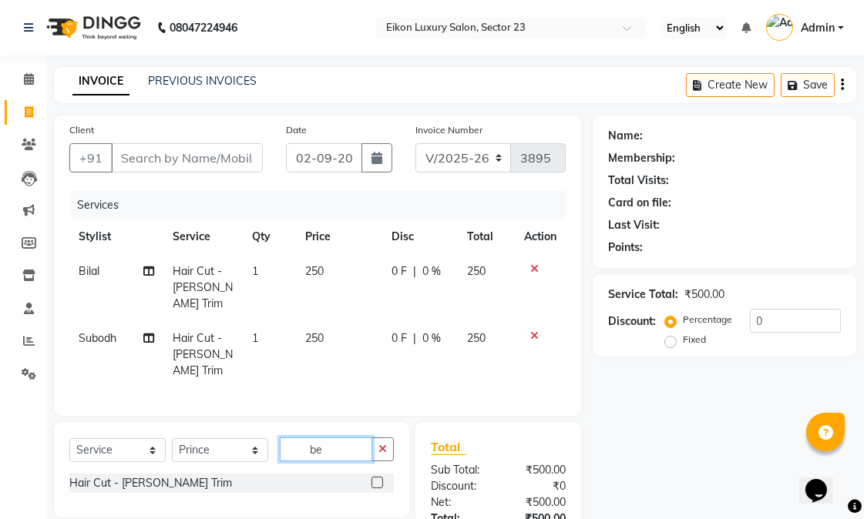
type input "b"
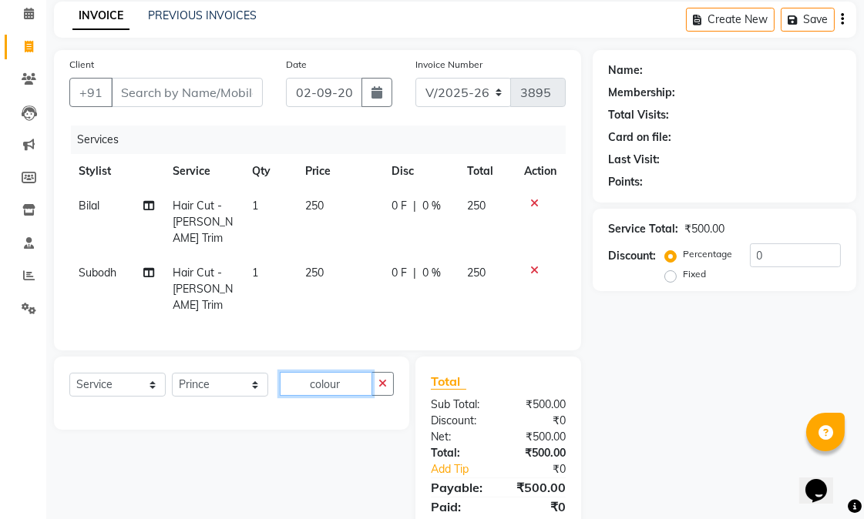
scroll to position [100, 0]
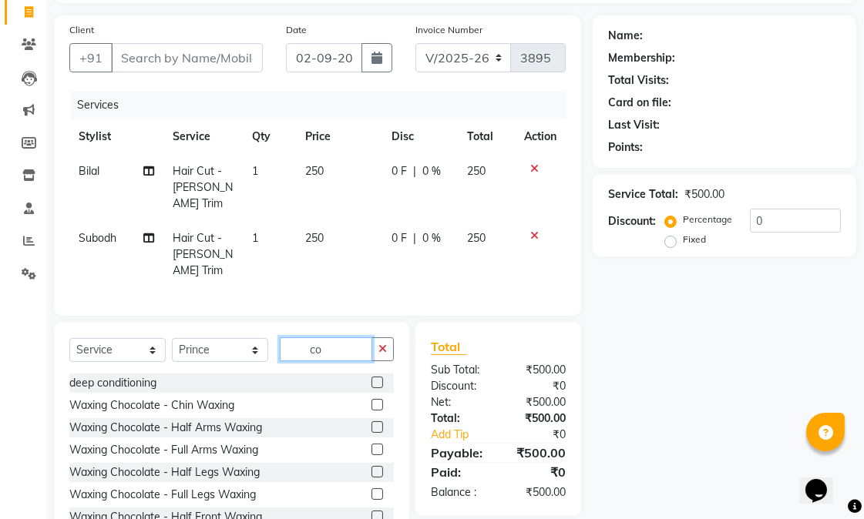
type input "c"
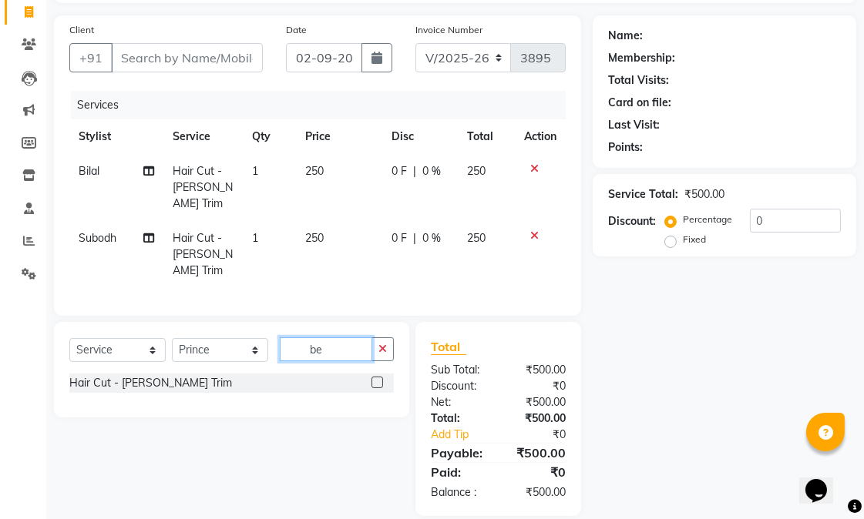
type input "b"
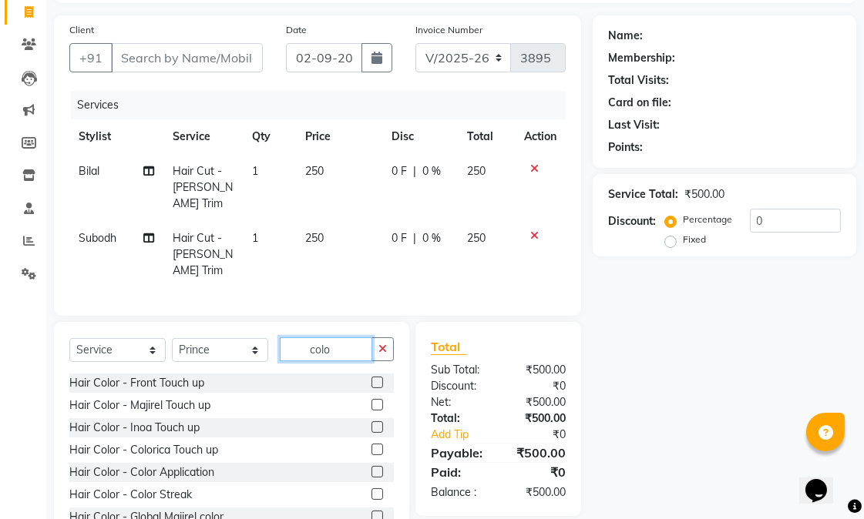
type input "colo"
click at [371, 399] on label at bounding box center [377, 405] width 12 height 12
click at [371, 401] on input "checkbox" at bounding box center [376, 406] width 10 height 10
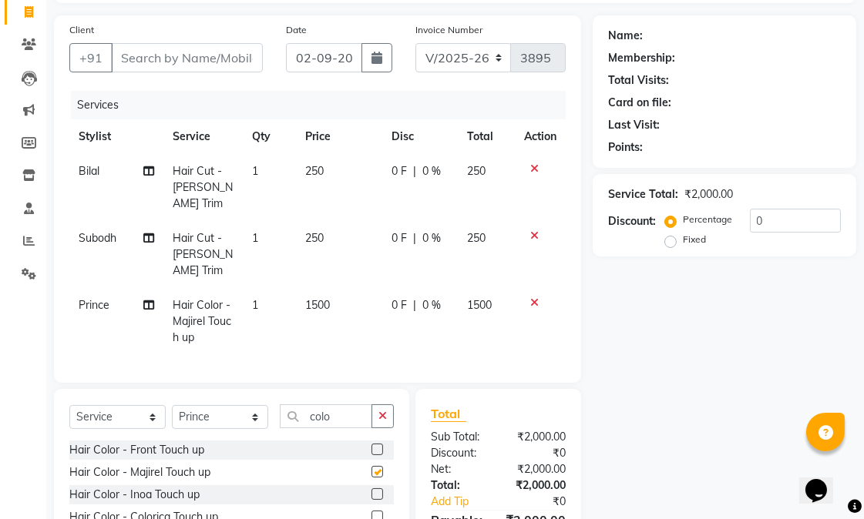
checkbox input "false"
click at [321, 298] on span "1500" at bounding box center [317, 305] width 25 height 14
select select "58949"
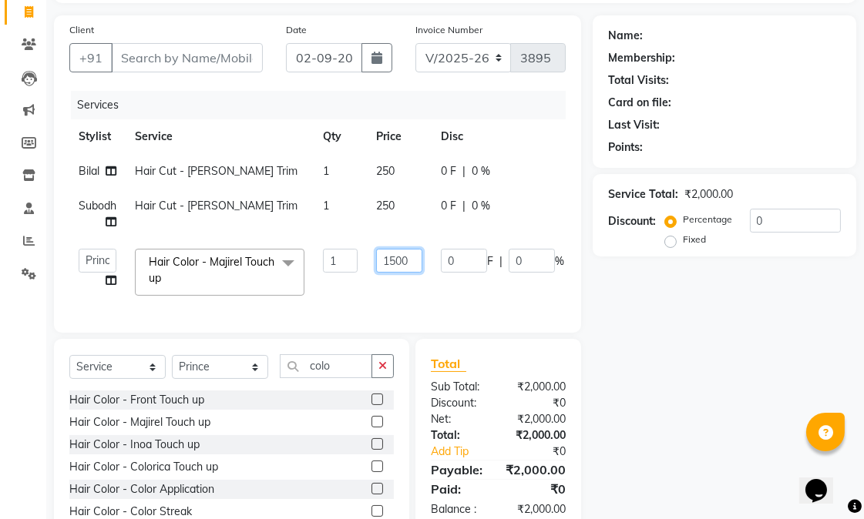
click at [419, 254] on input "1500" at bounding box center [399, 261] width 46 height 24
type input "1"
type input "1000"
click at [418, 312] on div "Services Stylist Service Qty Price Disc Total Action Bilal Hair Cut - [PERSON_N…" at bounding box center [317, 204] width 496 height 227
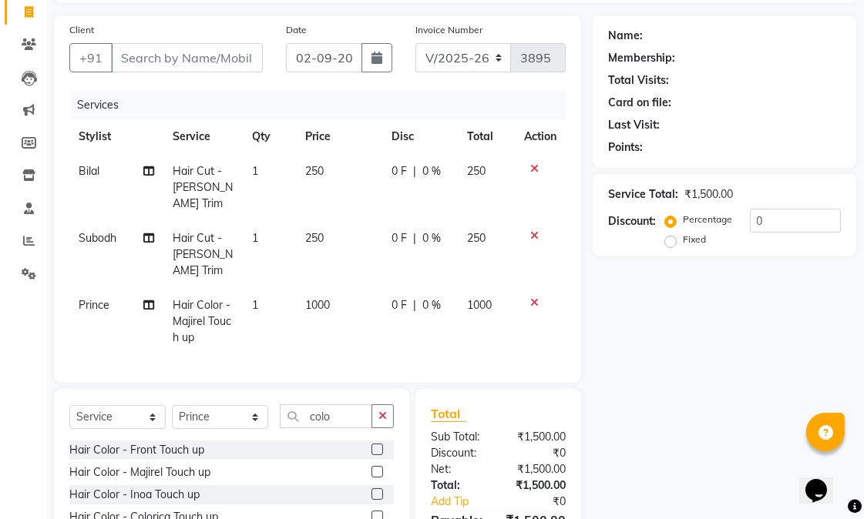
click at [106, 298] on span "Prince" at bounding box center [94, 305] width 31 height 14
select select "58949"
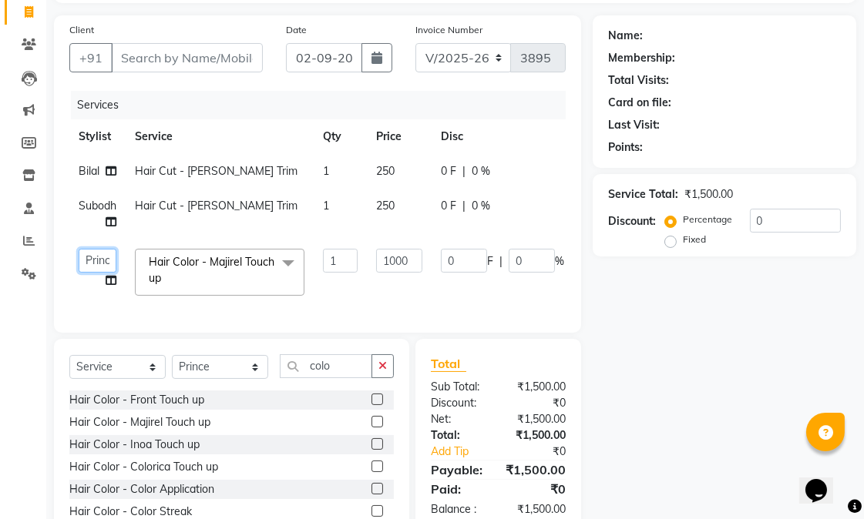
click at [106, 271] on select "[PERSON_NAME] [PERSON_NAME] [PERSON_NAME] [PERSON_NAME] [PERSON_NAME] mahesh [P…" at bounding box center [98, 261] width 38 height 24
select select "58951"
paste input "9711993961"
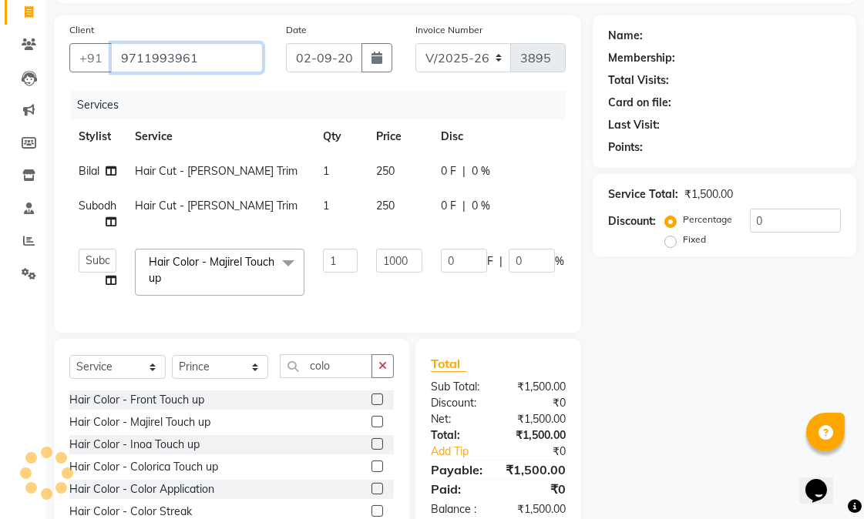
type input "9711993961"
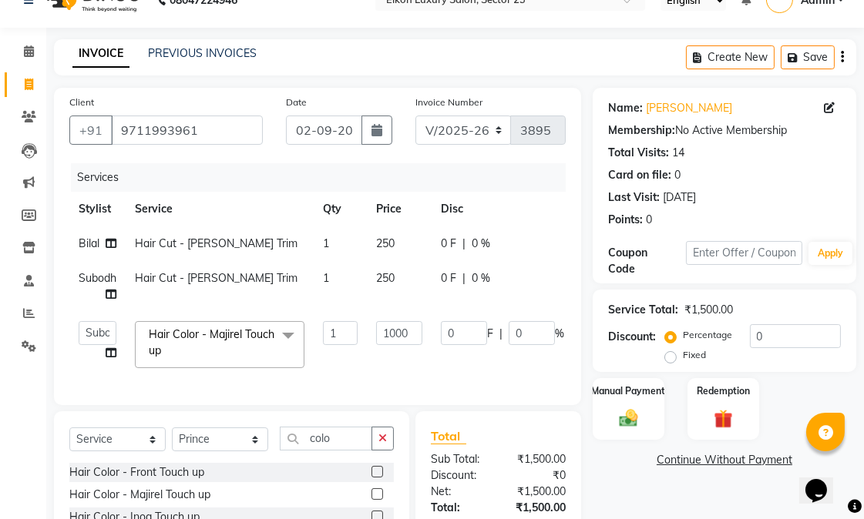
scroll to position [183, 0]
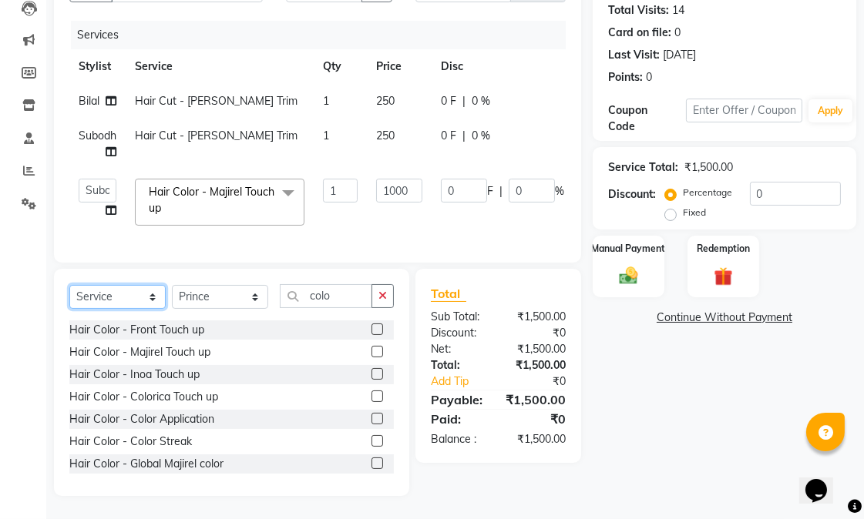
click at [141, 303] on select "Select Service Product Membership Package Voucher Prepaid Gift Card" at bounding box center [117, 297] width 96 height 24
click at [69, 300] on select "Select Service Product Membership Package Voucher Prepaid Gift Card" at bounding box center [117, 297] width 96 height 24
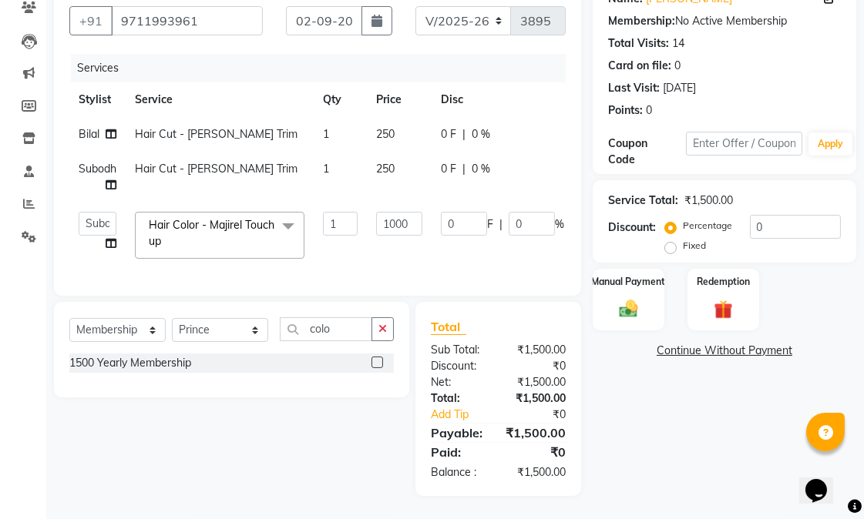
click at [374, 357] on label at bounding box center [377, 363] width 12 height 12
click at [374, 358] on input "checkbox" at bounding box center [376, 363] width 10 height 10
select select "select"
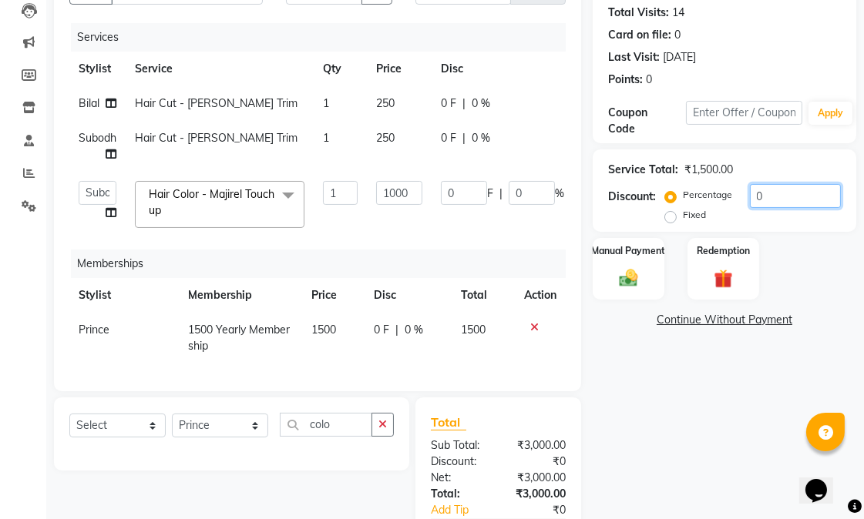
click at [753, 196] on input "0" at bounding box center [795, 196] width 91 height 24
type input "20"
type input "200"
type input "20"
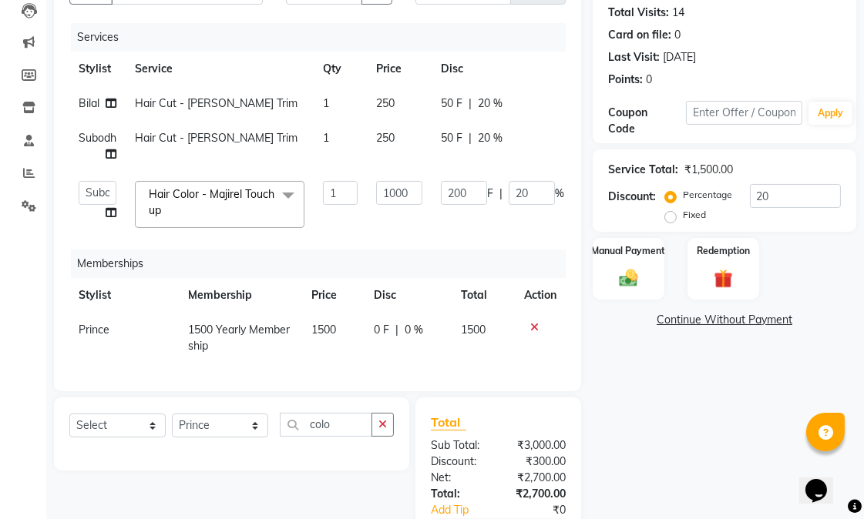
click at [713, 373] on div "Name: [PERSON_NAME] Membership: No Active Membership Total Visits: 14 Card on f…" at bounding box center [730, 270] width 275 height 644
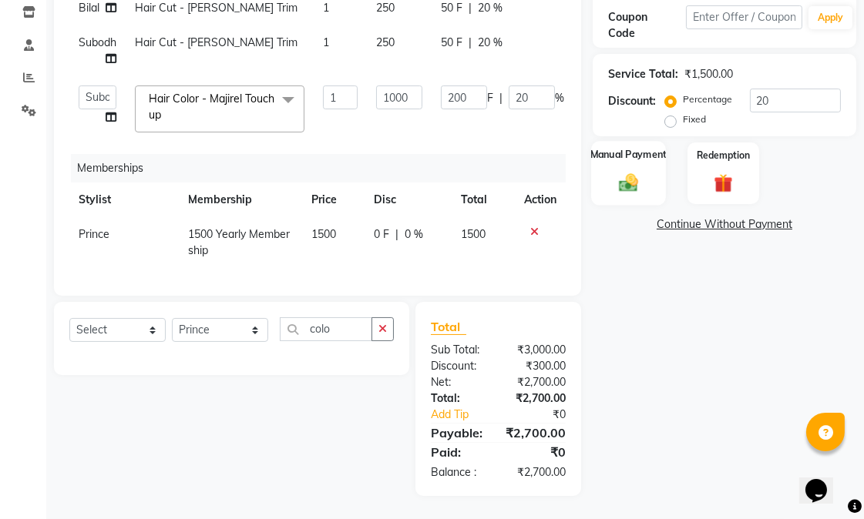
click at [650, 142] on div "Manual Payment" at bounding box center [628, 173] width 75 height 65
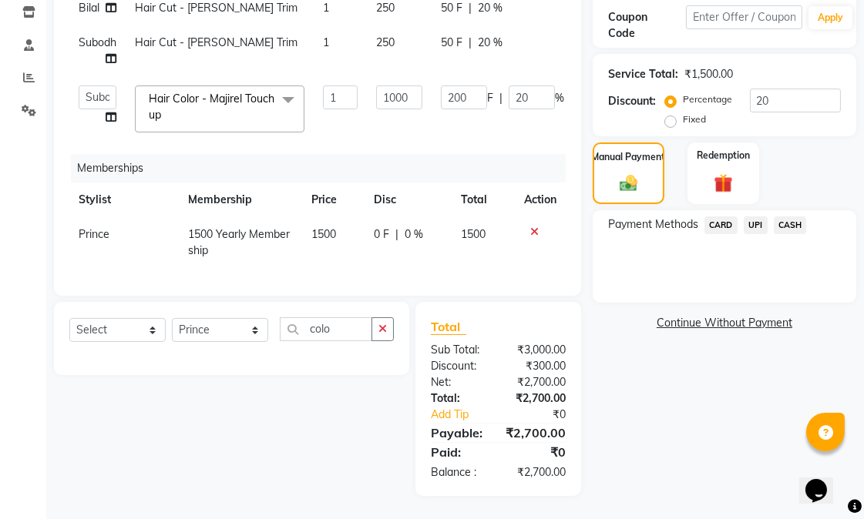
click at [761, 217] on span "UPI" at bounding box center [756, 226] width 24 height 18
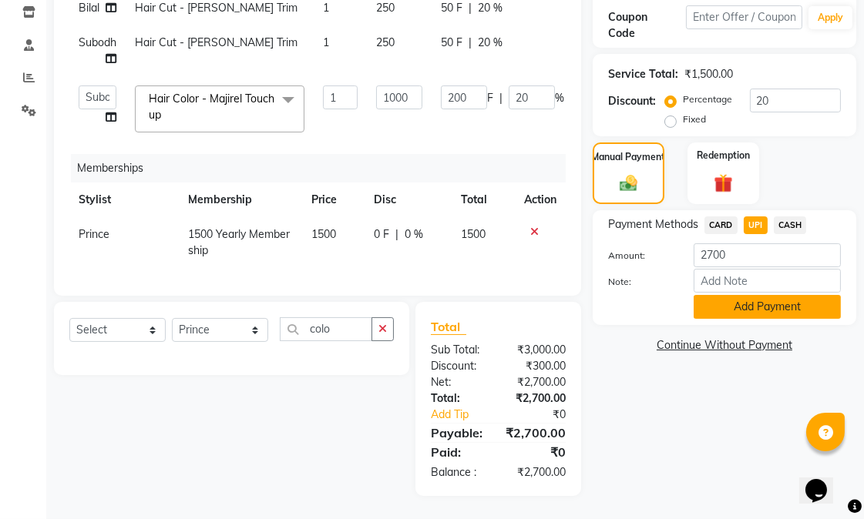
click at [745, 295] on button "Add Payment" at bounding box center [766, 307] width 147 height 24
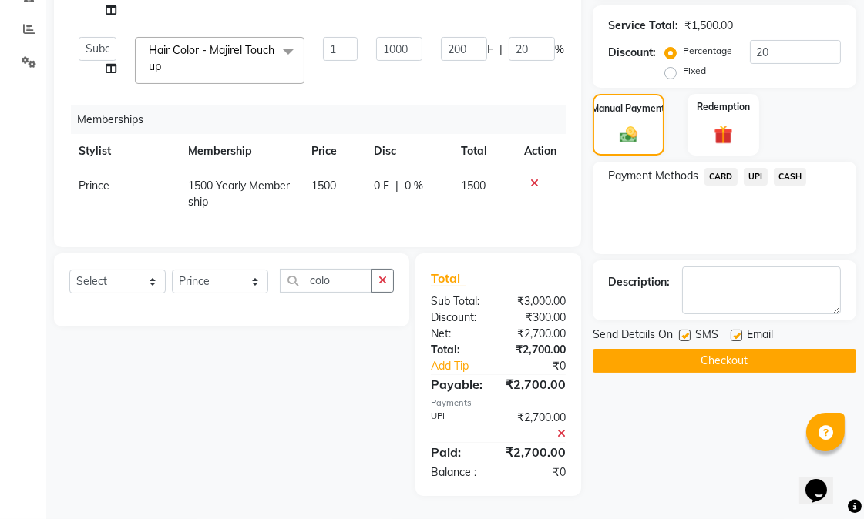
scroll to position [343, 0]
click at [683, 330] on label at bounding box center [685, 336] width 12 height 12
click at [683, 331] on input "checkbox" at bounding box center [684, 336] width 10 height 10
checkbox input "false"
click at [737, 330] on label at bounding box center [736, 336] width 12 height 12
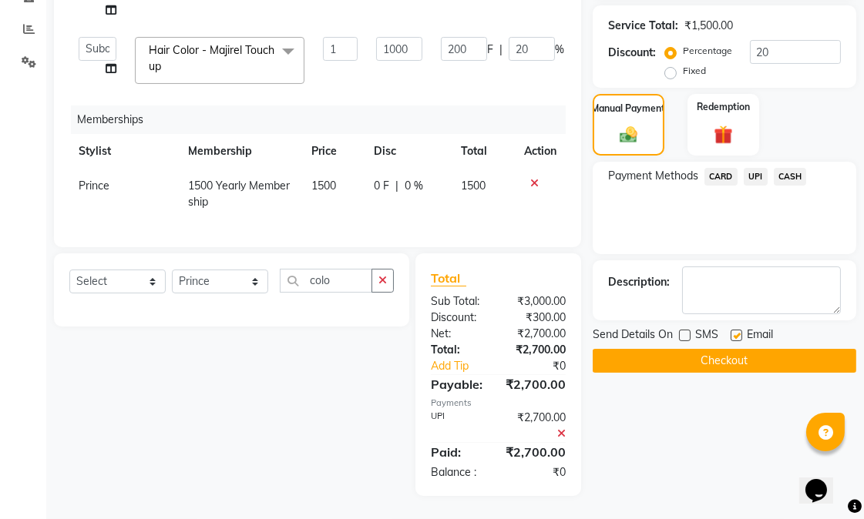
click at [737, 331] on input "checkbox" at bounding box center [735, 336] width 10 height 10
checkbox input "false"
click at [743, 349] on button "Checkout" at bounding box center [725, 361] width 264 height 24
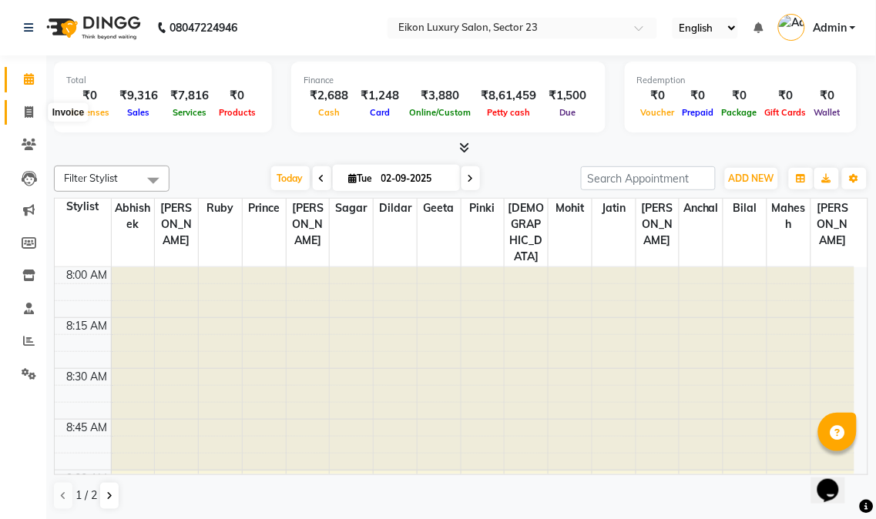
click at [25, 105] on span at bounding box center [28, 113] width 27 height 18
select select "service"
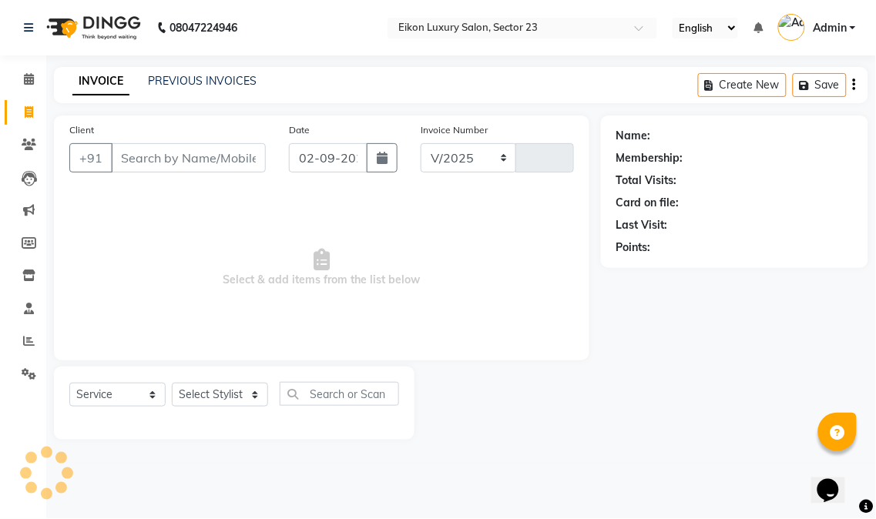
select select "7080"
type input "3895"
click at [240, 387] on select "Select Stylist" at bounding box center [220, 395] width 96 height 24
select select "58952"
click at [172, 384] on select "Select Stylist Abhishek amit [PERSON_NAME] [PERSON_NAME] [PERSON_NAME] [PERSON_…" at bounding box center [220, 395] width 96 height 24
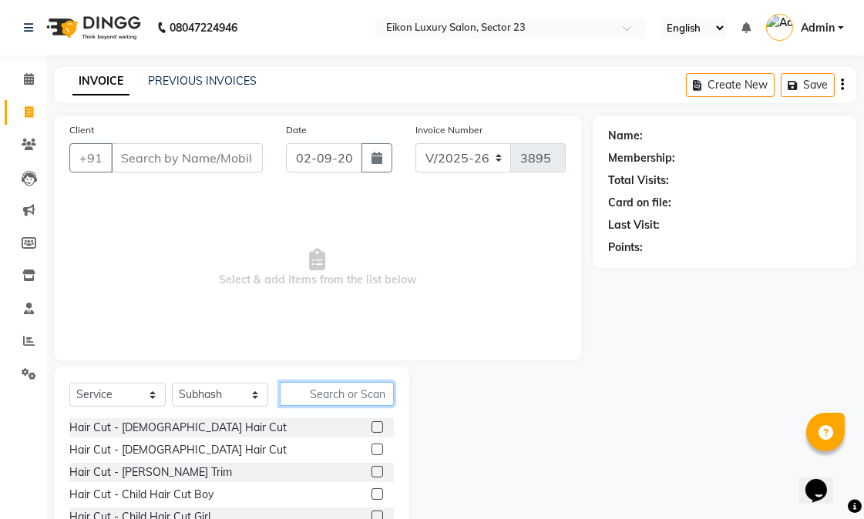
click at [313, 398] on input "text" at bounding box center [337, 394] width 114 height 24
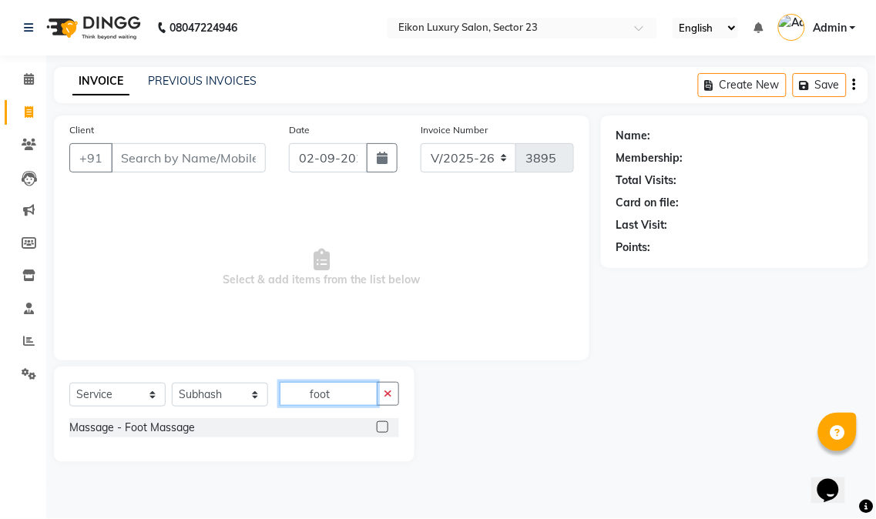
type input "foot"
click at [381, 426] on label at bounding box center [383, 427] width 12 height 12
click at [381, 426] on input "checkbox" at bounding box center [382, 428] width 10 height 10
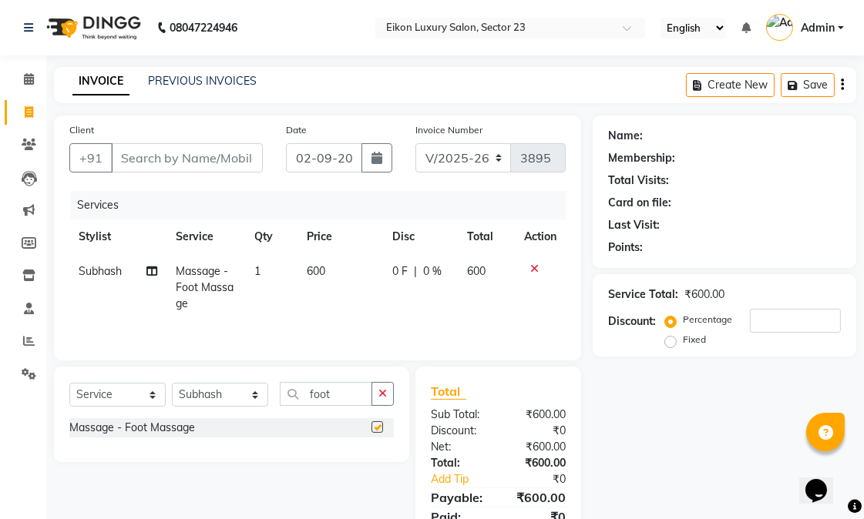
checkbox input "false"
click at [183, 159] on input "Client" at bounding box center [187, 157] width 152 height 29
type input "s"
type input "0"
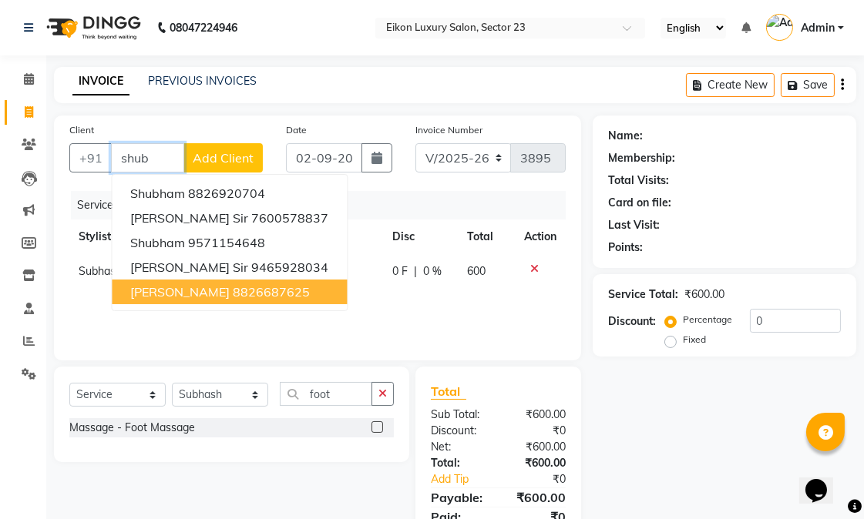
click at [218, 293] on span "[PERSON_NAME]" at bounding box center [179, 291] width 99 height 15
type input "8826687625"
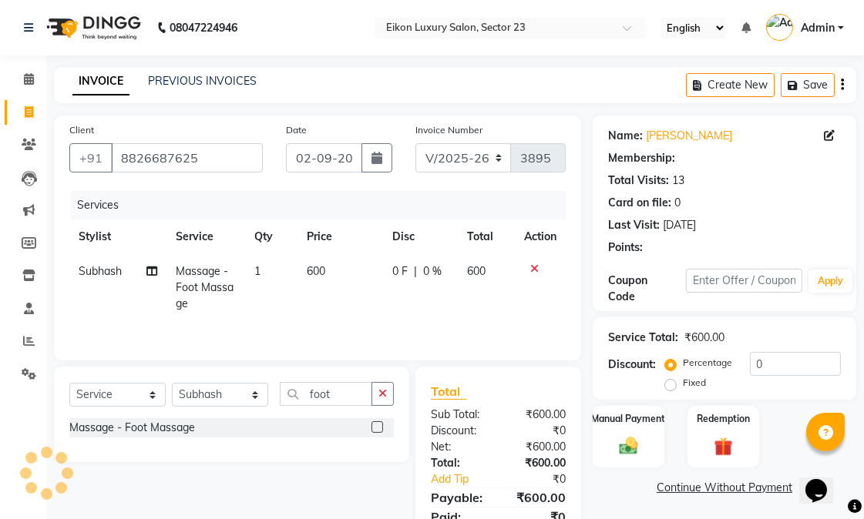
select select "1: Object"
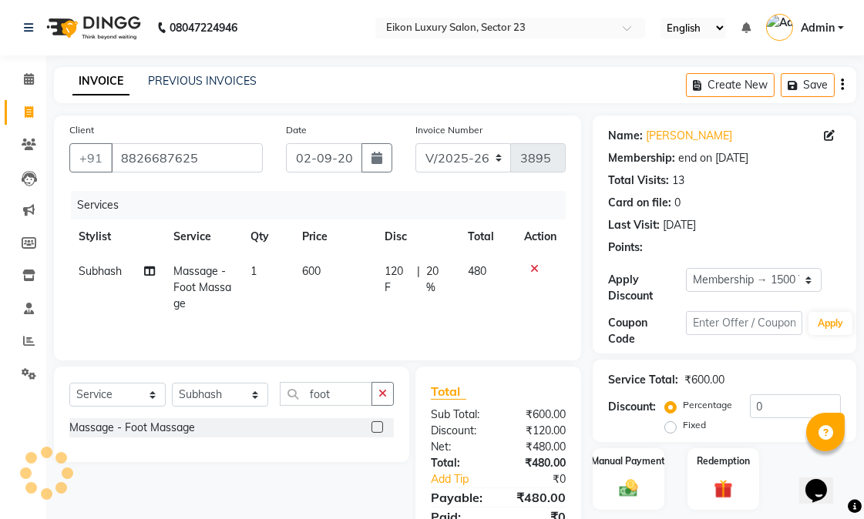
type input "20"
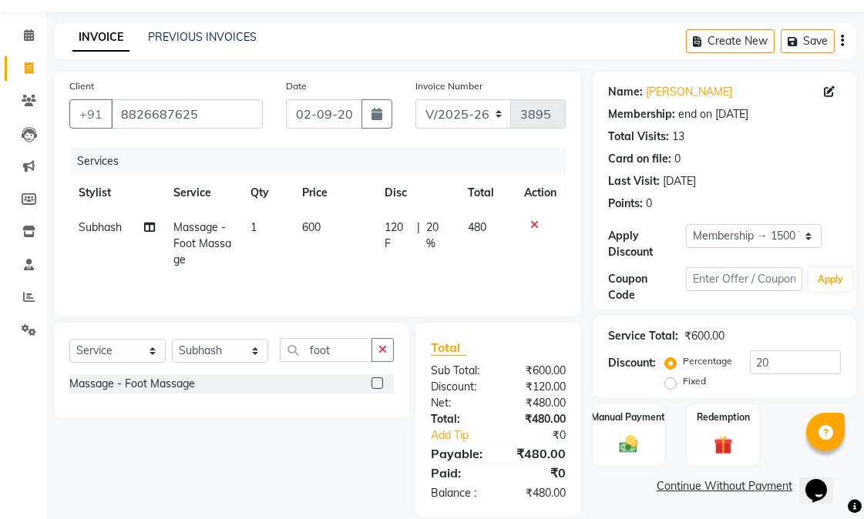
scroll to position [65, 0]
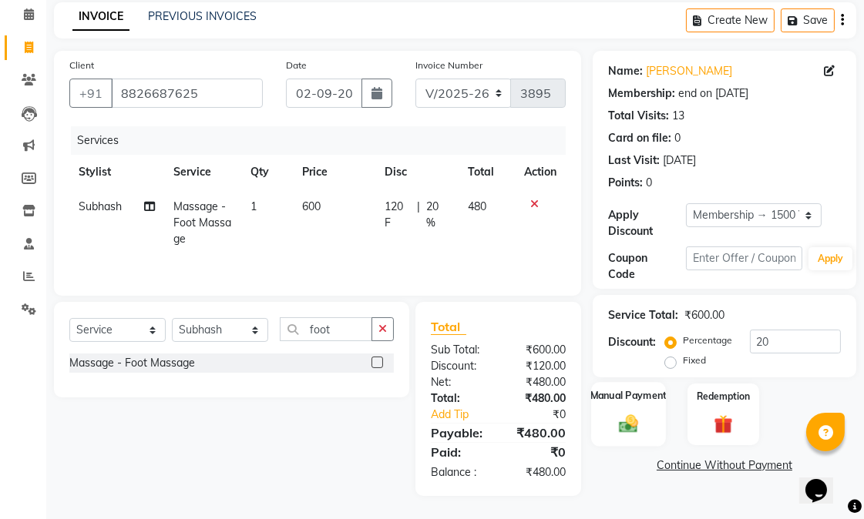
click at [617, 413] on img at bounding box center [629, 423] width 32 height 22
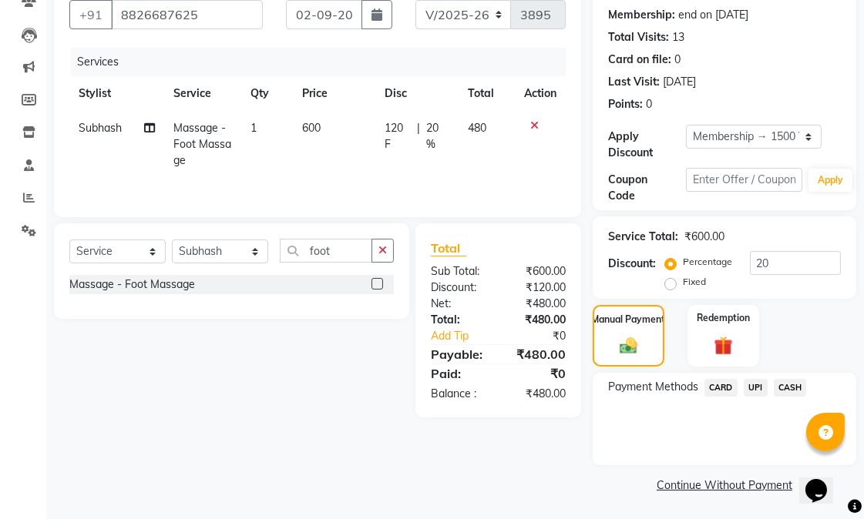
click at [781, 385] on span "CASH" at bounding box center [790, 388] width 33 height 18
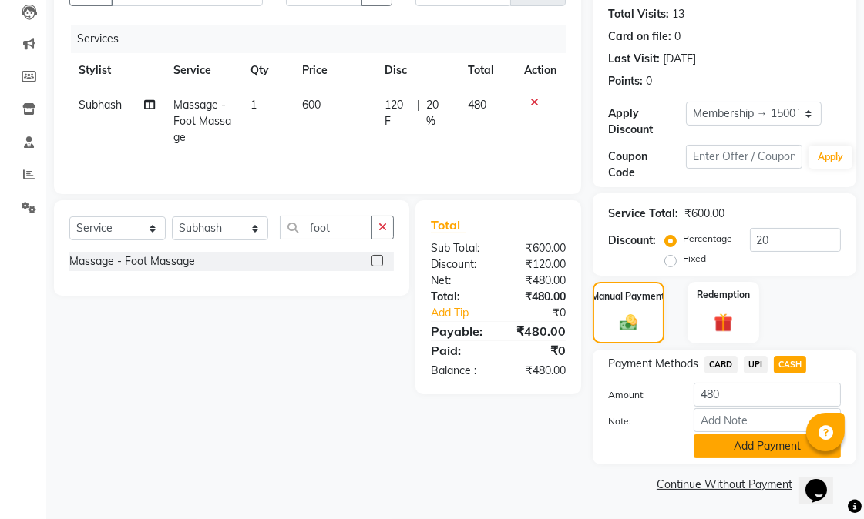
click at [740, 443] on button "Add Payment" at bounding box center [766, 447] width 147 height 24
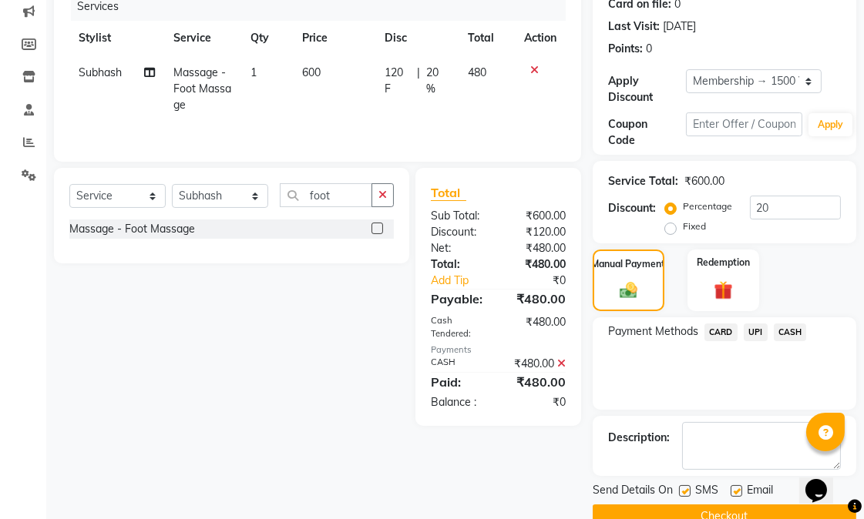
scroll to position [231, 0]
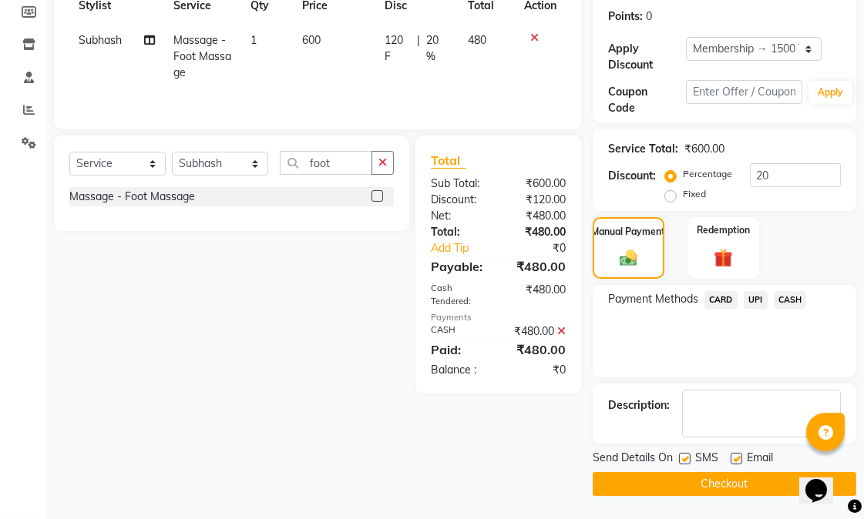
click at [683, 457] on label at bounding box center [685, 459] width 12 height 12
click at [683, 457] on input "checkbox" at bounding box center [684, 460] width 10 height 10
checkbox input "false"
click at [734, 455] on label at bounding box center [736, 459] width 12 height 12
click at [734, 455] on input "checkbox" at bounding box center [735, 460] width 10 height 10
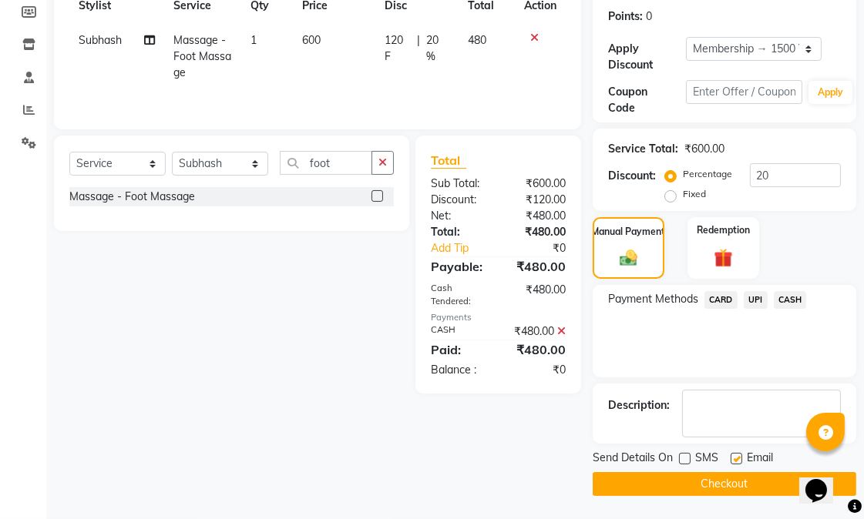
checkbox input "false"
click at [734, 481] on button "Checkout" at bounding box center [725, 484] width 264 height 24
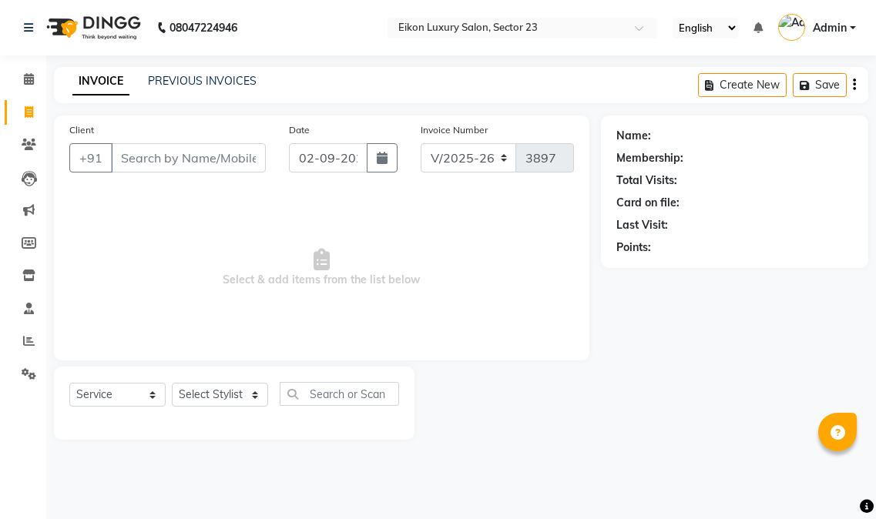
select select "7080"
select select "service"
click at [28, 339] on icon at bounding box center [29, 341] width 12 height 12
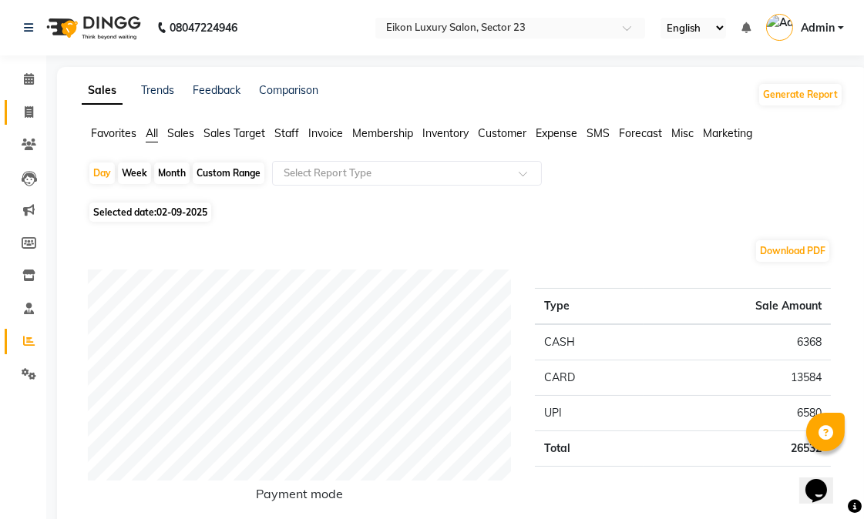
click at [20, 102] on link "Invoice" at bounding box center [23, 112] width 37 height 25
select select "7080"
select select "service"
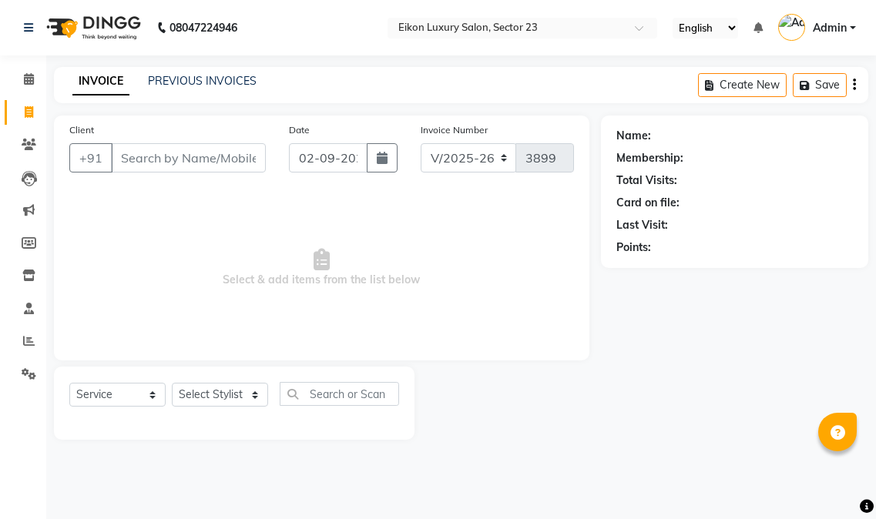
select select "7080"
select select "service"
click at [137, 160] on input "Client" at bounding box center [188, 157] width 155 height 29
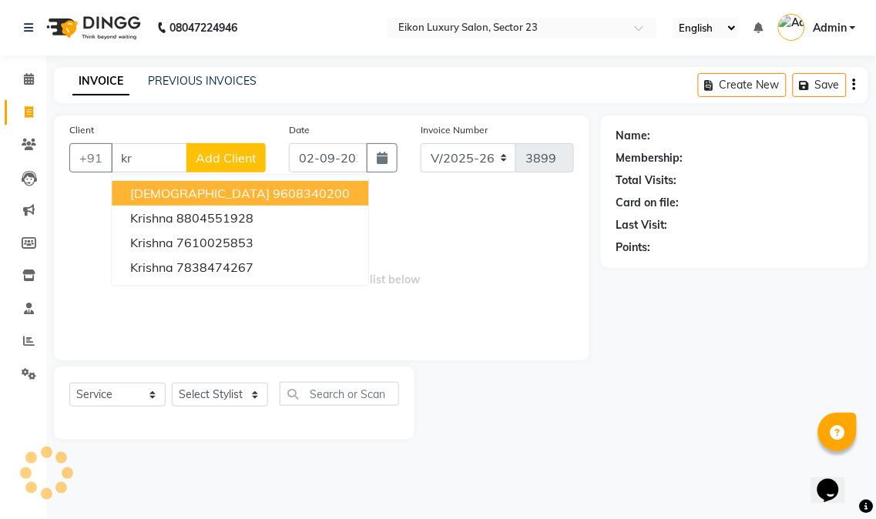
type input "k"
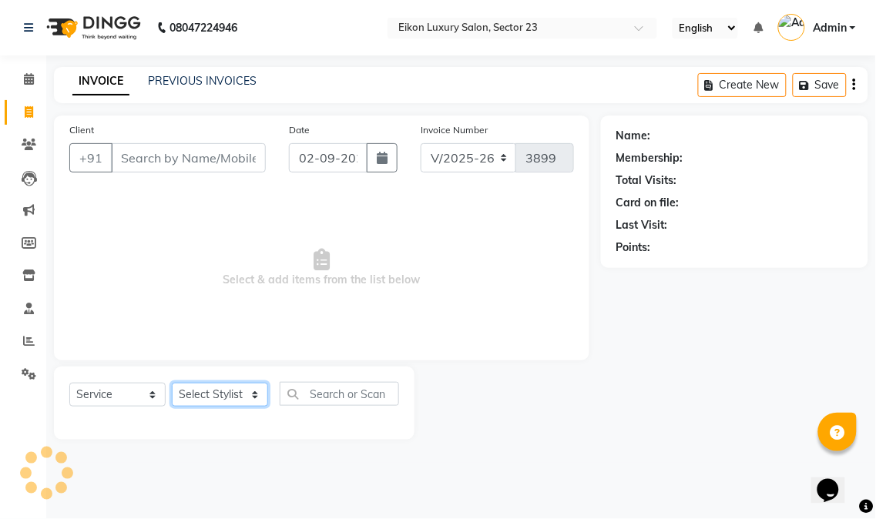
click at [224, 401] on select "Select Stylist Abhishek amit [PERSON_NAME] [PERSON_NAME] [PERSON_NAME] [PERSON_…" at bounding box center [220, 395] width 96 height 24
select select "58955"
click at [172, 384] on select "Select Stylist Abhishek amit [PERSON_NAME] [PERSON_NAME] [PERSON_NAME] [PERSON_…" at bounding box center [220, 395] width 96 height 24
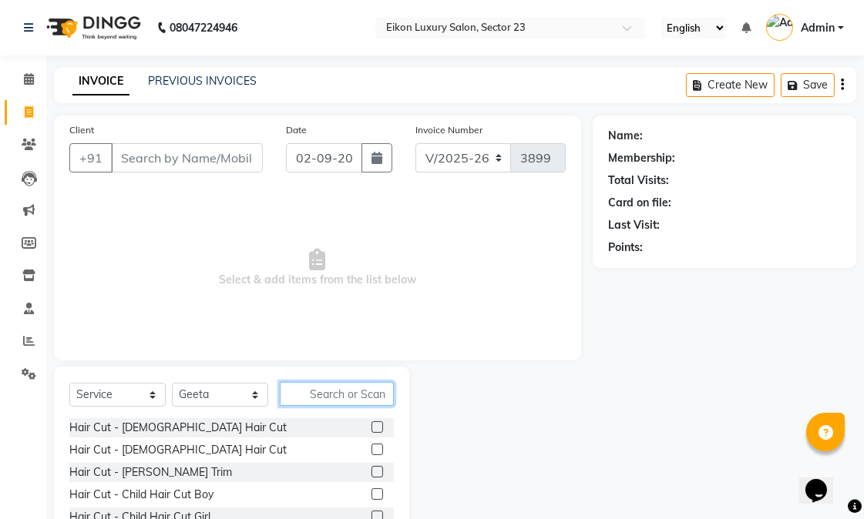
click at [322, 401] on input "text" at bounding box center [337, 394] width 114 height 24
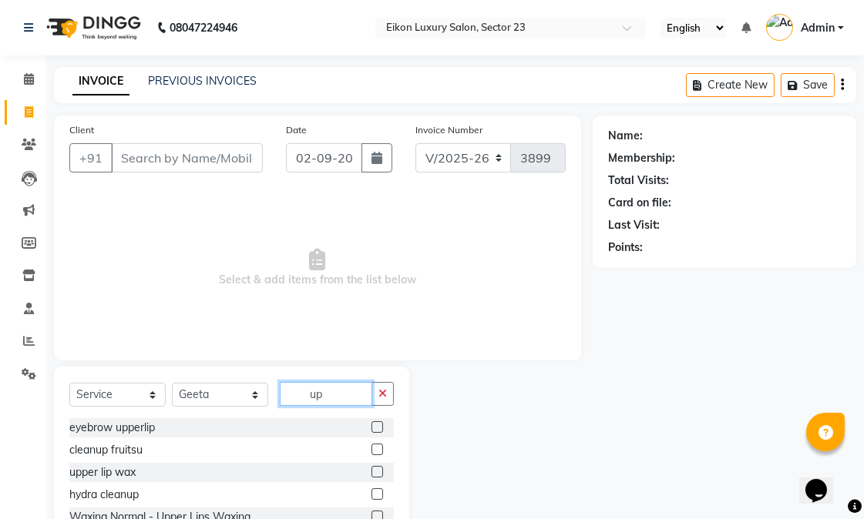
type input "u"
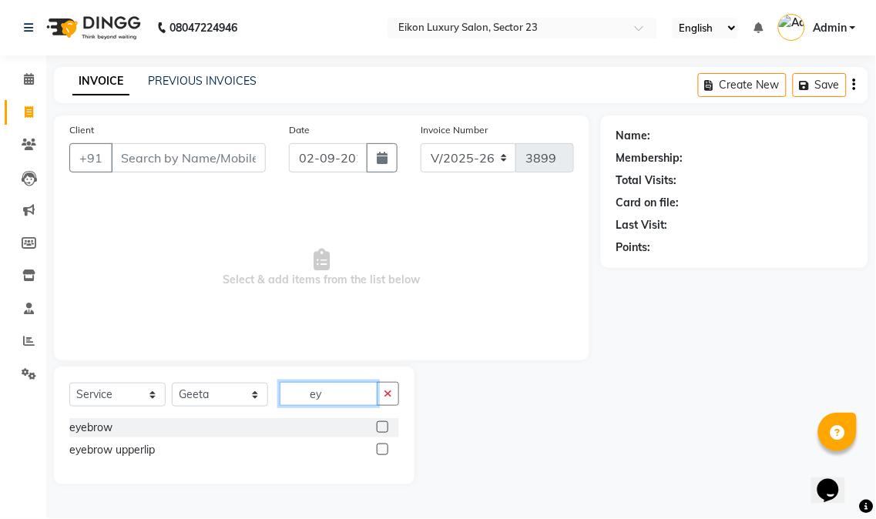
type input "ey"
click at [381, 426] on label at bounding box center [383, 427] width 12 height 12
click at [381, 426] on input "checkbox" at bounding box center [382, 428] width 10 height 10
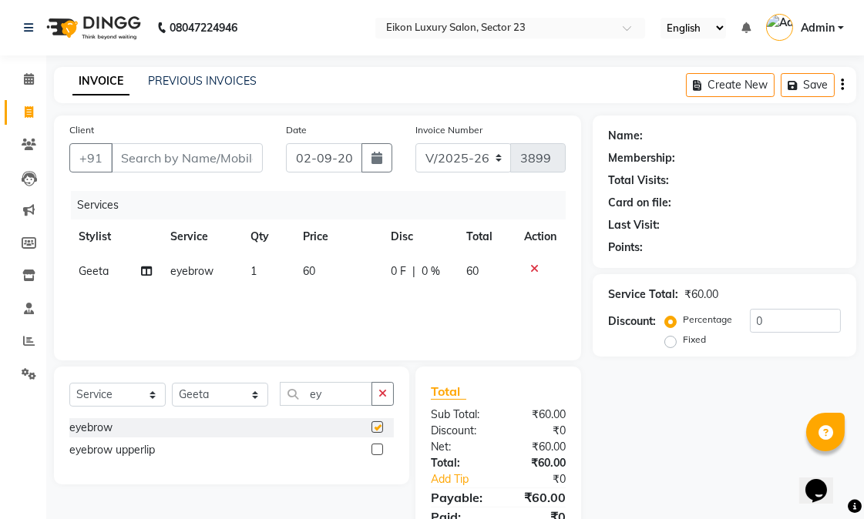
checkbox input "false"
click at [378, 451] on label at bounding box center [377, 450] width 12 height 12
click at [378, 451] on input "checkbox" at bounding box center [376, 450] width 10 height 10
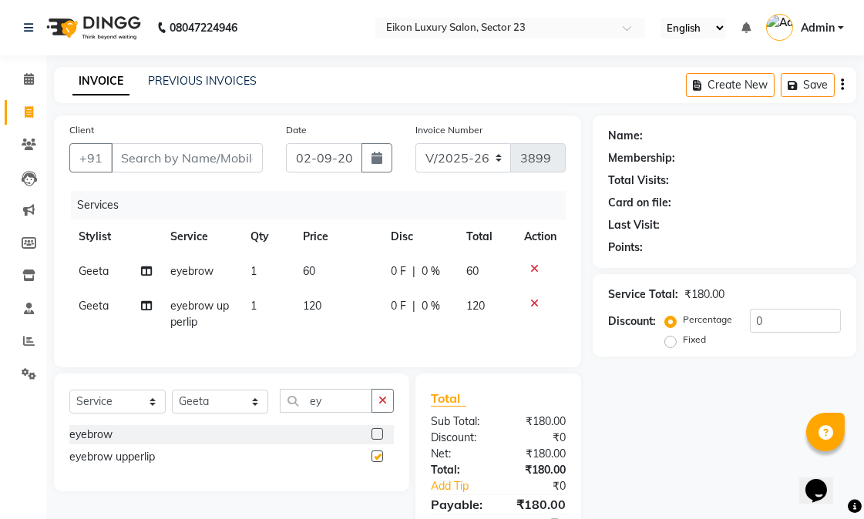
checkbox input "false"
click at [536, 264] on icon at bounding box center [534, 269] width 8 height 11
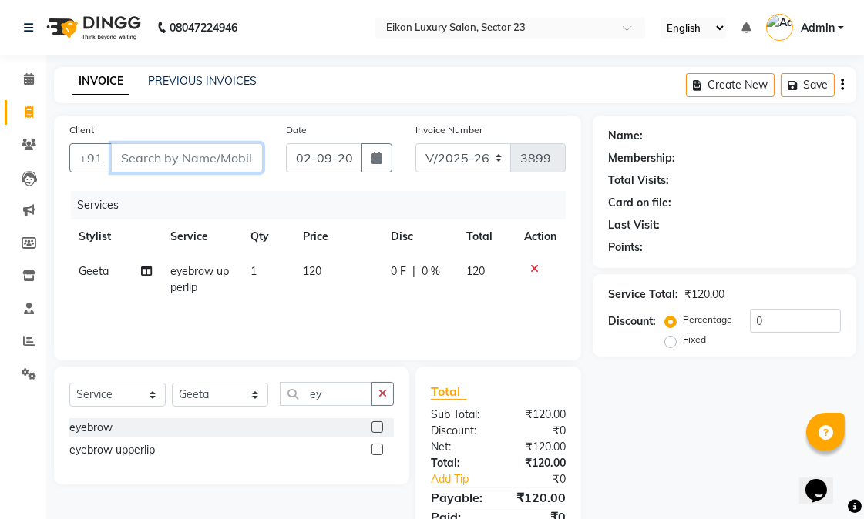
click at [193, 159] on input "Client" at bounding box center [187, 157] width 152 height 29
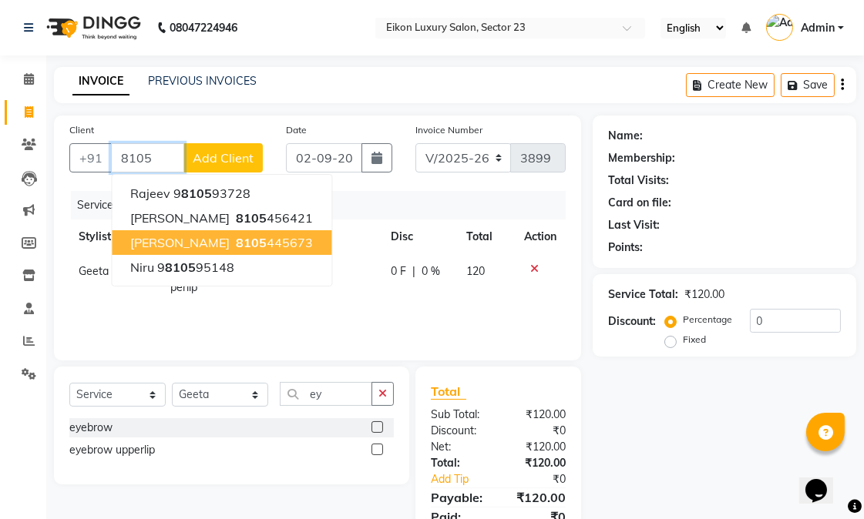
click at [240, 236] on ngb-highlight "8105 445673" at bounding box center [273, 242] width 80 height 15
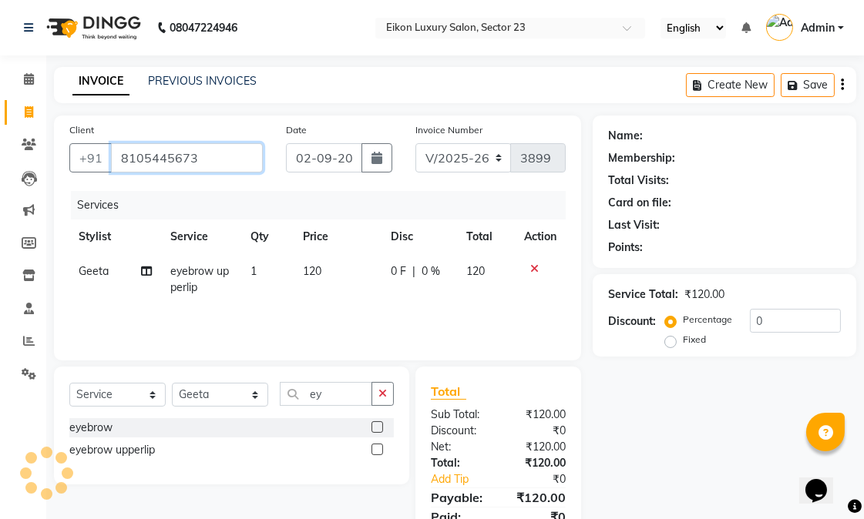
type input "8105445673"
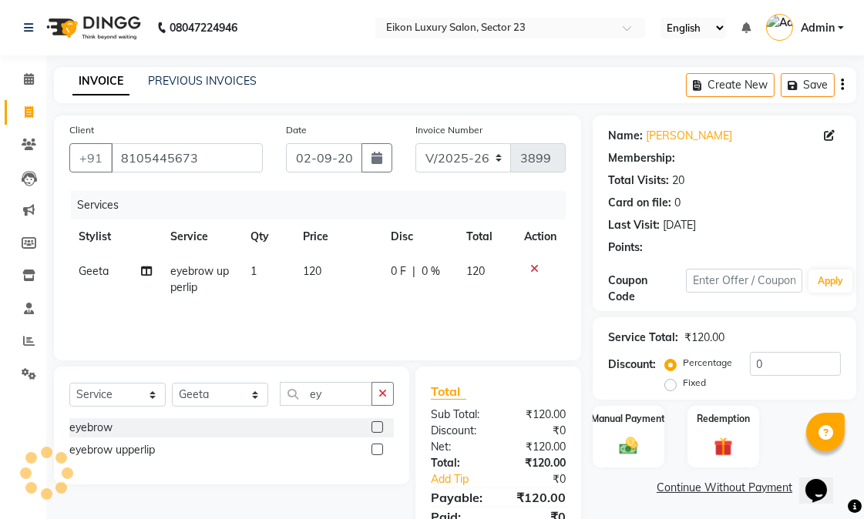
select select "1: Object"
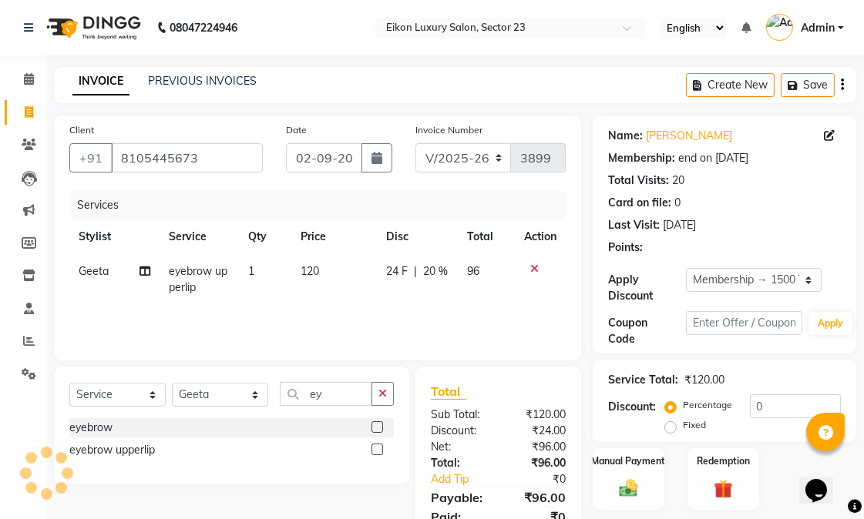
type input "20"
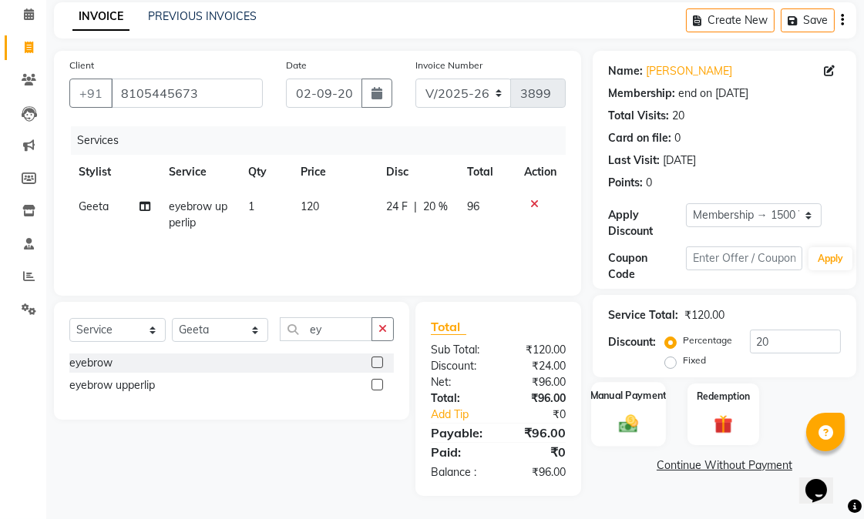
click at [636, 417] on img at bounding box center [629, 423] width 32 height 22
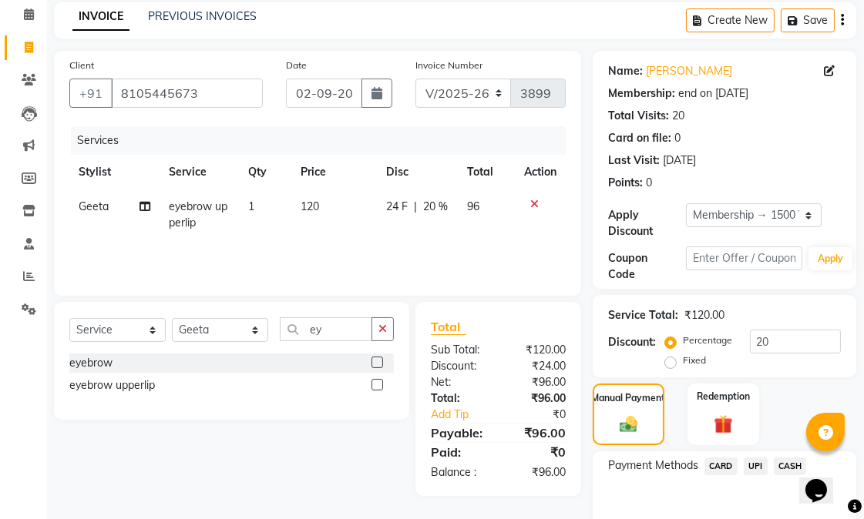
click at [756, 468] on span "UPI" at bounding box center [756, 467] width 24 height 18
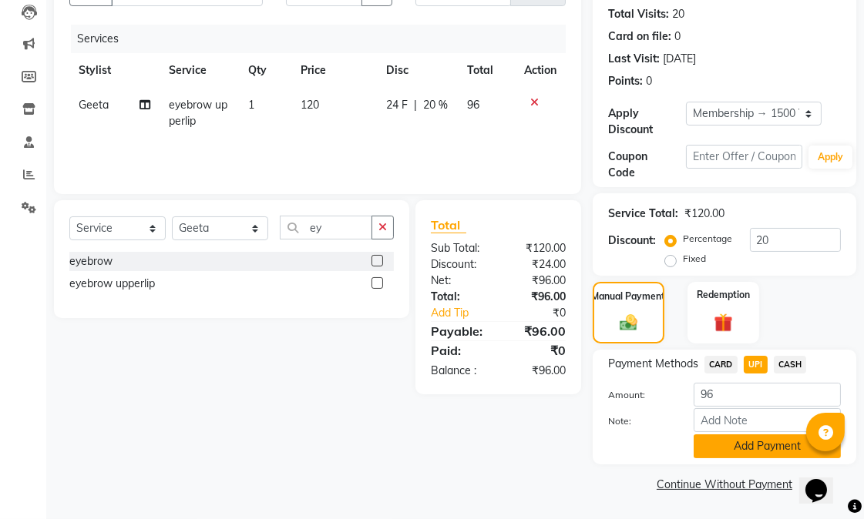
click at [778, 445] on button "Add Payment" at bounding box center [766, 447] width 147 height 24
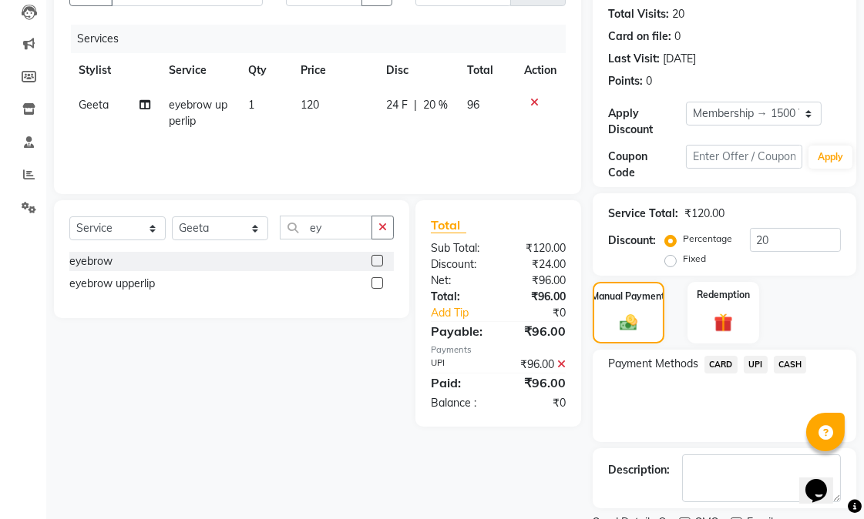
scroll to position [231, 0]
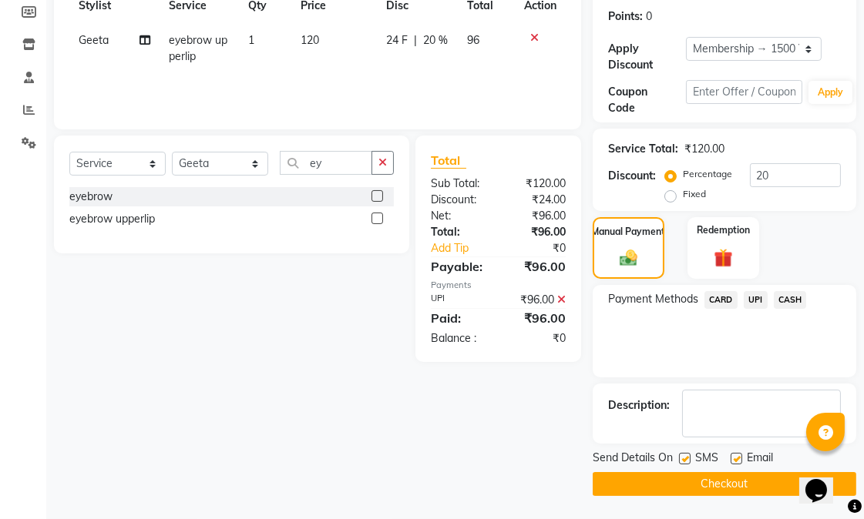
click at [717, 484] on button "Checkout" at bounding box center [725, 484] width 264 height 24
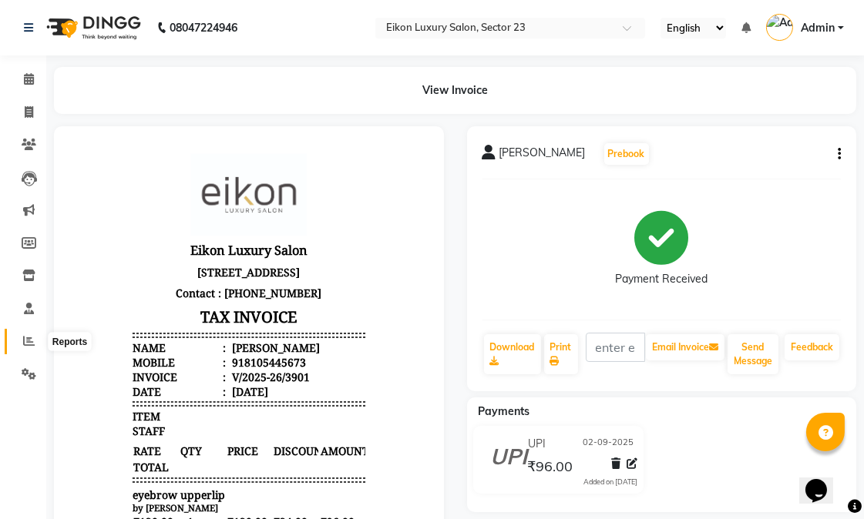
click at [21, 337] on span at bounding box center [28, 342] width 27 height 18
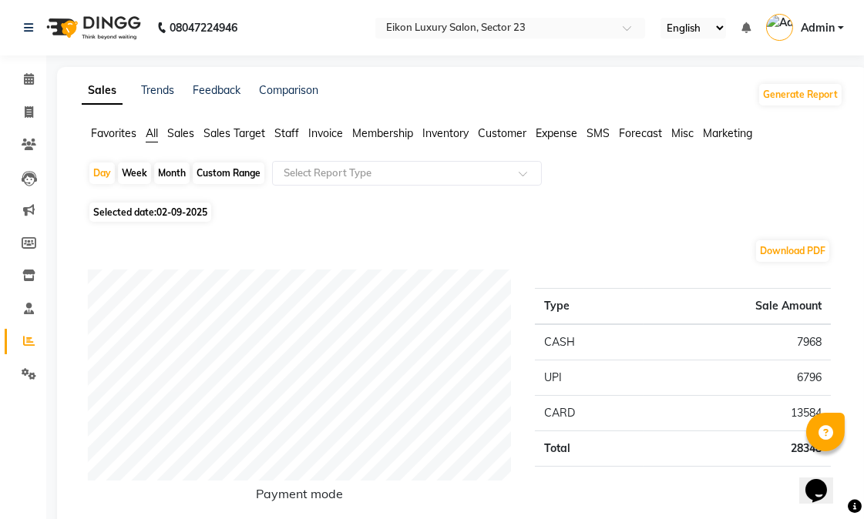
click at [181, 132] on span "Sales" at bounding box center [180, 133] width 27 height 14
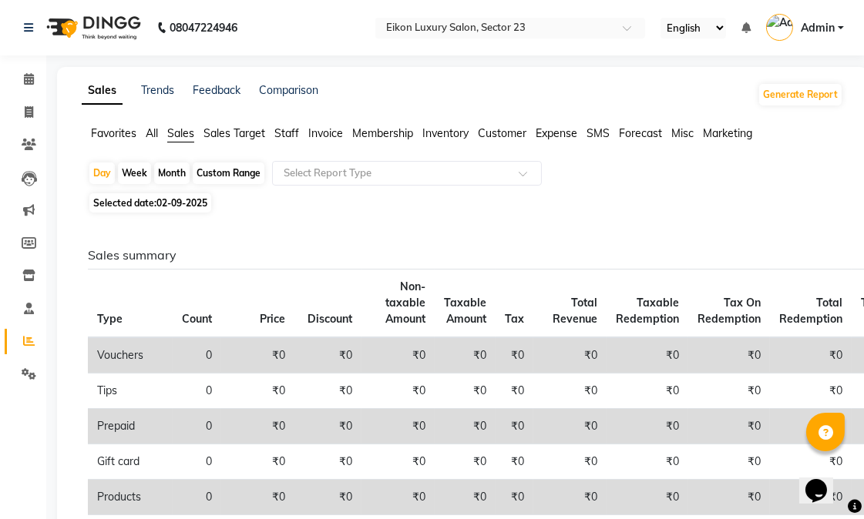
click at [166, 171] on div "Month" at bounding box center [171, 174] width 35 height 22
select select "9"
select select "2025"
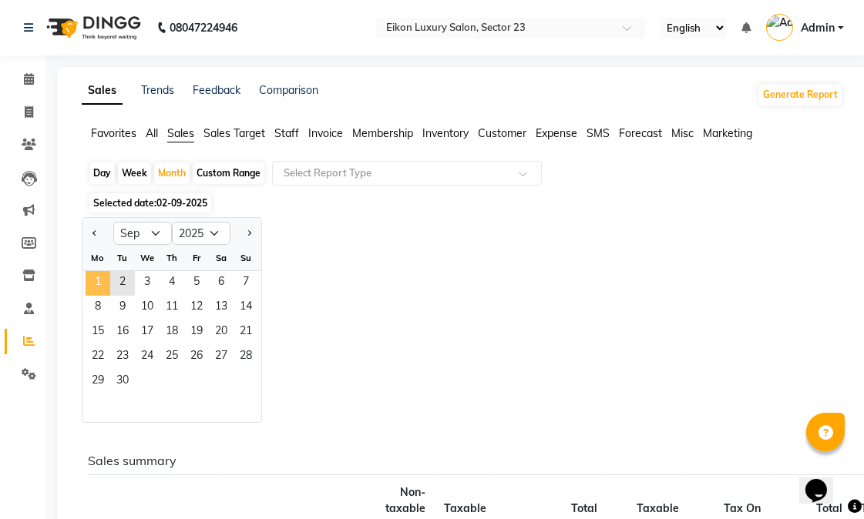
click at [96, 283] on span "1" at bounding box center [98, 283] width 25 height 25
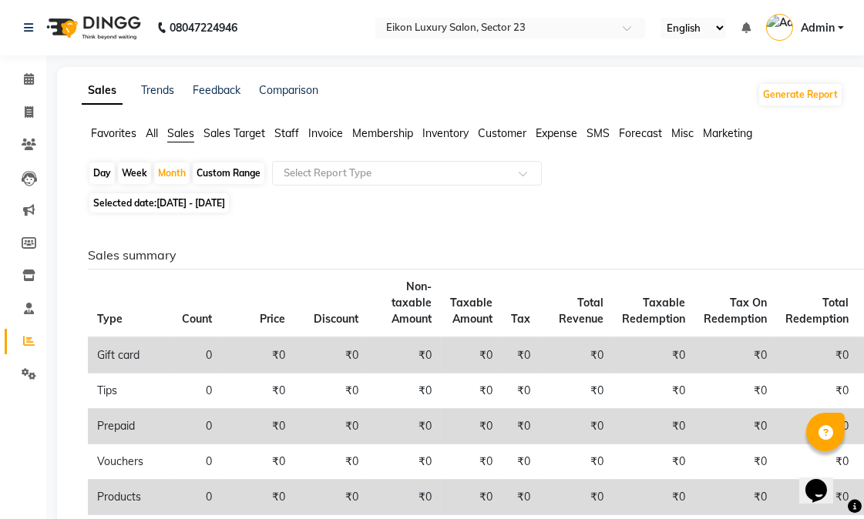
click at [296, 131] on span "Staff" at bounding box center [286, 133] width 25 height 14
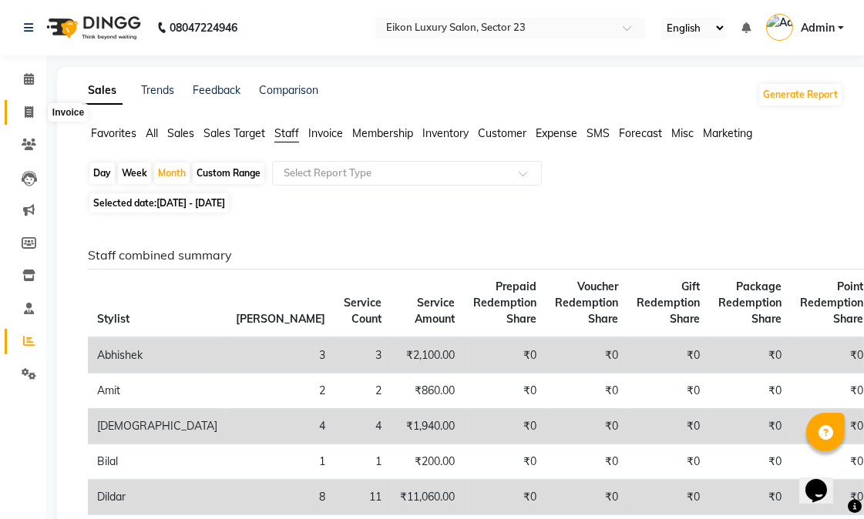
click at [18, 112] on span at bounding box center [28, 113] width 27 height 18
select select "service"
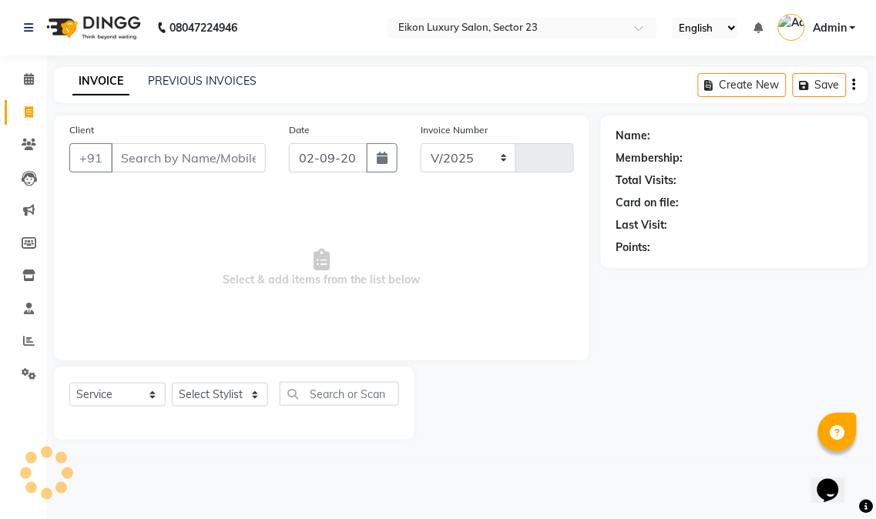
select select "7080"
type input "3902"
click at [23, 344] on icon at bounding box center [29, 341] width 12 height 12
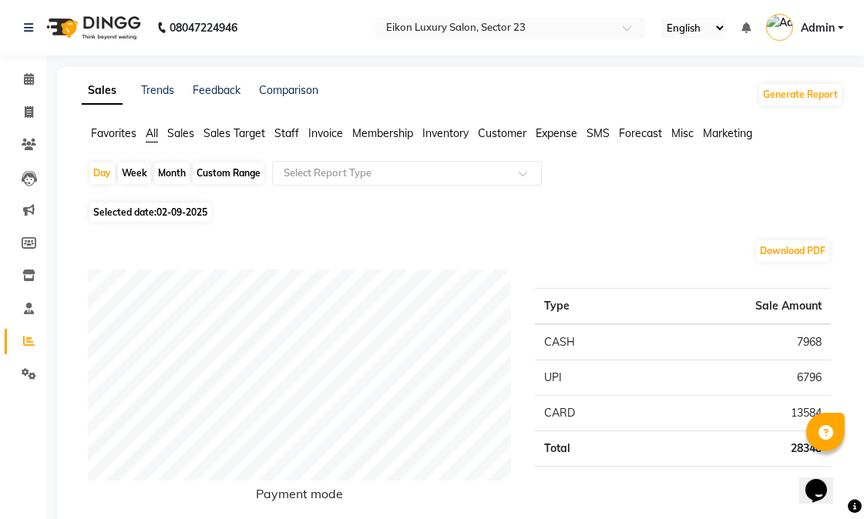
click at [812, 519] on html "08047224946 Select Location × Eikon Luxury Salon, Sector 23 English ENGLISH Esp…" at bounding box center [432, 259] width 864 height 519
drag, startPoint x: 355, startPoint y: 226, endPoint x: 358, endPoint y: 234, distance: 9.0
click at [27, 112] on icon at bounding box center [29, 112] width 8 height 12
select select "service"
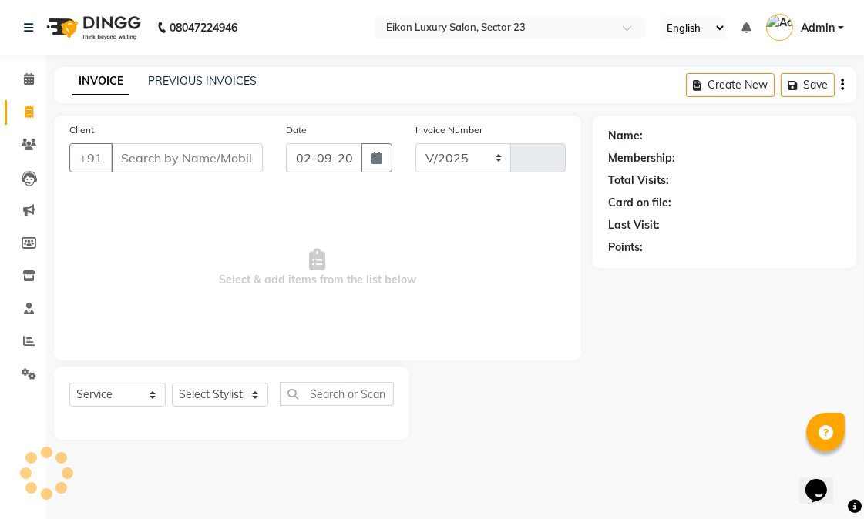
select select "7080"
type input "3902"
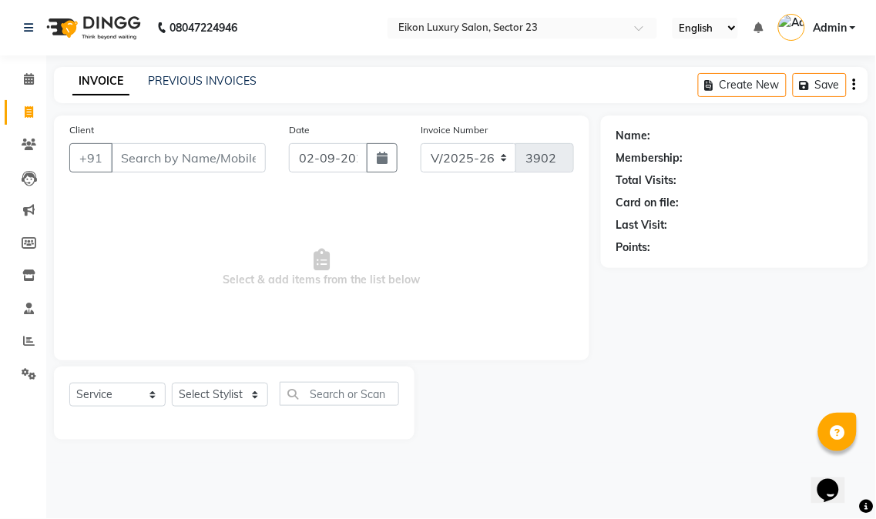
click at [164, 158] on input "Client" at bounding box center [188, 157] width 155 height 29
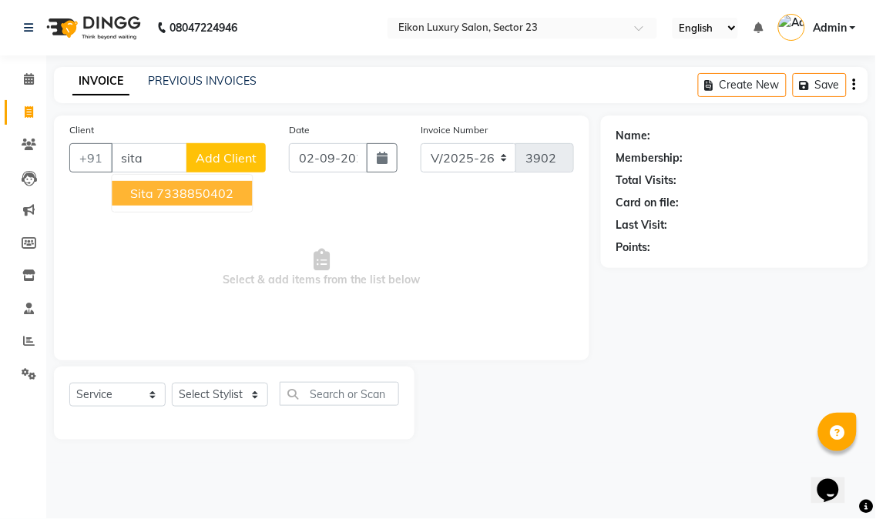
drag, startPoint x: 216, startPoint y: 193, endPoint x: 205, endPoint y: 196, distance: 11.2
click at [213, 193] on ngb-highlight "7338850402" at bounding box center [194, 193] width 77 height 15
type input "7338850402"
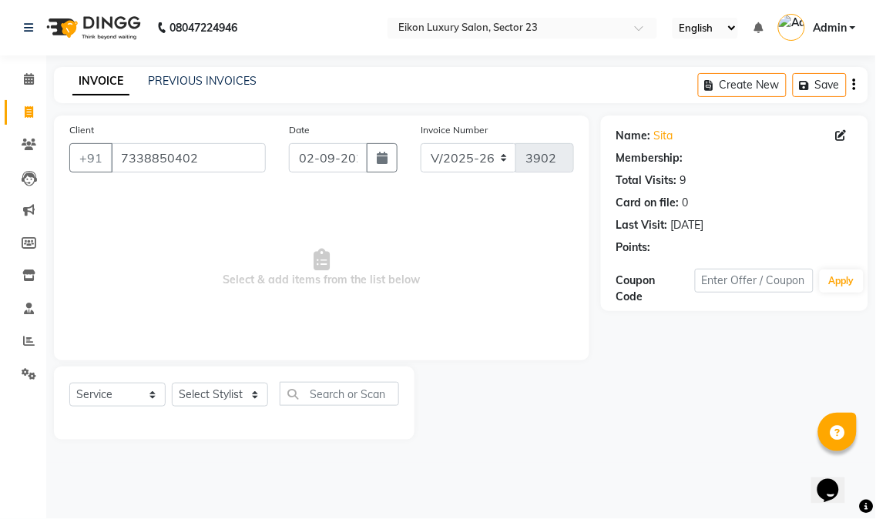
select select "1: Object"
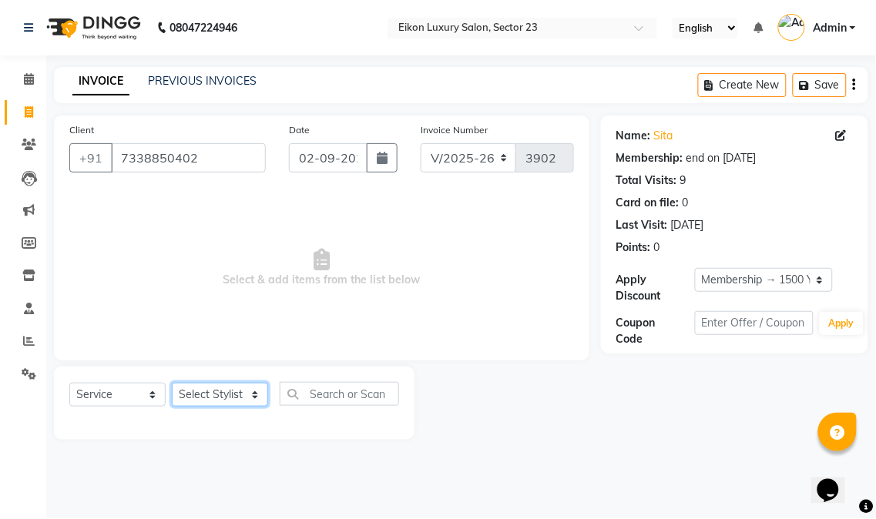
click at [203, 395] on select "Select Stylist Abhishek amit [PERSON_NAME] [PERSON_NAME] [PERSON_NAME] [PERSON_…" at bounding box center [220, 395] width 96 height 24
click at [484, 430] on div at bounding box center [508, 403] width 186 height 73
click at [225, 395] on select "Select Stylist Abhishek amit [PERSON_NAME] [PERSON_NAME] [PERSON_NAME] [PERSON_…" at bounding box center [220, 395] width 96 height 24
select select "58957"
click at [172, 384] on select "Select Stylist Abhishek amit [PERSON_NAME] [PERSON_NAME] [PERSON_NAME] [PERSON_…" at bounding box center [220, 395] width 96 height 24
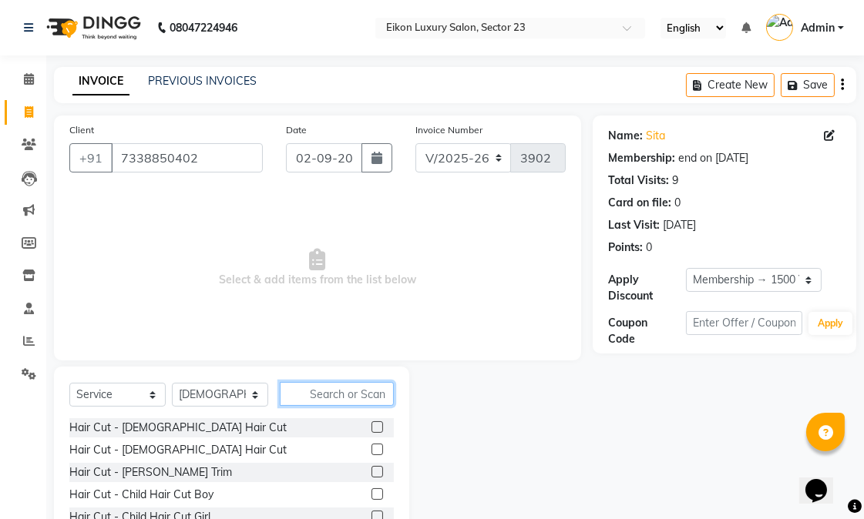
click at [347, 398] on input "text" at bounding box center [337, 394] width 114 height 24
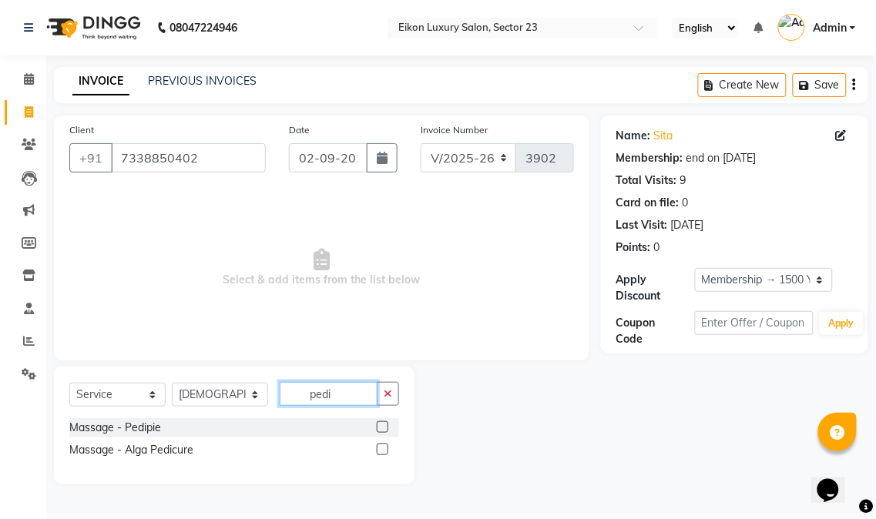
type input "pedi"
click at [383, 428] on label at bounding box center [383, 427] width 12 height 12
click at [383, 428] on input "checkbox" at bounding box center [382, 428] width 10 height 10
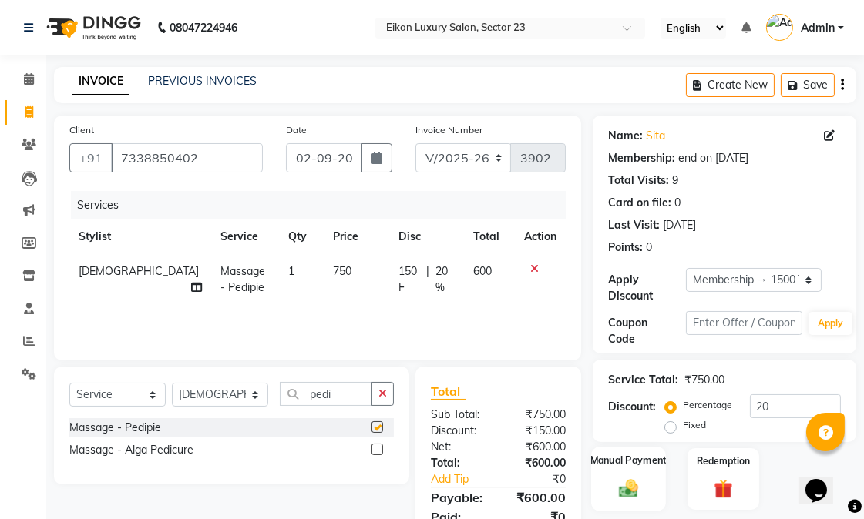
checkbox input "false"
click at [641, 489] on img at bounding box center [629, 488] width 32 height 22
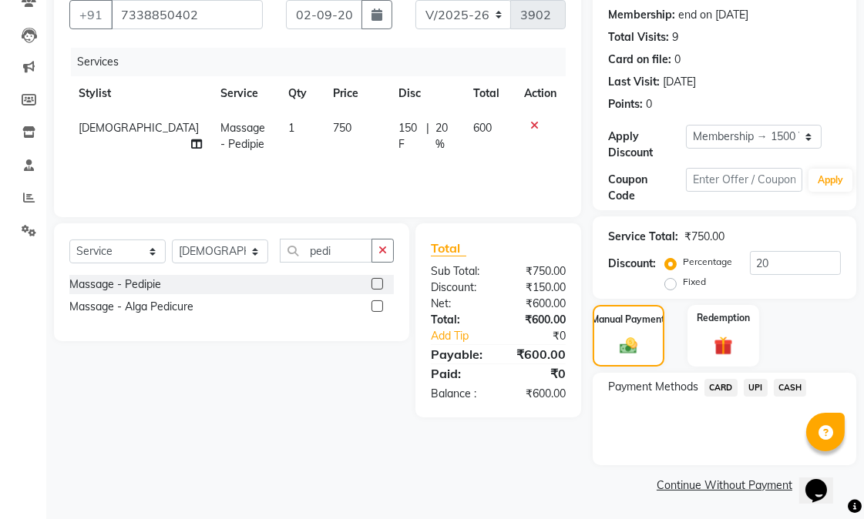
click at [730, 390] on span "CARD" at bounding box center [720, 388] width 33 height 18
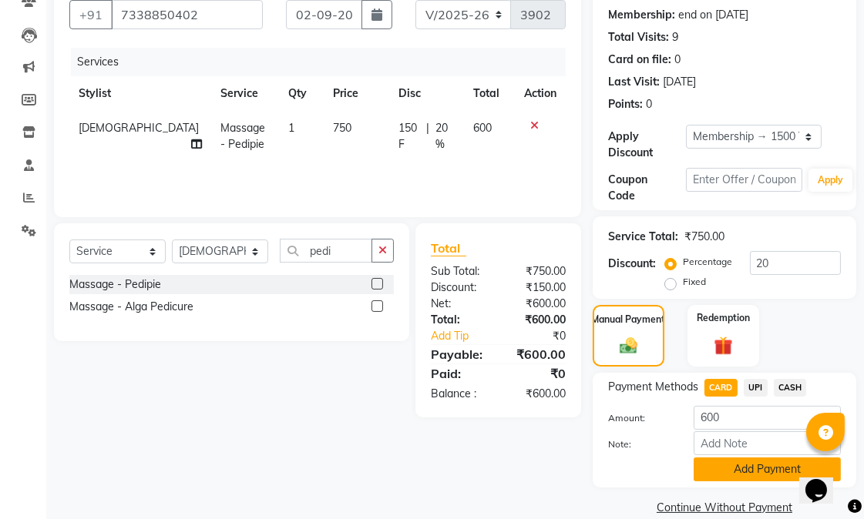
click at [732, 471] on button "Add Payment" at bounding box center [766, 470] width 147 height 24
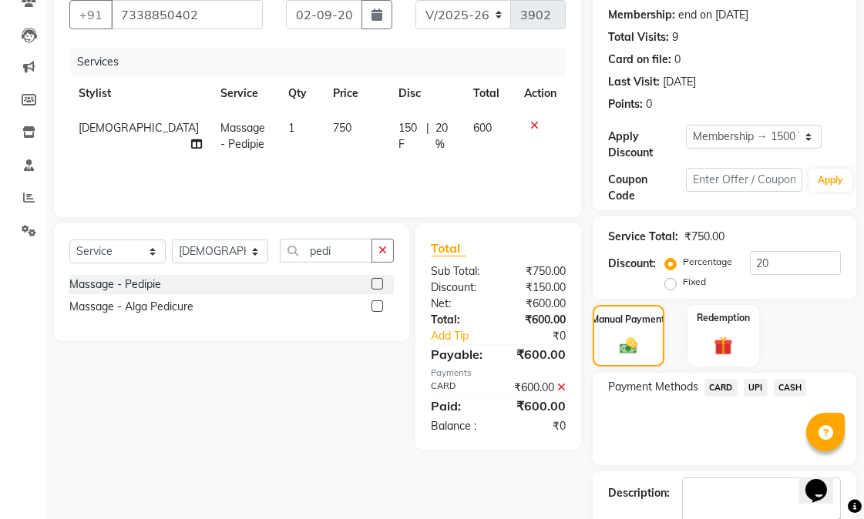
scroll to position [231, 0]
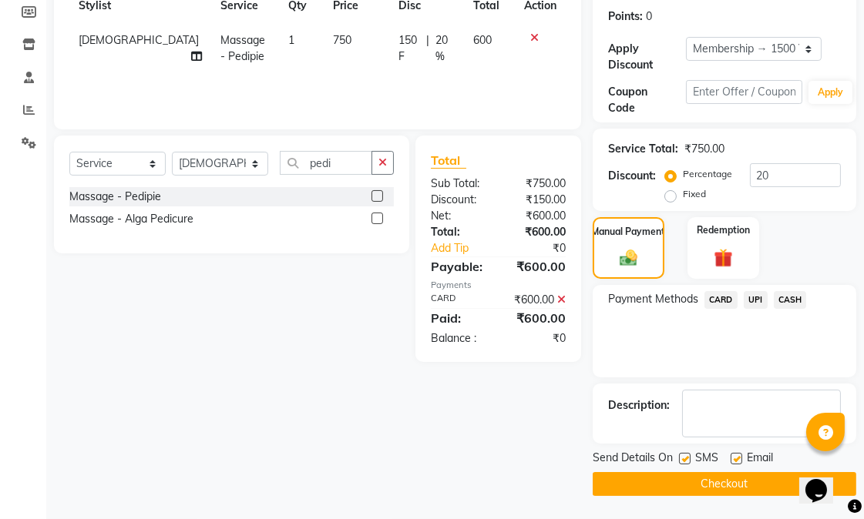
click at [732, 474] on button "Checkout" at bounding box center [725, 484] width 264 height 24
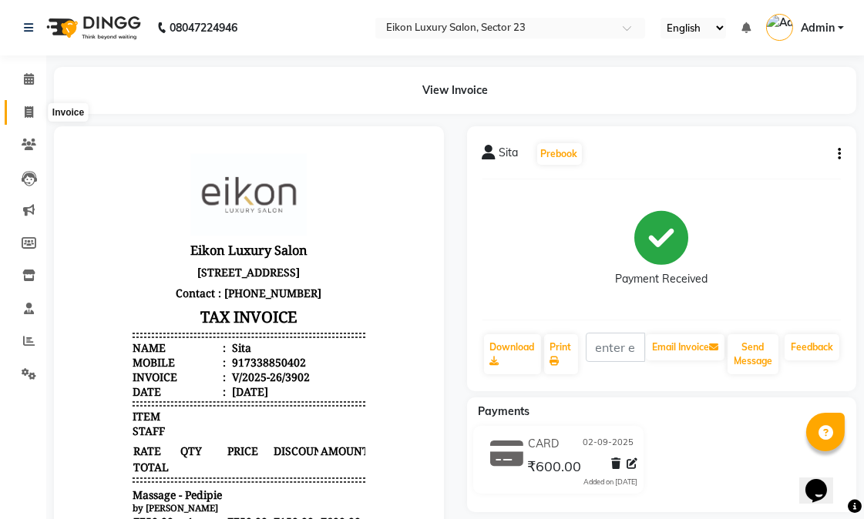
click at [18, 112] on span at bounding box center [28, 113] width 27 height 18
select select "service"
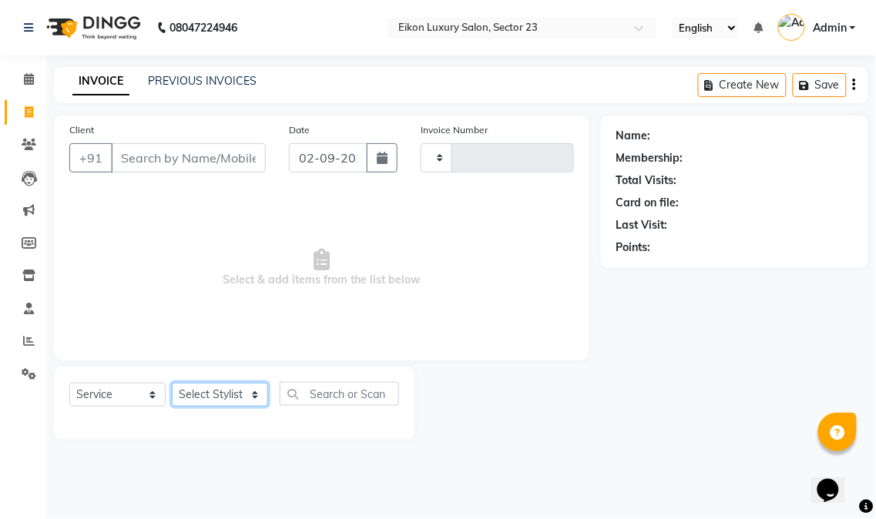
click at [237, 398] on select "Select Stylist Abhishek amit anchal Ashu Bilal Dildar Geeta Hritik Jatin mahesh…" at bounding box center [220, 395] width 96 height 24
select select "58946"
click at [172, 384] on select "Select Stylist Abhishek amit anchal Ashu Bilal Dildar Geeta Hritik Jatin mahesh…" at bounding box center [220, 395] width 96 height 24
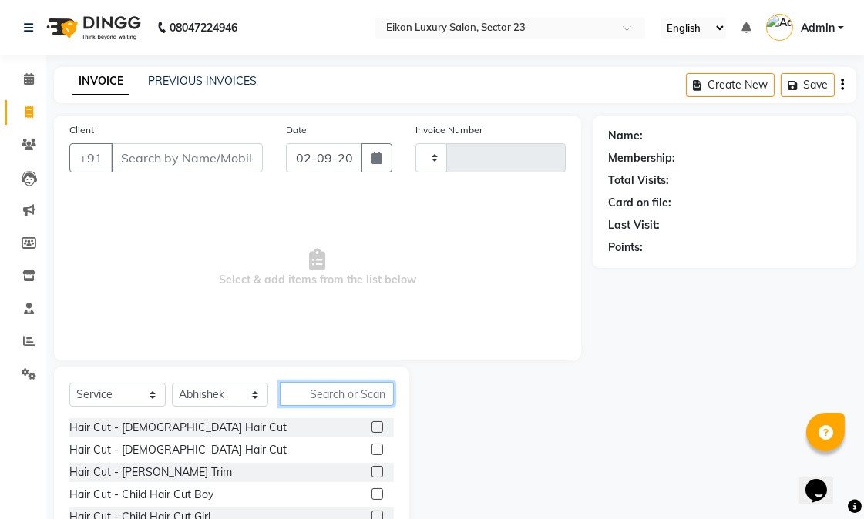
click at [345, 391] on input "text" at bounding box center [337, 394] width 114 height 24
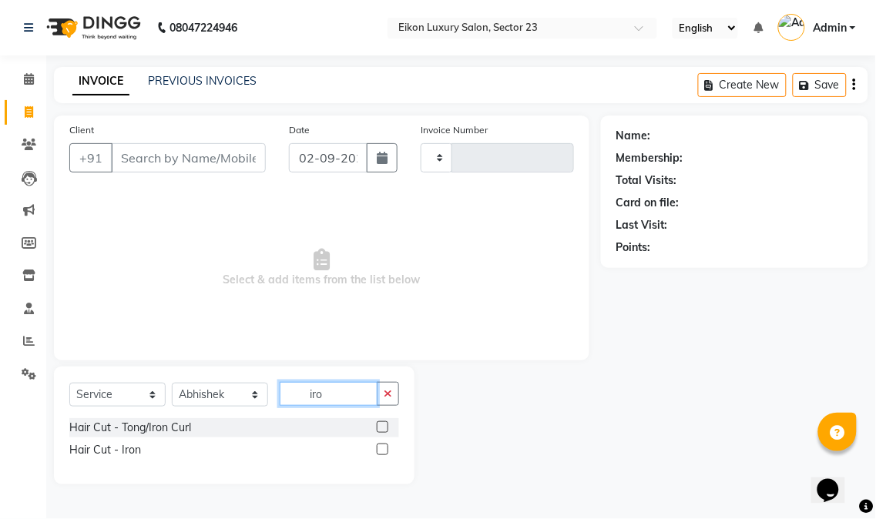
type input "iro"
click at [380, 429] on label at bounding box center [383, 427] width 12 height 12
click at [380, 429] on input "checkbox" at bounding box center [382, 428] width 10 height 10
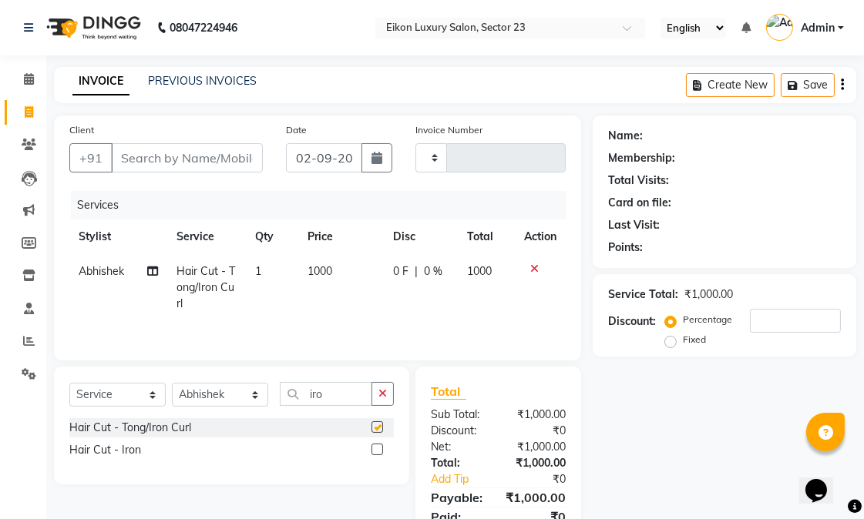
checkbox input "false"
click at [240, 398] on select "Select Stylist Abhishek amit anchal Ashu Bilal Dildar Geeta Hritik Jatin mahesh…" at bounding box center [220, 395] width 96 height 24
select select "58952"
click at [172, 384] on select "Select Stylist Abhishek amit anchal Ashu Bilal Dildar Geeta Hritik Jatin mahesh…" at bounding box center [220, 395] width 96 height 24
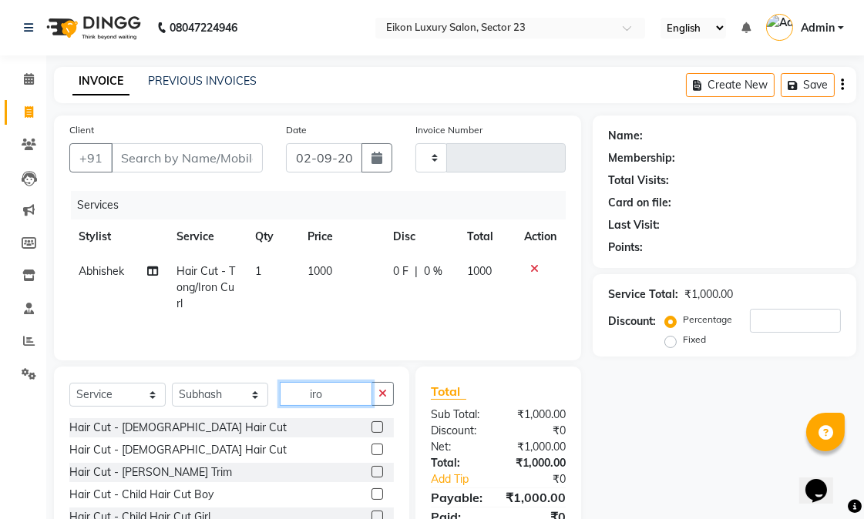
click at [317, 398] on input "iro" at bounding box center [326, 394] width 92 height 24
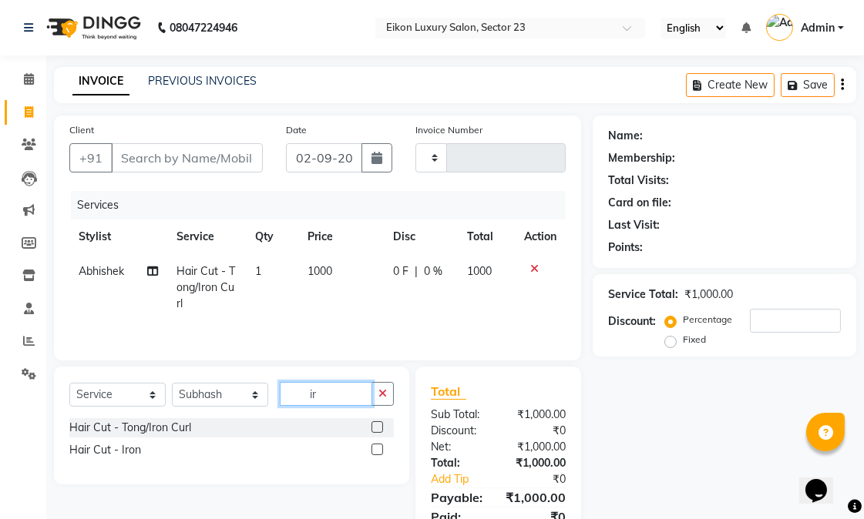
type input "i"
type input "was"
click at [376, 424] on label at bounding box center [377, 427] width 12 height 12
click at [376, 424] on input "checkbox" at bounding box center [376, 428] width 10 height 10
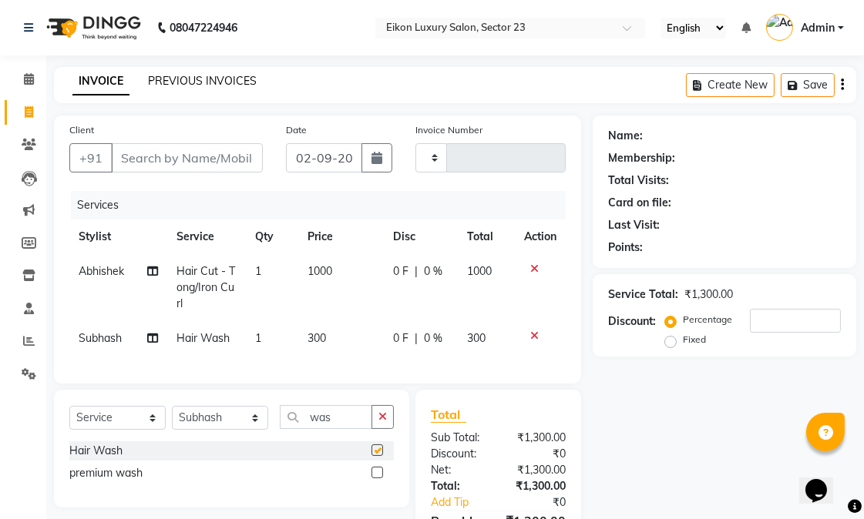
checkbox input "false"
click at [174, 163] on input "Client" at bounding box center [187, 157] width 152 height 29
type input "9"
type input "0"
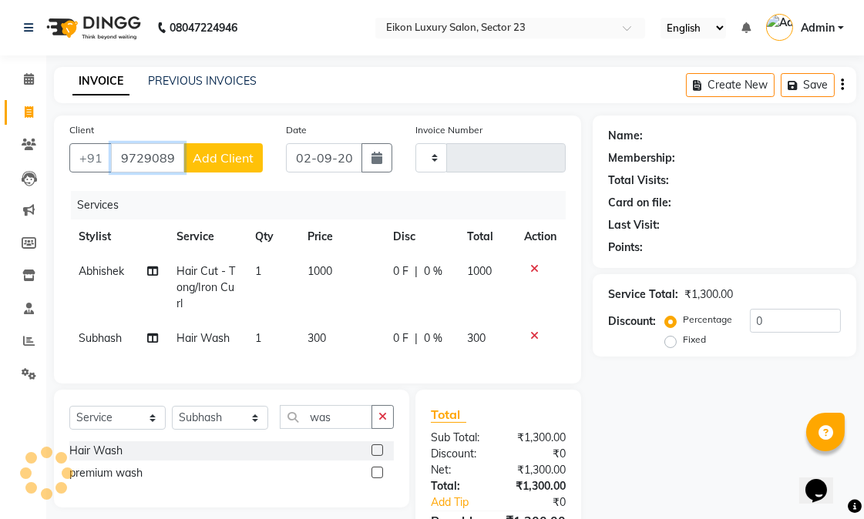
type input "9729089772"
click at [201, 158] on span "Add Client" at bounding box center [223, 157] width 61 height 15
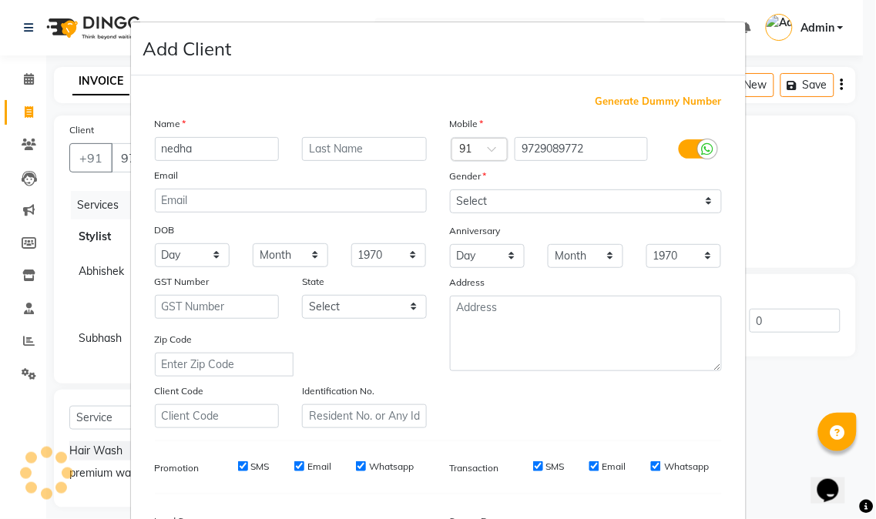
type input "nedha"
click at [532, 199] on select "Select Male Female Other Prefer Not To Say" at bounding box center [586, 202] width 272 height 24
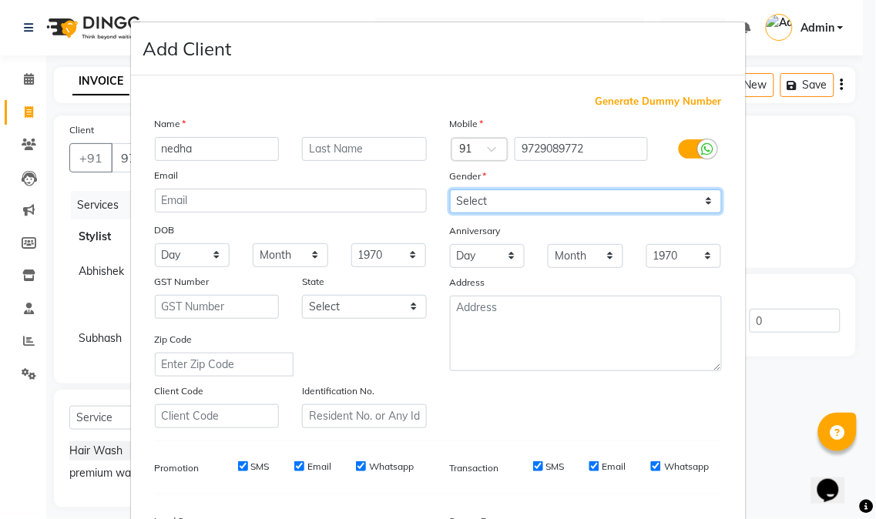
select select "female"
click at [450, 190] on select "Select Male Female Other Prefer Not To Say" at bounding box center [586, 202] width 272 height 24
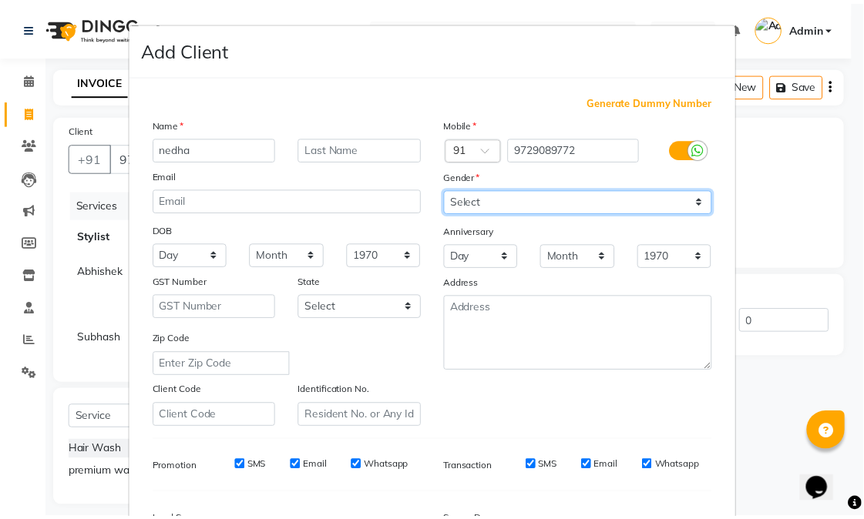
scroll to position [193, 0]
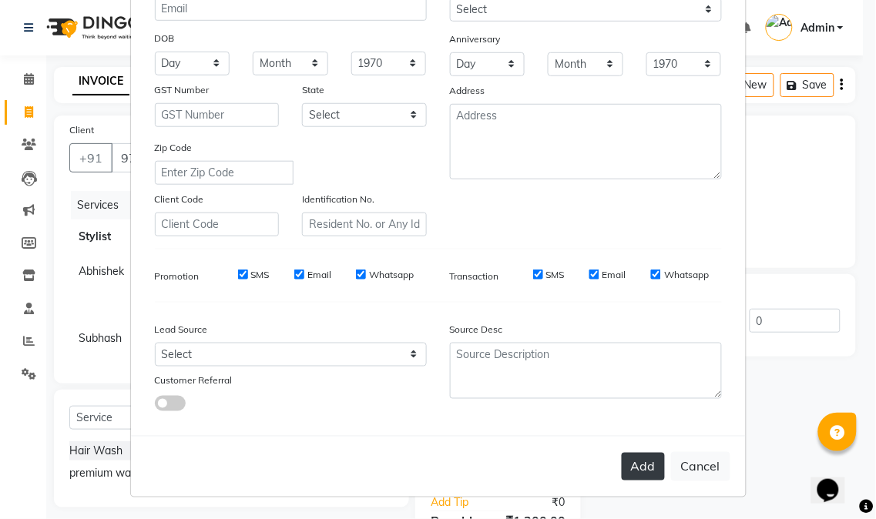
click at [626, 470] on button "Add" at bounding box center [643, 467] width 43 height 28
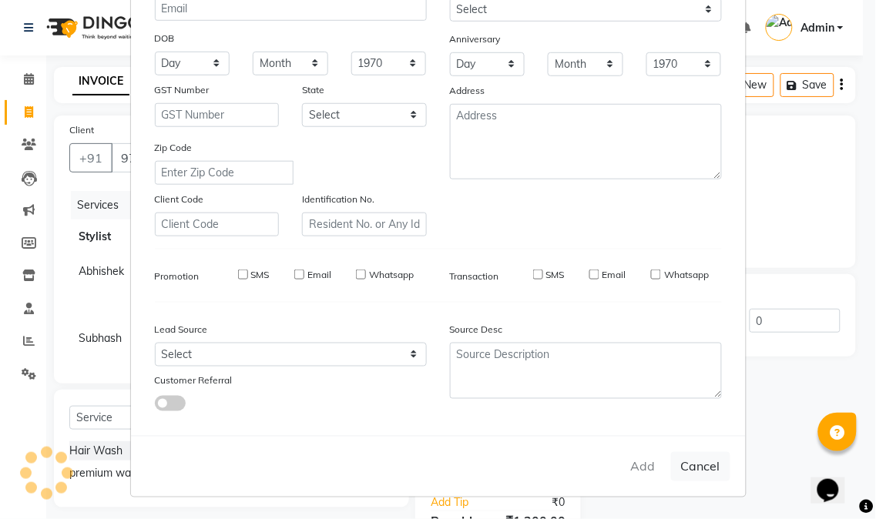
select select
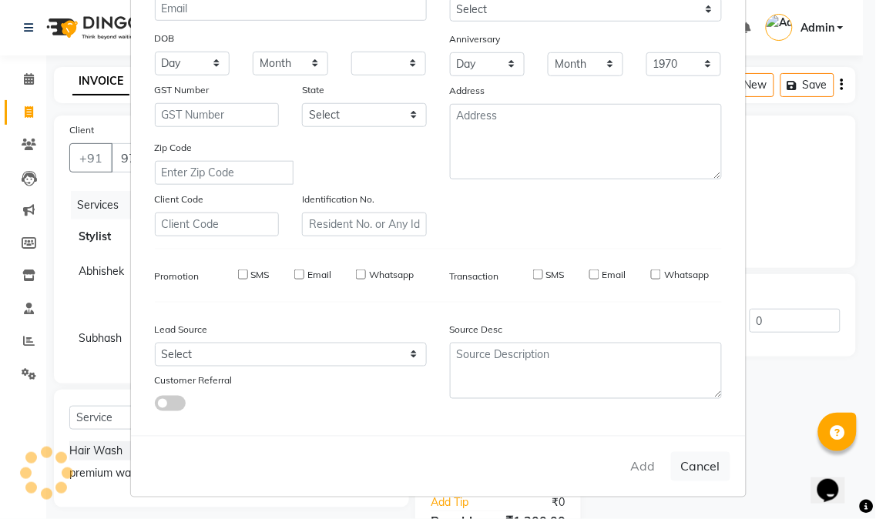
select select
checkbox input "false"
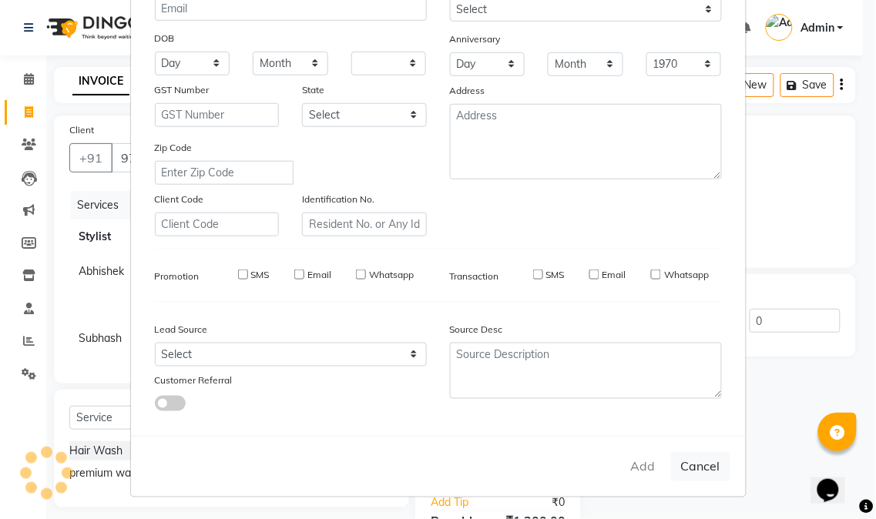
checkbox input "false"
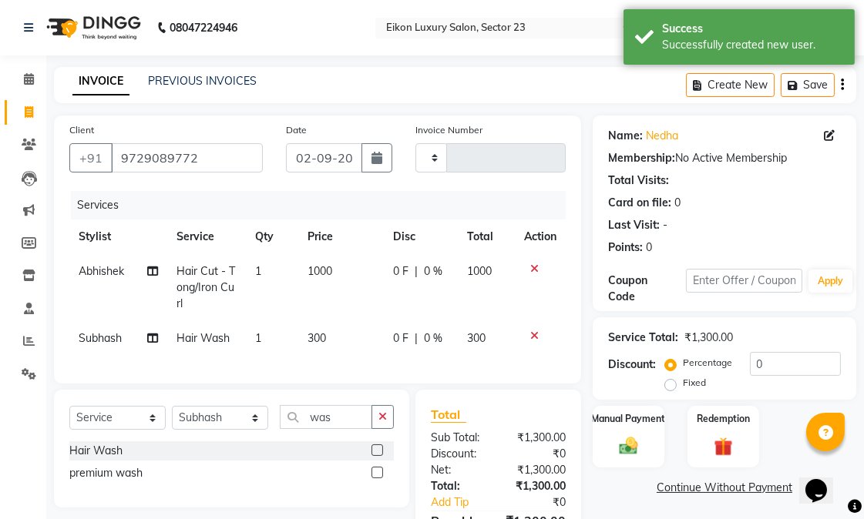
scroll to position [119, 0]
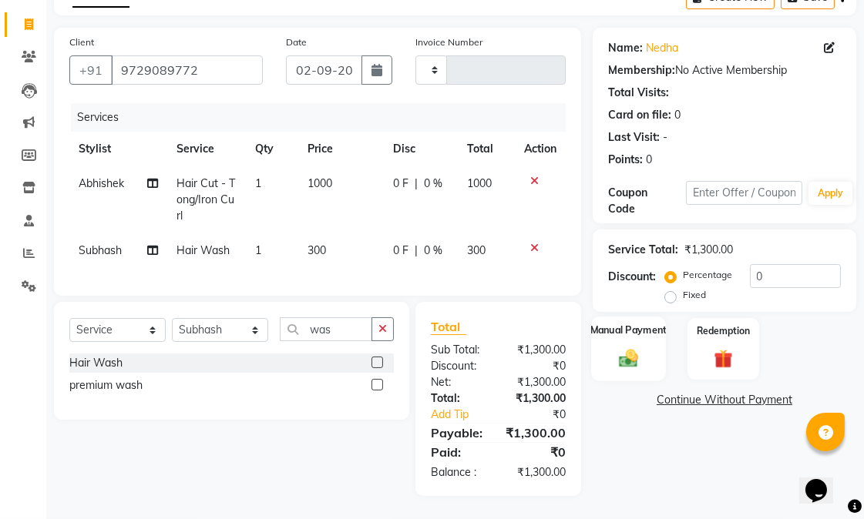
click at [606, 317] on div "Manual Payment" at bounding box center [628, 349] width 75 height 65
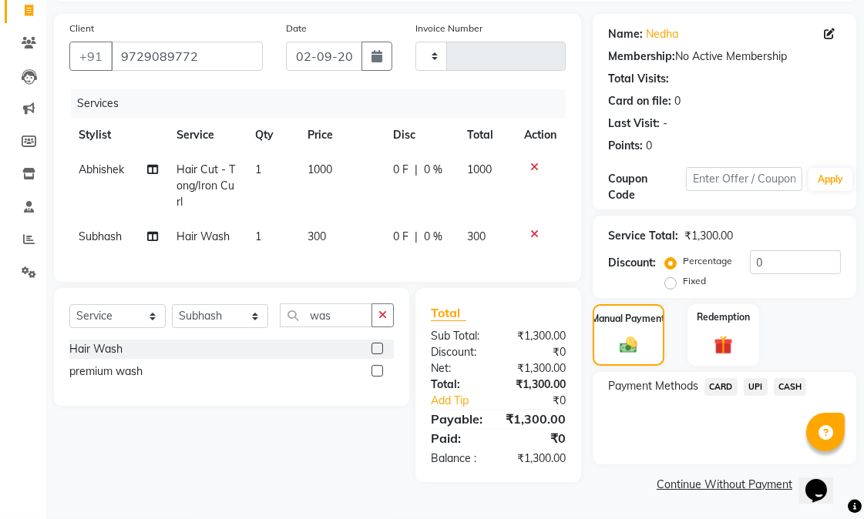
click at [752, 378] on span "UPI" at bounding box center [756, 387] width 24 height 18
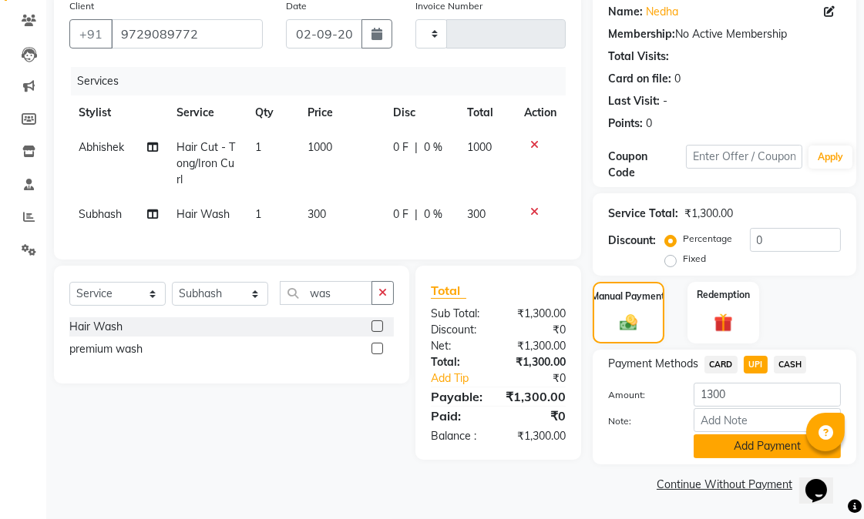
click at [764, 442] on button "Add Payment" at bounding box center [766, 447] width 147 height 24
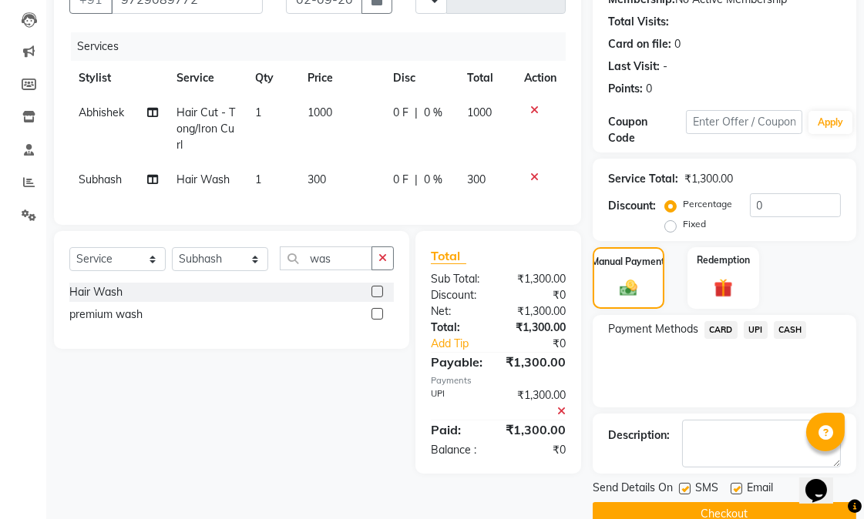
scroll to position [188, 0]
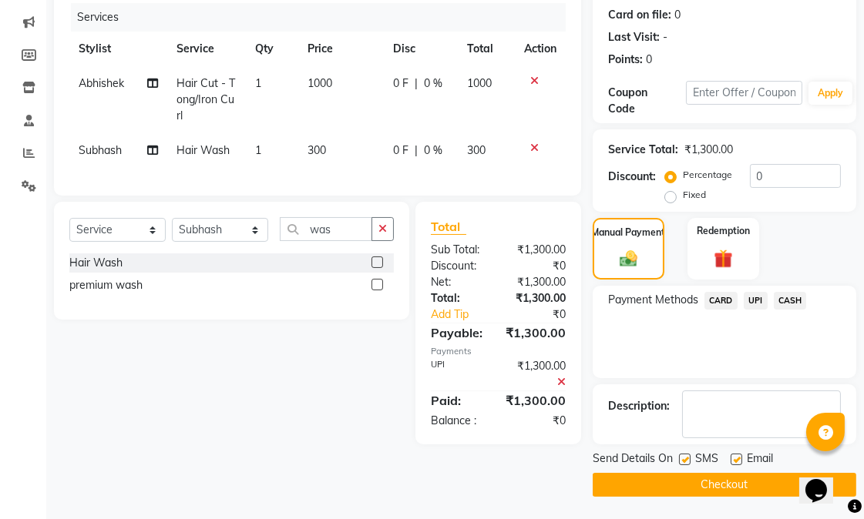
click at [733, 455] on label at bounding box center [736, 460] width 12 height 12
click at [733, 455] on input "checkbox" at bounding box center [735, 460] width 10 height 10
checkbox input "false"
click at [724, 482] on button "Checkout" at bounding box center [725, 485] width 264 height 24
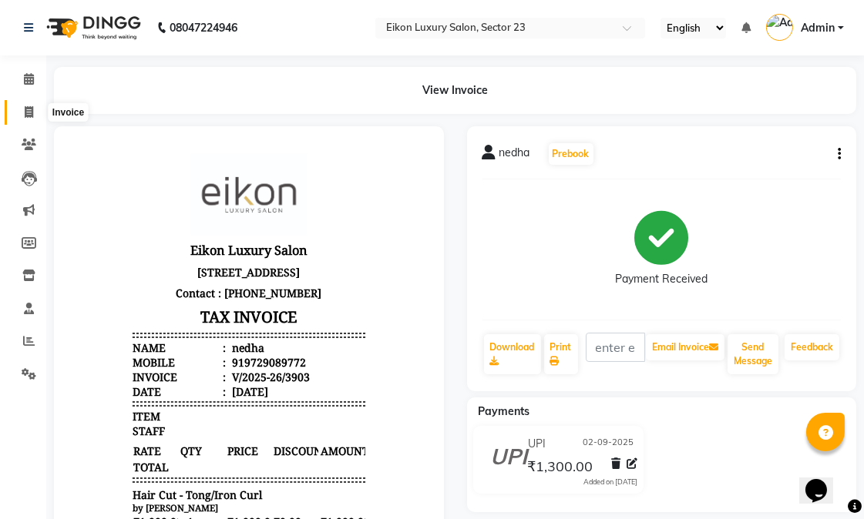
click at [27, 105] on span at bounding box center [28, 113] width 27 height 18
select select "7080"
select select "service"
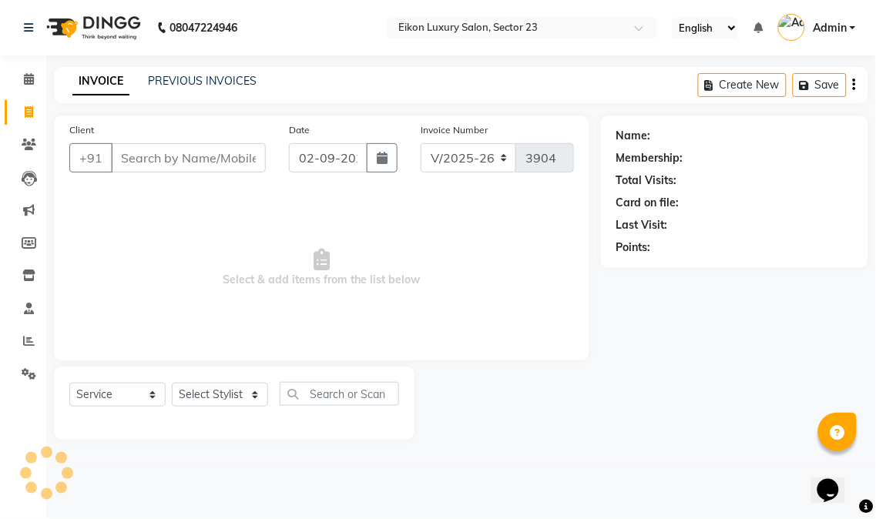
click at [170, 170] on input "Client" at bounding box center [188, 157] width 155 height 29
click at [172, 163] on input "Client" at bounding box center [188, 157] width 155 height 29
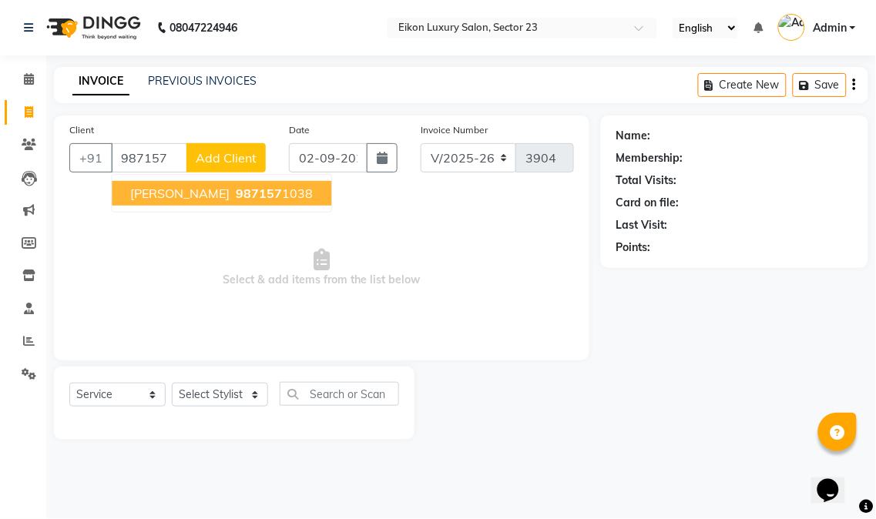
click at [181, 195] on button "priyasha 987157 1038" at bounding box center [222, 193] width 220 height 25
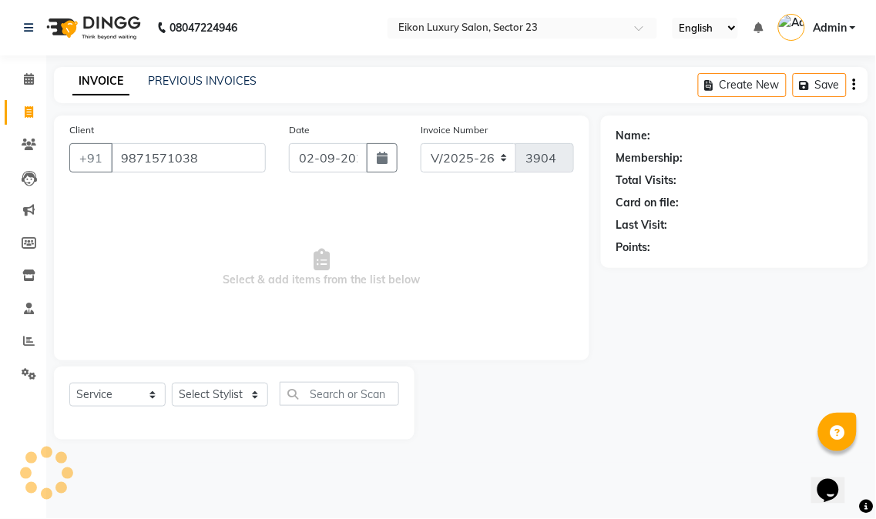
type input "9871571038"
select select "1: Object"
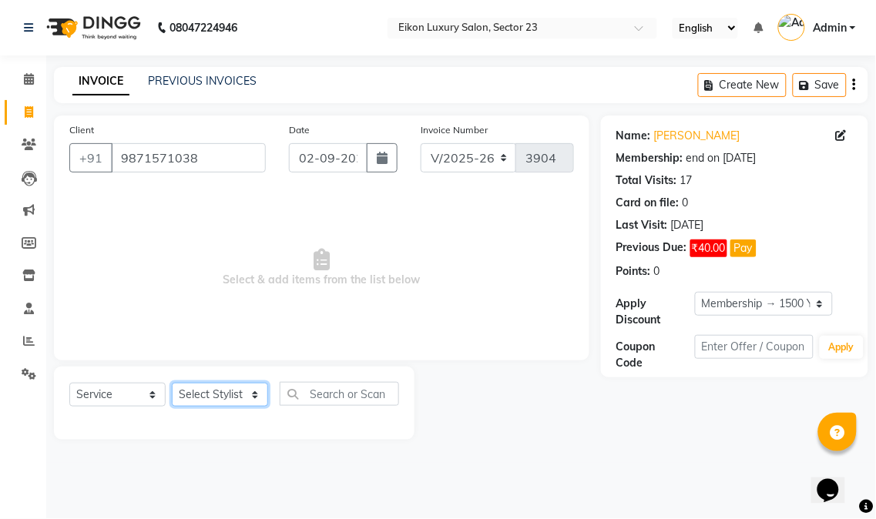
click at [218, 397] on select "Select Stylist Abhishek amit [PERSON_NAME] [PERSON_NAME] [PERSON_NAME] [PERSON_…" at bounding box center [220, 395] width 96 height 24
click at [540, 465] on div "08047224946 Select Location × Eikon Luxury Salon, Sector 23 English ENGLISH Esp…" at bounding box center [438, 259] width 876 height 519
click at [309, 395] on input "text" at bounding box center [339, 394] width 119 height 24
click at [236, 398] on select "Select Stylist Abhishek amit [PERSON_NAME] [PERSON_NAME] [PERSON_NAME] [PERSON_…" at bounding box center [220, 395] width 96 height 24
select select "58955"
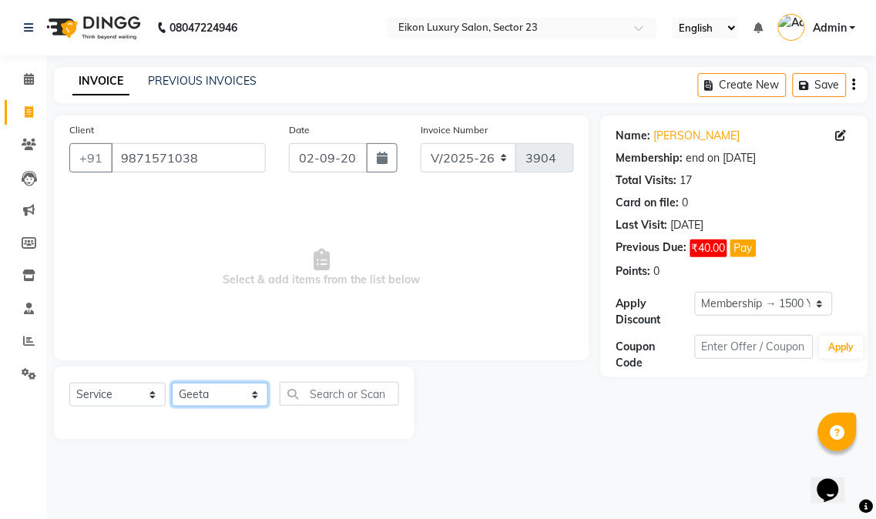
click at [172, 384] on select "Select Stylist Abhishek amit [PERSON_NAME] [PERSON_NAME] [PERSON_NAME] [PERSON_…" at bounding box center [220, 395] width 96 height 24
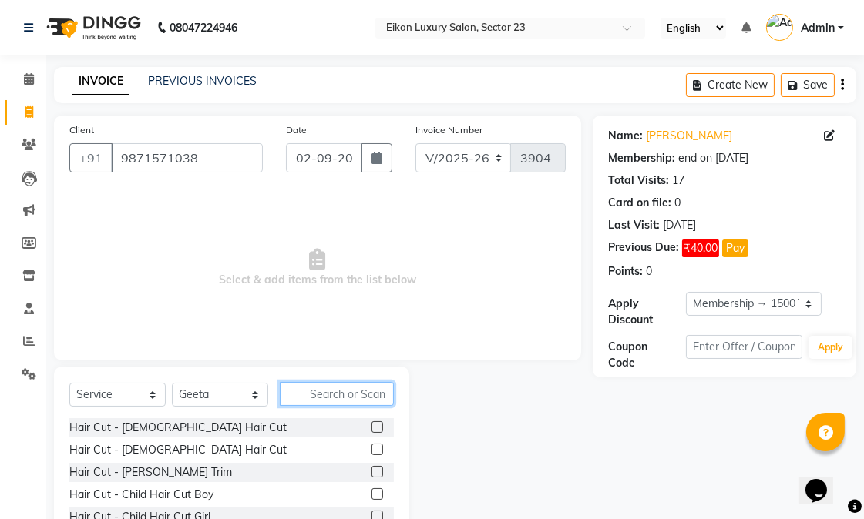
click at [333, 386] on input "text" at bounding box center [337, 394] width 114 height 24
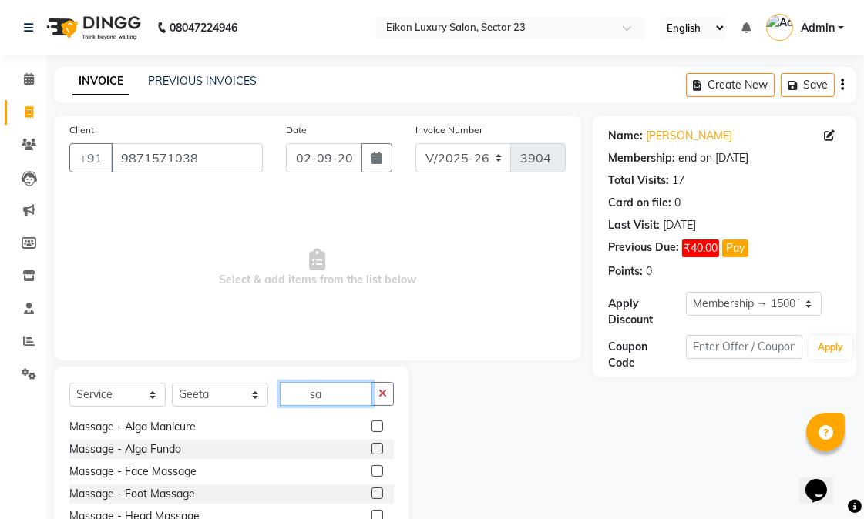
scroll to position [113, 0]
click at [340, 399] on input "sa" at bounding box center [326, 394] width 92 height 24
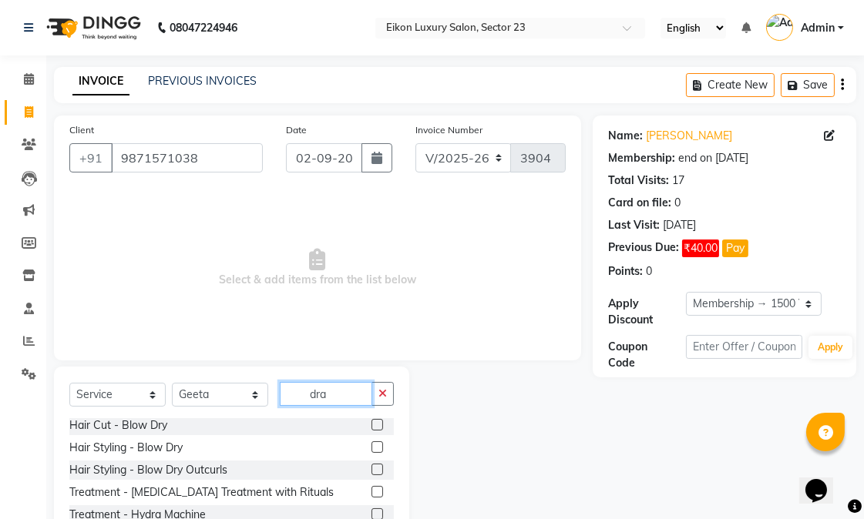
scroll to position [0, 0]
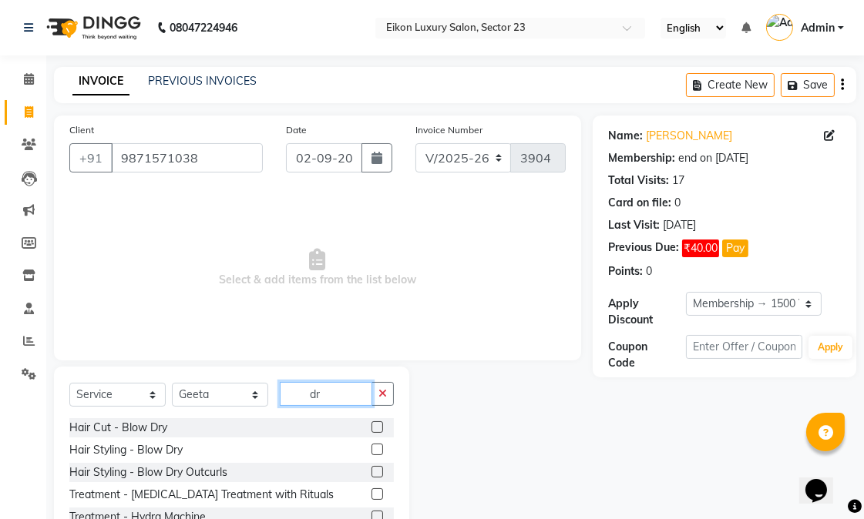
type input "d"
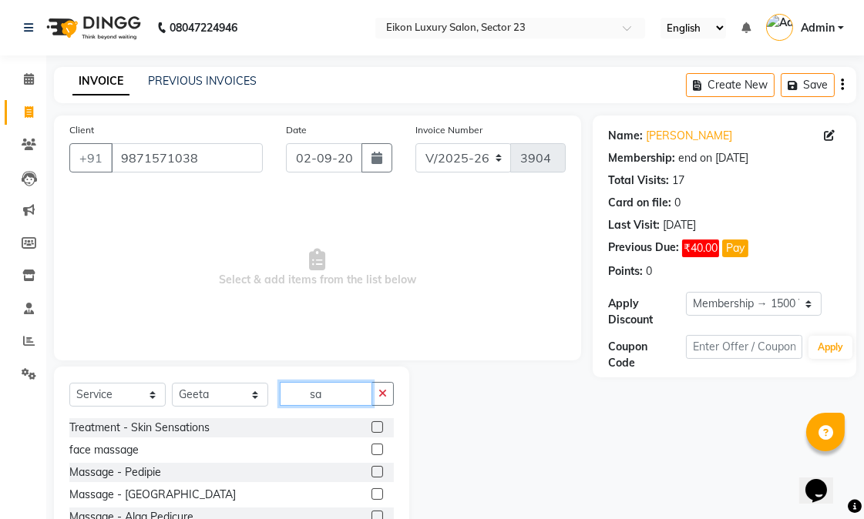
type input "s"
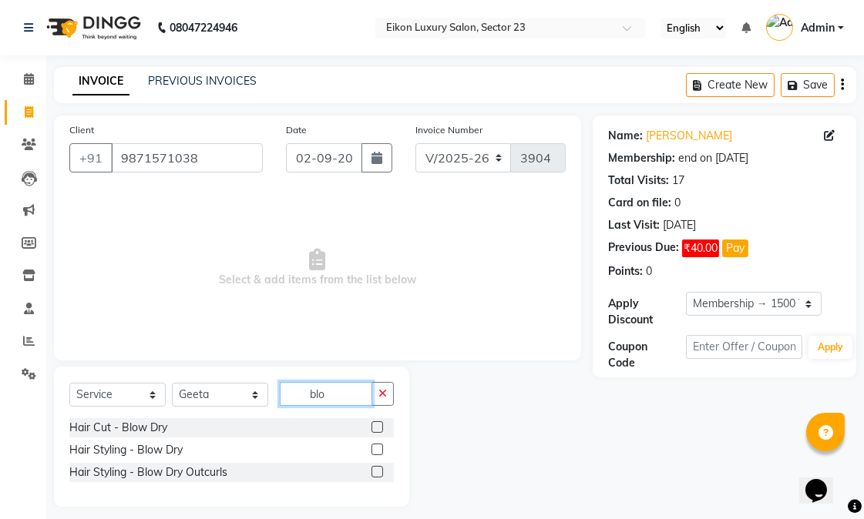
type input "blo"
click at [378, 449] on label at bounding box center [377, 450] width 12 height 12
click at [378, 449] on input "checkbox" at bounding box center [376, 450] width 10 height 10
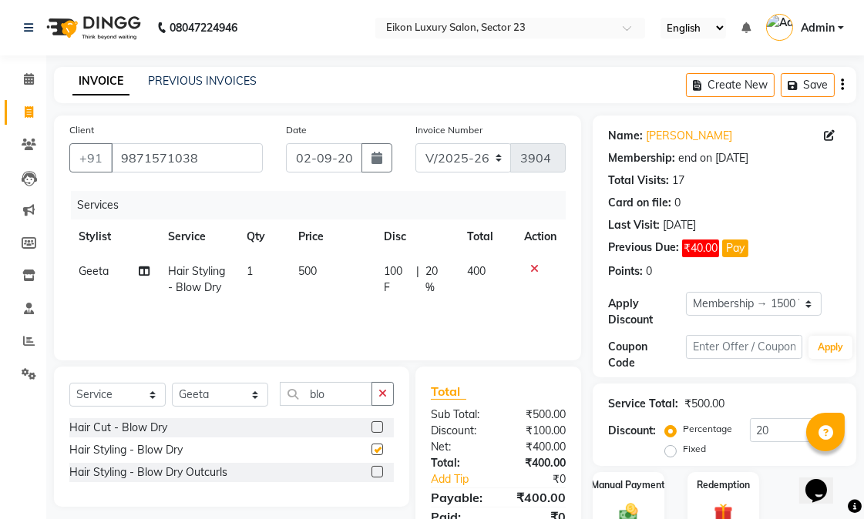
checkbox input "false"
click at [247, 401] on select "Select Stylist Abhishek amit [PERSON_NAME] [PERSON_NAME] [PERSON_NAME] [PERSON_…" at bounding box center [220, 395] width 96 height 24
click at [331, 362] on div "Client +91 9871571038 Date 02-09-2025 Invoice Number V/2025 V/2025-26 3904 Serv…" at bounding box center [317, 341] width 550 height 450
click at [335, 399] on input "blo" at bounding box center [326, 394] width 92 height 24
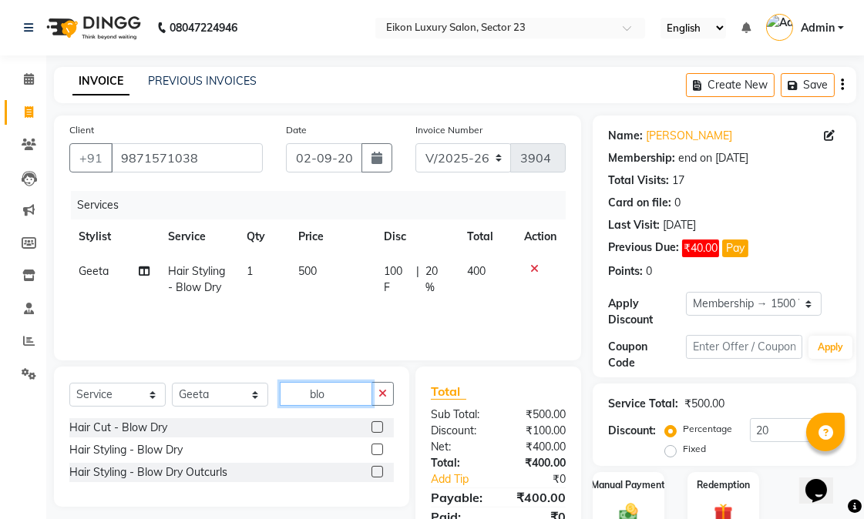
click at [335, 399] on input "blo" at bounding box center [326, 394] width 92 height 24
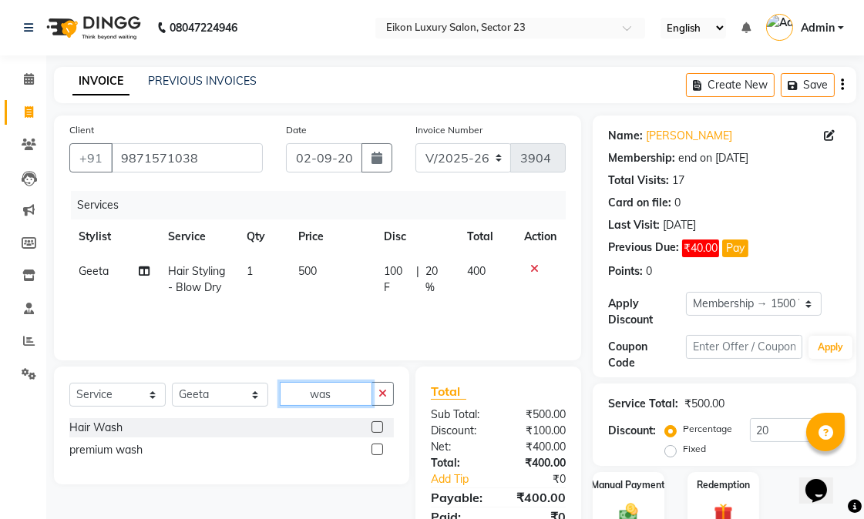
type input "was"
click at [371, 425] on label at bounding box center [377, 427] width 12 height 12
click at [371, 425] on input "checkbox" at bounding box center [376, 428] width 10 height 10
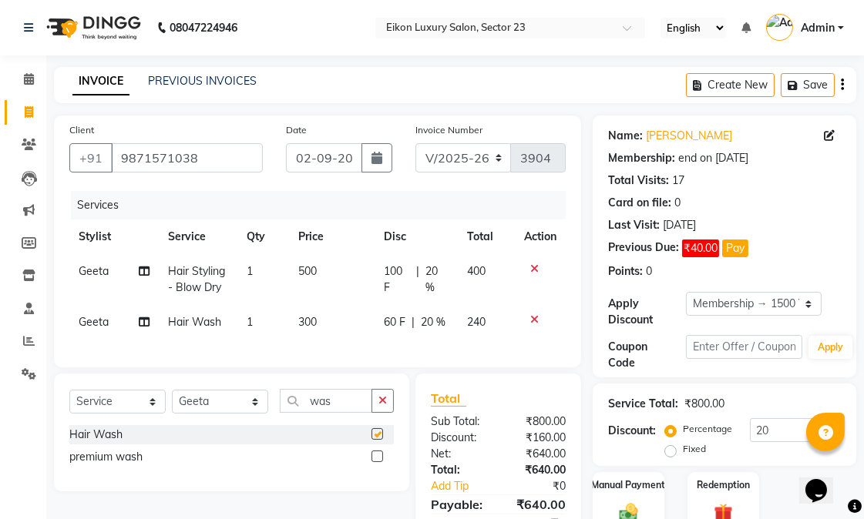
checkbox input "false"
click at [347, 413] on input "was" at bounding box center [326, 401] width 92 height 24
click at [287, 275] on td "1" at bounding box center [263, 279] width 52 height 51
select select "58955"
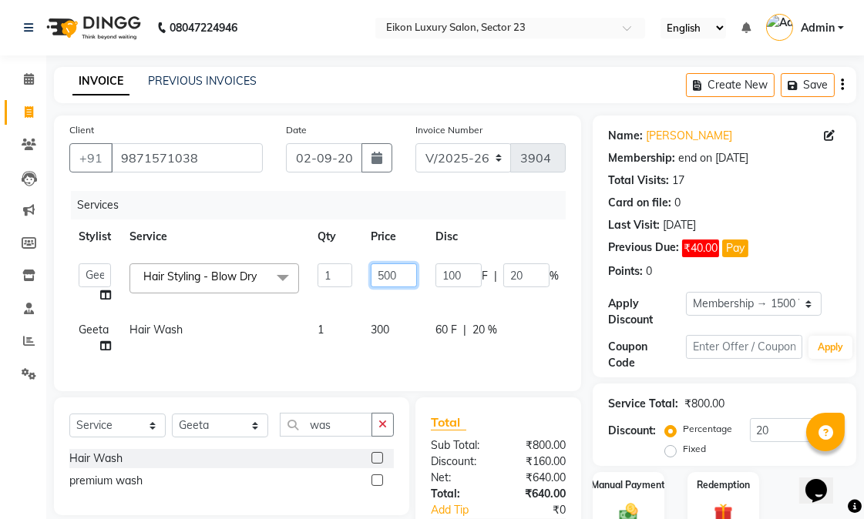
click at [386, 274] on input "500" at bounding box center [394, 276] width 46 height 24
click at [407, 412] on form "Select Service Product Membership Package Voucher Prepaid Gift Card Select Styl…" at bounding box center [231, 457] width 355 height 118
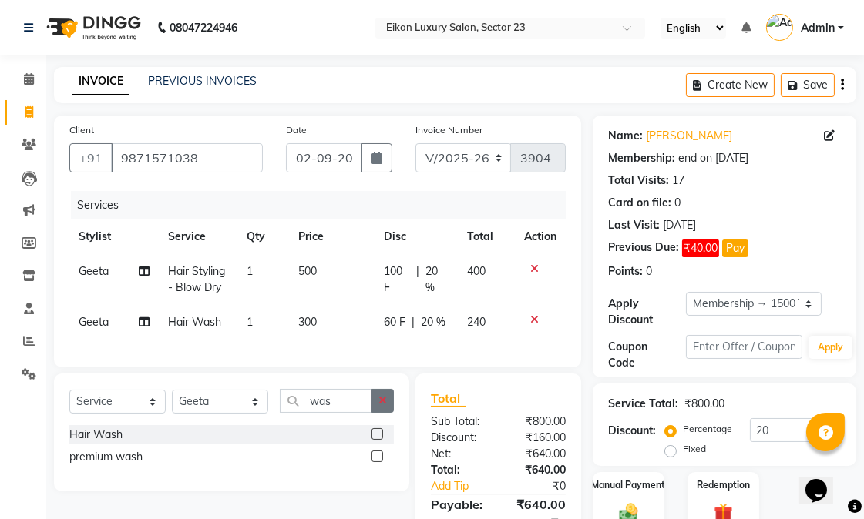
click at [378, 406] on icon "button" at bounding box center [382, 400] width 8 height 11
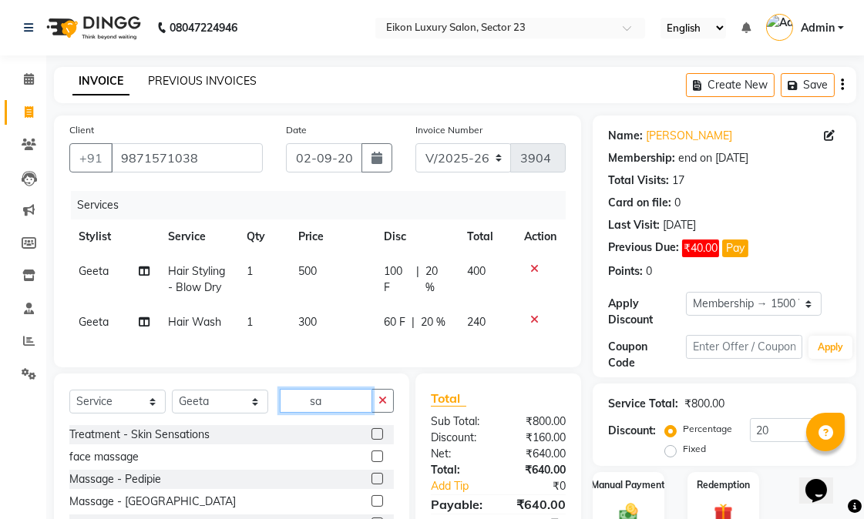
type input "sa"
click at [227, 85] on link "PREVIOUS INVOICES" at bounding box center [202, 81] width 109 height 14
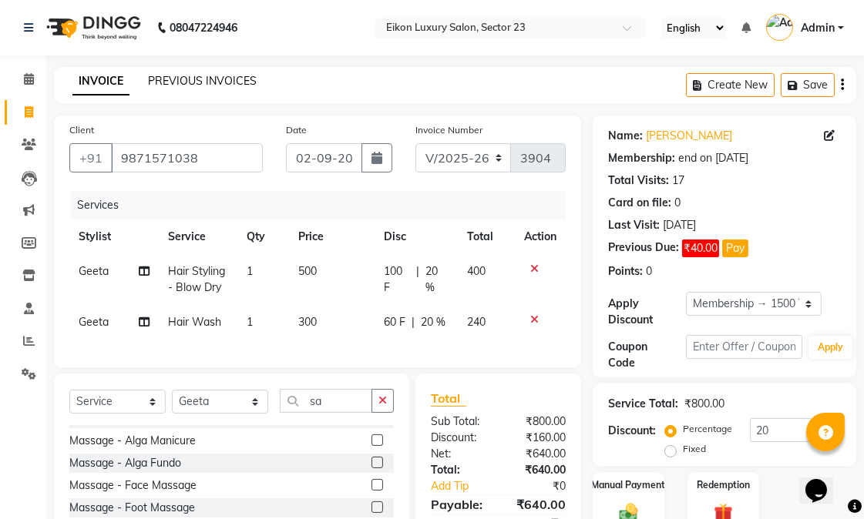
scroll to position [113, 0]
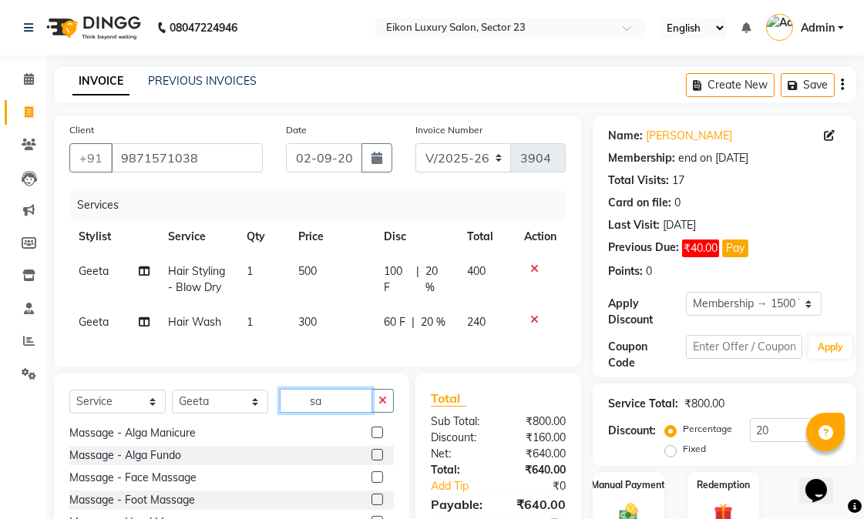
click at [343, 413] on input "sa" at bounding box center [326, 401] width 92 height 24
click at [228, 414] on select "Select Stylist Abhishek amit [PERSON_NAME] [PERSON_NAME] [PERSON_NAME] [PERSON_…" at bounding box center [220, 402] width 96 height 24
select select "58948"
click at [172, 403] on select "Select Stylist Abhishek amit [PERSON_NAME] [PERSON_NAME] [PERSON_NAME] [PERSON_…" at bounding box center [220, 402] width 96 height 24
click at [350, 408] on input "sa" at bounding box center [326, 401] width 92 height 24
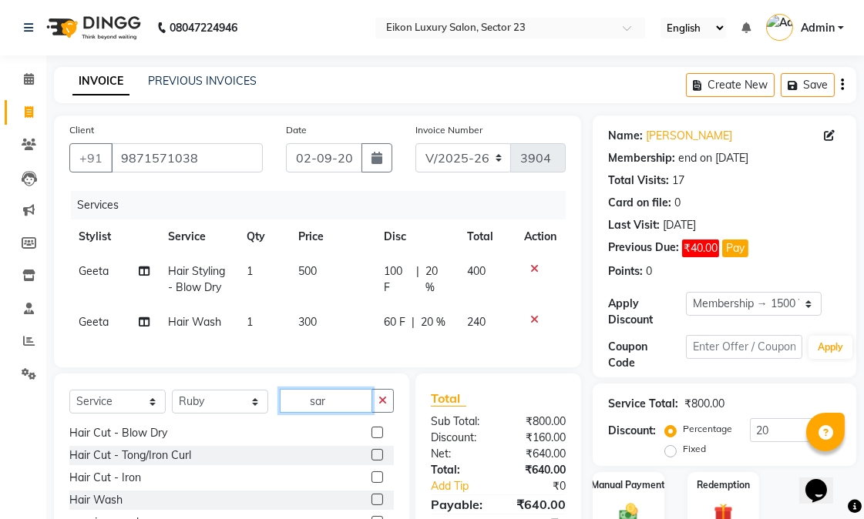
scroll to position [0, 0]
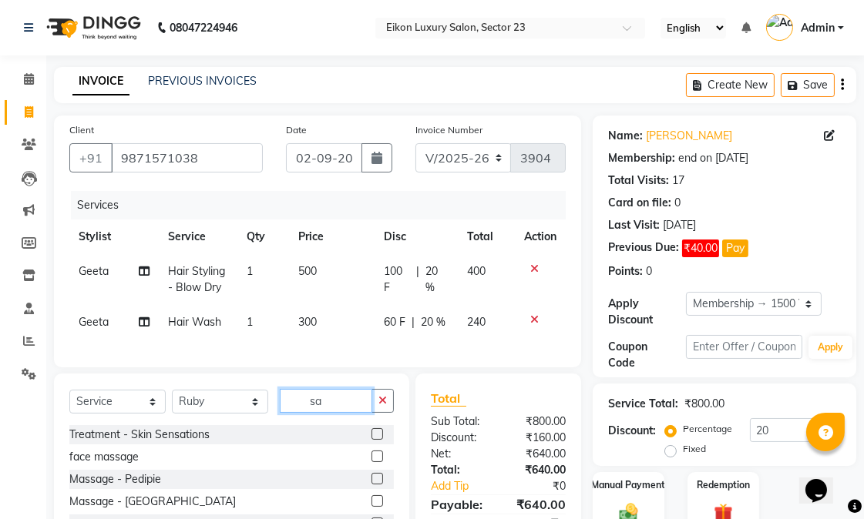
type input "s"
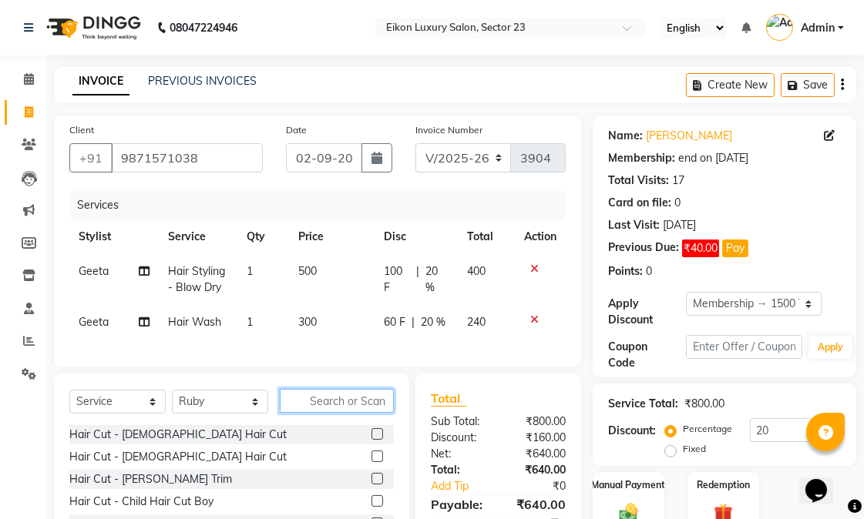
click at [316, 413] on input "text" at bounding box center [337, 401] width 114 height 24
click at [298, 270] on span "500" at bounding box center [307, 271] width 18 height 14
select select "58955"
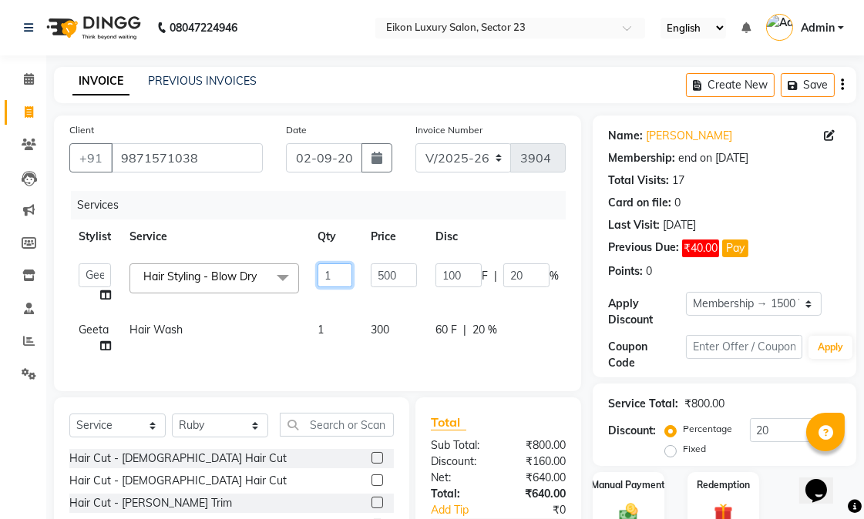
click at [339, 276] on input "1" at bounding box center [334, 276] width 35 height 24
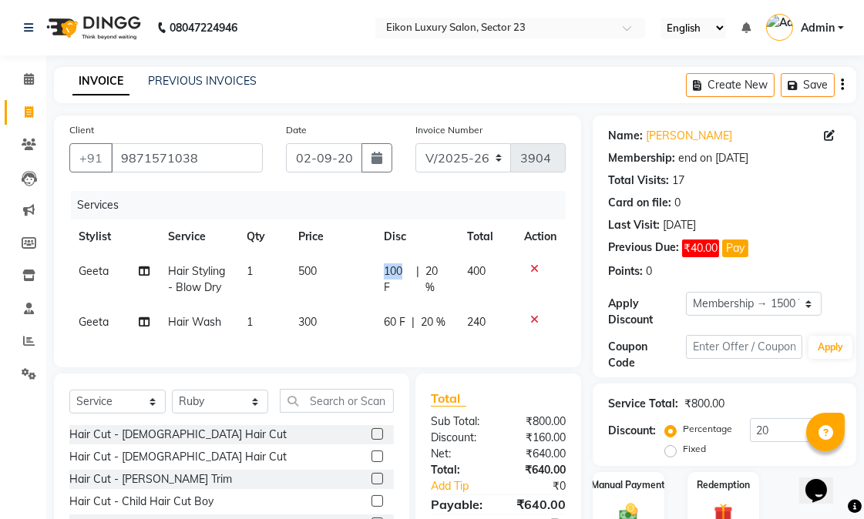
click at [381, 272] on td "100 F | 20 %" at bounding box center [416, 279] width 84 height 51
select select "58955"
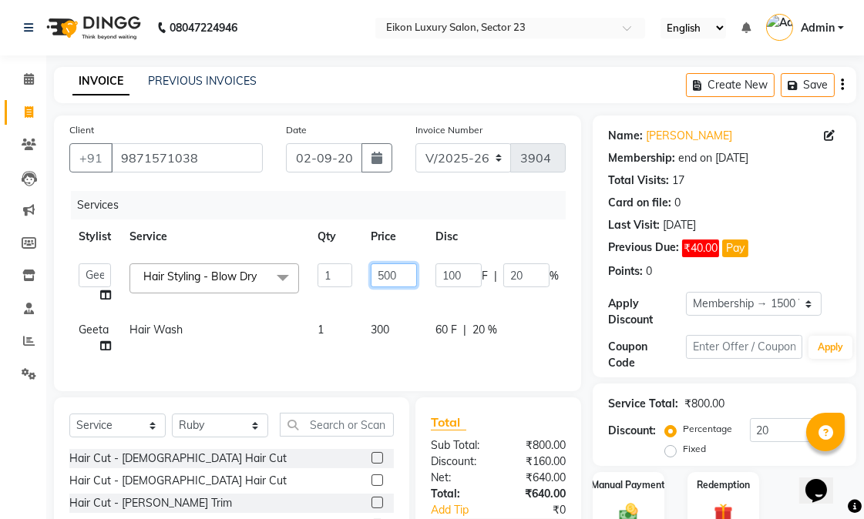
click at [381, 275] on input "500" at bounding box center [394, 276] width 46 height 24
type input "1050"
click at [509, 308] on tbody "Abhishek amit anchal Ashu Bilal Dildar Geeta Hritik Jatin mahesh Manav Mohit Pi…" at bounding box center [366, 308] width 594 height 109
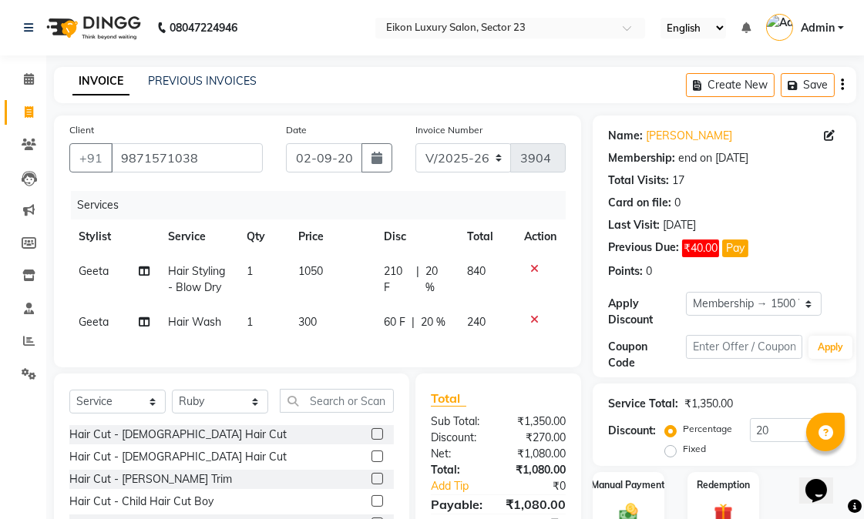
scroll to position [117, 0]
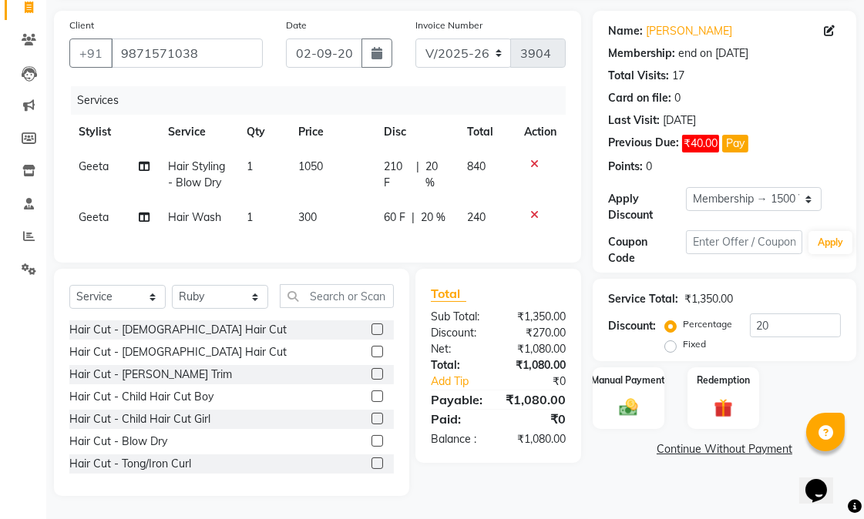
click at [684, 473] on div "Name: Priyasha Membership: end on 22-01-2026 Total Visits: 17 Card on file: 0 L…" at bounding box center [730, 253] width 275 height 485
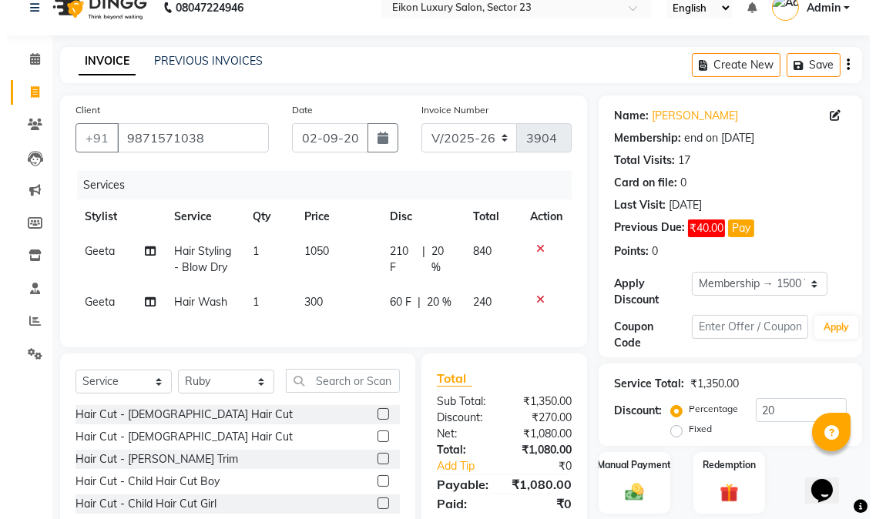
scroll to position [0, 0]
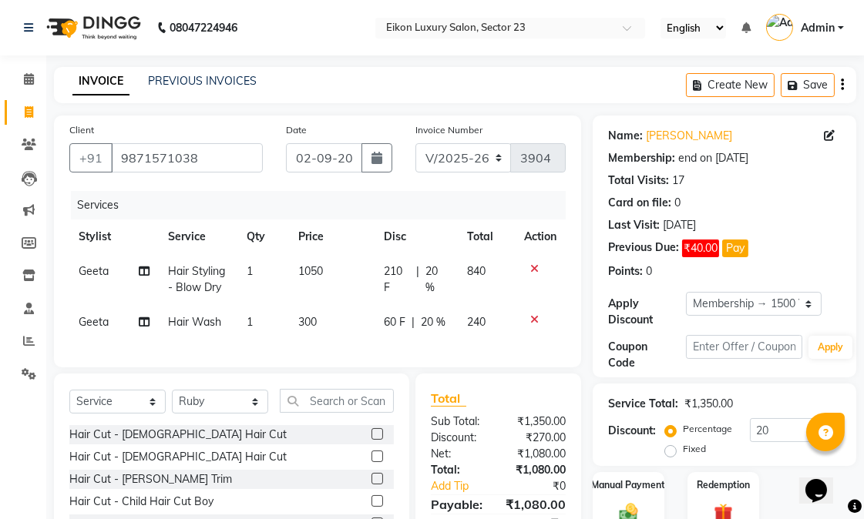
click at [213, 88] on div "PREVIOUS INVOICES" at bounding box center [202, 81] width 109 height 16
click at [221, 74] on link "PREVIOUS INVOICES" at bounding box center [202, 81] width 109 height 14
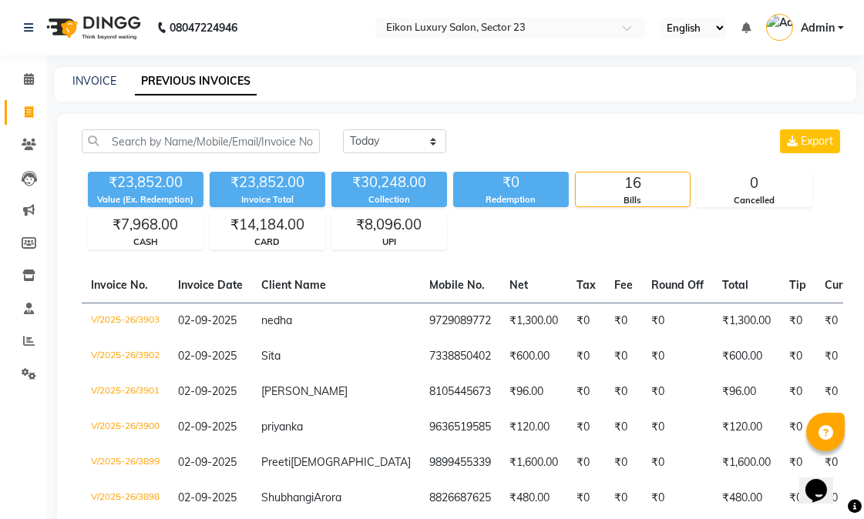
click at [187, 86] on link "PREVIOUS INVOICES" at bounding box center [196, 82] width 122 height 28
click at [79, 77] on link "INVOICE" at bounding box center [94, 81] width 44 height 14
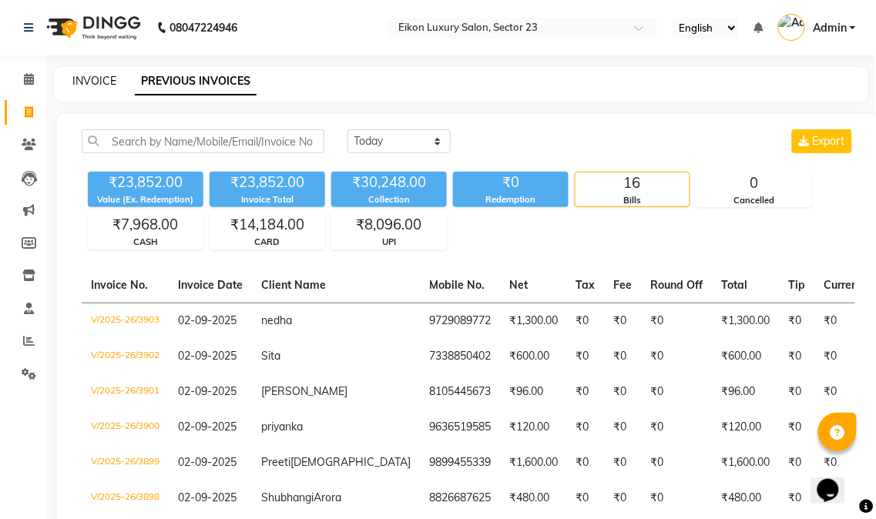
select select "7080"
select select "service"
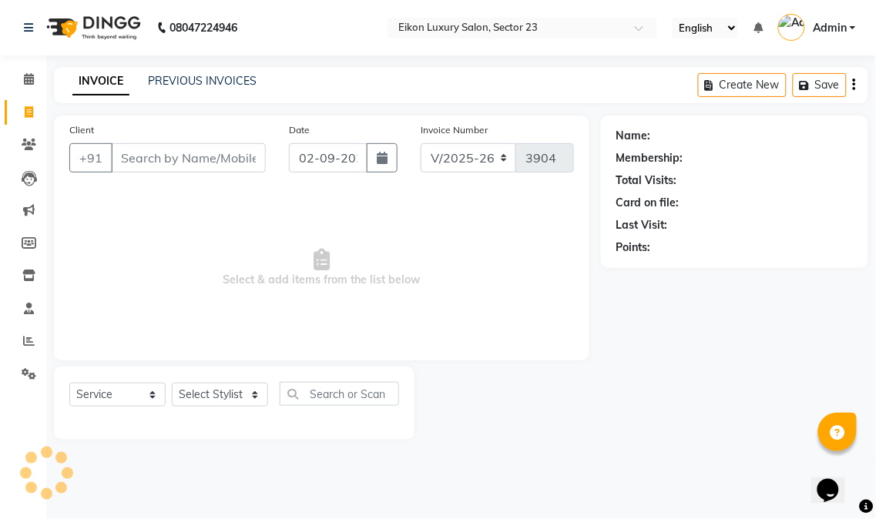
click at [186, 168] on input "Client" at bounding box center [188, 157] width 155 height 29
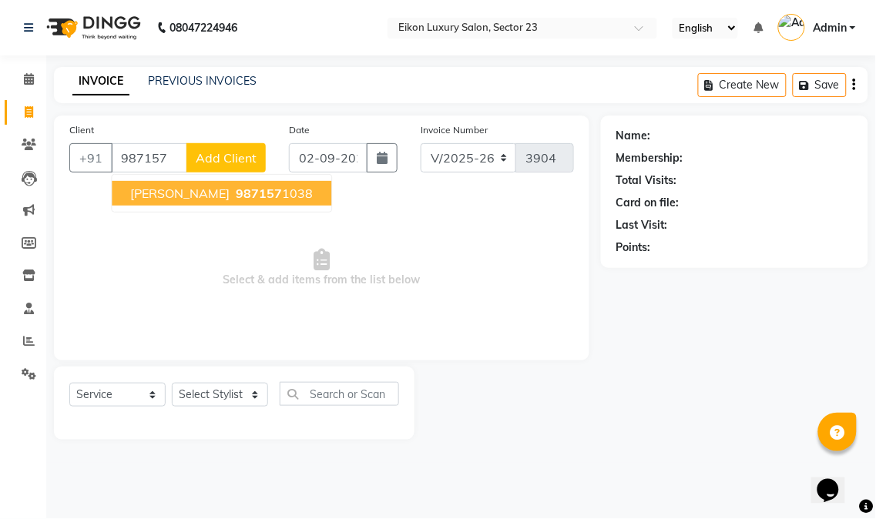
click at [236, 199] on span "987157" at bounding box center [259, 193] width 46 height 15
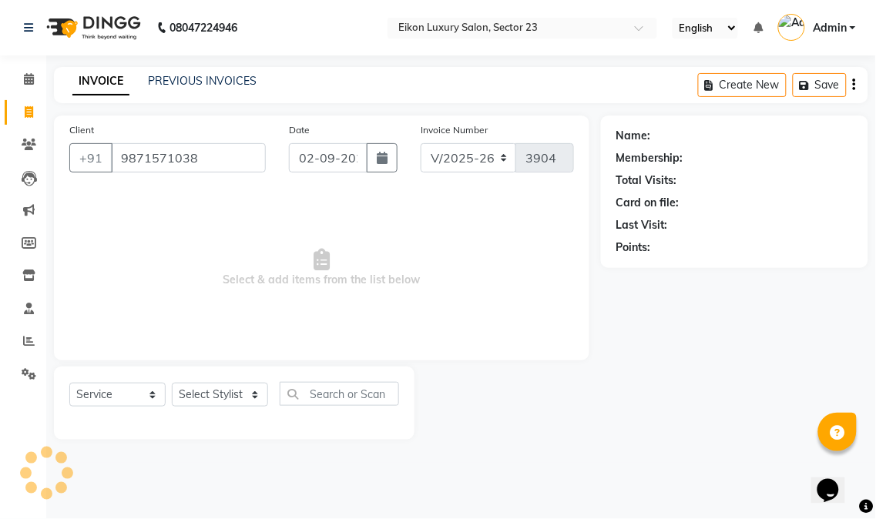
type input "9871571038"
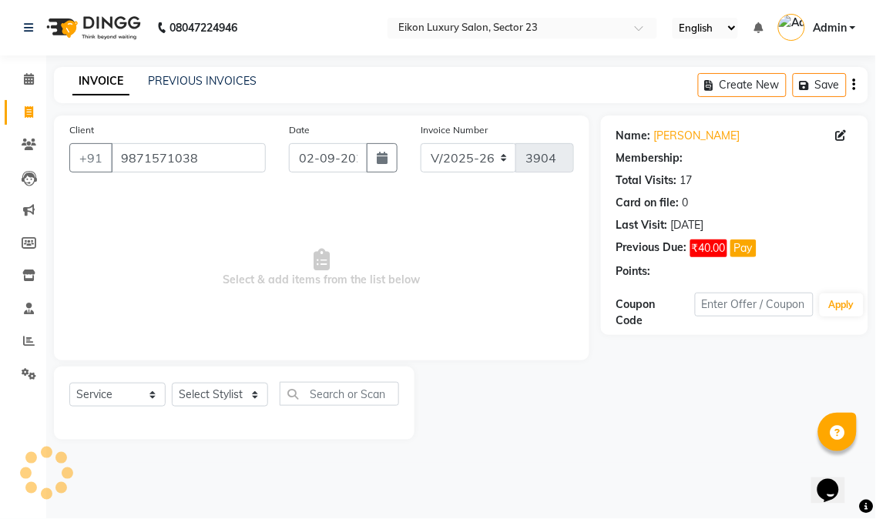
select select "1: Object"
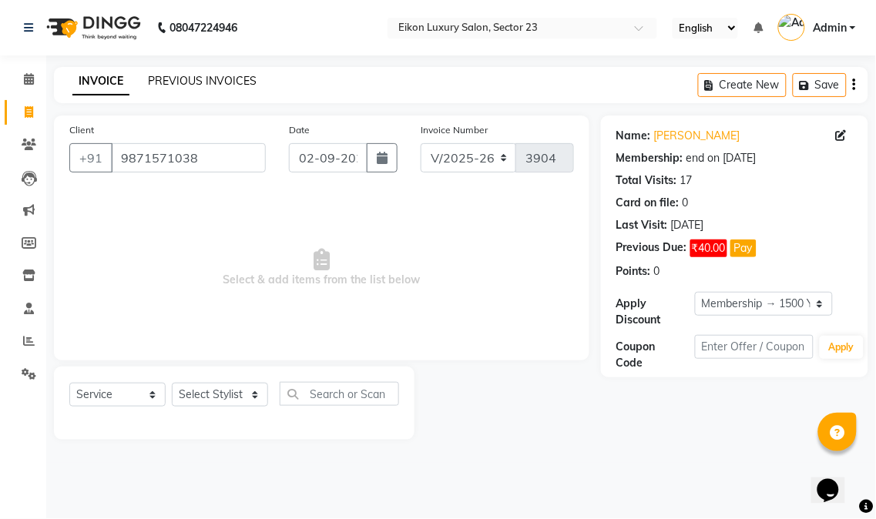
click at [227, 77] on link "PREVIOUS INVOICES" at bounding box center [202, 81] width 109 height 14
click at [220, 162] on input "9871571038" at bounding box center [188, 157] width 155 height 29
click at [717, 244] on span "₹40.00" at bounding box center [708, 249] width 37 height 18
click at [519, 442] on main "INVOICE PREVIOUS INVOICES Create New Save Client +91 9871571038 Date 02-09-2025…" at bounding box center [461, 265] width 830 height 396
click at [522, 85] on div "INVOICE PREVIOUS INVOICES Create New Save" at bounding box center [461, 85] width 814 height 36
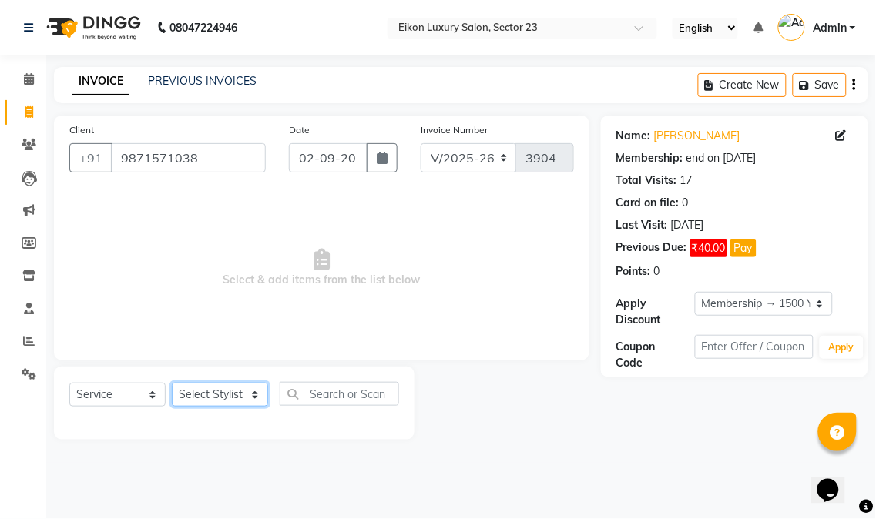
click at [236, 401] on select "Select Stylist Abhishek amit [PERSON_NAME] [PERSON_NAME] [PERSON_NAME] [PERSON_…" at bounding box center [220, 395] width 96 height 24
click at [421, 314] on span "Select & add items from the list below" at bounding box center [321, 268] width 505 height 154
click at [344, 391] on input "text" at bounding box center [339, 394] width 119 height 24
click at [661, 425] on div "Name: Priyasha Membership: end on 22-01-2026 Total Visits: 17 Card on file: 0 L…" at bounding box center [740, 278] width 279 height 324
click at [841, 136] on icon at bounding box center [841, 135] width 11 height 11
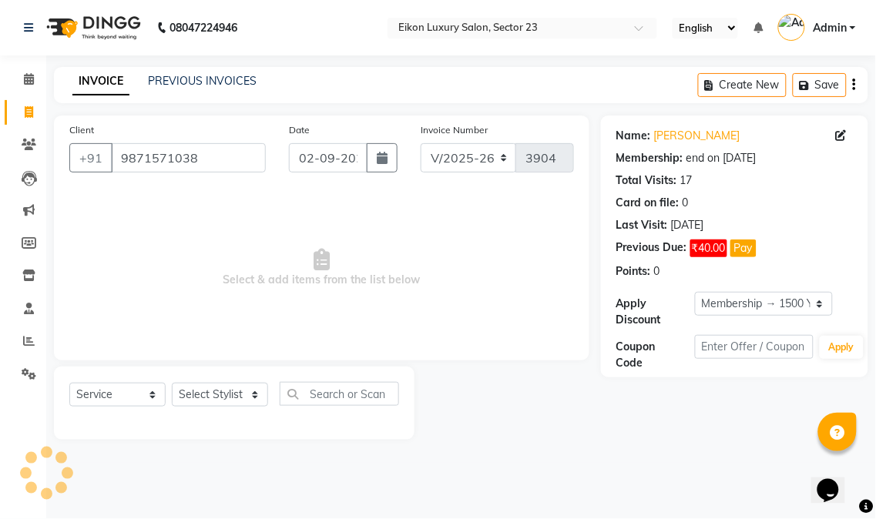
select select "female"
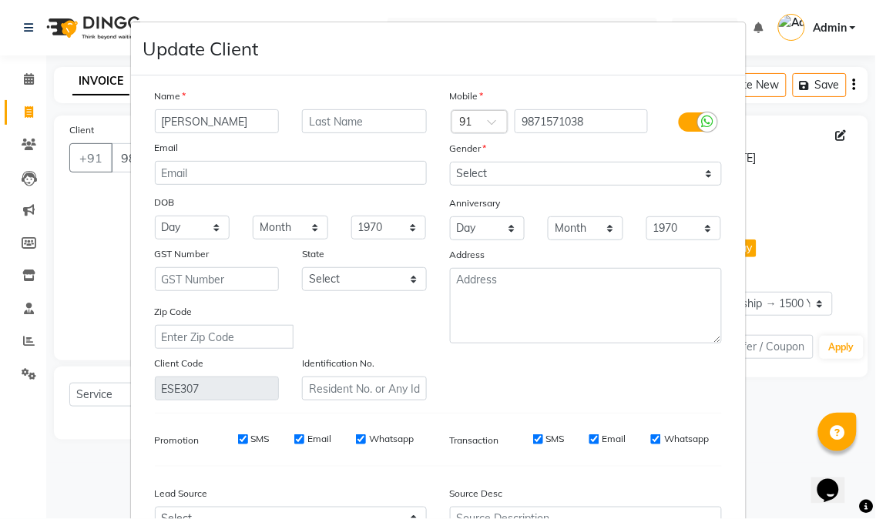
click at [754, 52] on ngb-modal-window "Update Client Name priyasha Email DOB Day 01 02 03 04 05 06 07 08 09 10 11 12 1…" at bounding box center [438, 259] width 876 height 519
click at [749, 408] on ngb-modal-window "Update Client Name priyasha Email DOB Day 01 02 03 04 05 06 07 08 09 10 11 12 1…" at bounding box center [438, 259] width 876 height 519
click at [90, 295] on ngb-modal-window "Update Client Name priyasha Email DOB Day 01 02 03 04 05 06 07 08 09 10 11 12 1…" at bounding box center [438, 259] width 876 height 519
click at [87, 52] on ngb-modal-window "Update Client Name priyasha Email DOB Day 01 02 03 04 05 06 07 08 09 10 11 12 1…" at bounding box center [438, 259] width 876 height 519
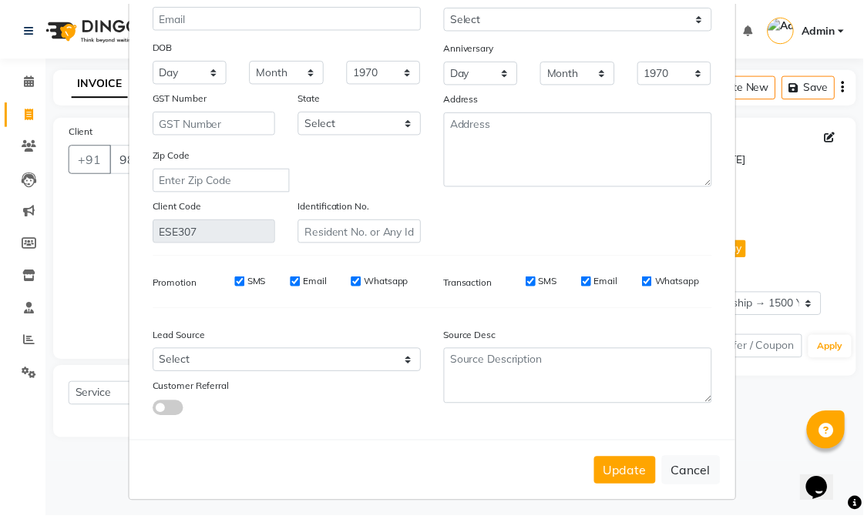
scroll to position [166, 0]
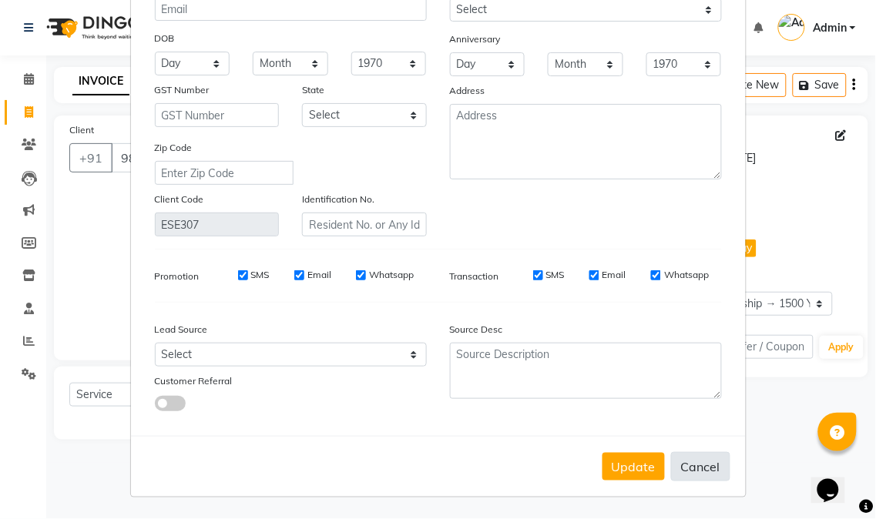
click at [697, 467] on button "Cancel" at bounding box center [700, 466] width 59 height 29
select select
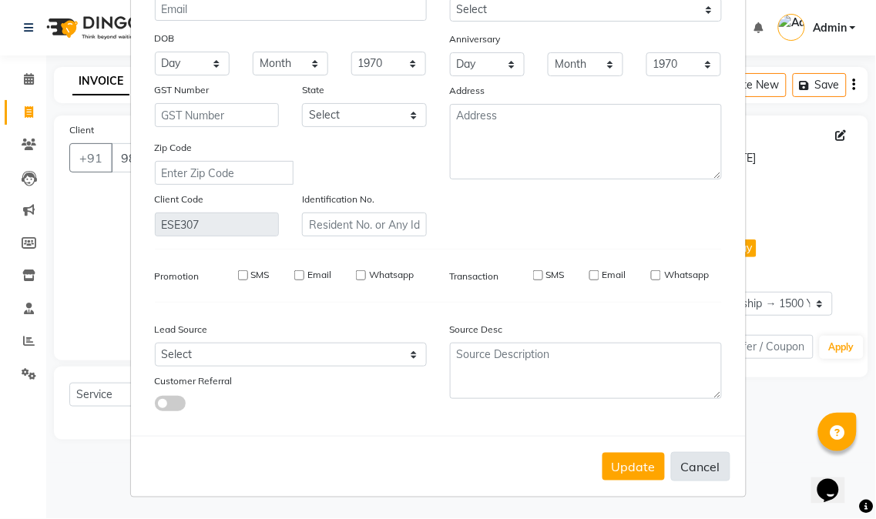
select select
checkbox input "false"
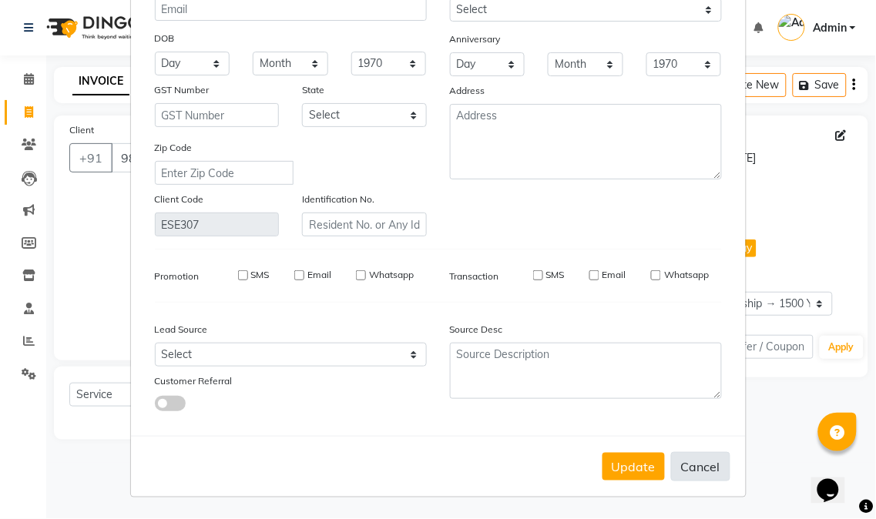
checkbox input "false"
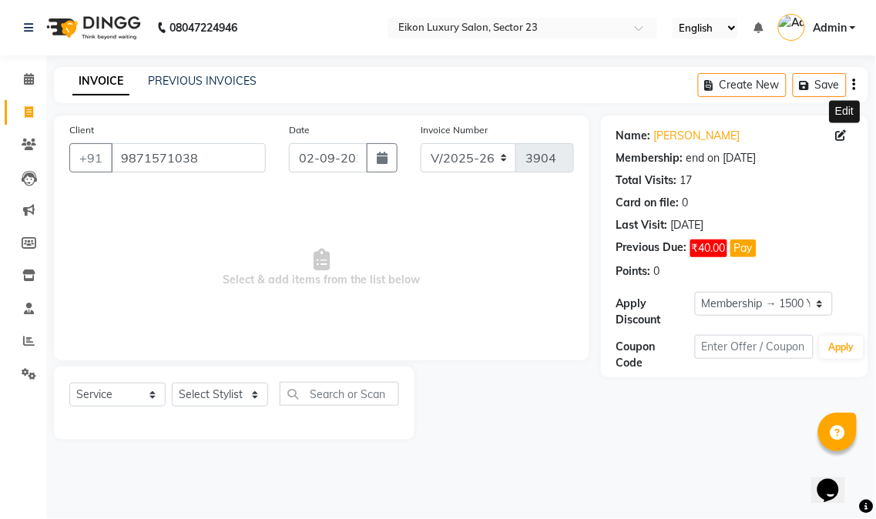
click at [487, 435] on div at bounding box center [508, 403] width 186 height 73
click at [116, 404] on select "Select Service Product Membership Package Voucher Prepaid Gift Card" at bounding box center [117, 395] width 96 height 24
click at [280, 449] on main "INVOICE PREVIOUS INVOICES Create New Save Client +91 9871571038 Date 02-09-2025…" at bounding box center [461, 265] width 830 height 396
click at [334, 398] on input "text" at bounding box center [339, 394] width 119 height 24
click at [240, 398] on select "Select Stylist Abhishek amit anchal Ashu Bilal Dildar Geeta Hritik Jatin mahesh…" at bounding box center [220, 395] width 96 height 24
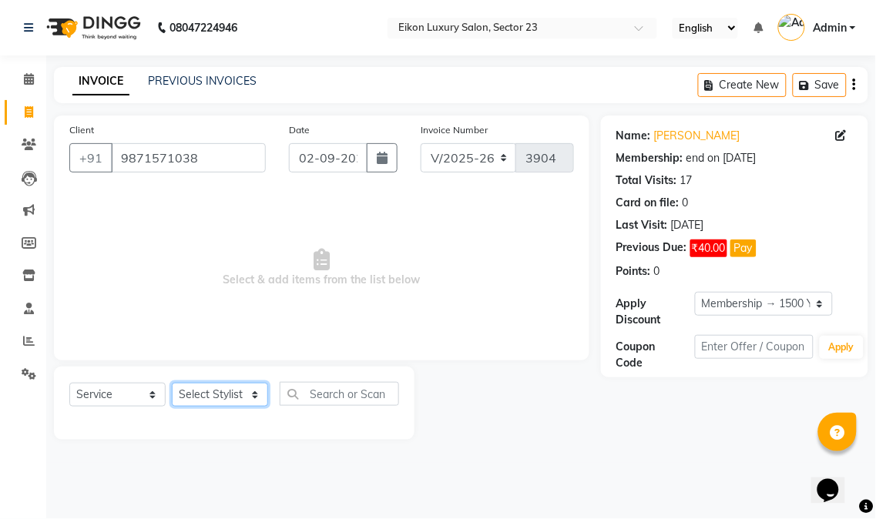
select select "58955"
click at [172, 384] on select "Select Stylist Abhishek amit anchal Ashu Bilal Dildar Geeta Hritik Jatin mahesh…" at bounding box center [220, 395] width 96 height 24
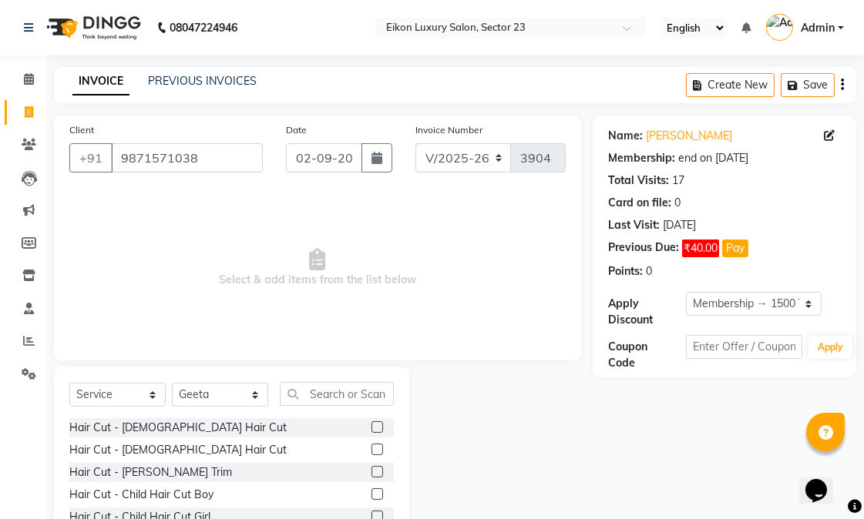
click at [495, 474] on div at bounding box center [500, 480] width 183 height 227
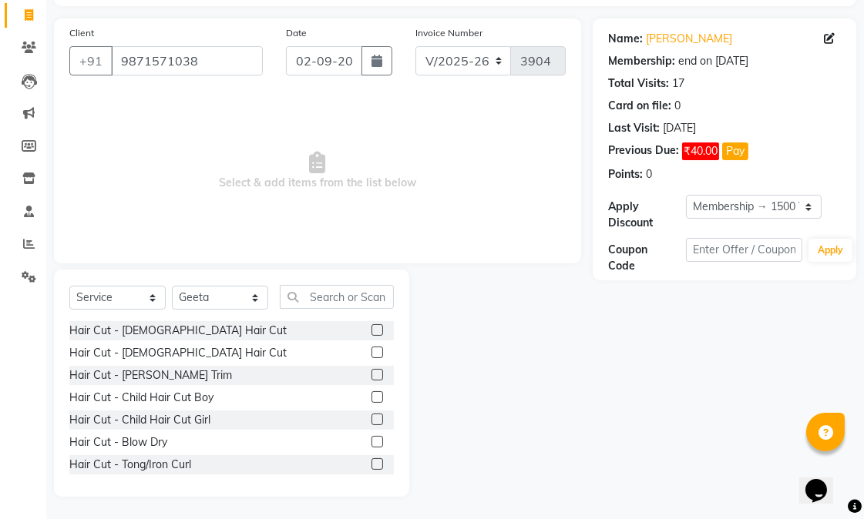
click at [371, 442] on label at bounding box center [377, 442] width 12 height 12
click at [371, 442] on input "checkbox" at bounding box center [376, 443] width 10 height 10
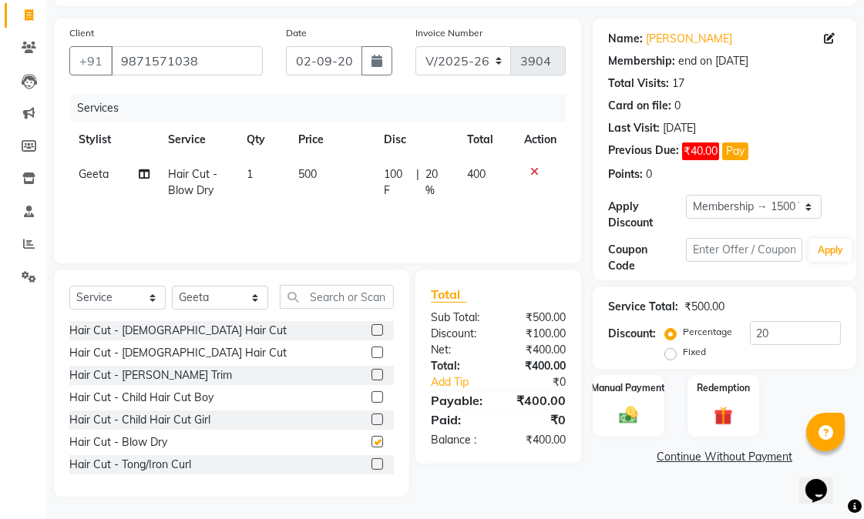
checkbox input "false"
click at [304, 170] on span "500" at bounding box center [307, 174] width 18 height 14
select select "58955"
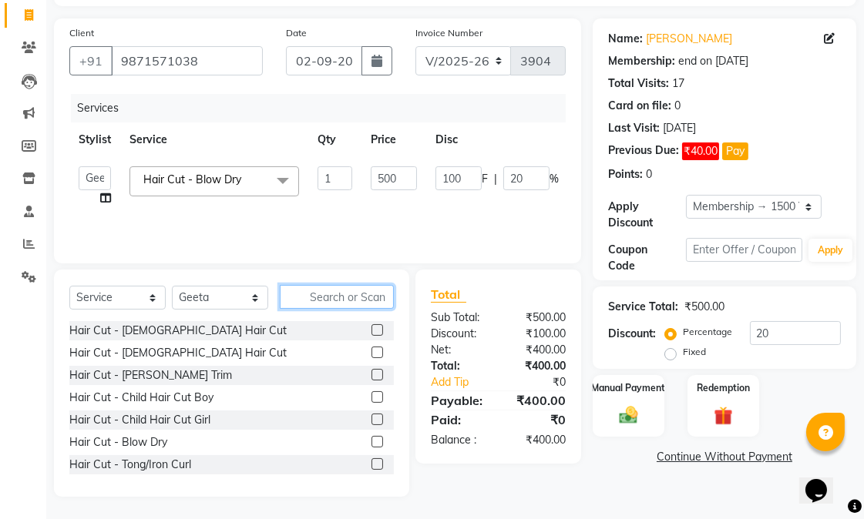
click at [325, 298] on input "text" at bounding box center [337, 297] width 114 height 24
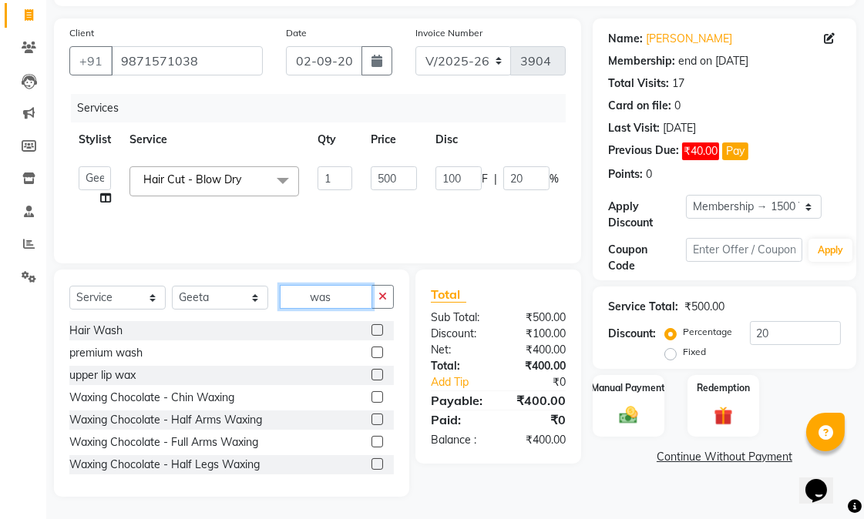
scroll to position [69, 0]
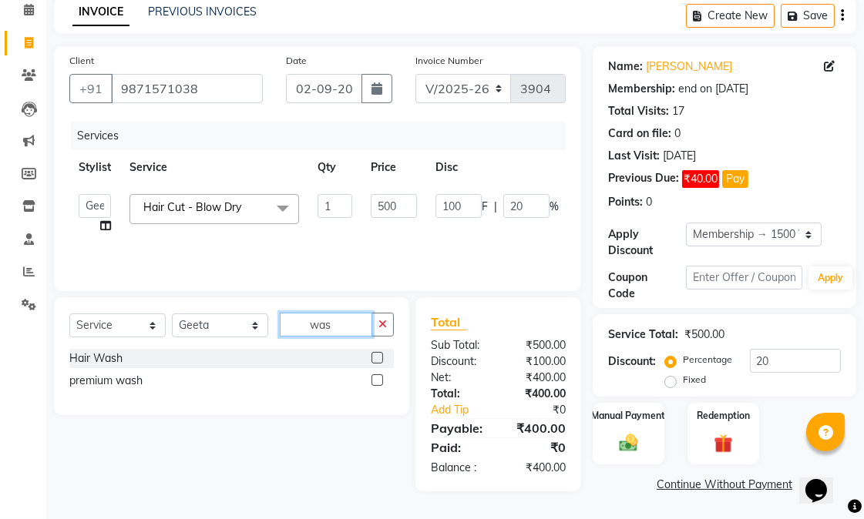
type input "was"
click at [374, 356] on label at bounding box center [377, 358] width 12 height 12
click at [374, 356] on input "checkbox" at bounding box center [376, 359] width 10 height 10
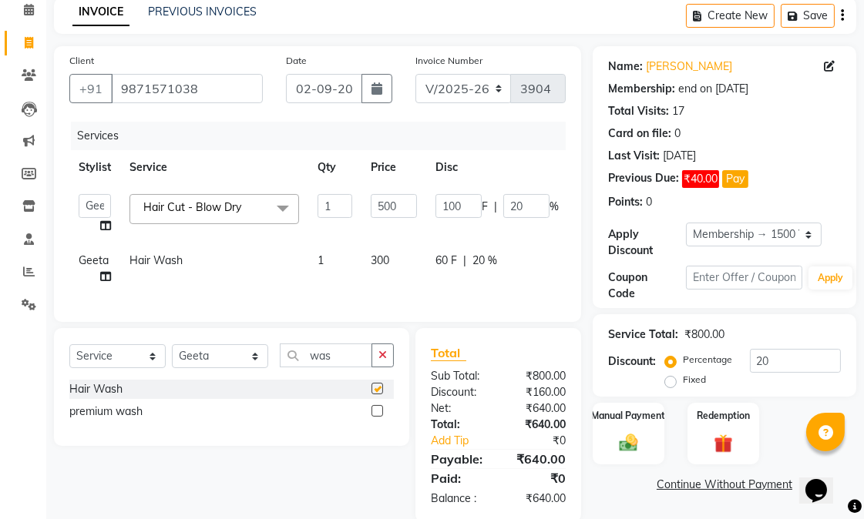
checkbox input "false"
click at [532, 287] on td "60 F | 20 %" at bounding box center [497, 268] width 142 height 51
select select "58955"
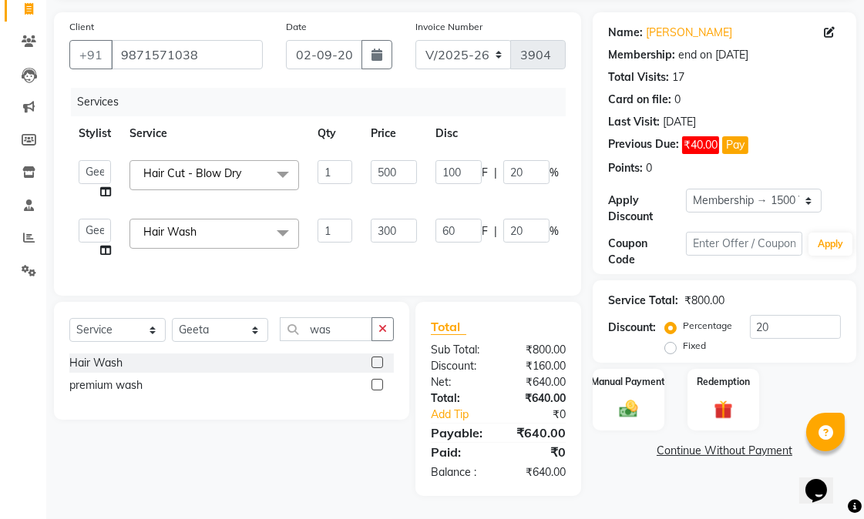
scroll to position [116, 0]
click at [676, 473] on div "Name: Priyasha Membership: end on 22-01-2026 Total Visits: 17 Card on file: 0 L…" at bounding box center [730, 254] width 275 height 484
click at [616, 398] on img at bounding box center [629, 409] width 32 height 22
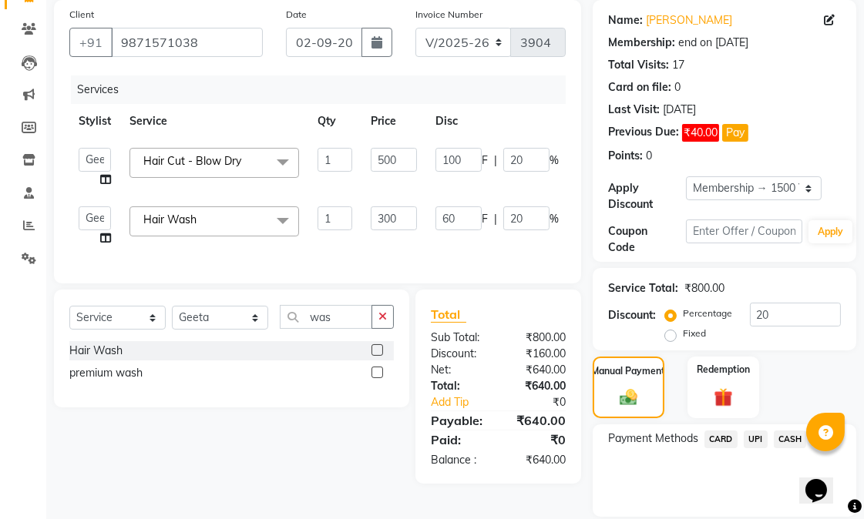
click at [228, 163] on span "Hair Cut - Blow Dry" at bounding box center [192, 161] width 98 height 14
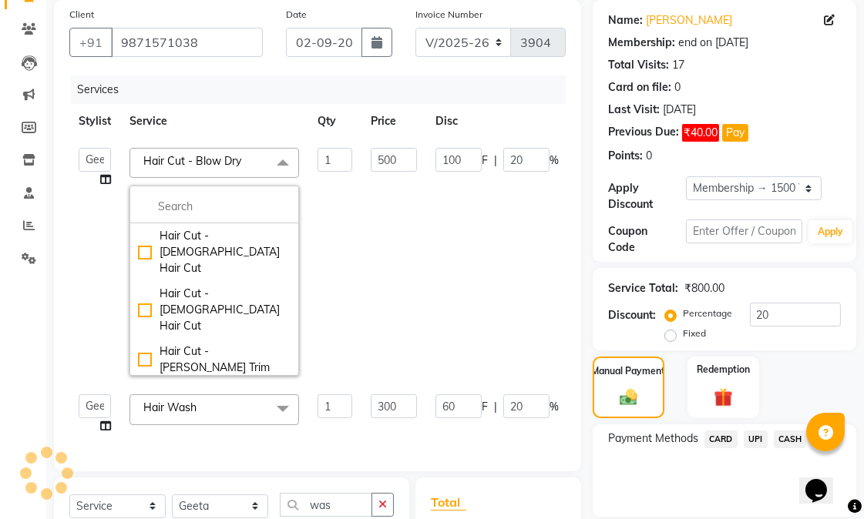
click at [390, 233] on td "500" at bounding box center [393, 262] width 65 height 247
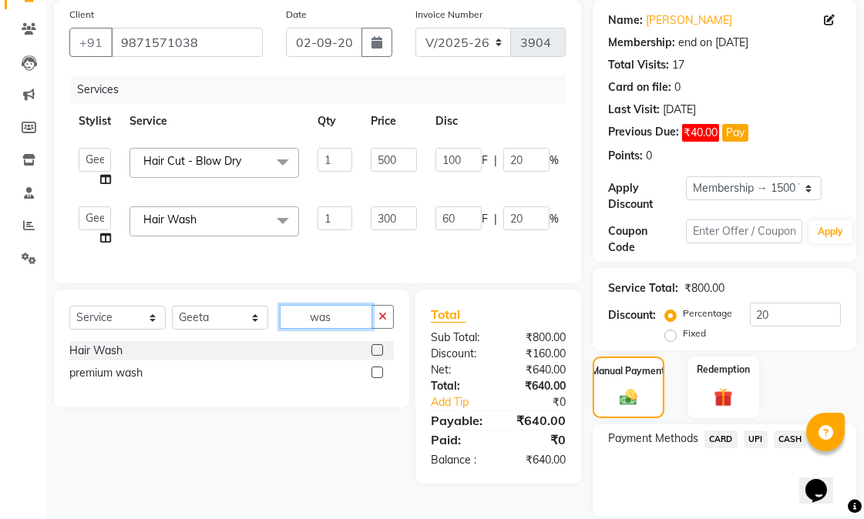
click at [351, 329] on input "was" at bounding box center [326, 317] width 92 height 24
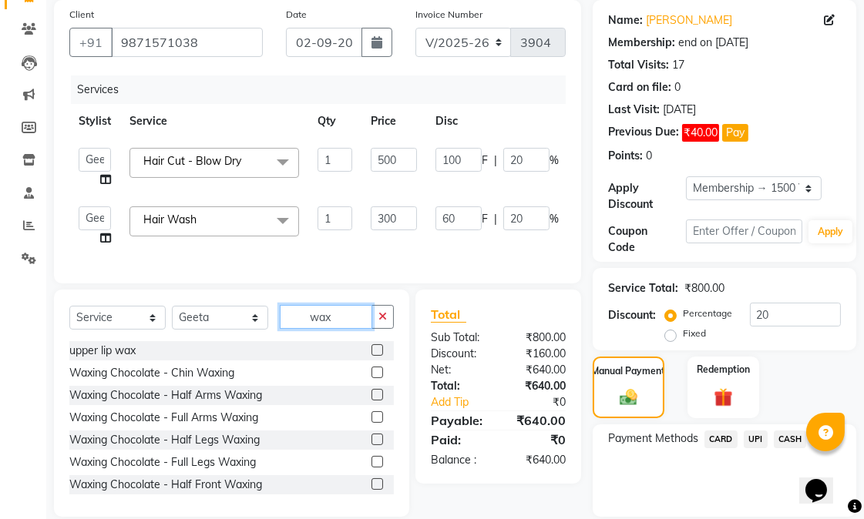
type input "wax"
click at [371, 401] on label at bounding box center [377, 395] width 12 height 12
click at [371, 401] on input "checkbox" at bounding box center [376, 396] width 10 height 10
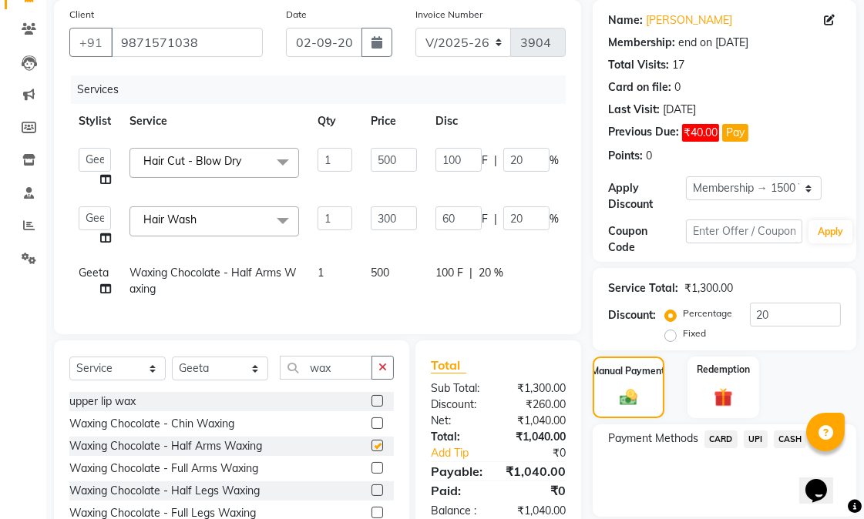
checkbox input "false"
click at [104, 183] on icon at bounding box center [105, 179] width 11 height 11
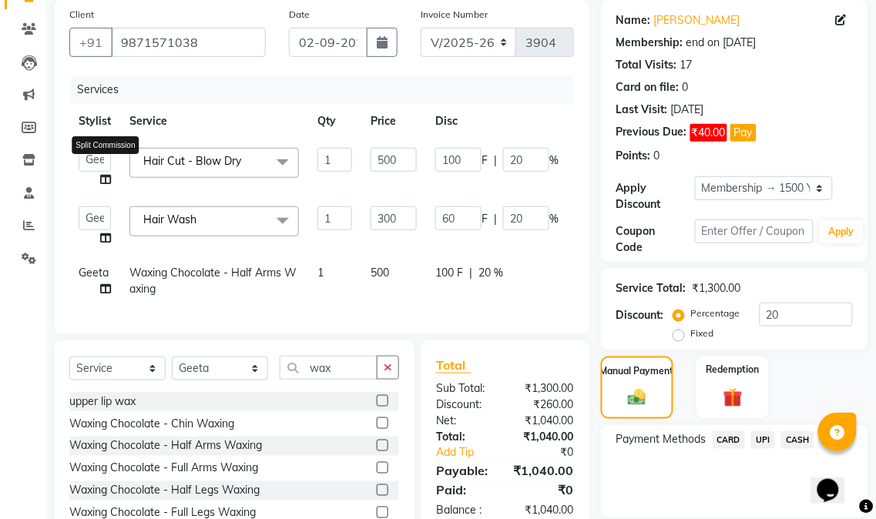
select select "58955"
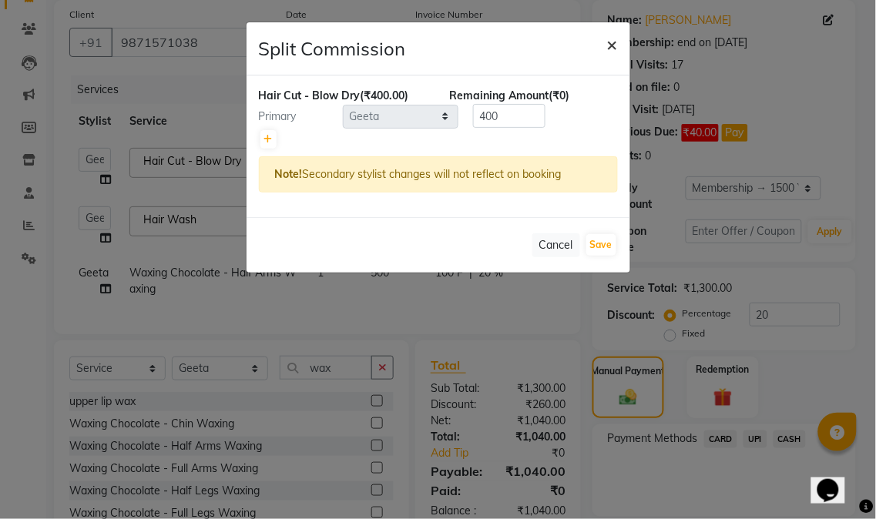
click at [626, 43] on button "×" at bounding box center [612, 43] width 35 height 43
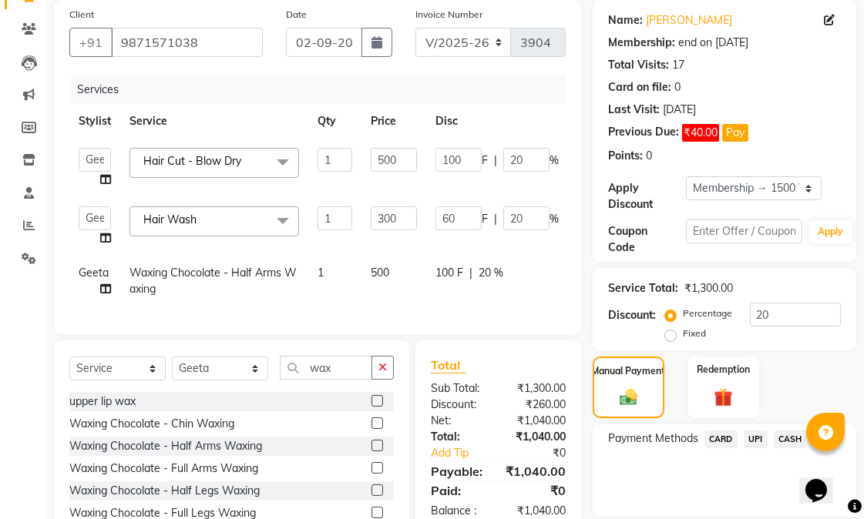
click at [698, 476] on div "Payment Methods CARD UPI CASH" at bounding box center [725, 471] width 264 height 92
click at [267, 135] on th "Service" at bounding box center [214, 121] width 188 height 35
click at [333, 179] on td "1" at bounding box center [334, 168] width 53 height 59
click at [552, 159] on span "%" at bounding box center [553, 161] width 9 height 16
drag, startPoint x: 86, startPoint y: 154, endPoint x: 127, endPoint y: 162, distance: 42.3
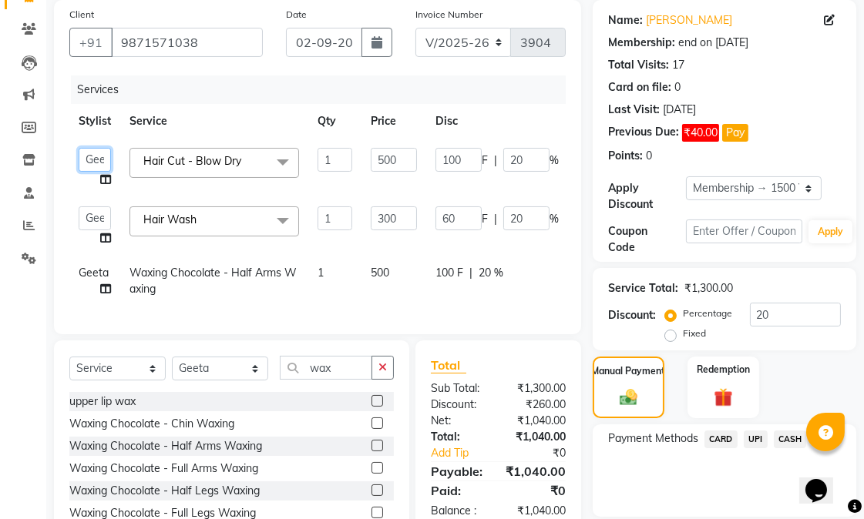
click at [127, 162] on tr "Abhishek amit anchal Ashu Bilal Dildar Geeta Hritik Jatin mahesh Manav Mohit Pi…" at bounding box center [366, 168] width 594 height 59
click at [318, 305] on div "Services Stylist Service Qty Price Disc Total Action Abhishek amit anchal Ashu …" at bounding box center [317, 197] width 496 height 243
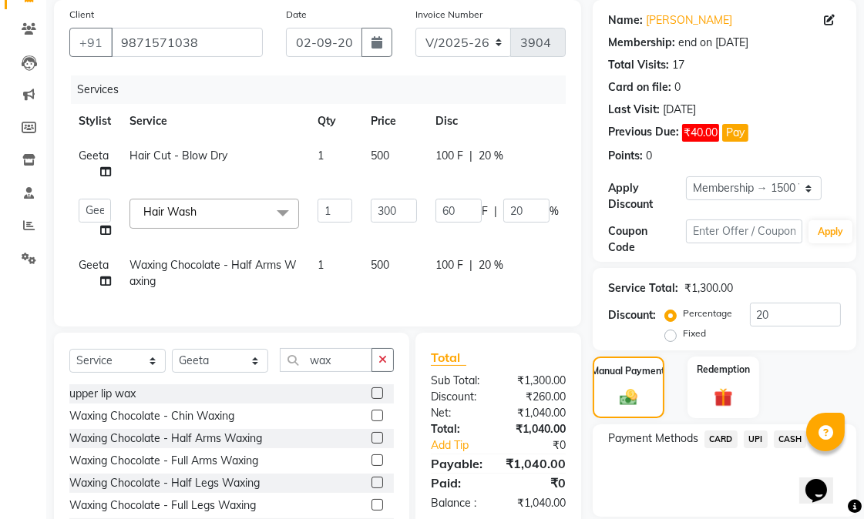
click at [635, 478] on div "Payment Methods CARD UPI CASH" at bounding box center [725, 471] width 264 height 92
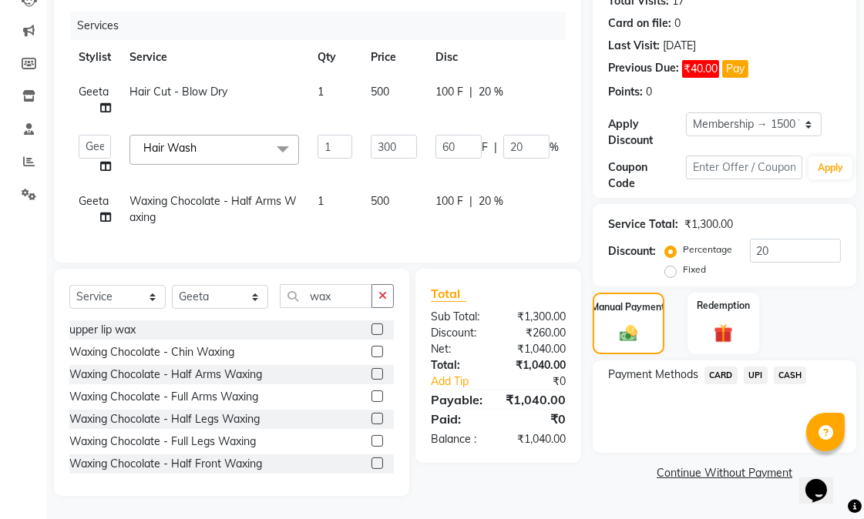
scroll to position [193, 0]
click at [430, 186] on td "100 F | 20 %" at bounding box center [497, 209] width 142 height 51
select select "58955"
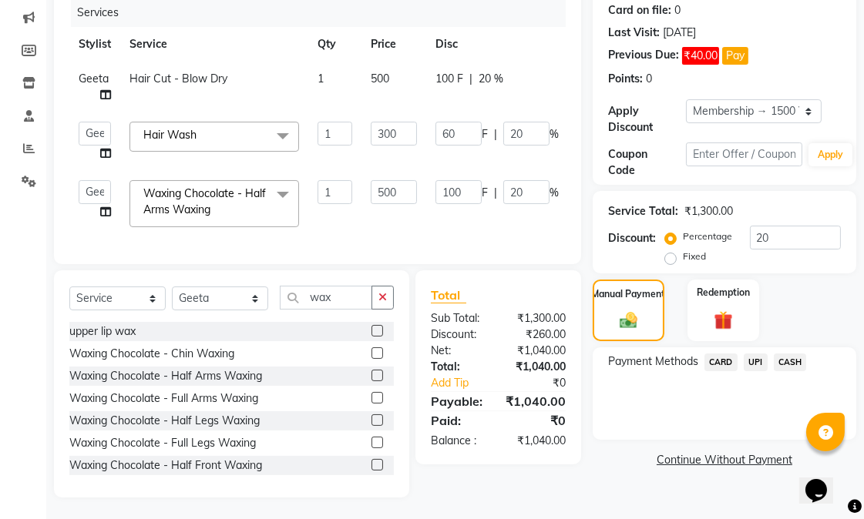
click at [74, 70] on td "Geeta" at bounding box center [94, 87] width 51 height 51
select select "58955"
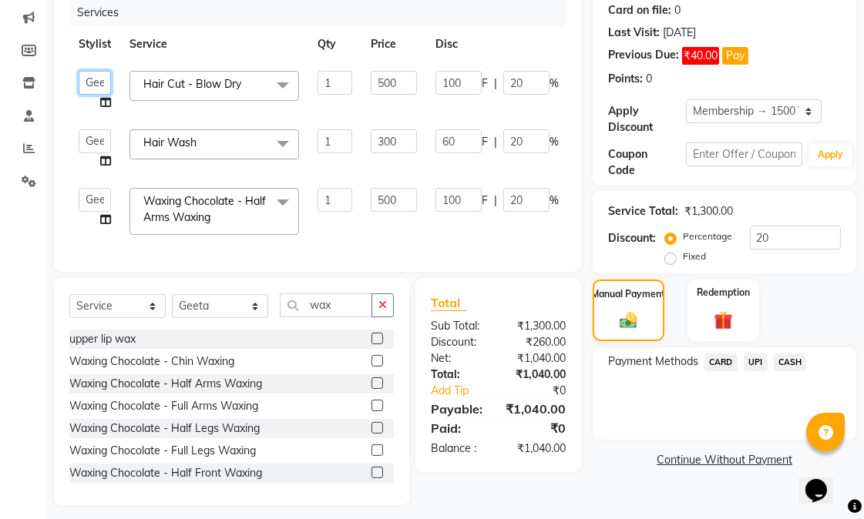
click at [91, 72] on select "Abhishek amit anchal Ashu Bilal Dildar Geeta Hritik Jatin mahesh Manav Mohit Pi…" at bounding box center [95, 83] width 32 height 24
click at [529, 64] on td "100 F | 20 %" at bounding box center [497, 91] width 142 height 59
select select "58955"
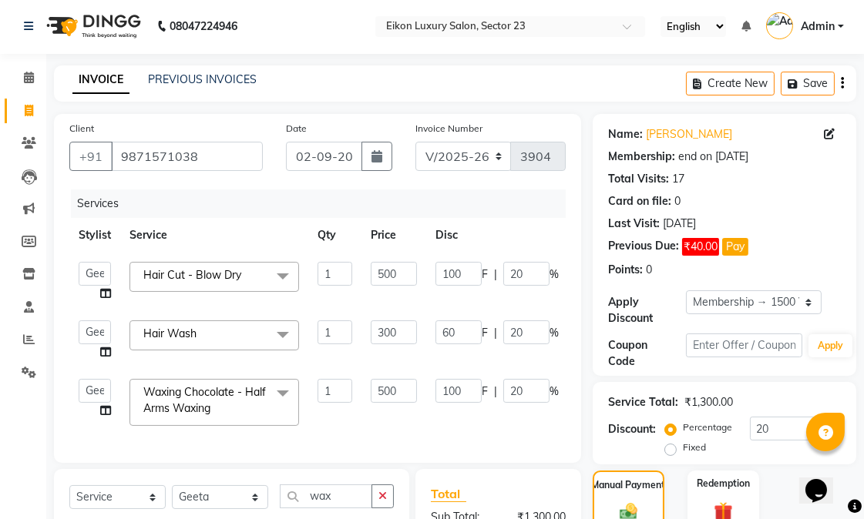
scroll to position [0, 0]
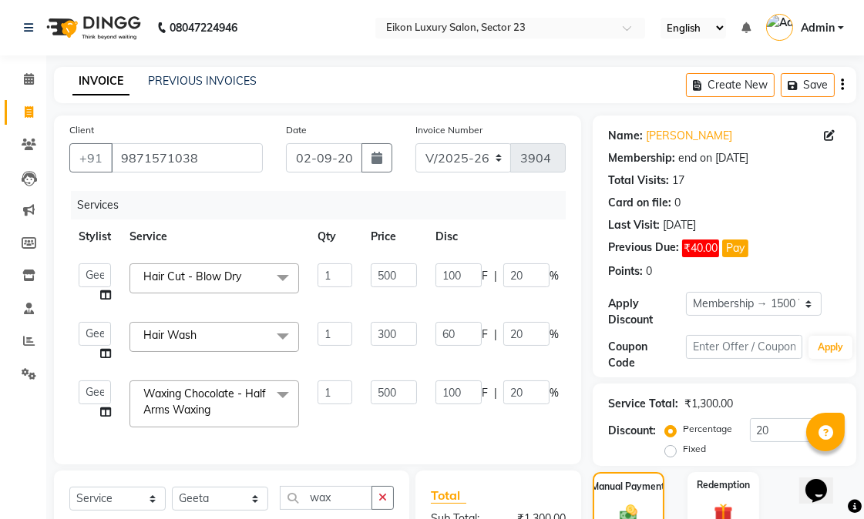
click at [81, 231] on th "Stylist" at bounding box center [94, 237] width 51 height 35
click at [744, 384] on div "Service Total: ₹1,300.00 Discount: Percentage Fixed 20" at bounding box center [725, 425] width 264 height 82
click at [542, 276] on input "20" at bounding box center [526, 276] width 46 height 24
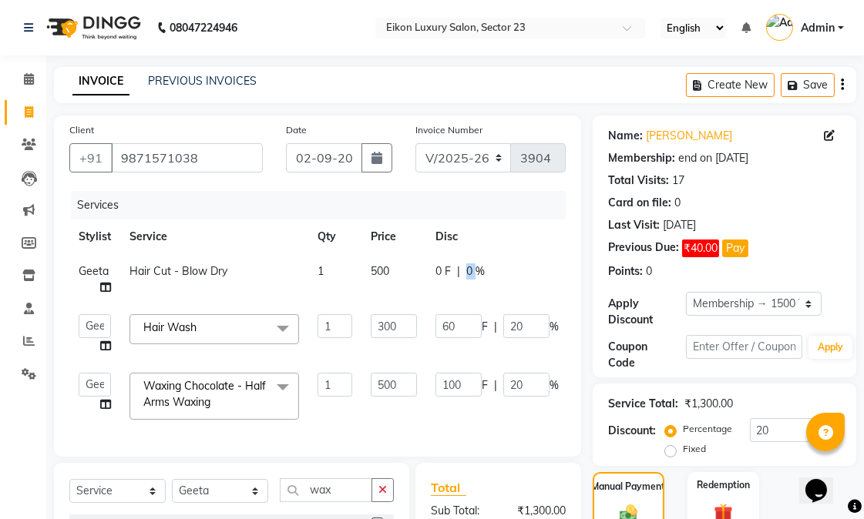
click at [463, 281] on td "0 F | 0 %" at bounding box center [497, 279] width 142 height 51
select select "58955"
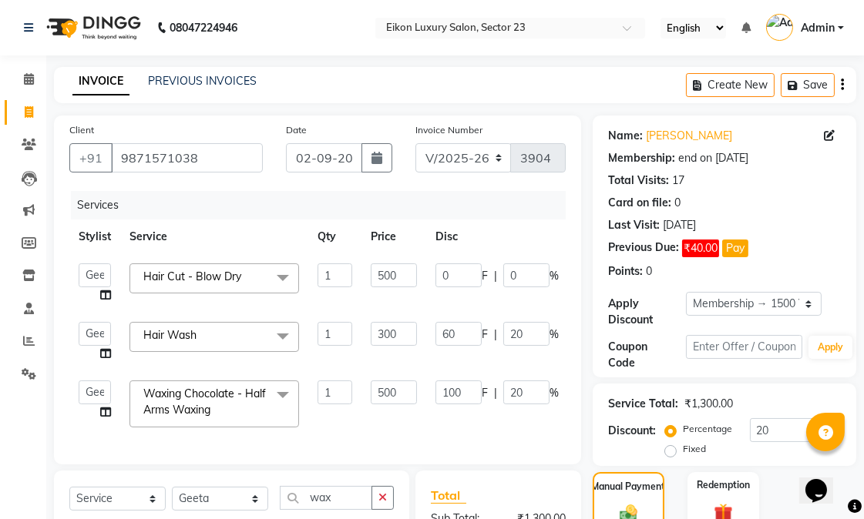
click at [417, 275] on td "500" at bounding box center [393, 283] width 65 height 59
click at [394, 275] on input "500" at bounding box center [394, 276] width 46 height 24
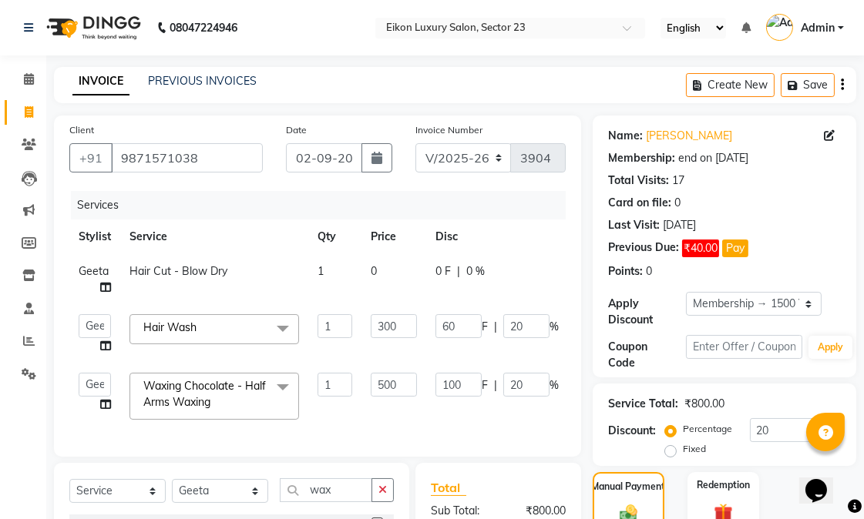
click at [236, 274] on td "Hair Cut - Blow Dry" at bounding box center [214, 279] width 188 height 51
select select "58955"
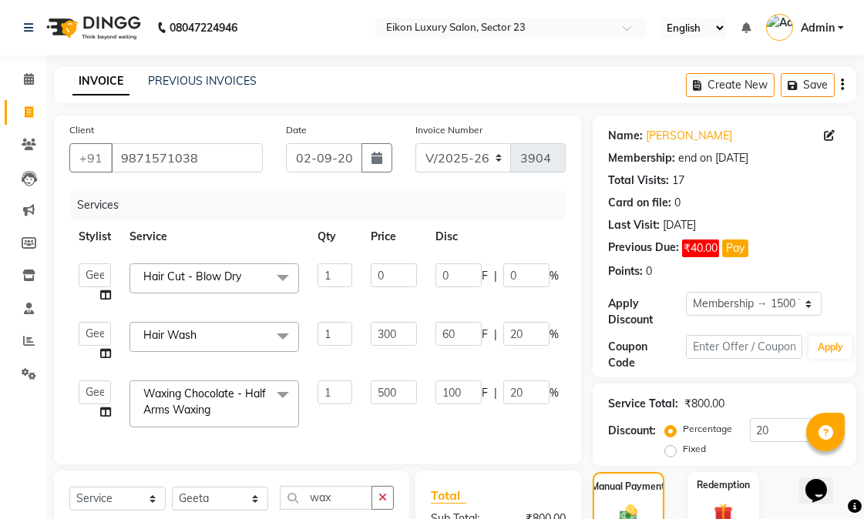
drag, startPoint x: 226, startPoint y: 274, endPoint x: 378, endPoint y: 98, distance: 232.8
click at [378, 98] on div "INVOICE PREVIOUS INVOICES Create New Save" at bounding box center [455, 85] width 802 height 36
click at [210, 163] on input "9871571038" at bounding box center [187, 157] width 152 height 29
click at [29, 112] on icon at bounding box center [29, 112] width 8 height 12
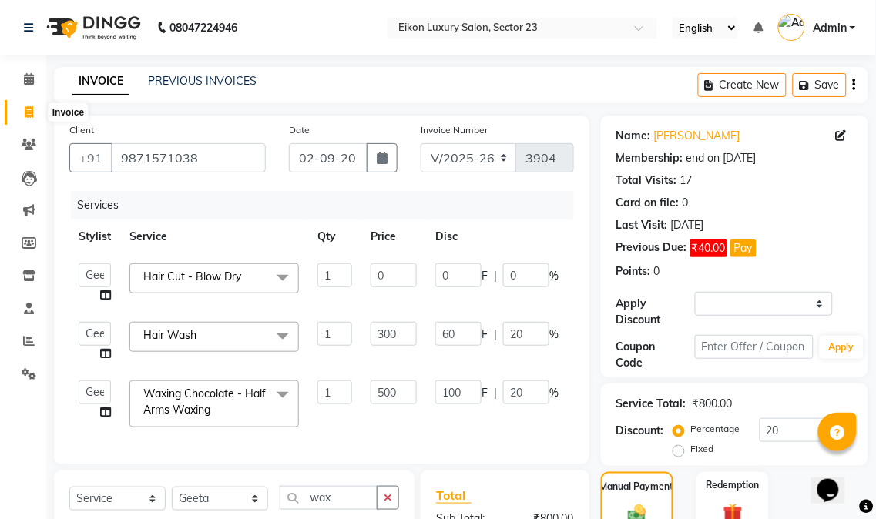
select select "7080"
select select "service"
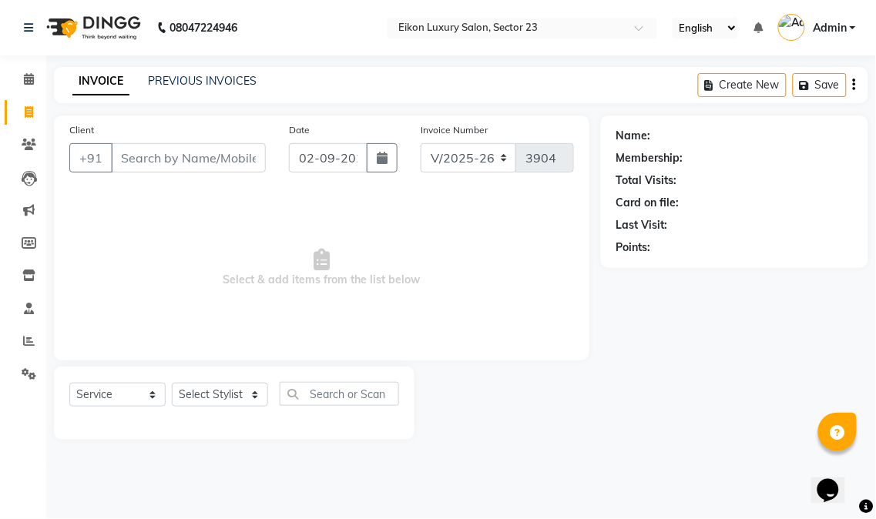
click at [198, 163] on input "Client" at bounding box center [188, 157] width 155 height 29
click at [234, 79] on link "PREVIOUS INVOICES" at bounding box center [202, 81] width 109 height 14
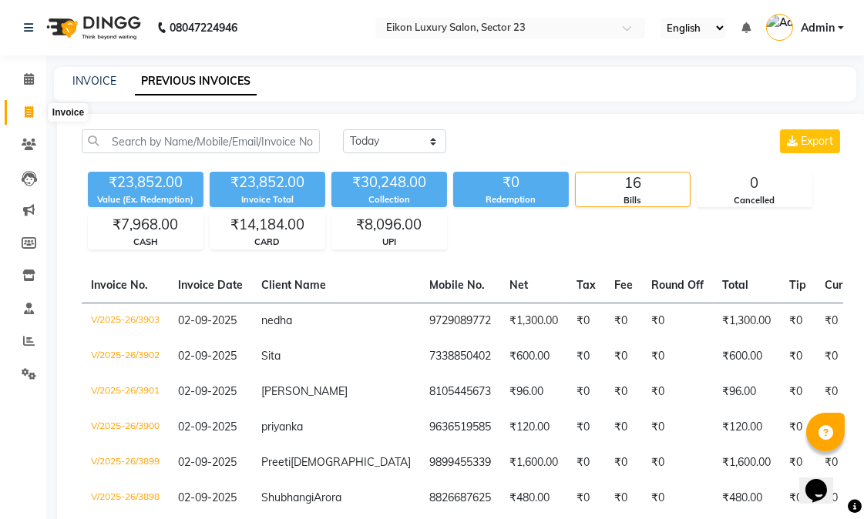
click at [34, 114] on span at bounding box center [28, 113] width 27 height 18
select select "7080"
select select "service"
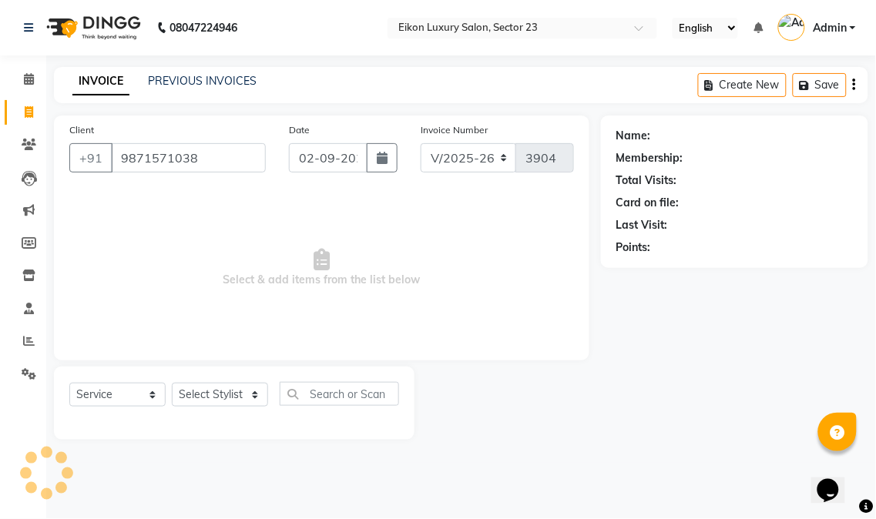
type input "9871571038"
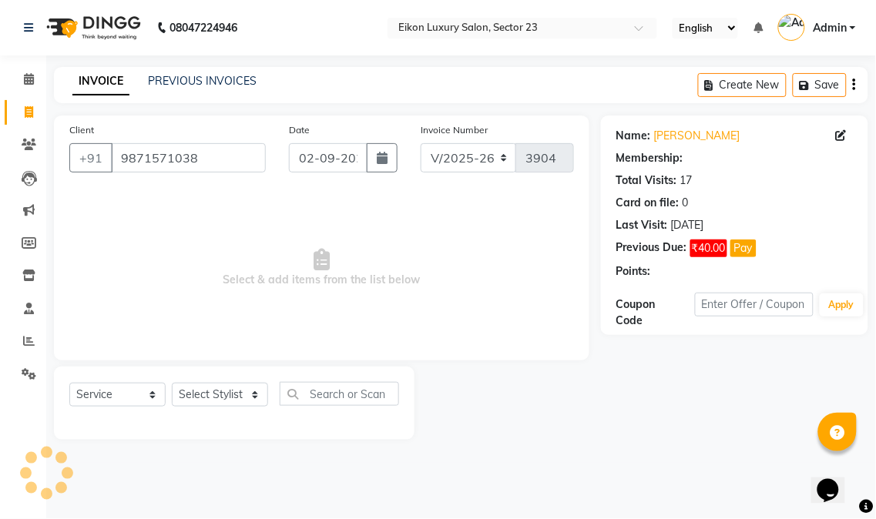
select select "1: Object"
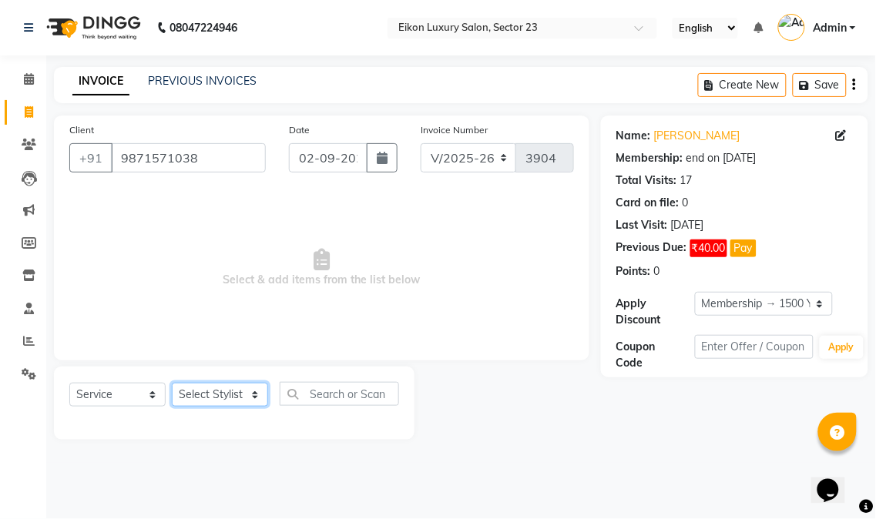
click at [230, 402] on select "Select Stylist Abhishek amit [PERSON_NAME] [PERSON_NAME] [PERSON_NAME] [PERSON_…" at bounding box center [220, 395] width 96 height 24
select select "58955"
click at [172, 384] on select "Select Stylist Abhishek amit [PERSON_NAME] [PERSON_NAME] [PERSON_NAME] [PERSON_…" at bounding box center [220, 395] width 96 height 24
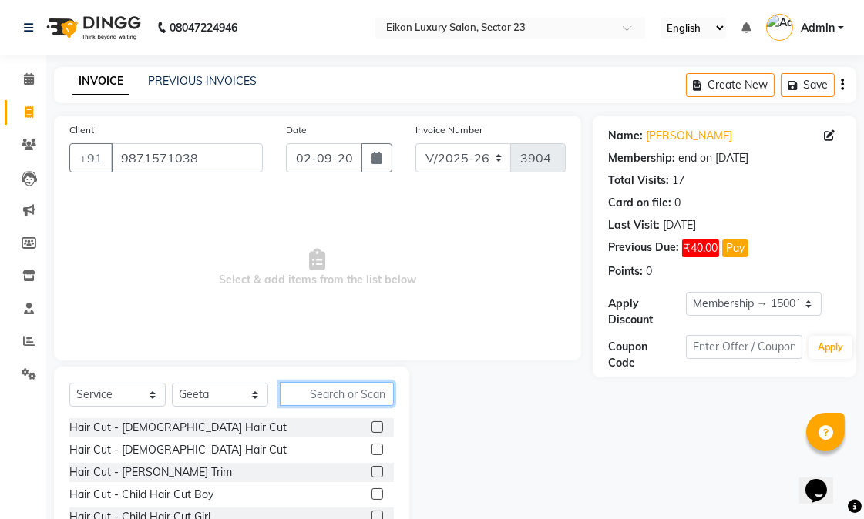
click at [354, 398] on input "text" at bounding box center [337, 394] width 114 height 24
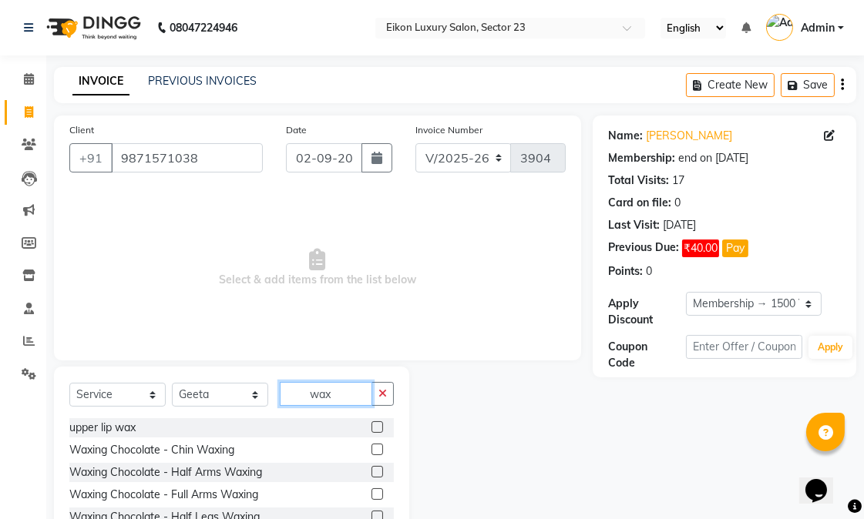
type input "wax"
click at [371, 468] on label at bounding box center [377, 472] width 12 height 12
click at [371, 468] on input "checkbox" at bounding box center [376, 473] width 10 height 10
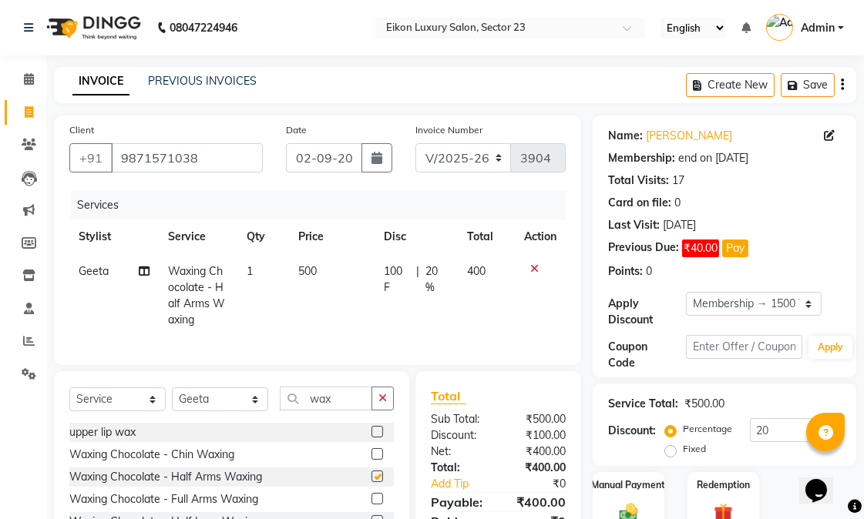
checkbox input "false"
click at [195, 411] on select "Select Stylist Abhishek amit [PERSON_NAME] [PERSON_NAME] [PERSON_NAME] [PERSON_…" at bounding box center [220, 400] width 96 height 24
select select "58954"
click at [172, 401] on select "Select Stylist Abhishek amit [PERSON_NAME] [PERSON_NAME] [PERSON_NAME] [PERSON_…" at bounding box center [220, 400] width 96 height 24
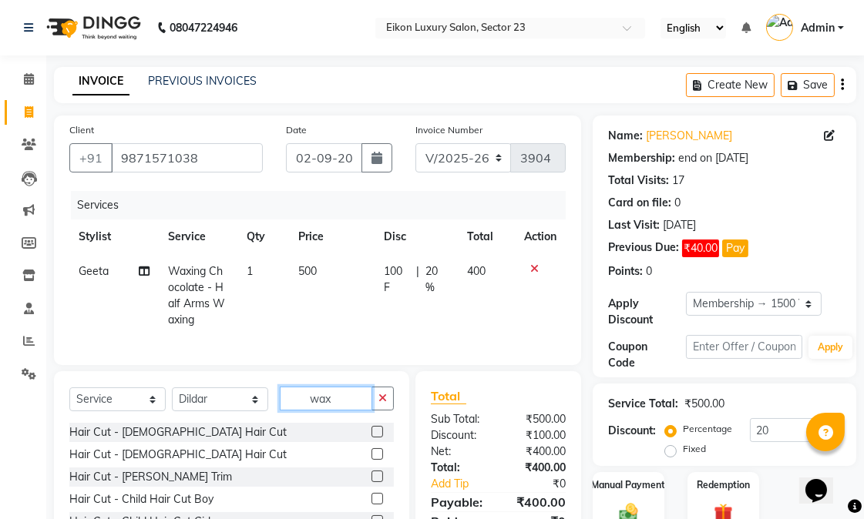
click at [335, 411] on input "wax" at bounding box center [326, 399] width 92 height 24
click at [334, 411] on input "wax" at bounding box center [326, 399] width 92 height 24
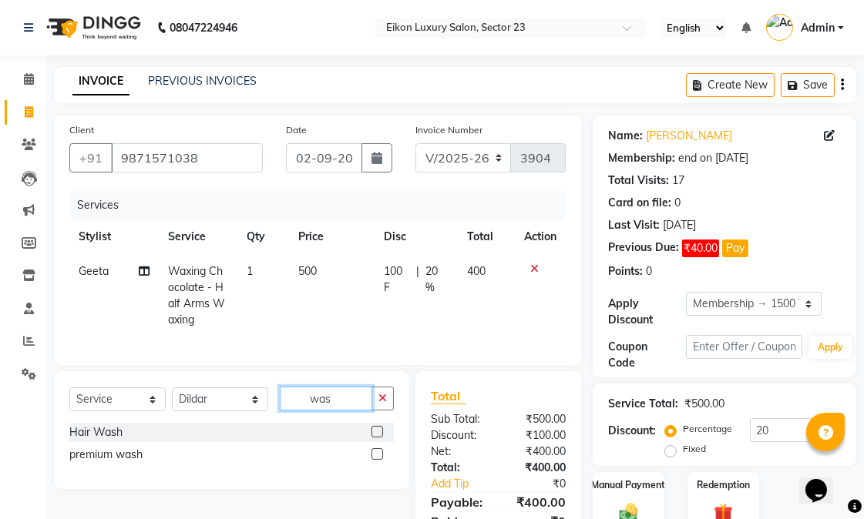
type input "was"
click at [378, 438] on label at bounding box center [377, 432] width 12 height 12
click at [378, 438] on input "checkbox" at bounding box center [376, 433] width 10 height 10
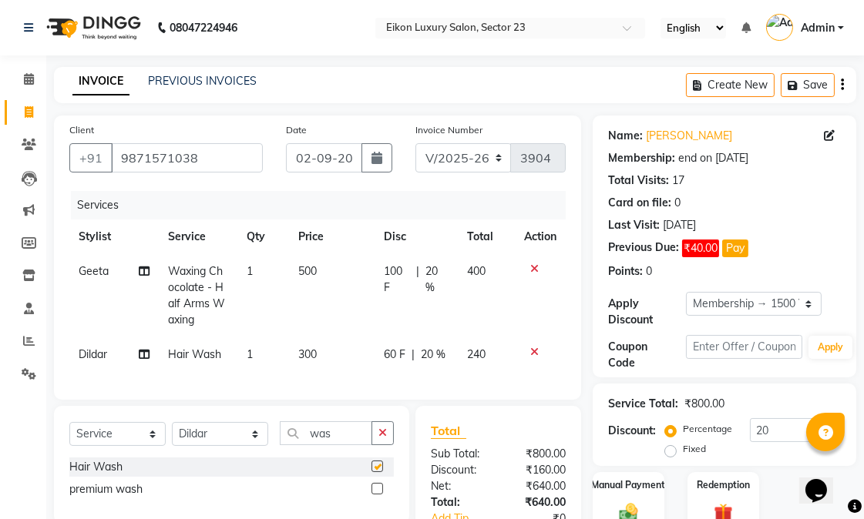
checkbox input "false"
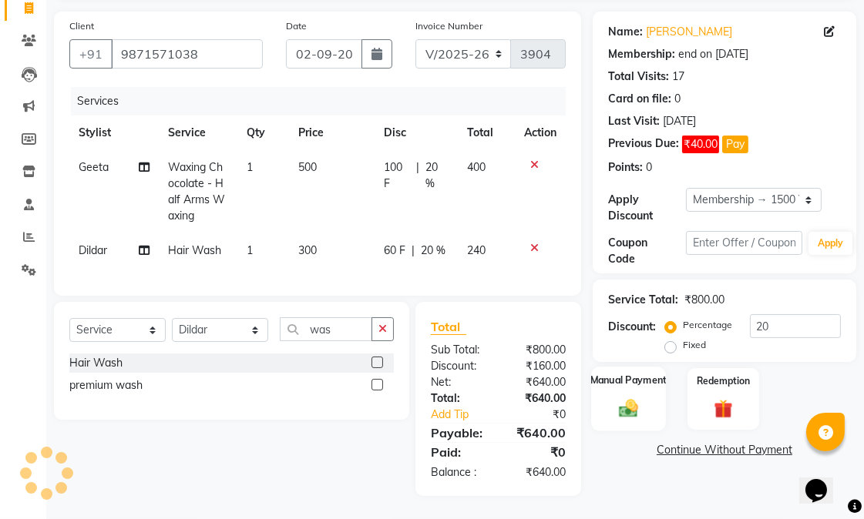
click at [633, 397] on img at bounding box center [629, 408] width 32 height 22
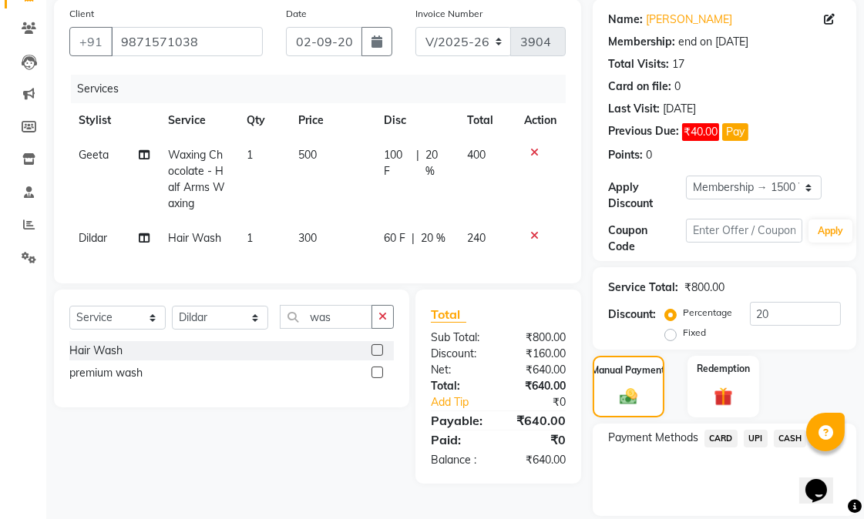
click at [783, 434] on span "CASH" at bounding box center [790, 439] width 33 height 18
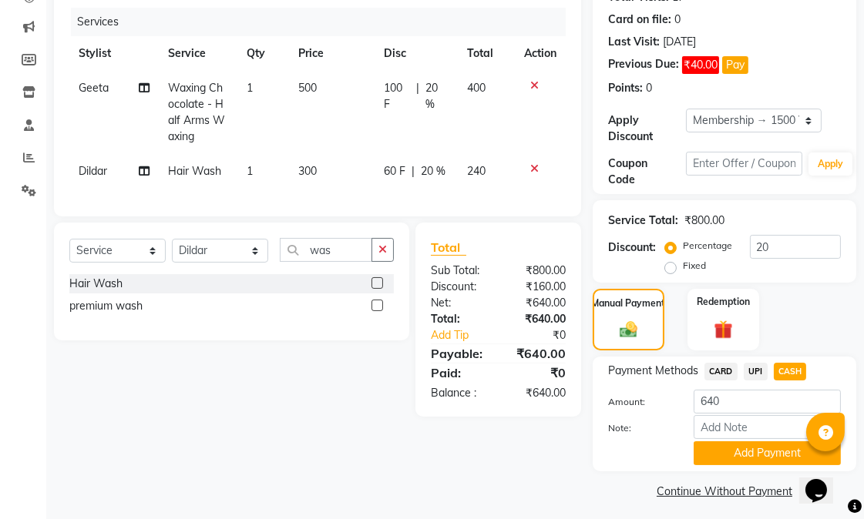
scroll to position [190, 0]
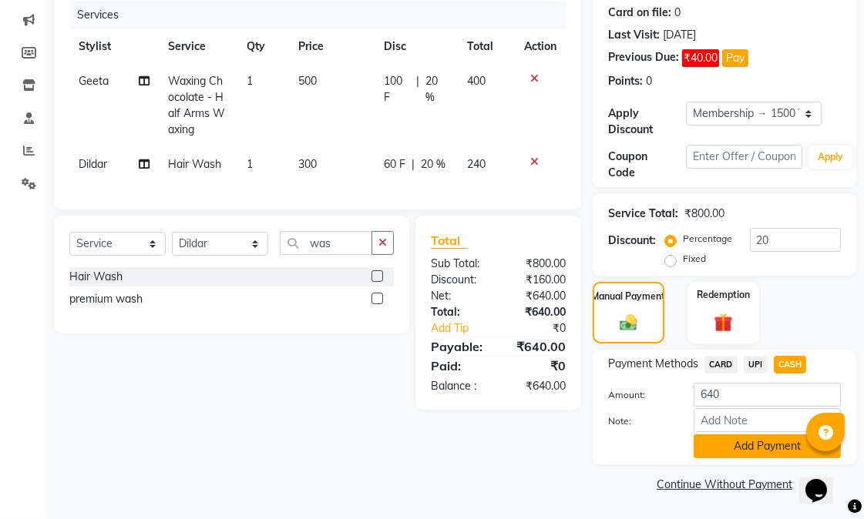
click at [760, 443] on button "Add Payment" at bounding box center [766, 447] width 147 height 24
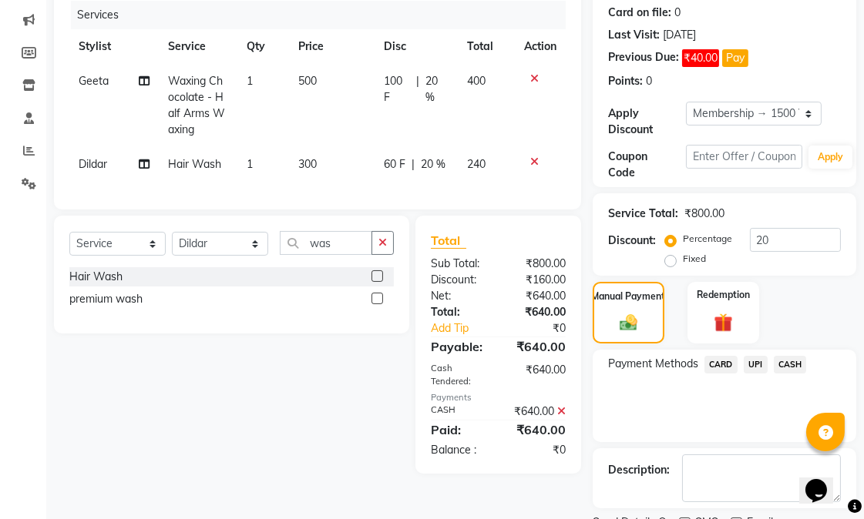
scroll to position [255, 0]
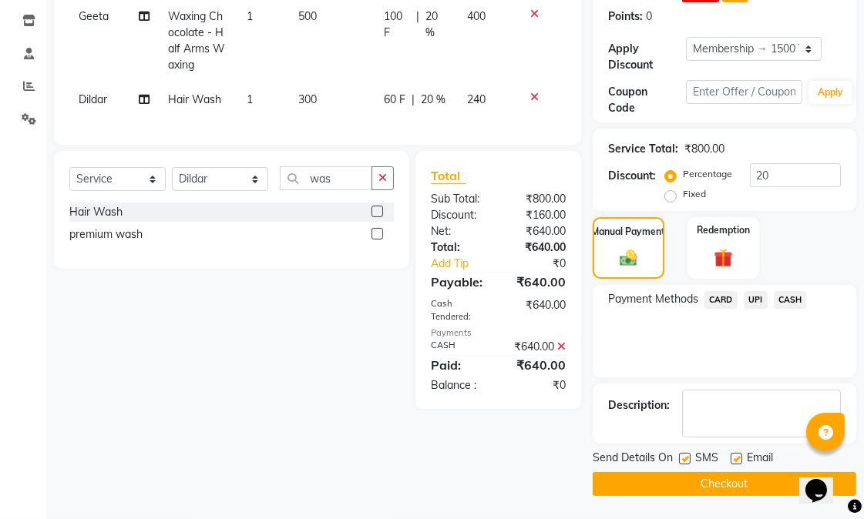
click at [743, 460] on div "Email" at bounding box center [757, 459] width 55 height 19
click at [737, 459] on label at bounding box center [736, 459] width 12 height 12
click at [737, 459] on input "checkbox" at bounding box center [735, 460] width 10 height 10
checkbox input "false"
click at [743, 485] on button "Checkout" at bounding box center [725, 484] width 264 height 24
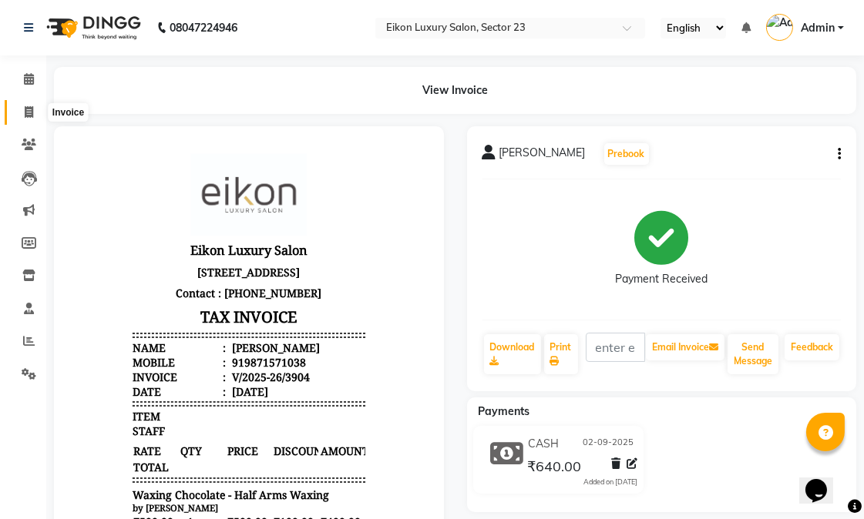
click at [20, 104] on span at bounding box center [28, 113] width 27 height 18
select select "service"
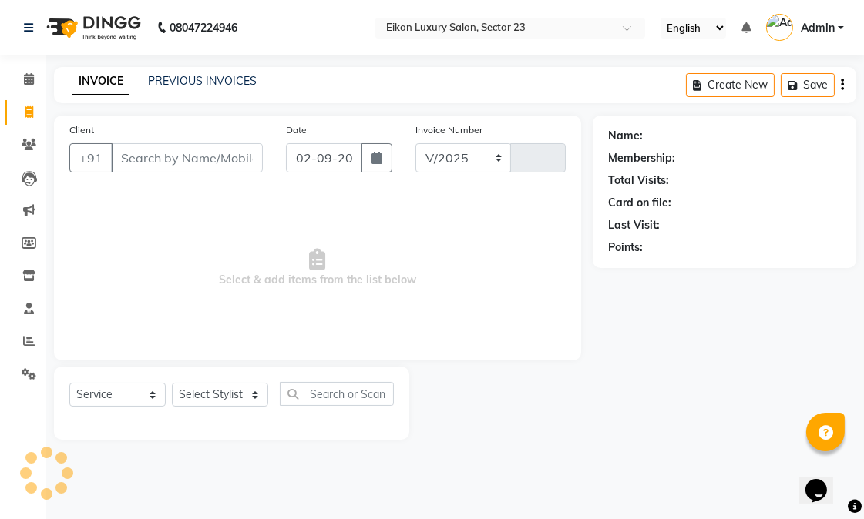
select select "7080"
type input "3905"
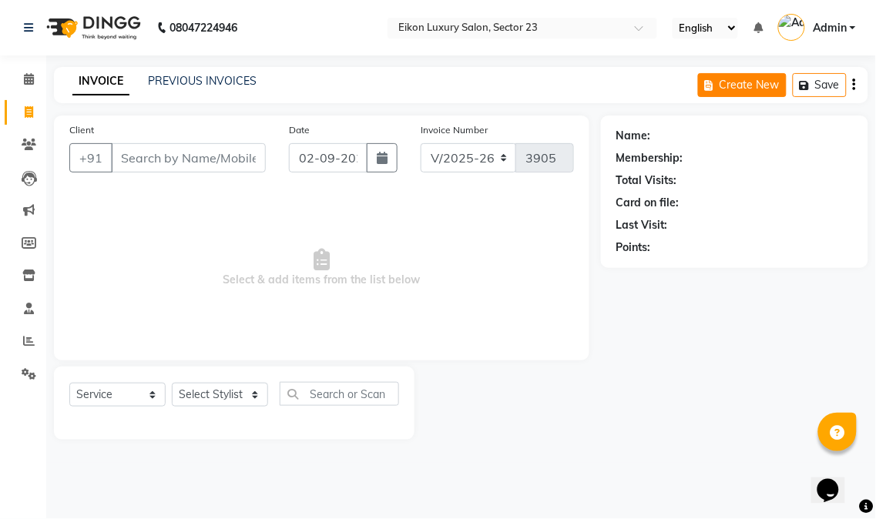
click at [746, 87] on button "Create New" at bounding box center [742, 85] width 89 height 24
select select "7080"
select select "service"
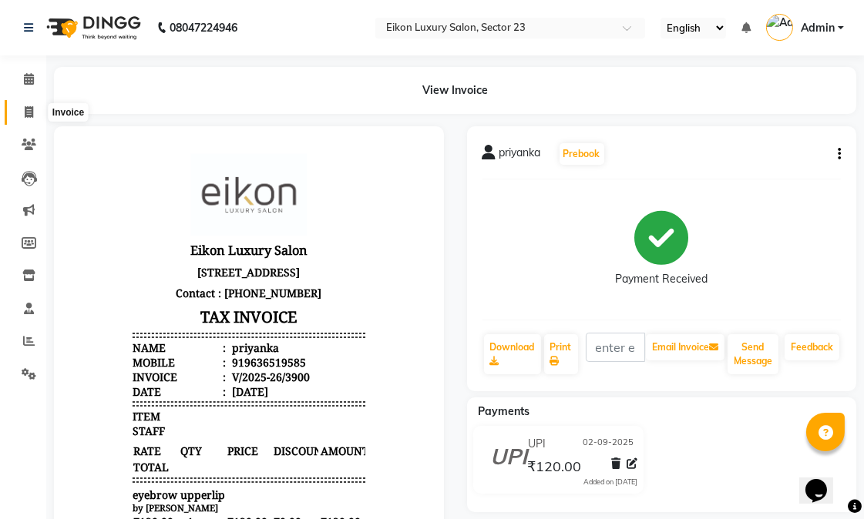
click at [28, 113] on icon at bounding box center [29, 112] width 8 height 12
select select "service"
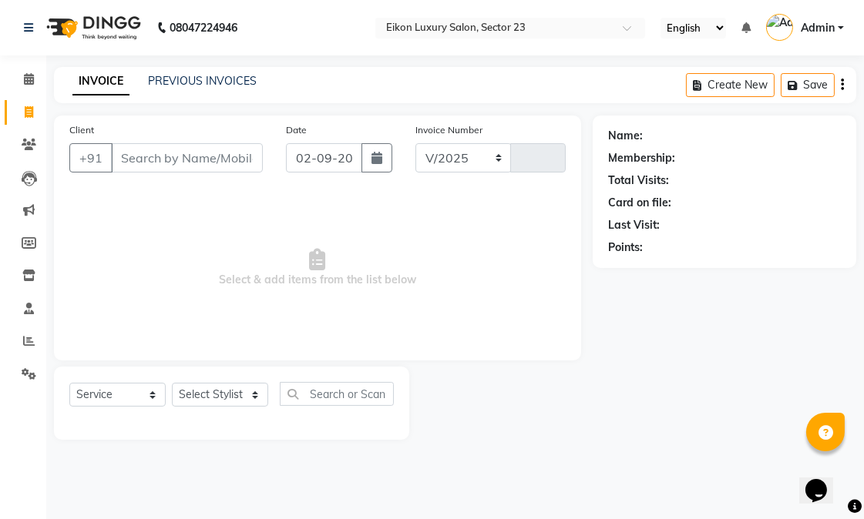
select select "7080"
type input "3905"
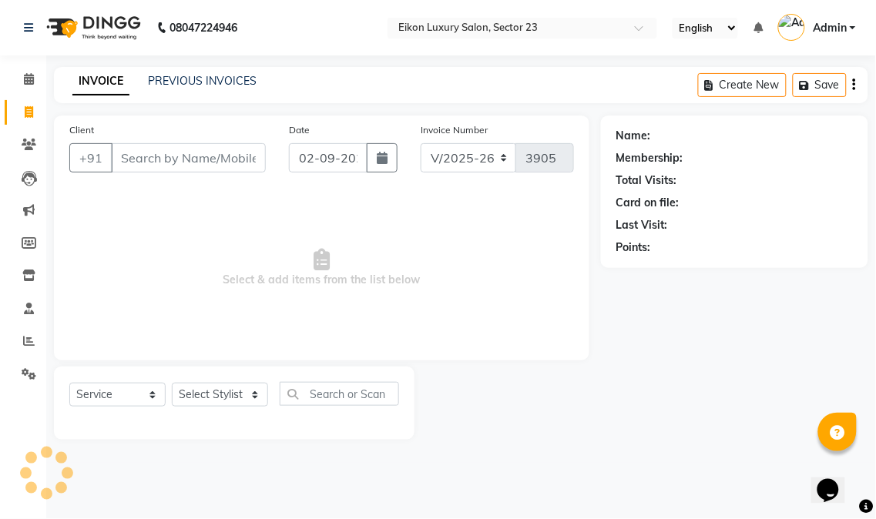
click at [203, 152] on input "Client" at bounding box center [188, 157] width 155 height 29
type input "9871571038"
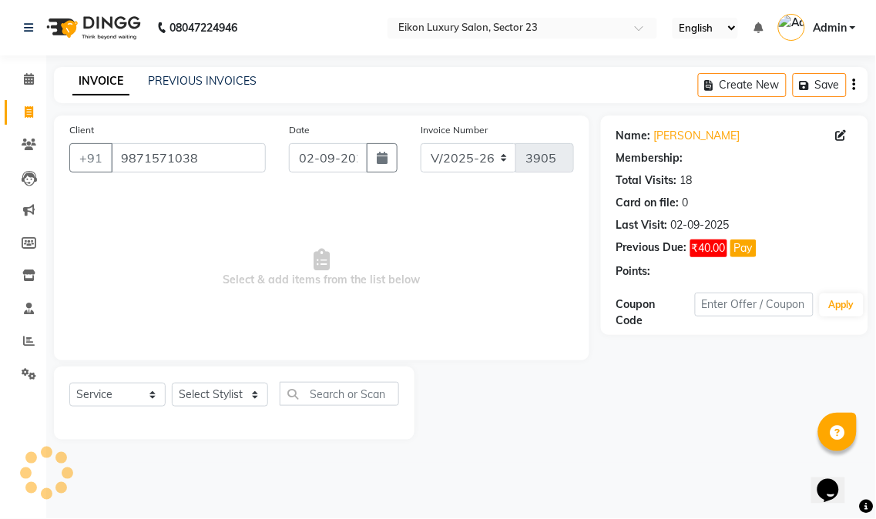
select select "1: Object"
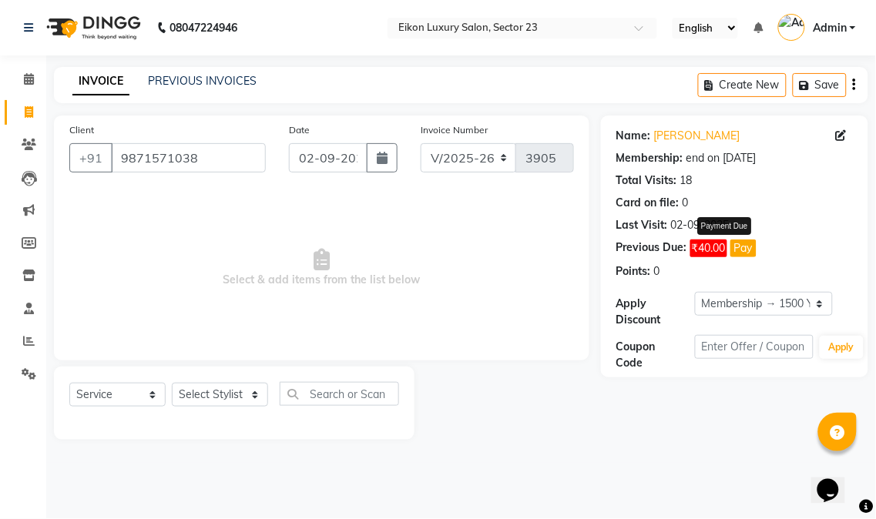
click at [741, 244] on button "Pay" at bounding box center [743, 249] width 26 height 18
select select "1"
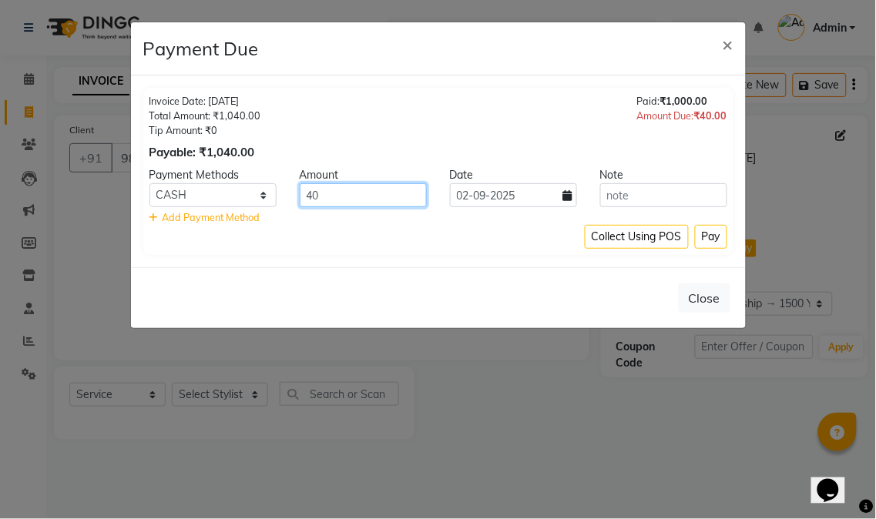
click at [407, 202] on input "40" at bounding box center [363, 195] width 127 height 24
click at [620, 275] on div "Close" at bounding box center [438, 297] width 615 height 61
click at [710, 245] on button "Pay" at bounding box center [711, 237] width 32 height 24
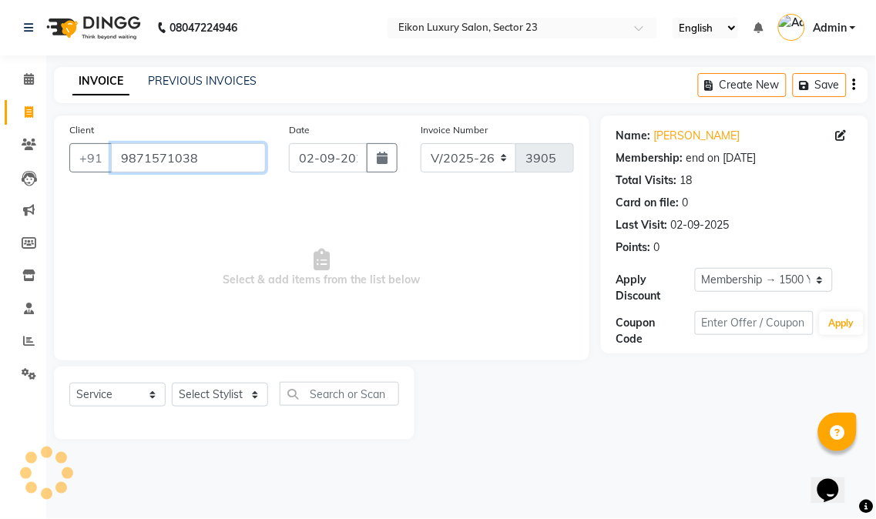
click at [228, 157] on input "9871571038" at bounding box center [188, 157] width 155 height 29
click at [190, 82] on link "PREVIOUS INVOICES" at bounding box center [202, 81] width 109 height 14
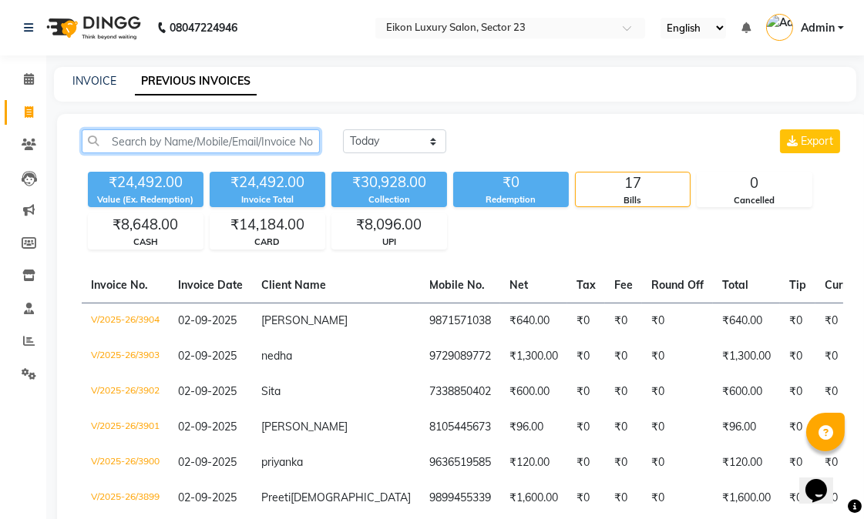
paste input "9871571038"
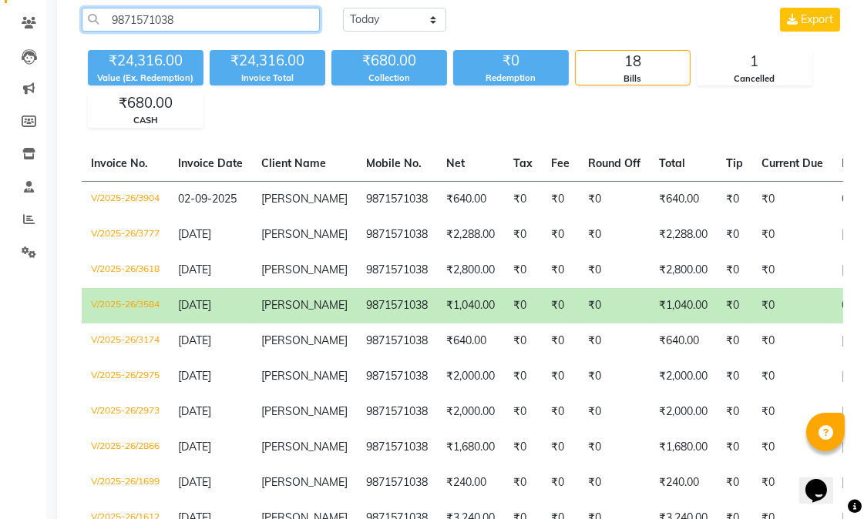
scroll to position [121, 0]
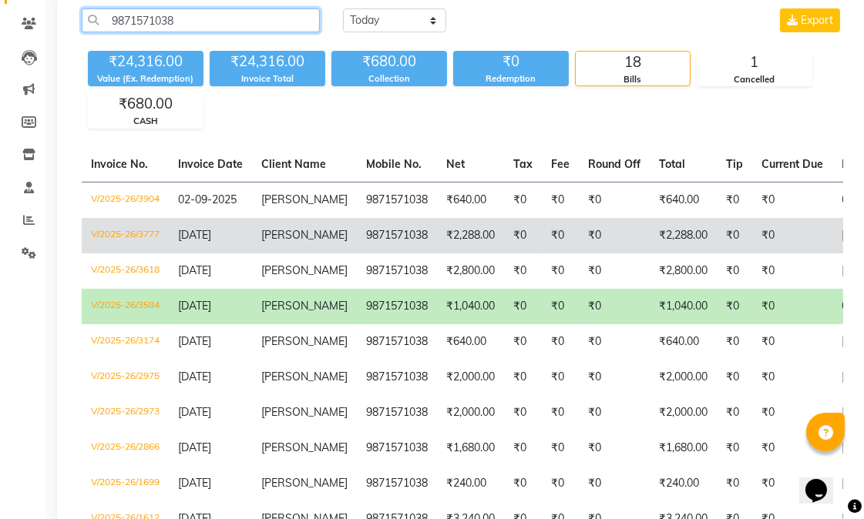
type input "9871571038"
click at [325, 225] on td "[PERSON_NAME]" at bounding box center [304, 235] width 105 height 35
click at [398, 235] on td "9871571038" at bounding box center [397, 235] width 80 height 35
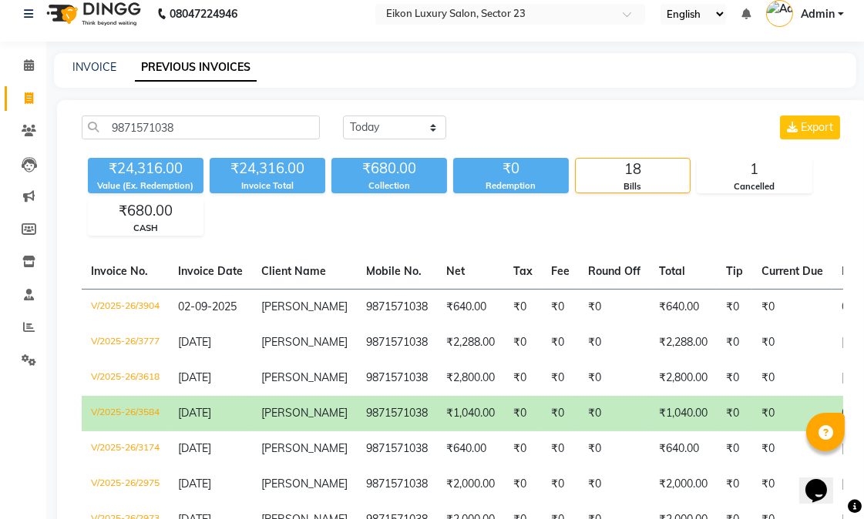
scroll to position [0, 0]
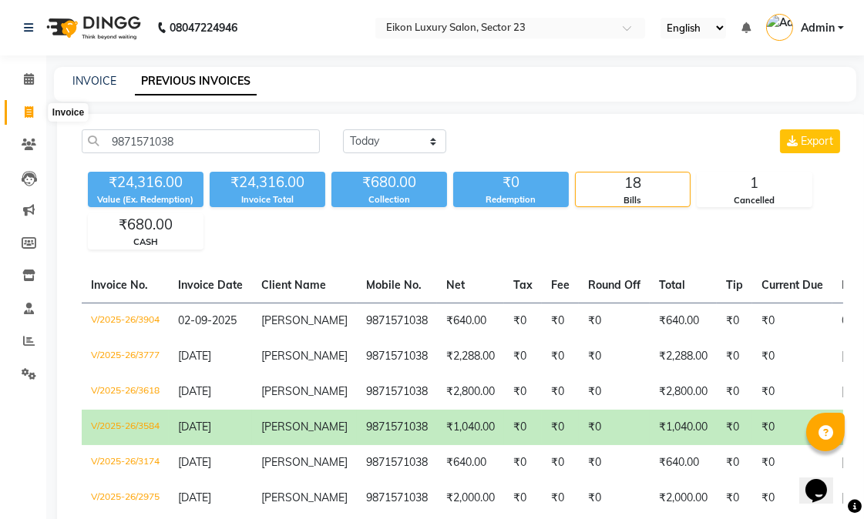
click at [26, 119] on span at bounding box center [28, 113] width 27 height 18
select select "7080"
select select "service"
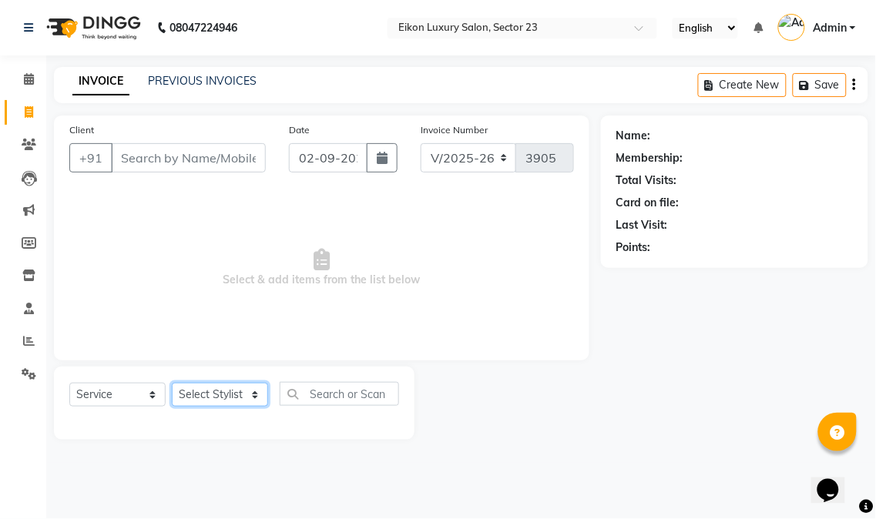
click at [212, 401] on select "Select Stylist Abhishek amit [PERSON_NAME] [PERSON_NAME] [PERSON_NAME] [PERSON_…" at bounding box center [220, 395] width 96 height 24
click at [136, 402] on select "Select Service Product Membership Package Voucher Prepaid Gift Card" at bounding box center [117, 395] width 96 height 24
click at [69, 384] on select "Select Service Product Membership Package Voucher Prepaid Gift Card" at bounding box center [117, 395] width 96 height 24
click at [244, 405] on select "Select Stylist Abhishek amit [PERSON_NAME] [PERSON_NAME] [PERSON_NAME] [PERSON_…" at bounding box center [220, 395] width 96 height 24
drag, startPoint x: 297, startPoint y: 463, endPoint x: 326, endPoint y: 411, distance: 59.3
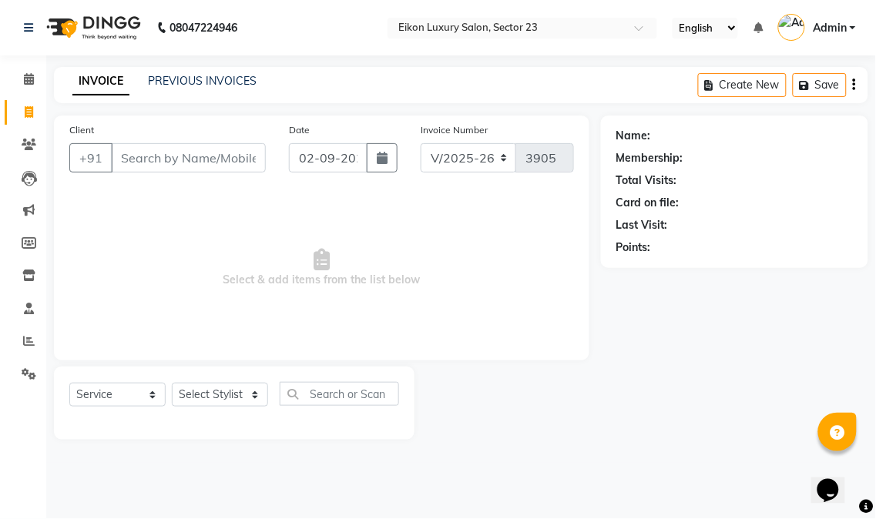
click at [297, 461] on main "INVOICE PREVIOUS INVOICES Create New Save Client +91 Date 02-09-2025 Invoice Nu…" at bounding box center [461, 265] width 830 height 396
click at [339, 397] on input "text" at bounding box center [339, 394] width 119 height 24
click at [583, 373] on div at bounding box center [508, 403] width 186 height 73
click at [854, 86] on icon "button" at bounding box center [854, 85] width 3 height 1
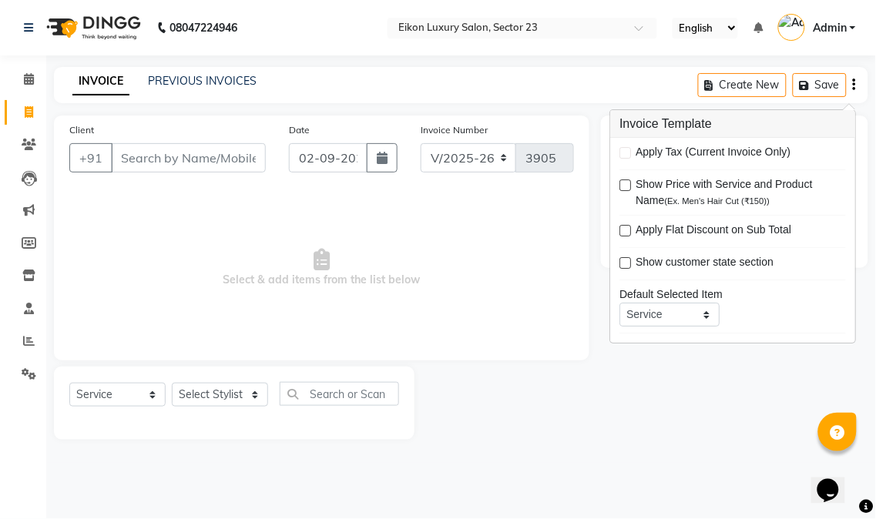
click at [618, 409] on div "Name: Membership: Total Visits: Card on file: Last Visit: Points:" at bounding box center [740, 278] width 279 height 324
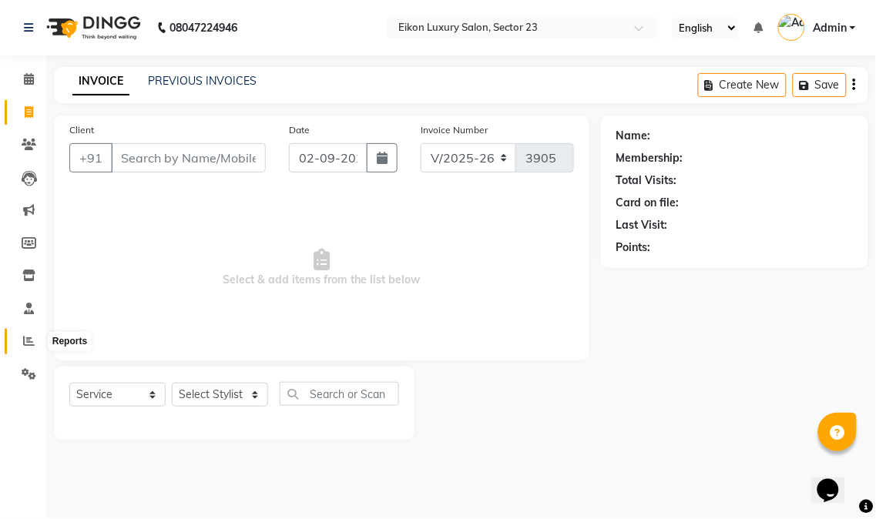
click at [29, 333] on span at bounding box center [28, 342] width 27 height 18
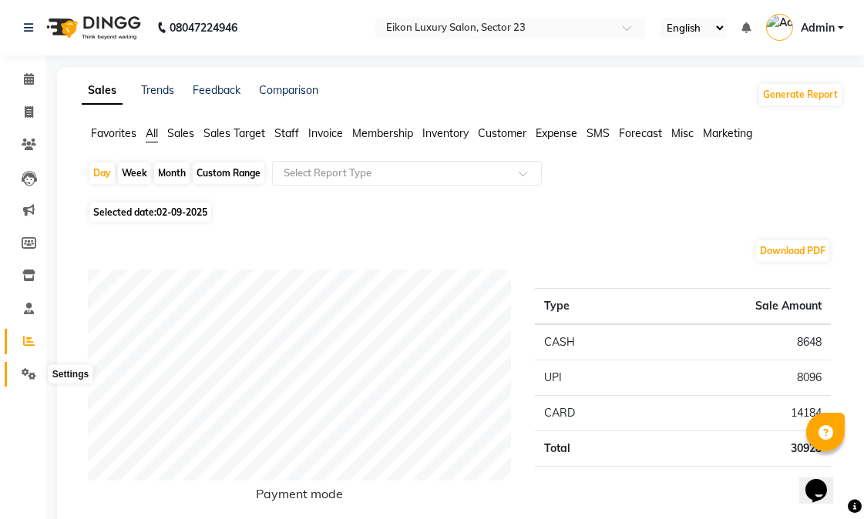
click at [32, 372] on icon at bounding box center [29, 374] width 15 height 12
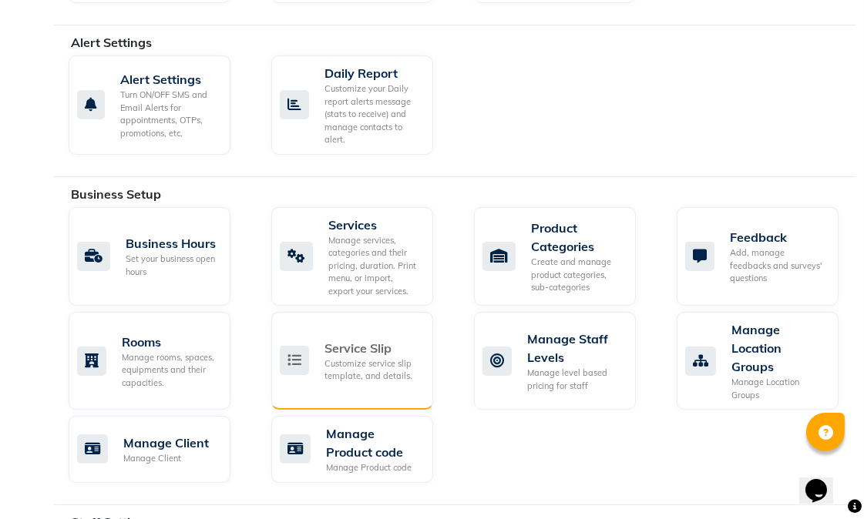
scroll to position [513, 0]
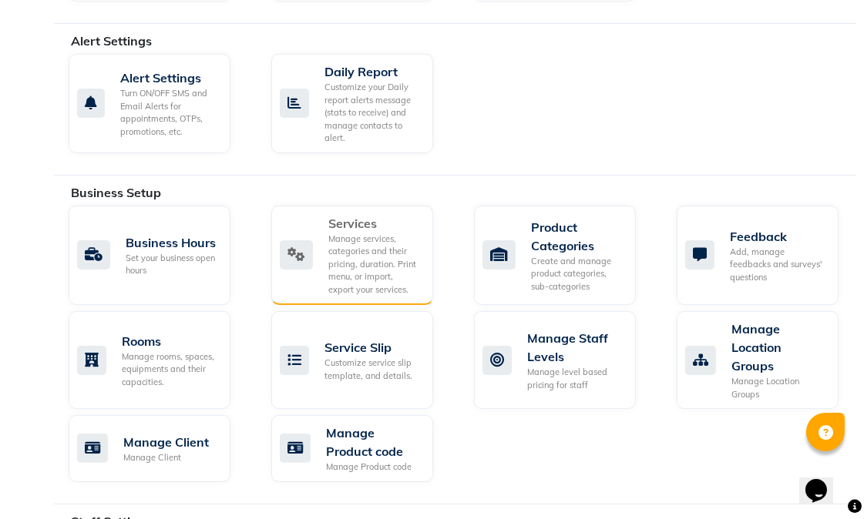
click at [343, 285] on div "Manage services, categories and their pricing, duration. Print menu, or import,…" at bounding box center [374, 265] width 92 height 64
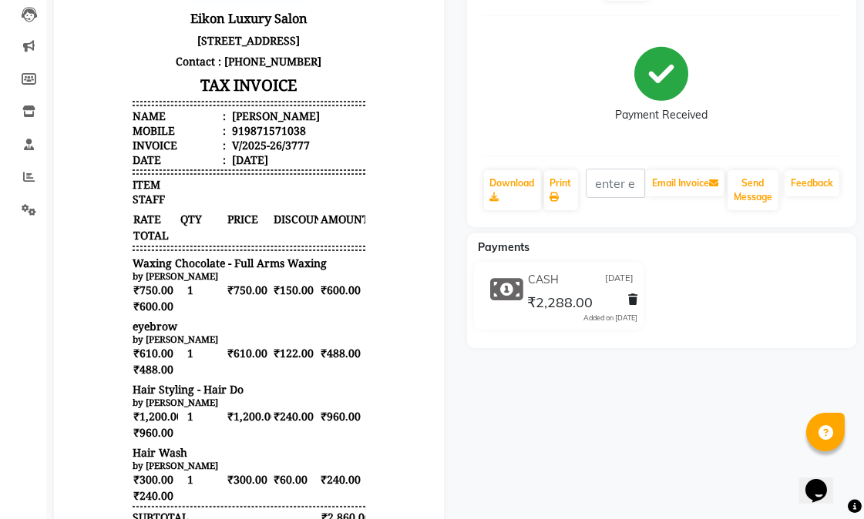
scroll to position [376, 0]
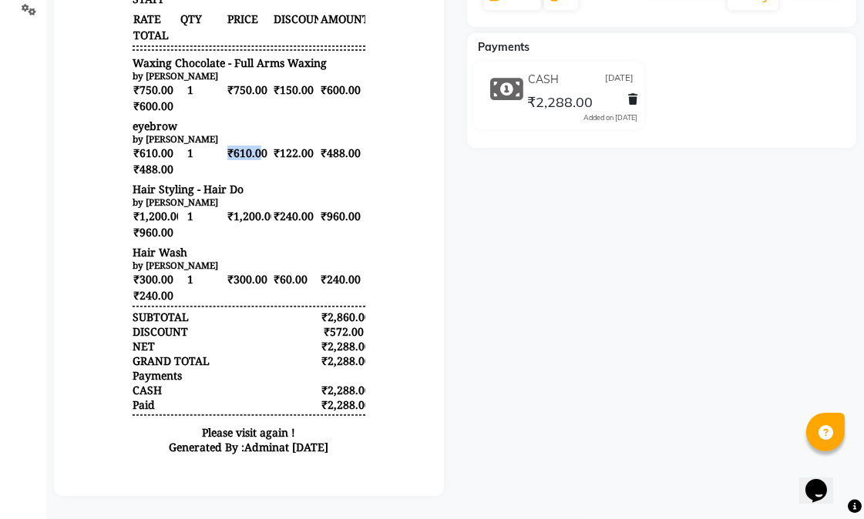
drag, startPoint x: 213, startPoint y: 151, endPoint x: 246, endPoint y: 151, distance: 33.1
click at [246, 151] on span "₹610.00" at bounding box center [248, 154] width 45 height 16
click at [216, 173] on div "₹610.00 1 ₹610.00 ₹122.00 ₹488.00 ₹488.00" at bounding box center [248, 162] width 233 height 32
click at [255, 173] on div "₹610.00 1 ₹610.00 ₹122.00 ₹488.00 ₹488.00" at bounding box center [248, 162] width 233 height 32
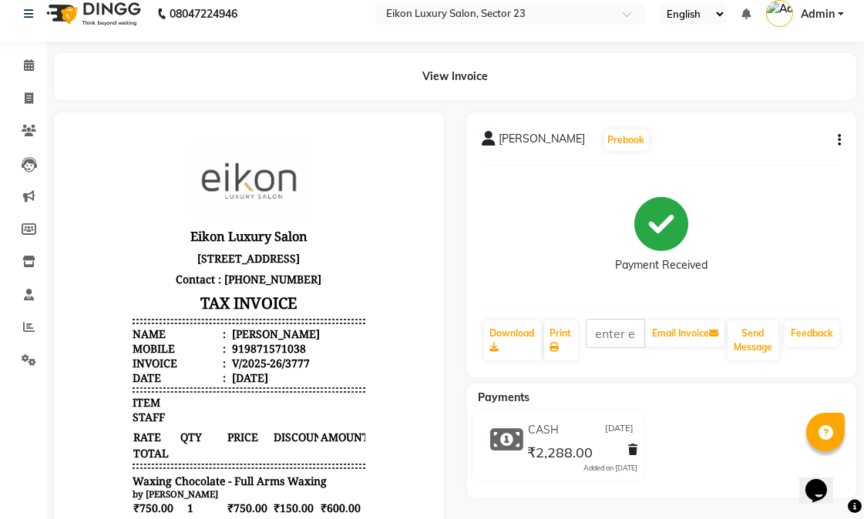
scroll to position [0, 0]
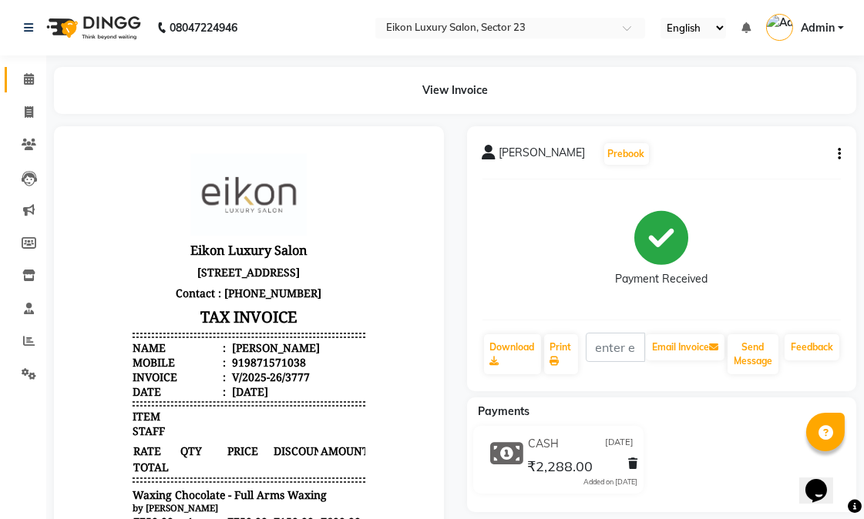
click at [26, 79] on icon at bounding box center [29, 79] width 10 height 12
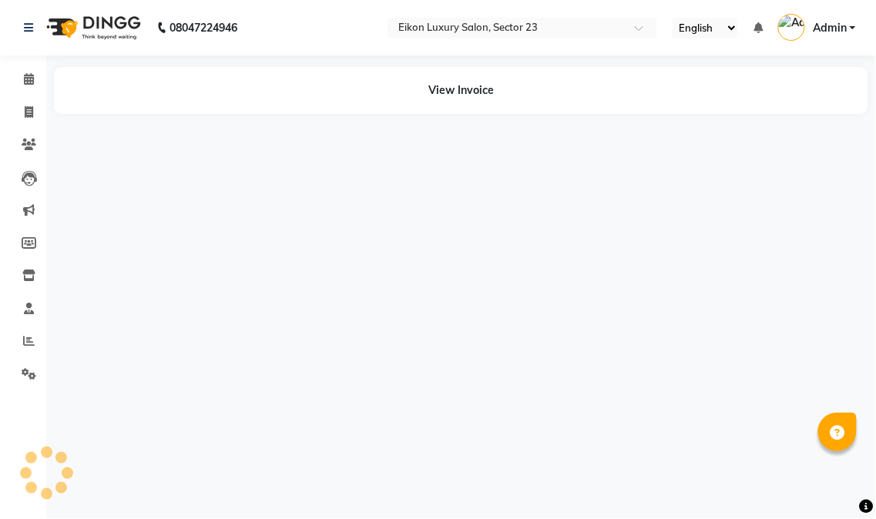
select select "en"
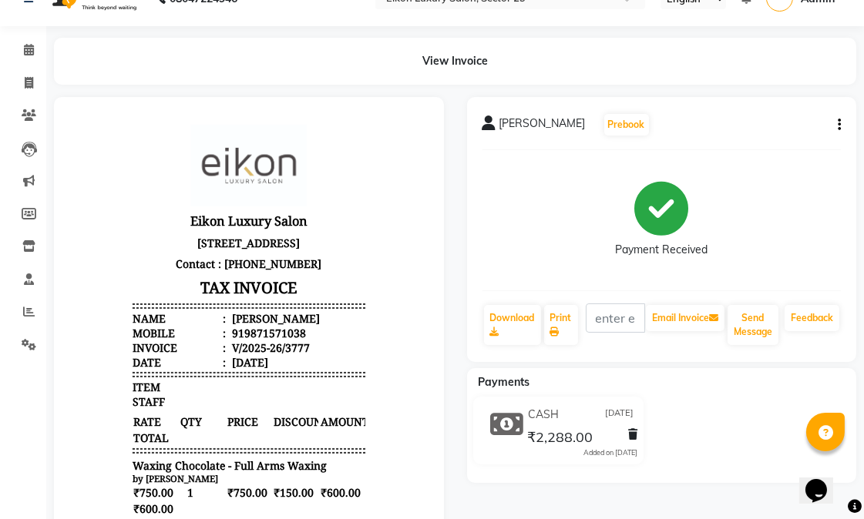
scroll to position [18, 0]
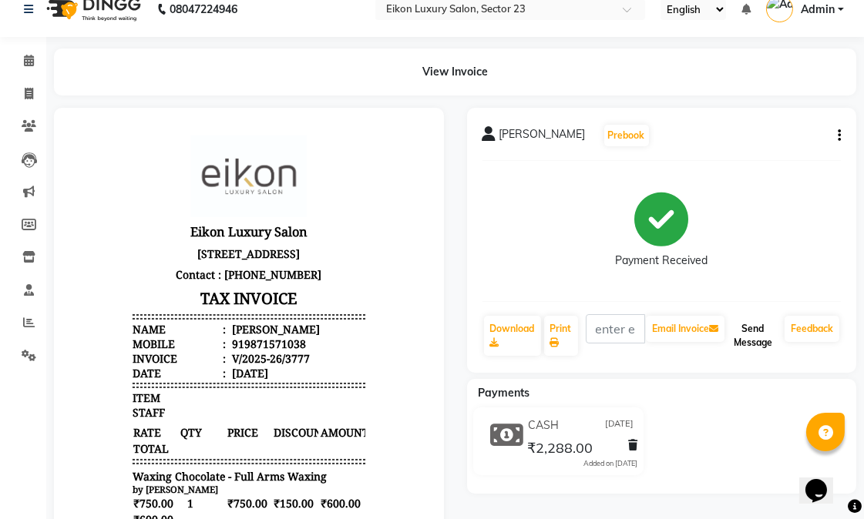
click at [763, 341] on button "Send Message" at bounding box center [752, 336] width 51 height 40
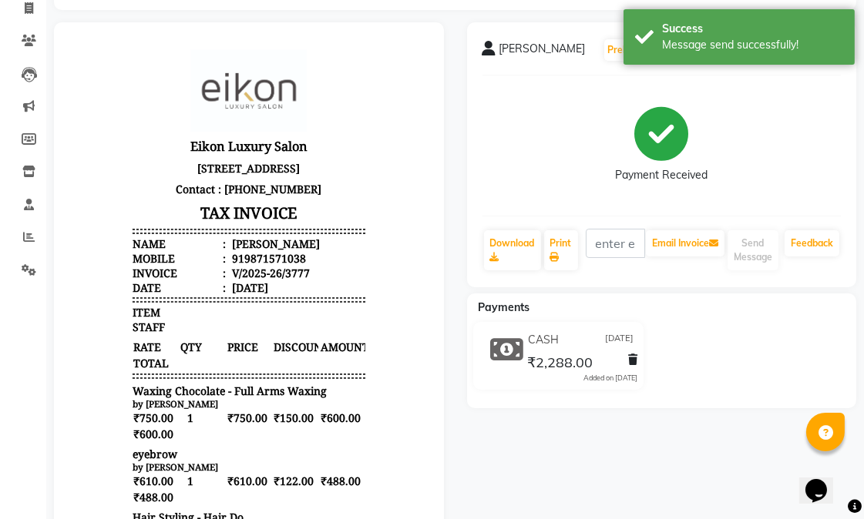
scroll to position [0, 0]
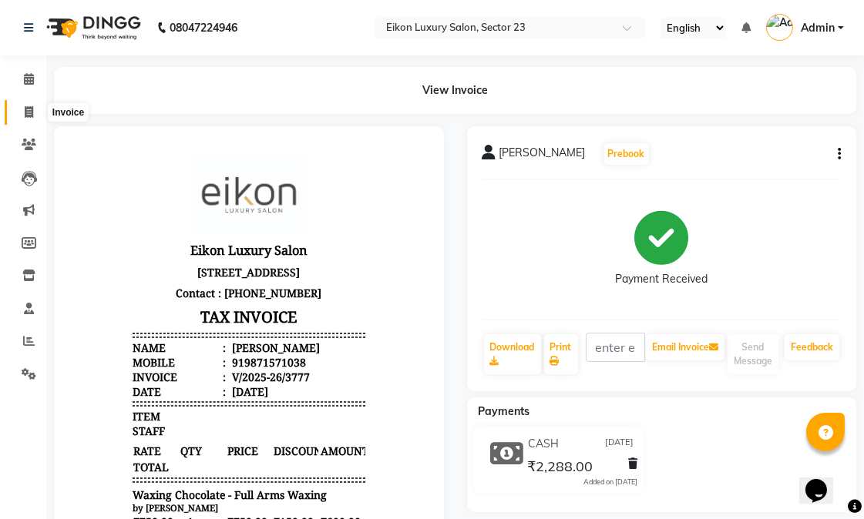
drag, startPoint x: 32, startPoint y: 110, endPoint x: 44, endPoint y: 116, distance: 13.8
click at [32, 110] on icon at bounding box center [29, 112] width 8 height 12
select select "service"
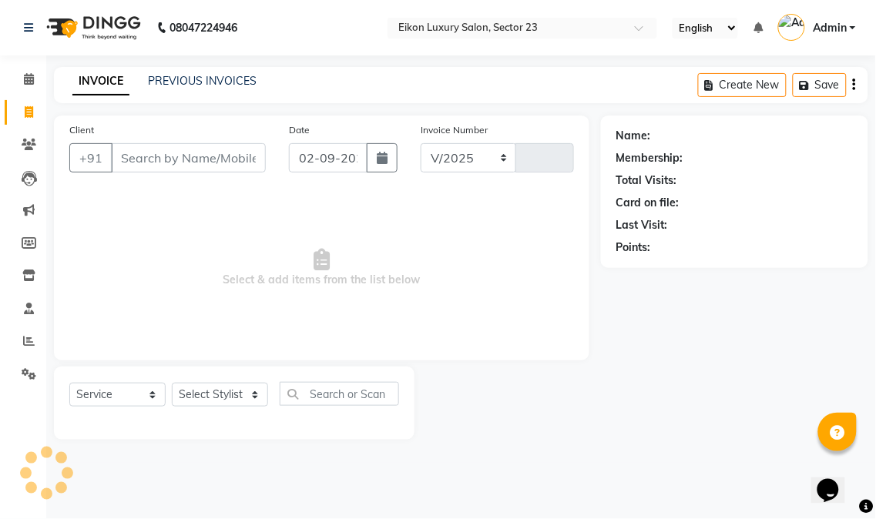
select select "7080"
type input "3905"
drag, startPoint x: 233, startPoint y: 375, endPoint x: 225, endPoint y: 395, distance: 21.8
click at [233, 380] on div "Select Service Product Membership Package Voucher Prepaid Gift Card Select Styl…" at bounding box center [234, 403] width 361 height 73
click at [225, 395] on select "Select Stylist" at bounding box center [220, 395] width 96 height 24
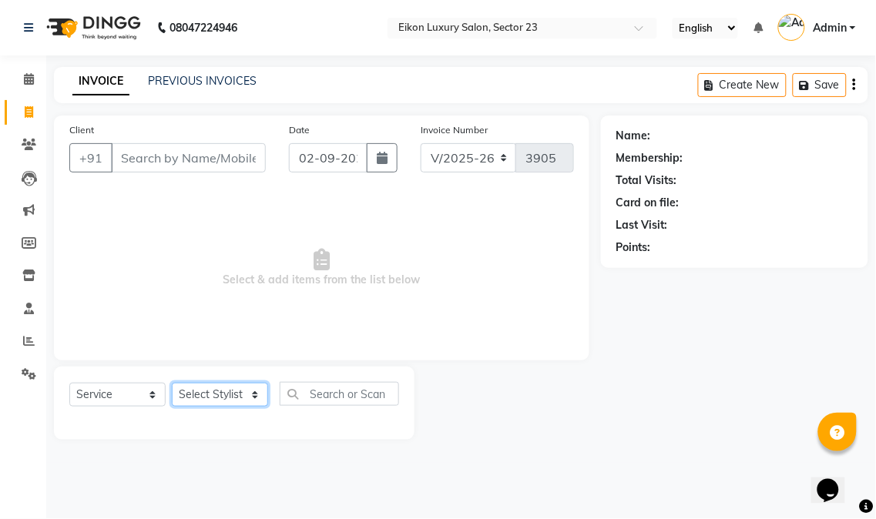
select select "58946"
click at [172, 384] on select "Select Stylist Abhishek amit [PERSON_NAME] [PERSON_NAME] [PERSON_NAME] [PERSON_…" at bounding box center [220, 395] width 96 height 24
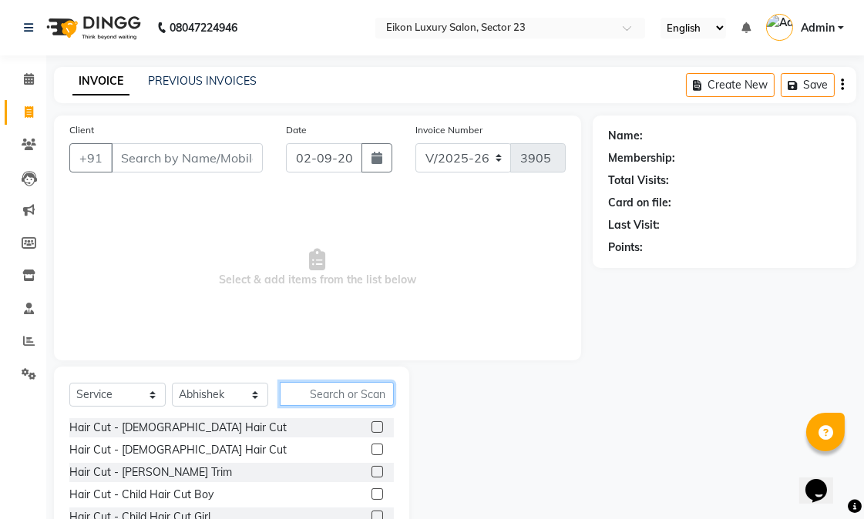
click at [325, 394] on input "text" at bounding box center [337, 394] width 114 height 24
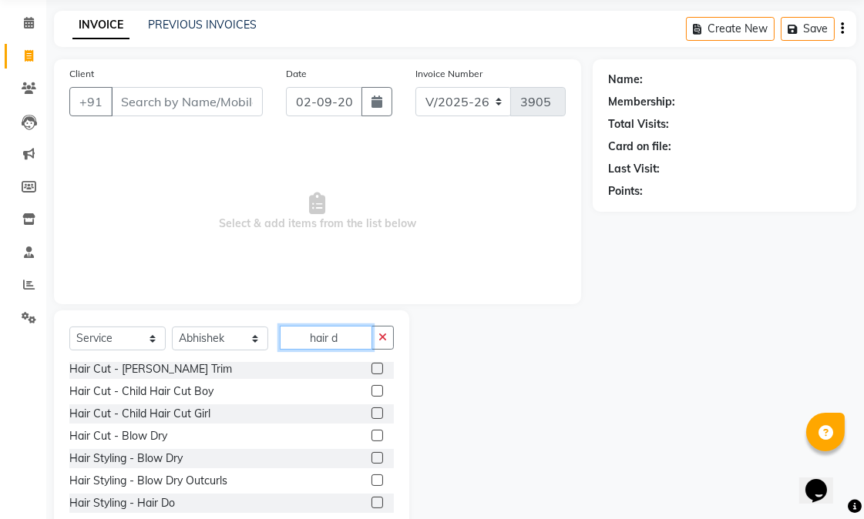
scroll to position [86, 0]
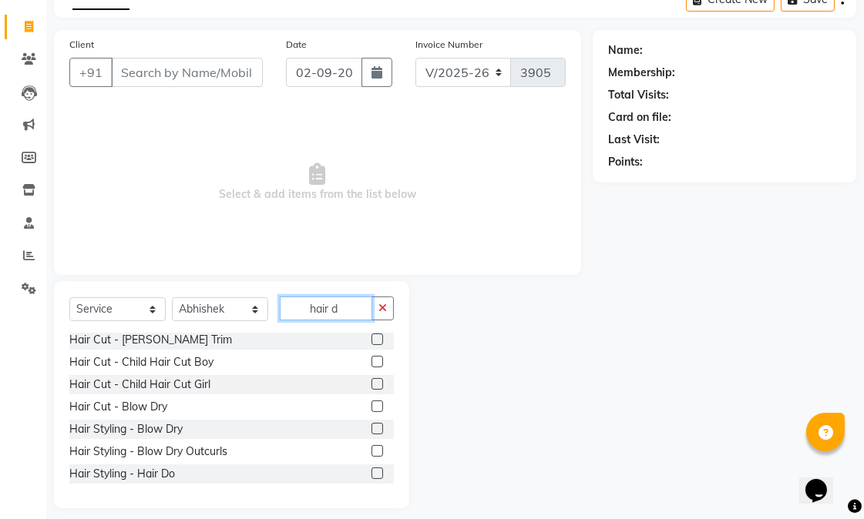
type input "hair d"
click at [371, 472] on label at bounding box center [377, 474] width 12 height 12
click at [371, 472] on input "checkbox" at bounding box center [376, 474] width 10 height 10
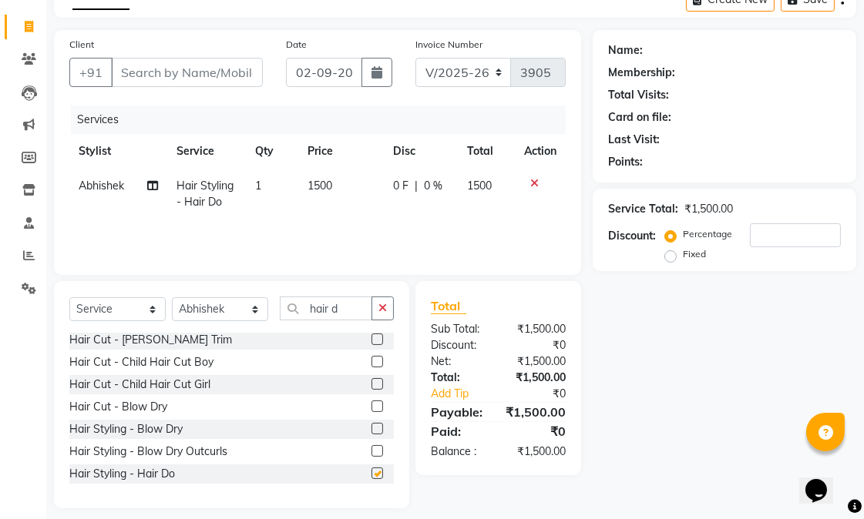
checkbox input "false"
click at [349, 312] on input "hair d" at bounding box center [326, 309] width 92 height 24
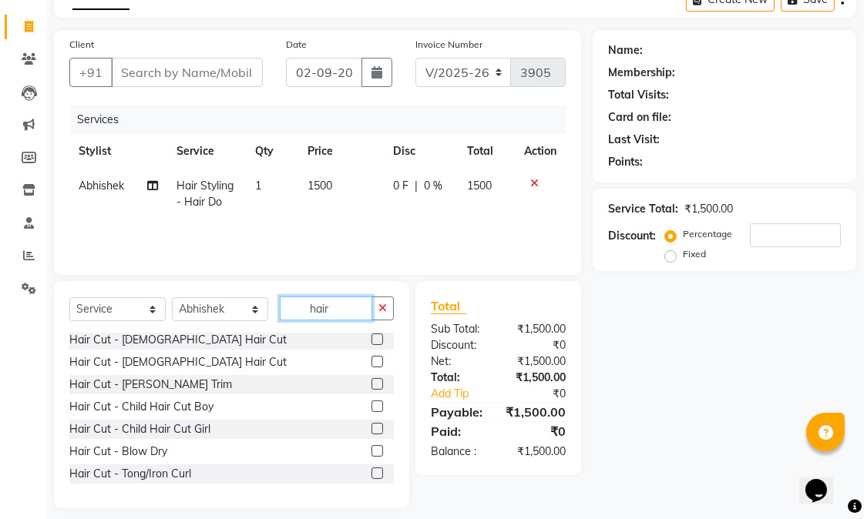
scroll to position [47, 0]
type input "hair"
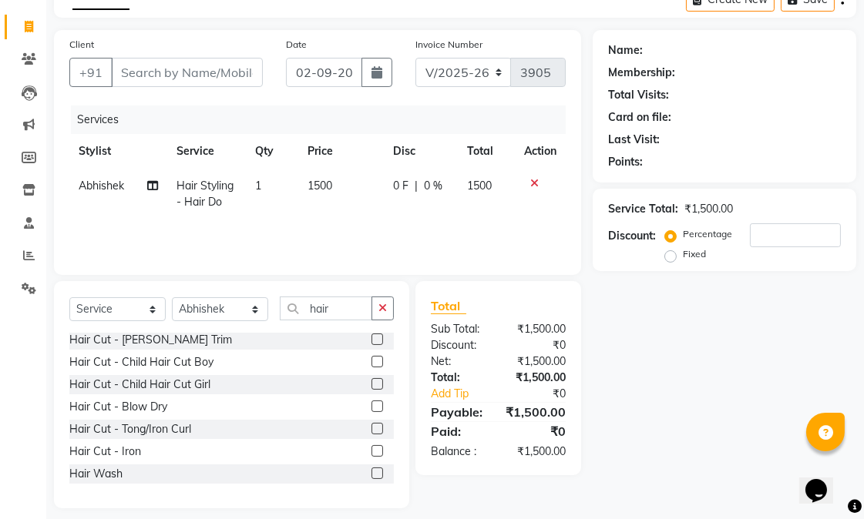
click at [371, 424] on label at bounding box center [377, 429] width 12 height 12
click at [371, 425] on input "checkbox" at bounding box center [376, 430] width 10 height 10
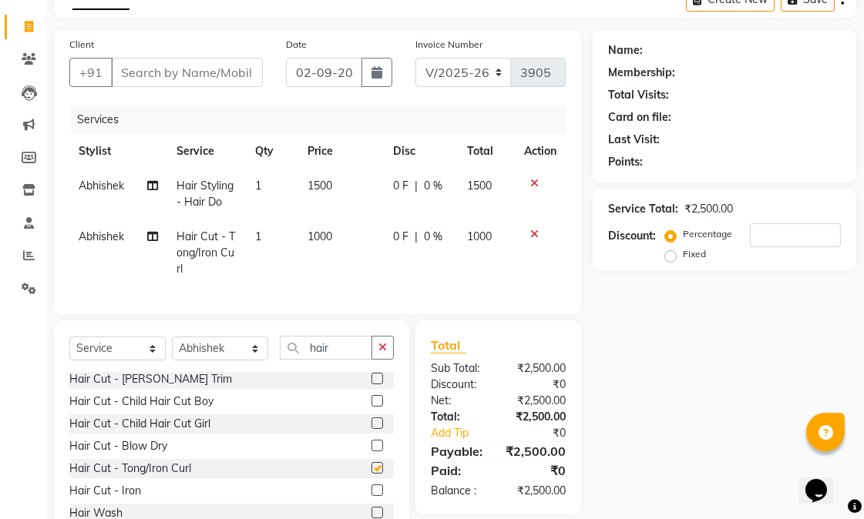
checkbox input "false"
click at [530, 236] on icon at bounding box center [534, 234] width 8 height 11
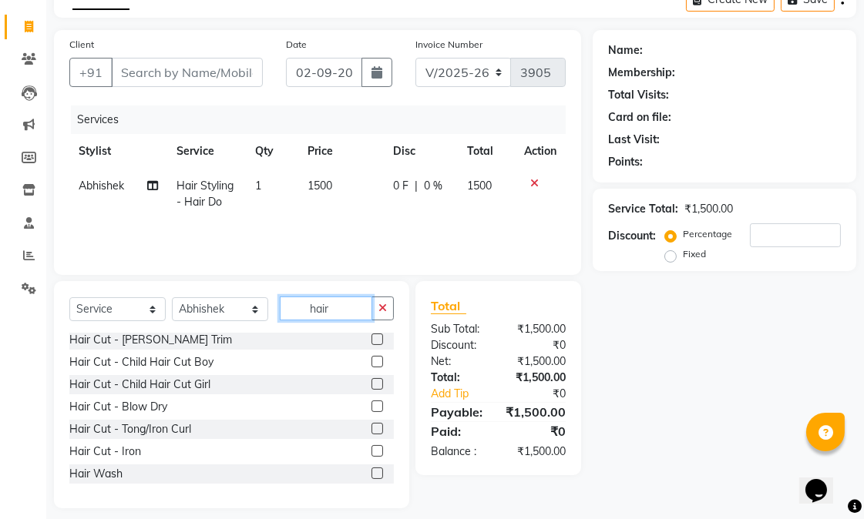
click at [357, 307] on input "hair" at bounding box center [326, 309] width 92 height 24
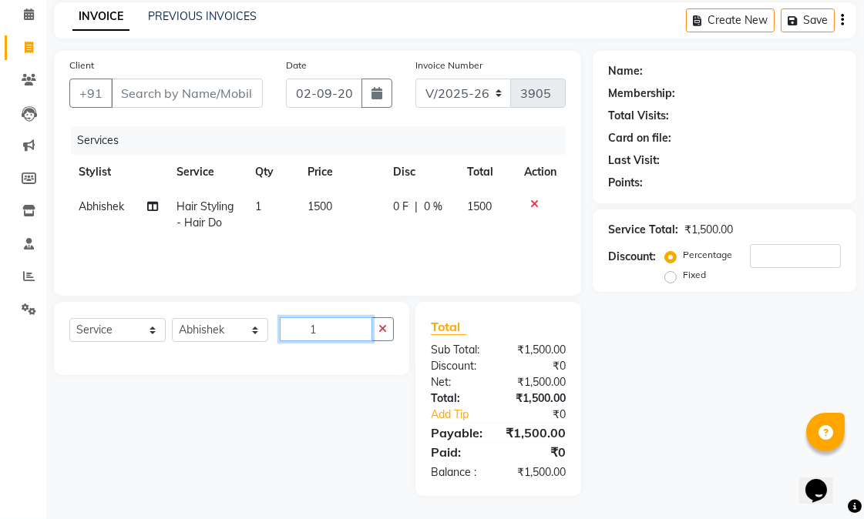
scroll to position [82, 0]
type input "1200"
click at [534, 199] on icon at bounding box center [534, 204] width 8 height 11
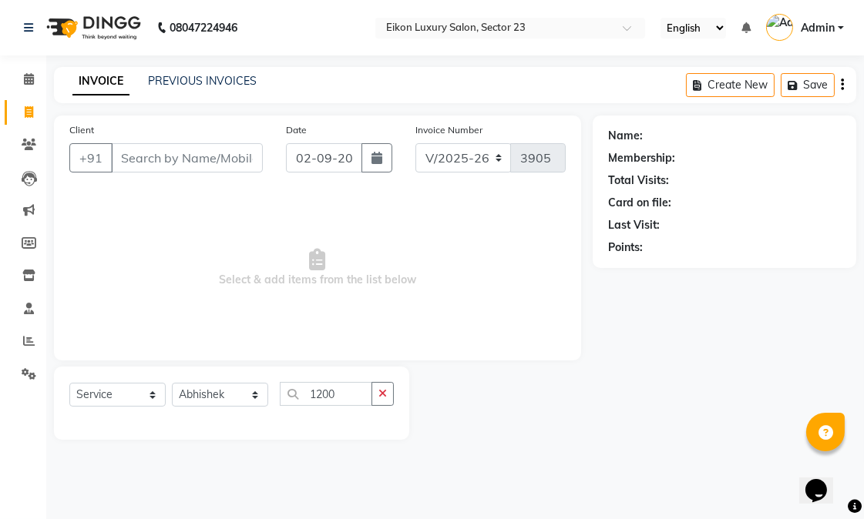
scroll to position [0, 0]
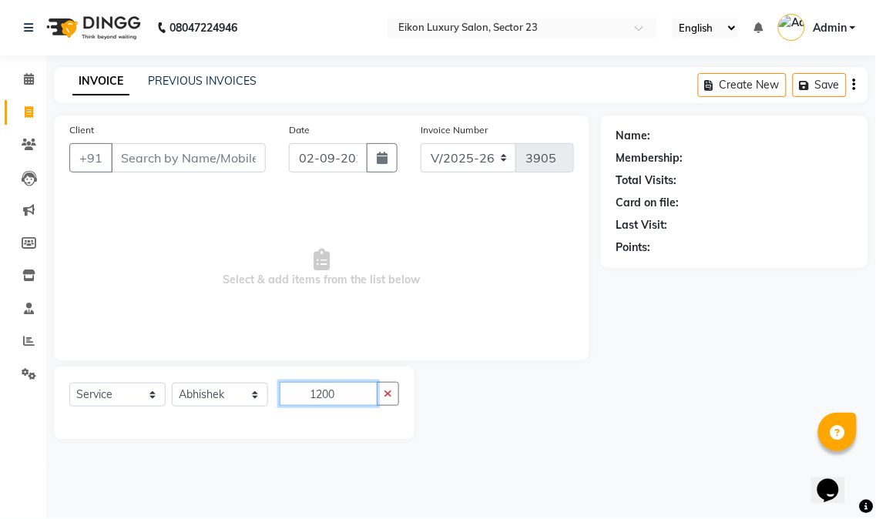
click at [351, 391] on input "1200" at bounding box center [329, 394] width 98 height 24
click at [203, 166] on input "Client" at bounding box center [188, 157] width 155 height 29
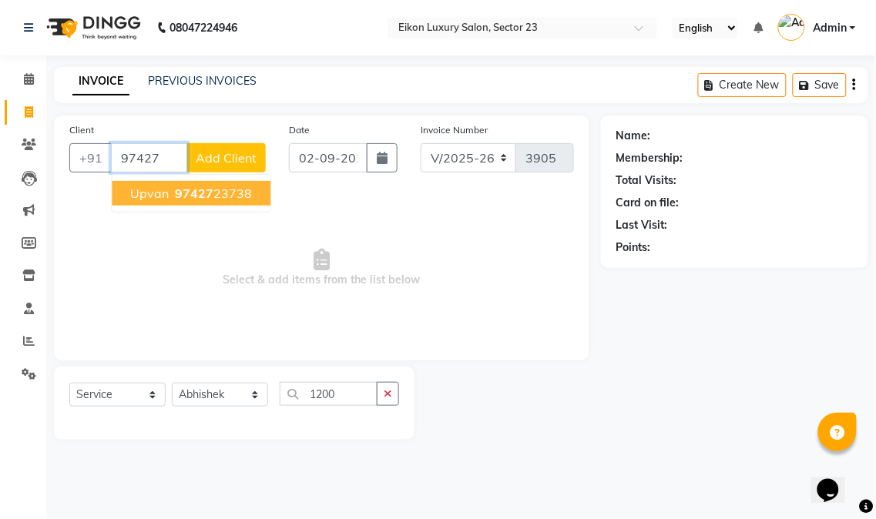
click at [217, 189] on ngb-highlight "97427 23738" at bounding box center [212, 193] width 80 height 15
type input "9742723738"
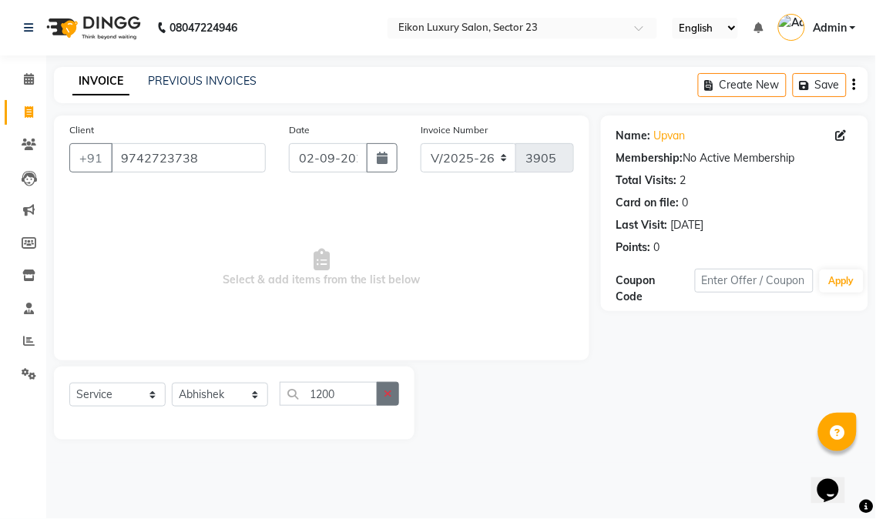
click at [386, 390] on icon "button" at bounding box center [388, 393] width 8 height 11
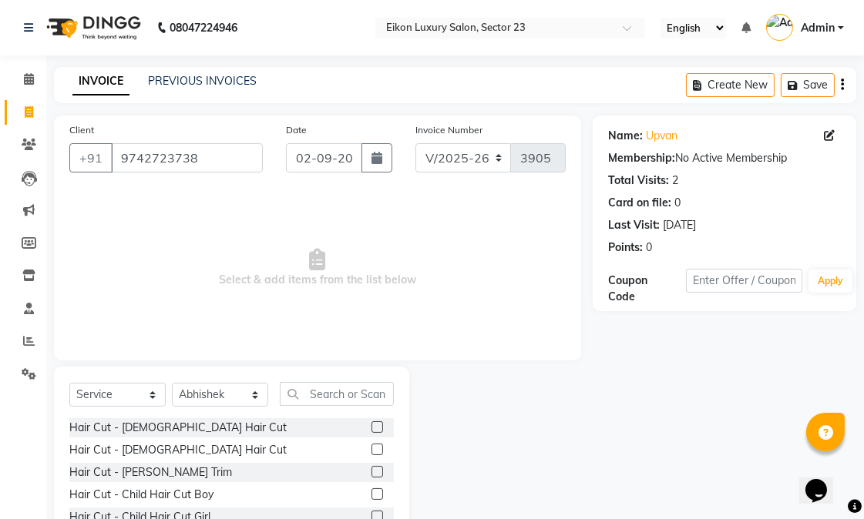
click at [601, 445] on div "Name: Upvan Membership: No Active Membership Total Visits: 2 Card on file: 0 La…" at bounding box center [730, 355] width 275 height 478
click at [351, 391] on input "text" at bounding box center [337, 394] width 114 height 24
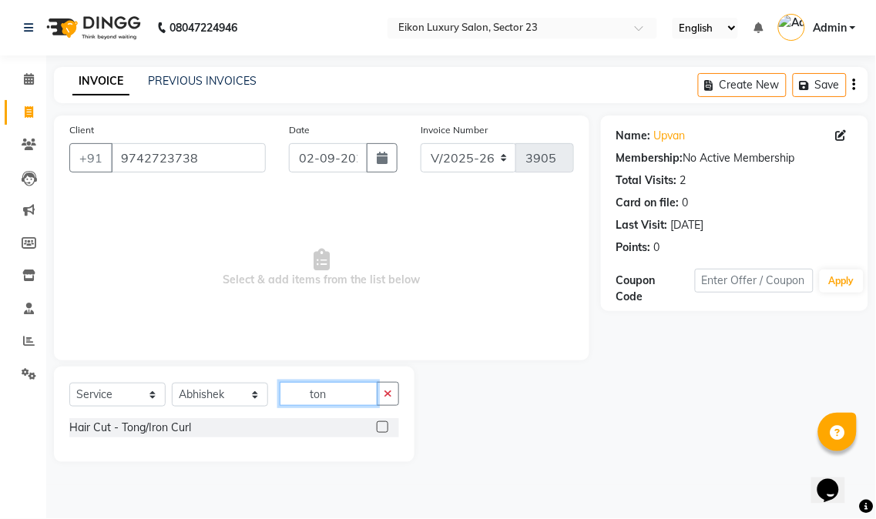
type input "ton"
click at [377, 428] on label at bounding box center [383, 427] width 12 height 12
click at [377, 428] on input "checkbox" at bounding box center [382, 428] width 10 height 10
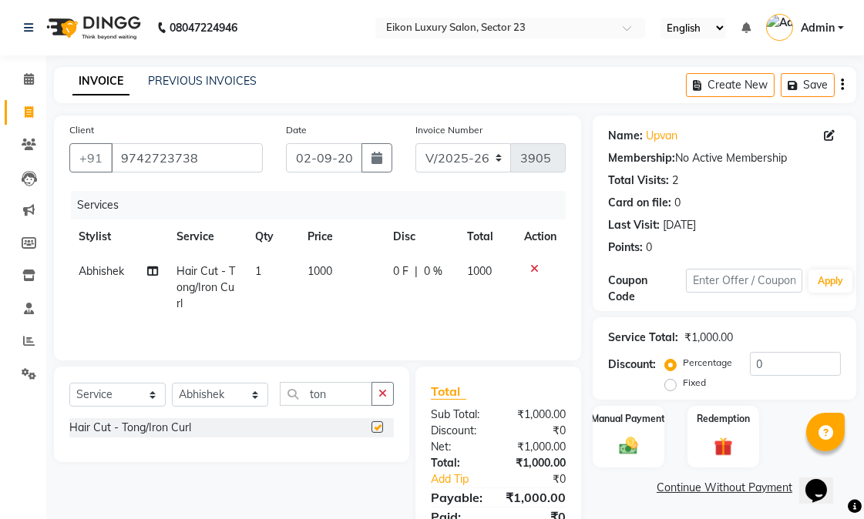
checkbox input "false"
click at [298, 271] on td "1000" at bounding box center [341, 287] width 86 height 67
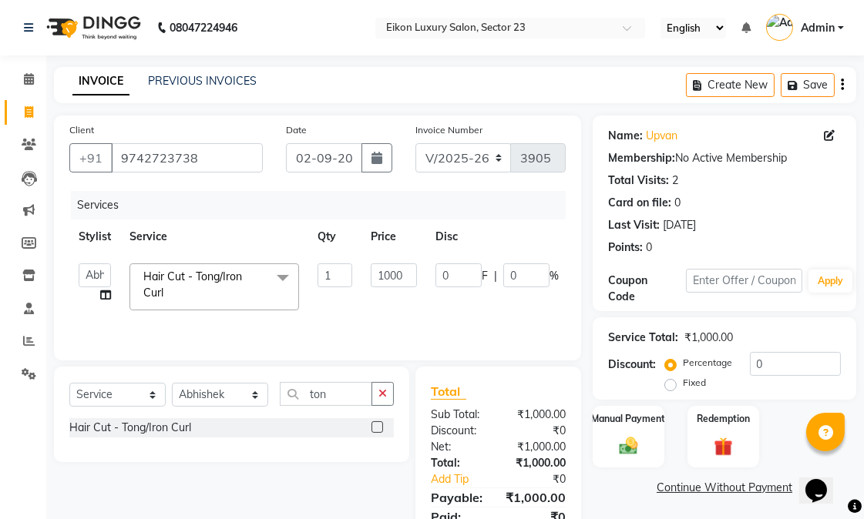
click at [314, 272] on td "1" at bounding box center [334, 286] width 53 height 65
click at [390, 273] on input "1000" at bounding box center [394, 276] width 46 height 24
type input "1200"
click at [370, 309] on td "1200" at bounding box center [393, 286] width 65 height 65
click at [204, 395] on select "Select Stylist Abhishek amit [PERSON_NAME] [PERSON_NAME] [PERSON_NAME] [PERSON_…" at bounding box center [220, 395] width 96 height 24
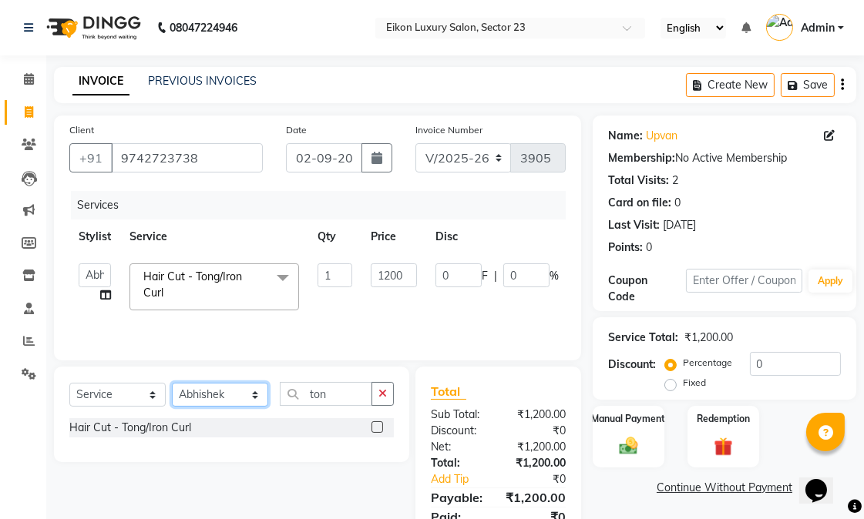
select select "58954"
click at [172, 384] on select "Select Stylist Abhishek amit [PERSON_NAME] [PERSON_NAME] [PERSON_NAME] [PERSON_…" at bounding box center [220, 395] width 96 height 24
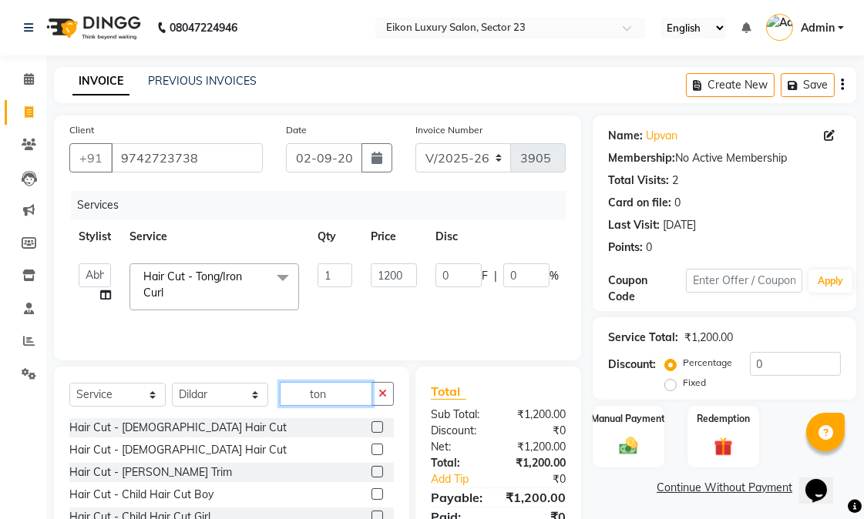
click at [345, 396] on input "ton" at bounding box center [326, 394] width 92 height 24
click at [347, 395] on input "ton" at bounding box center [326, 394] width 92 height 24
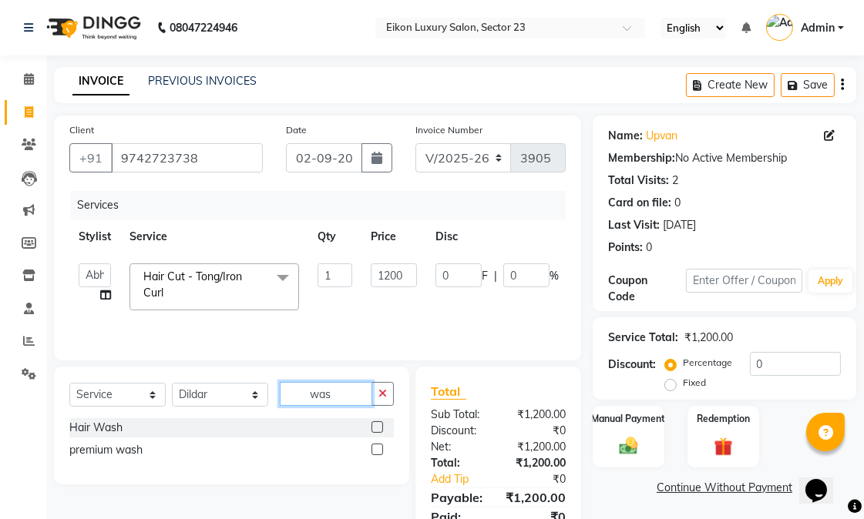
type input "was"
click at [375, 424] on label at bounding box center [377, 427] width 12 height 12
click at [375, 424] on input "checkbox" at bounding box center [376, 428] width 10 height 10
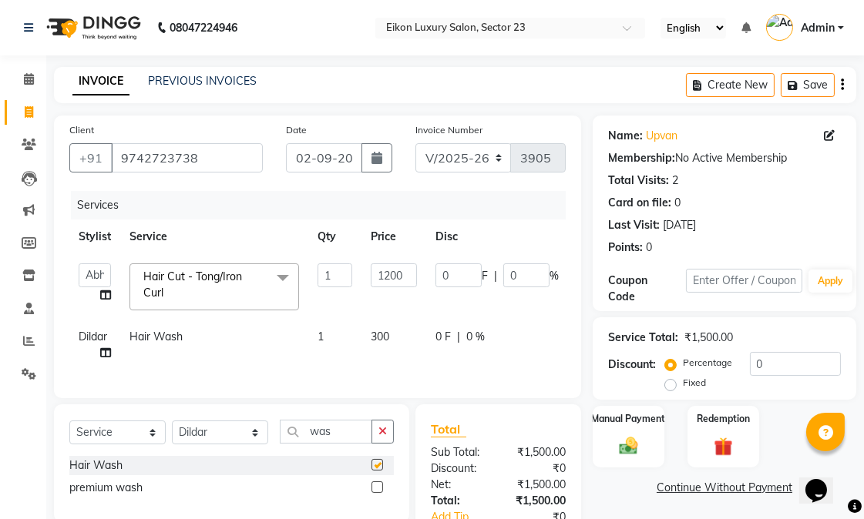
checkbox input "false"
click at [226, 443] on select "Select Stylist Abhishek amit [PERSON_NAME] [PERSON_NAME] [PERSON_NAME] [PERSON_…" at bounding box center [220, 433] width 96 height 24
select select "58951"
click at [172, 434] on select "Select Stylist Abhishek amit [PERSON_NAME] [PERSON_NAME] [PERSON_NAME] [PERSON_…" at bounding box center [220, 433] width 96 height 24
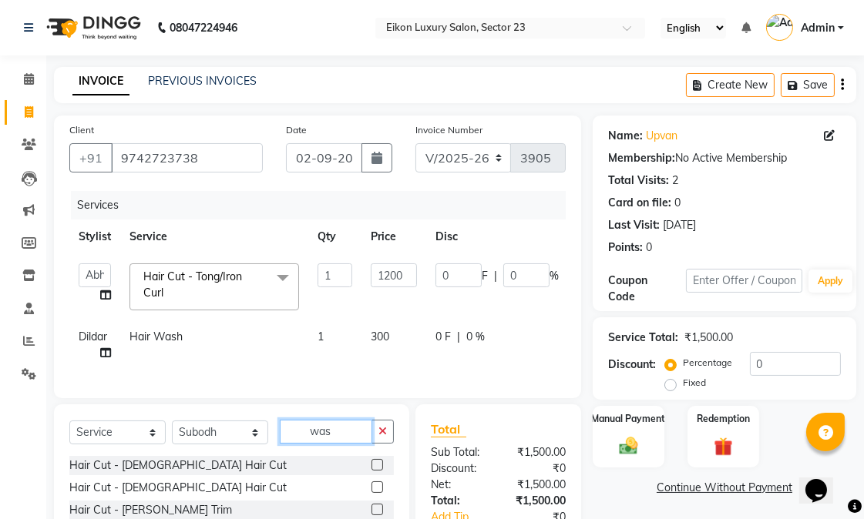
click at [344, 444] on input "was" at bounding box center [326, 432] width 92 height 24
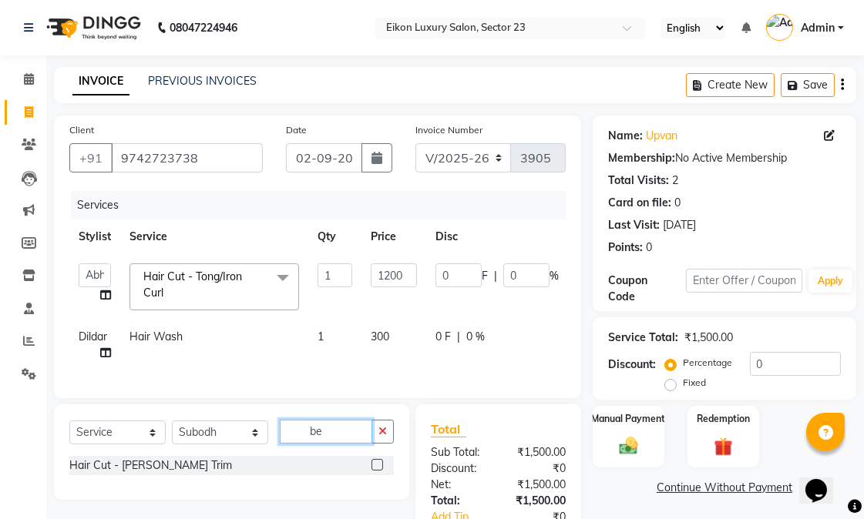
type input "be"
click at [374, 471] on label at bounding box center [377, 465] width 12 height 12
click at [374, 471] on input "checkbox" at bounding box center [376, 466] width 10 height 10
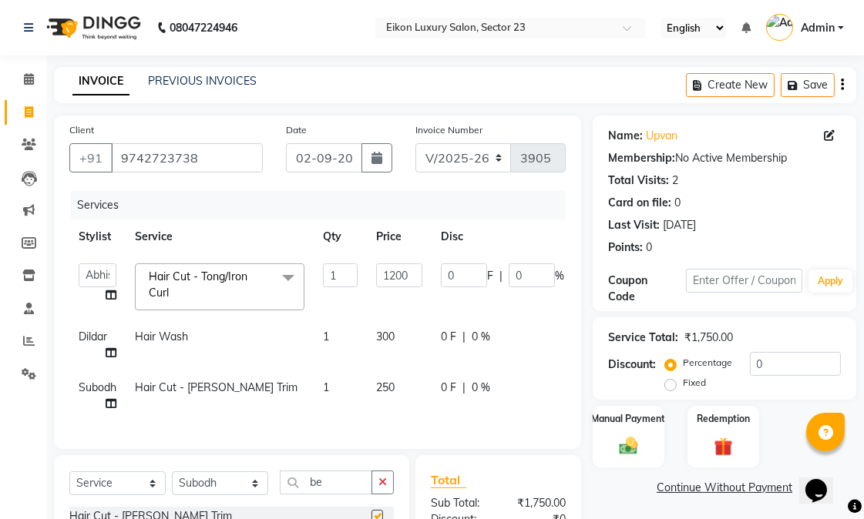
checkbox input "false"
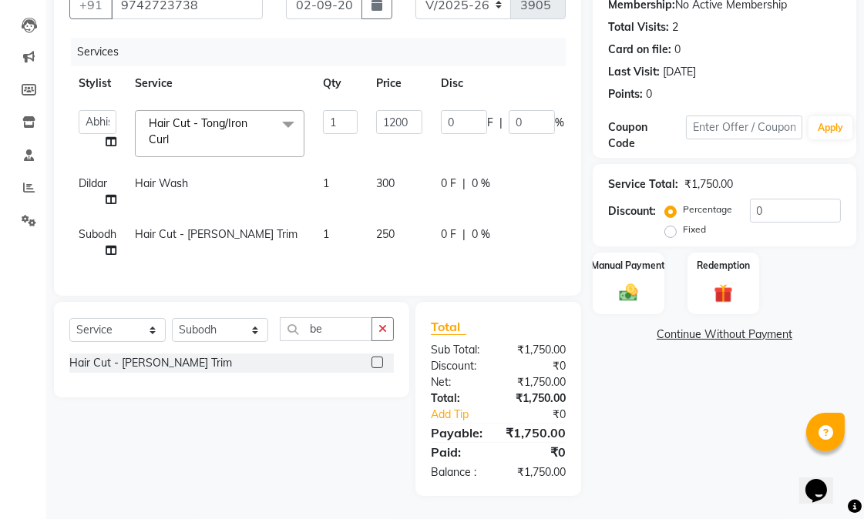
scroll to position [185, 0]
click at [652, 258] on div "Manual Payment" at bounding box center [628, 283] width 75 height 65
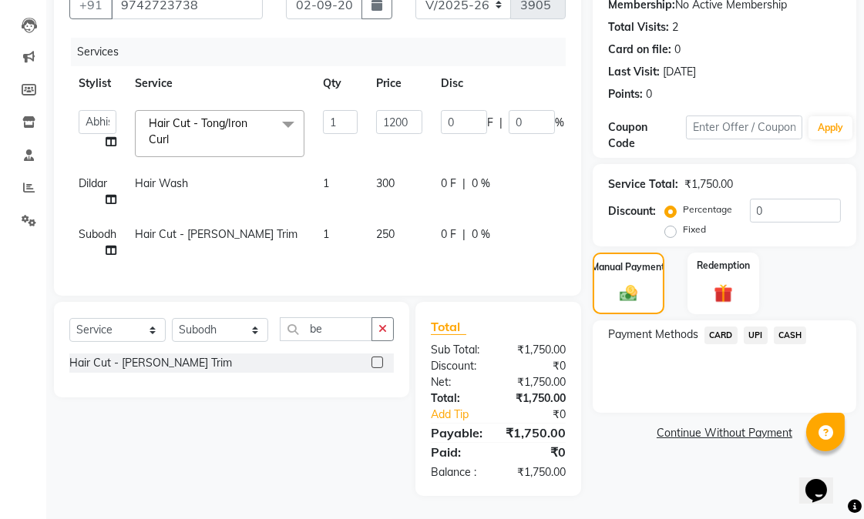
click at [757, 327] on span "UPI" at bounding box center [756, 336] width 24 height 18
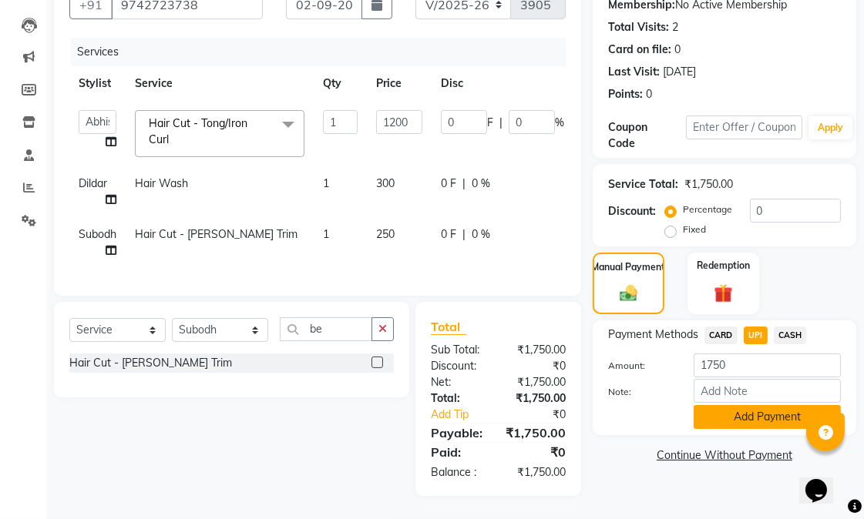
click at [741, 405] on button "Add Payment" at bounding box center [766, 417] width 147 height 24
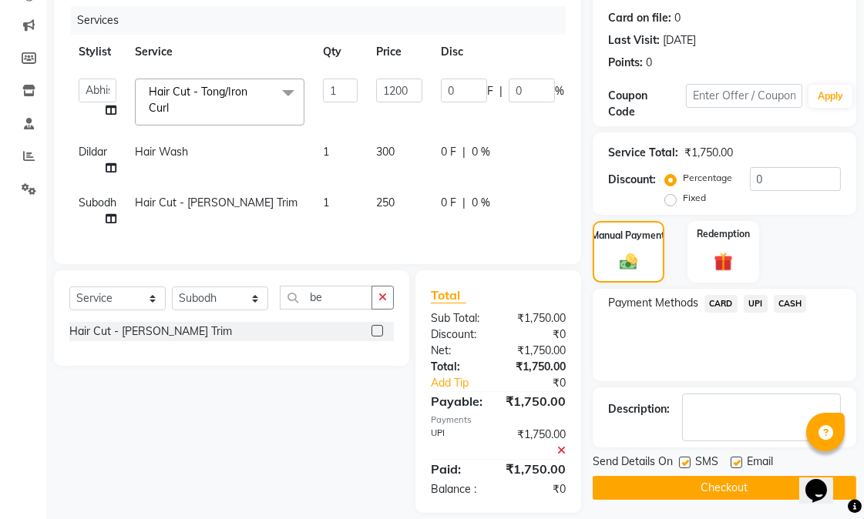
click at [687, 493] on button "Checkout" at bounding box center [725, 488] width 264 height 24
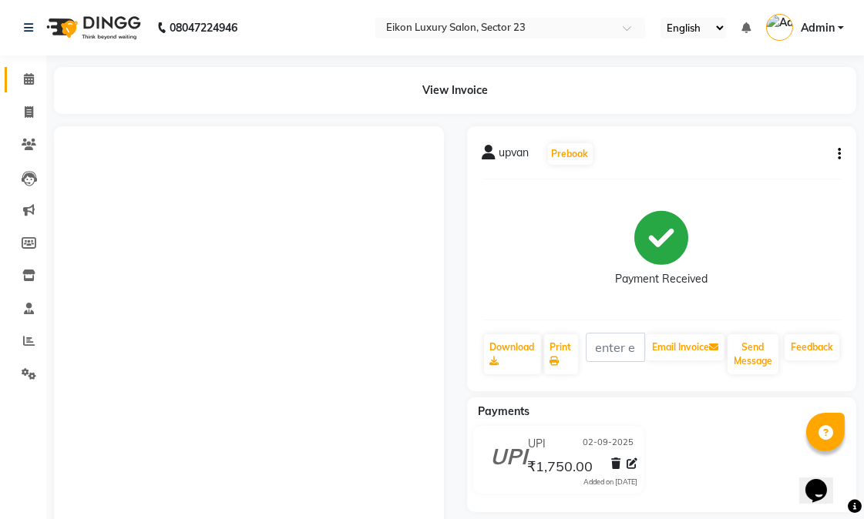
click at [31, 75] on icon at bounding box center [29, 79] width 10 height 12
click at [28, 113] on icon at bounding box center [29, 112] width 8 height 12
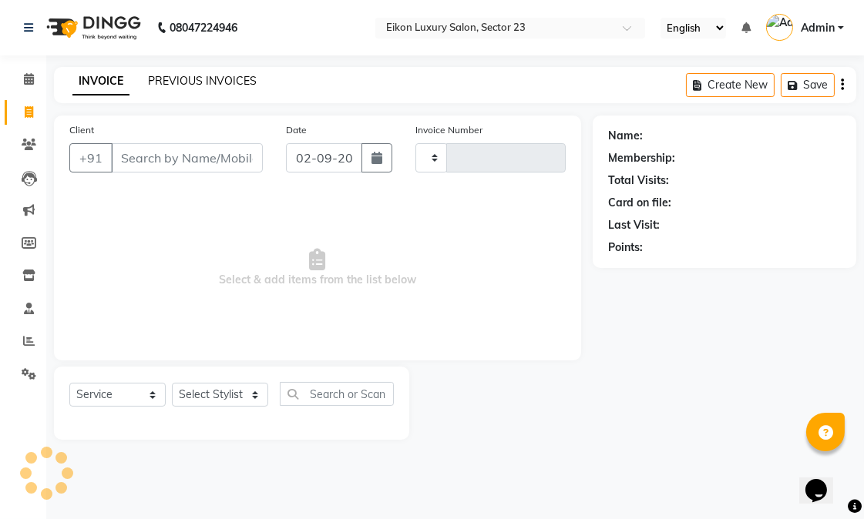
click at [203, 78] on link "PREVIOUS INVOICES" at bounding box center [202, 81] width 109 height 14
